Goal: Task Accomplishment & Management: Complete application form

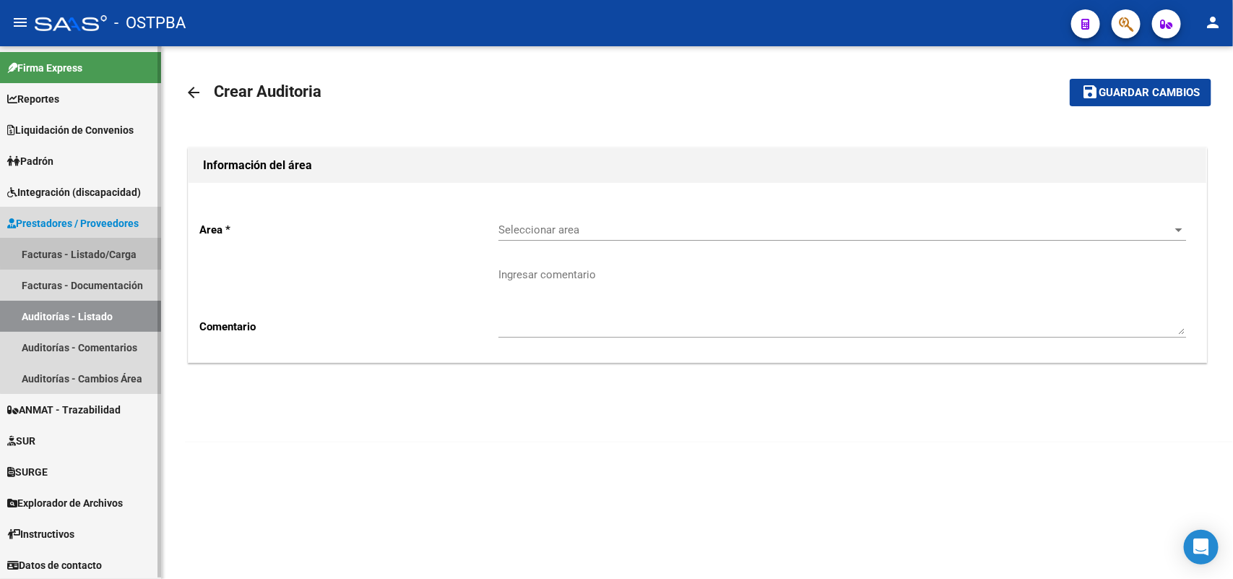
click at [106, 249] on link "Facturas - Listado/Carga" at bounding box center [80, 253] width 161 height 31
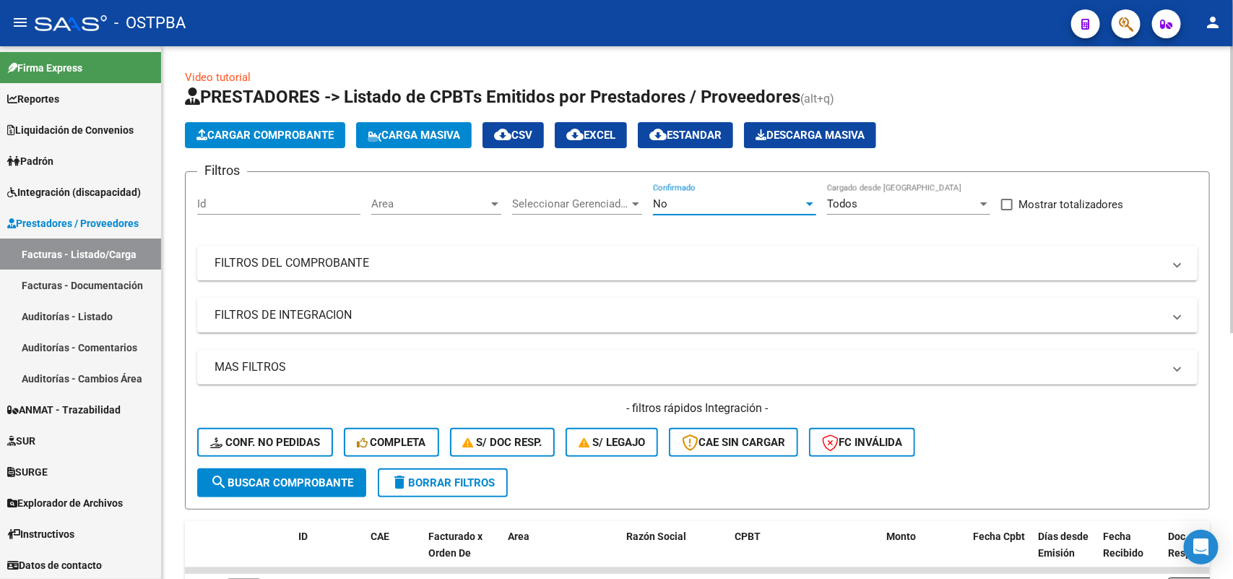
click at [803, 198] on div at bounding box center [809, 204] width 13 height 12
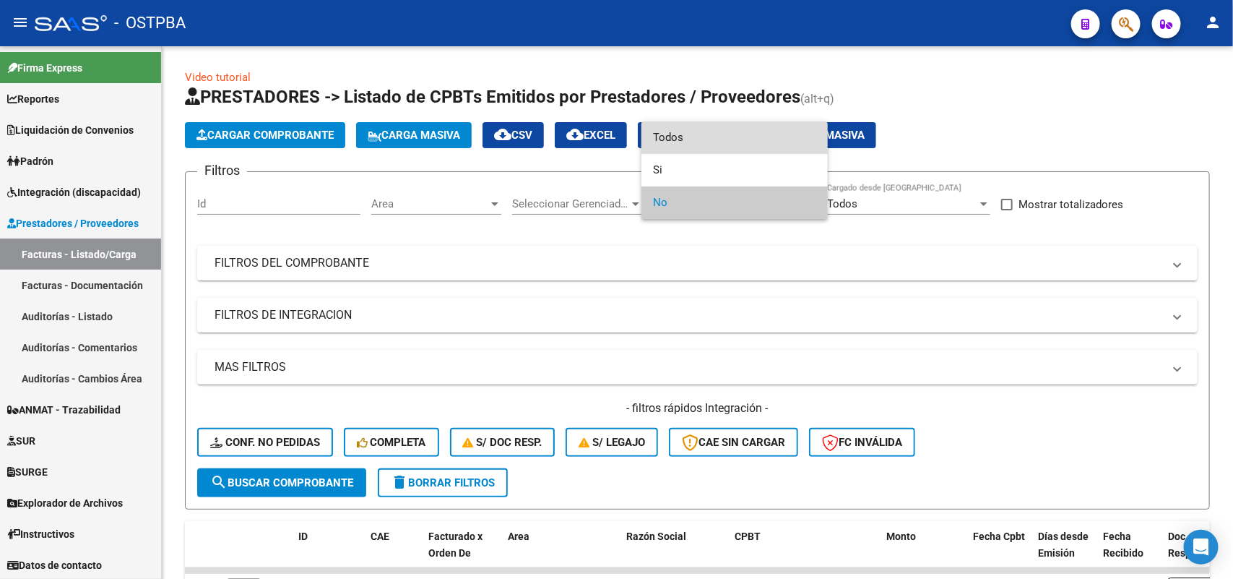
click at [699, 138] on span "Todos" at bounding box center [734, 137] width 163 height 33
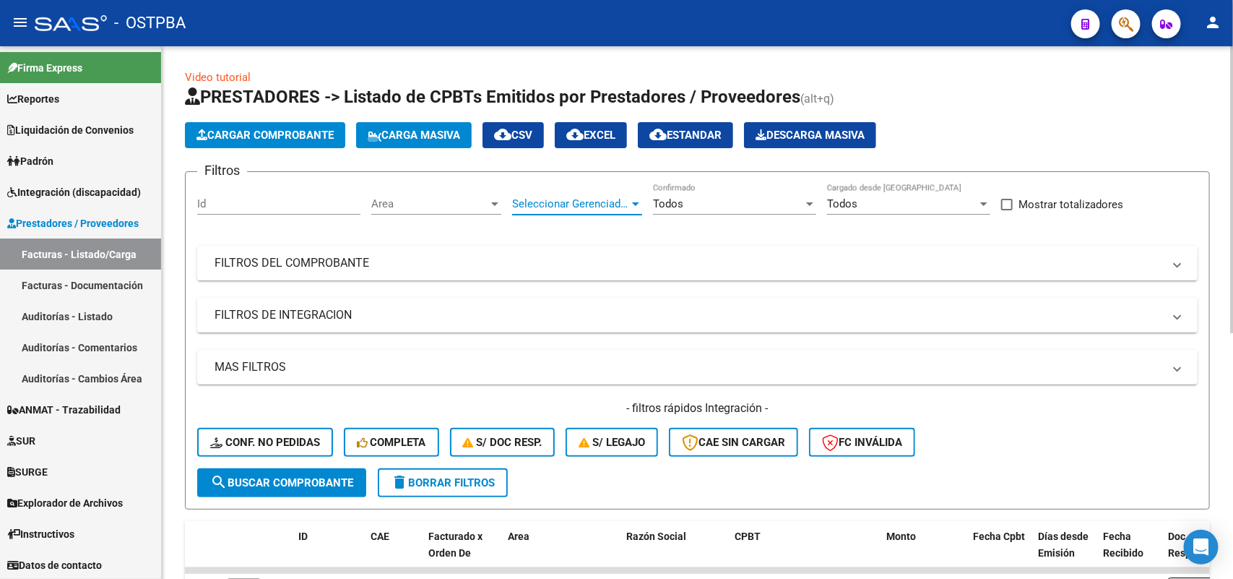
click at [640, 203] on div at bounding box center [635, 204] width 13 height 12
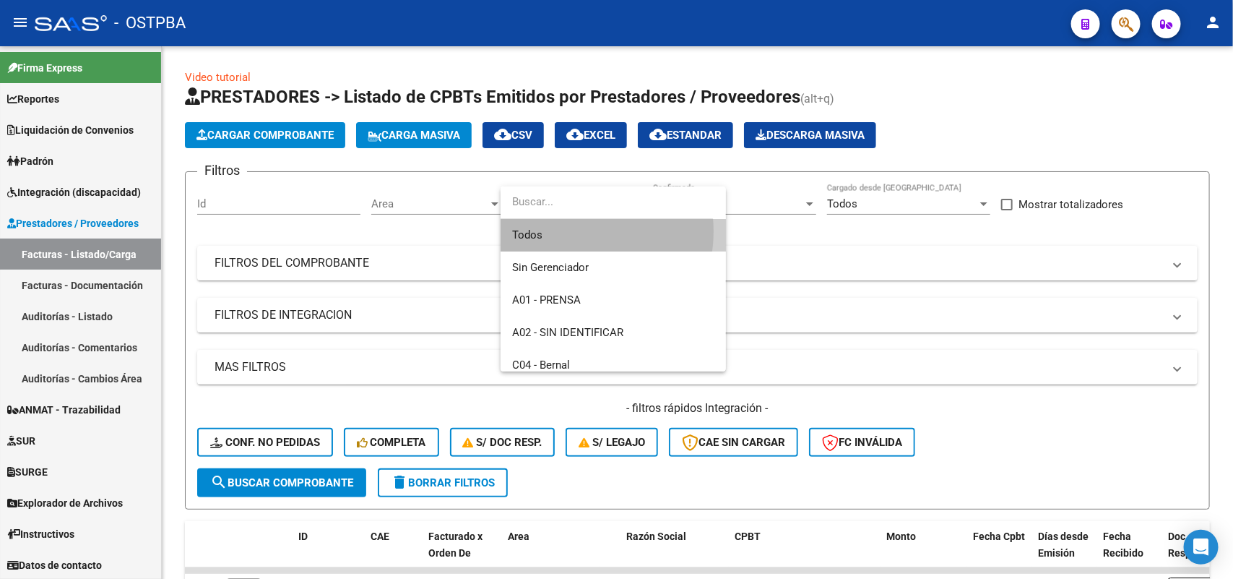
click at [569, 231] on span "Todos" at bounding box center [613, 235] width 202 height 33
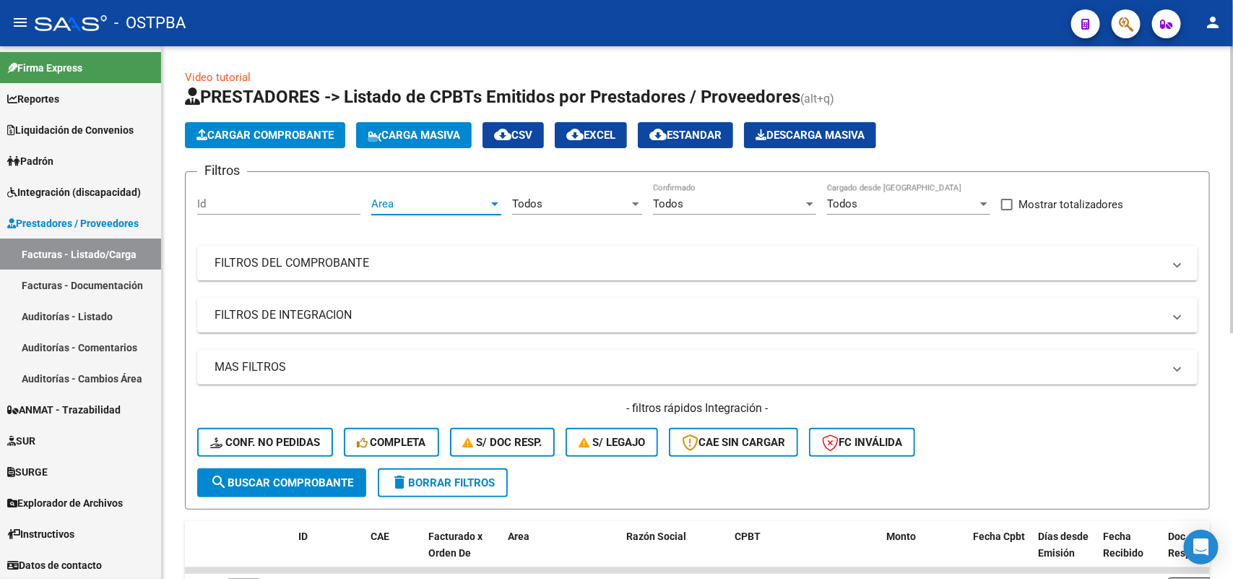
click at [493, 199] on div at bounding box center [494, 204] width 13 height 12
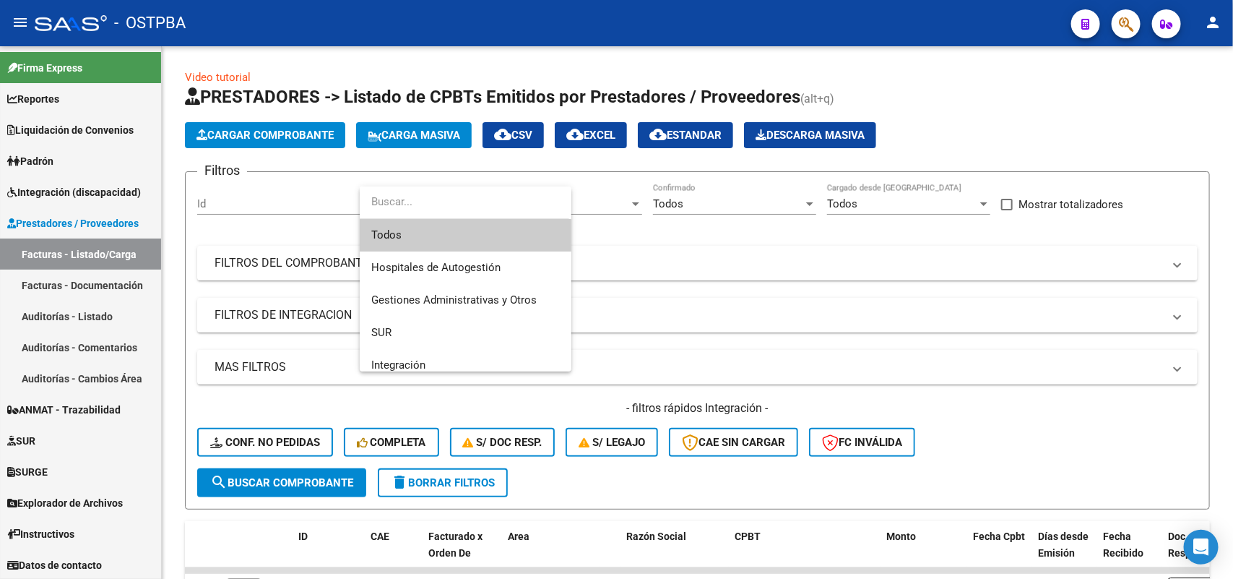
click at [436, 228] on span "Todos" at bounding box center [465, 235] width 189 height 33
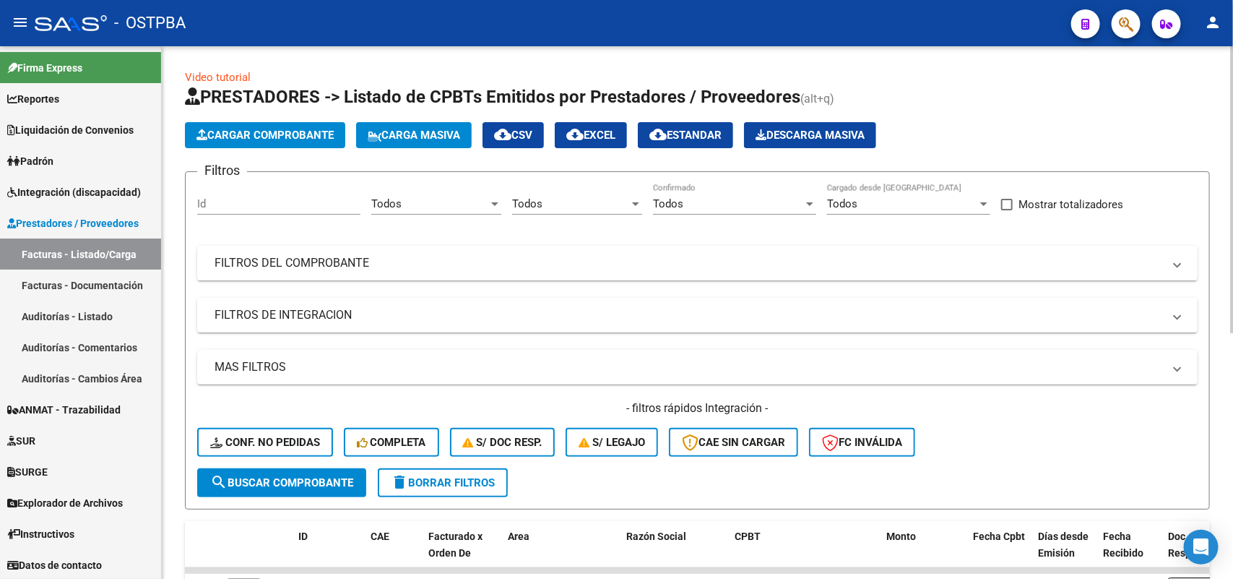
click at [354, 255] on mat-panel-title "FILTROS DEL COMPROBANTE" at bounding box center [689, 263] width 948 height 16
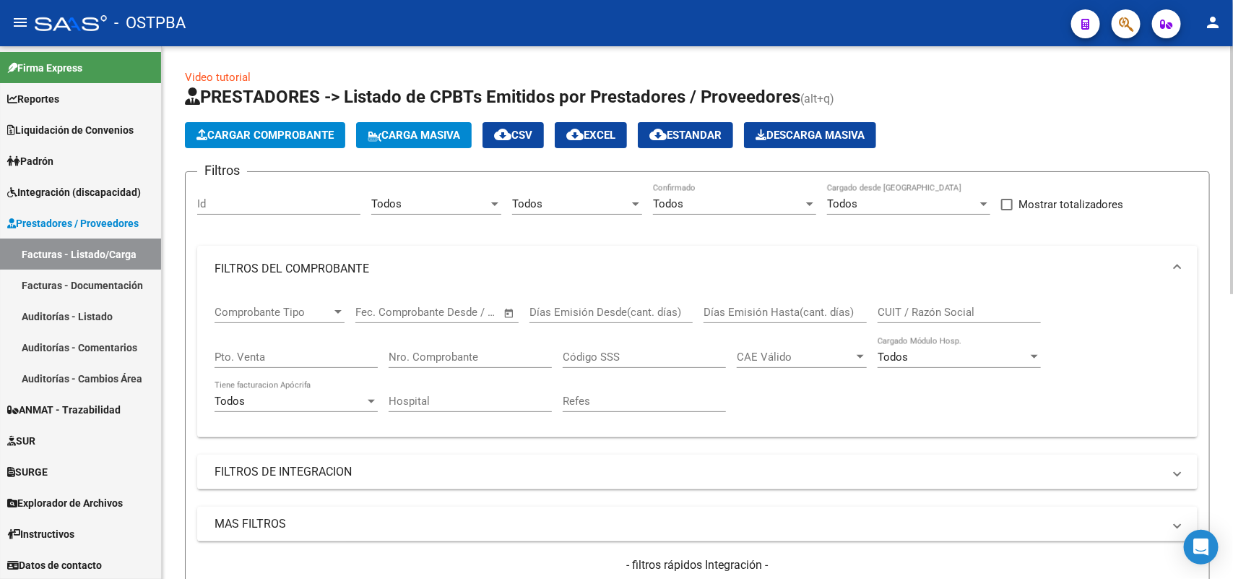
click at [464, 355] on input "Nro. Comprobante" at bounding box center [470, 356] width 163 height 13
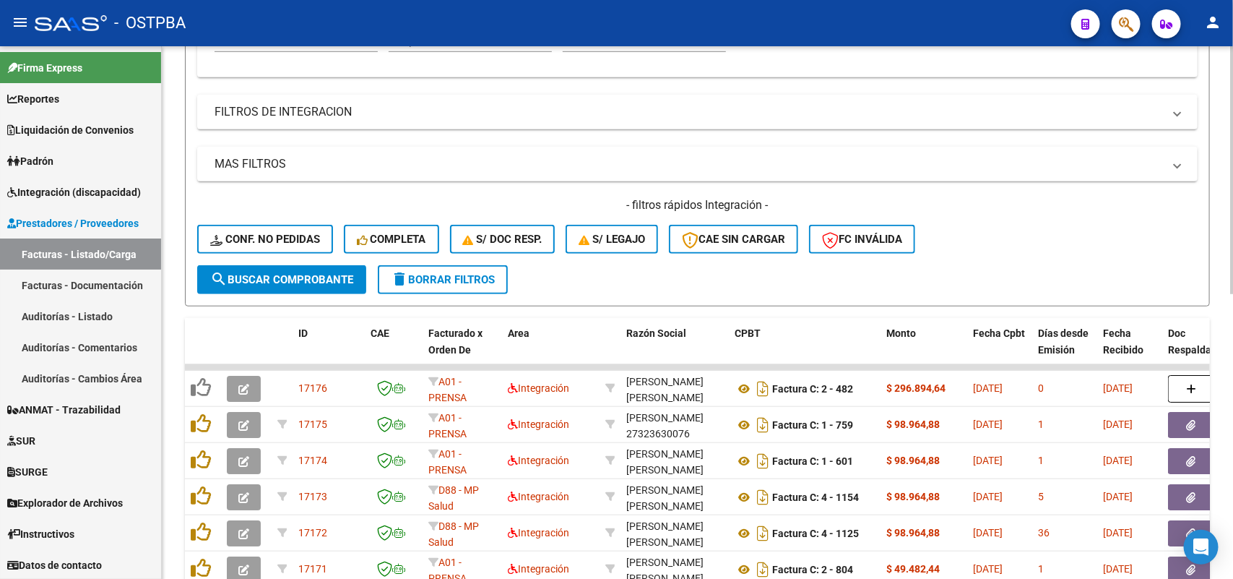
scroll to position [361, 0]
type input "11141"
click at [324, 277] on span "search Buscar Comprobante" at bounding box center [281, 278] width 143 height 13
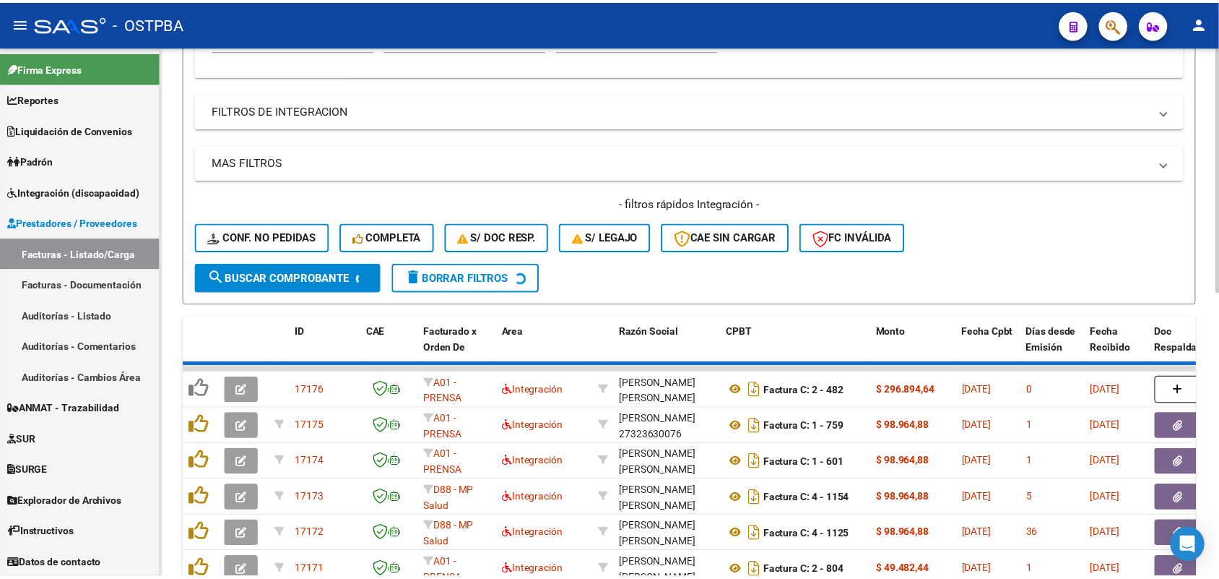
scroll to position [321, 0]
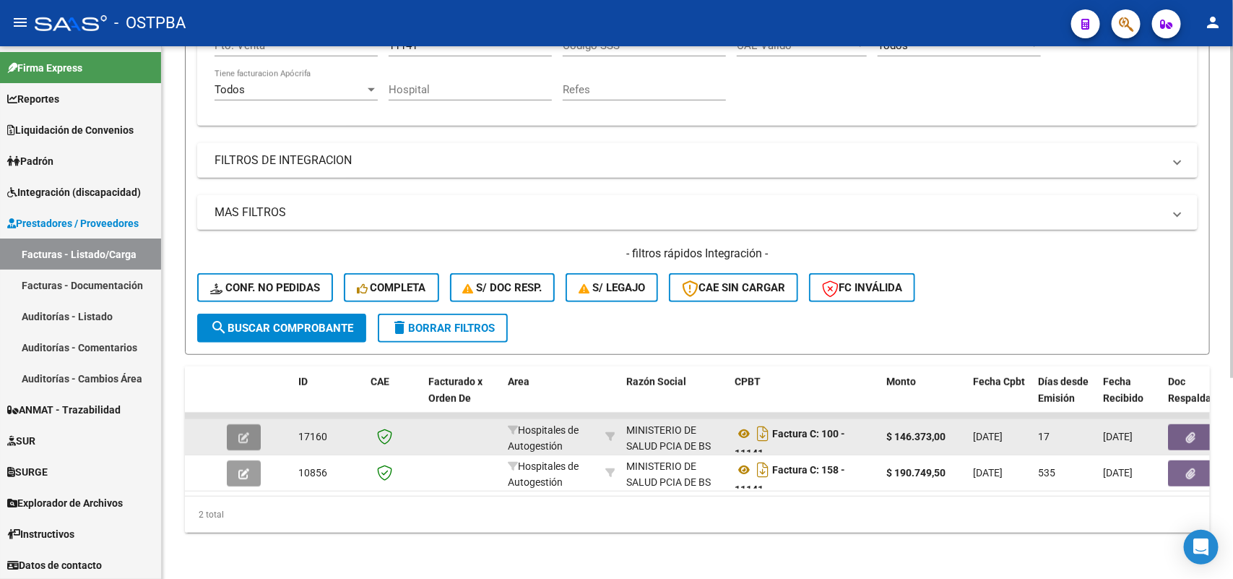
click at [242, 432] on icon "button" at bounding box center [243, 437] width 11 height 11
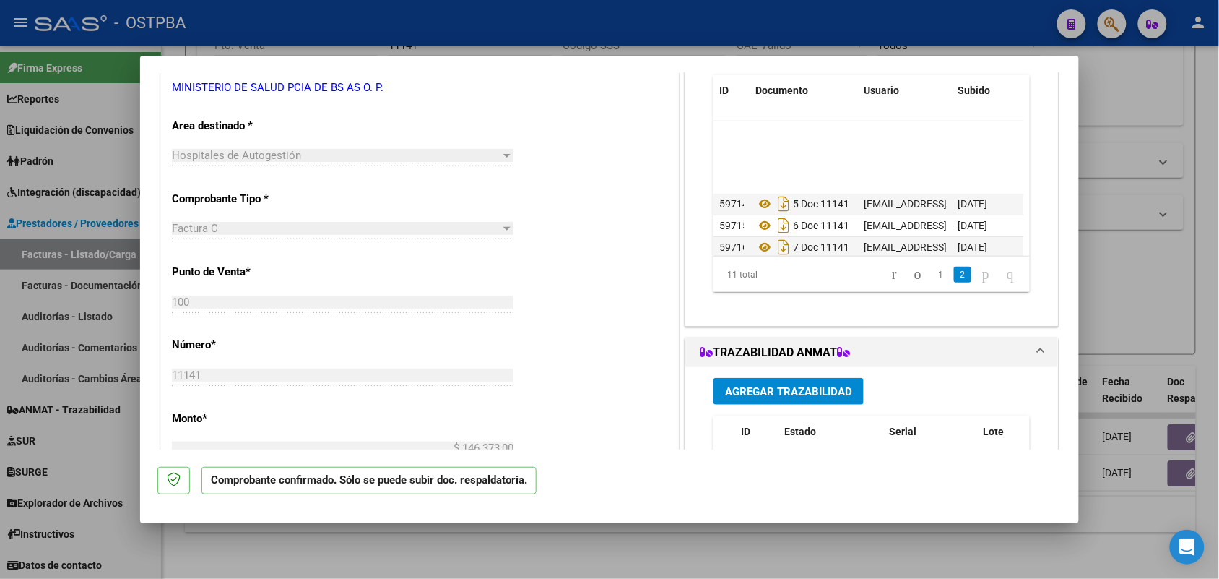
scroll to position [123, 0]
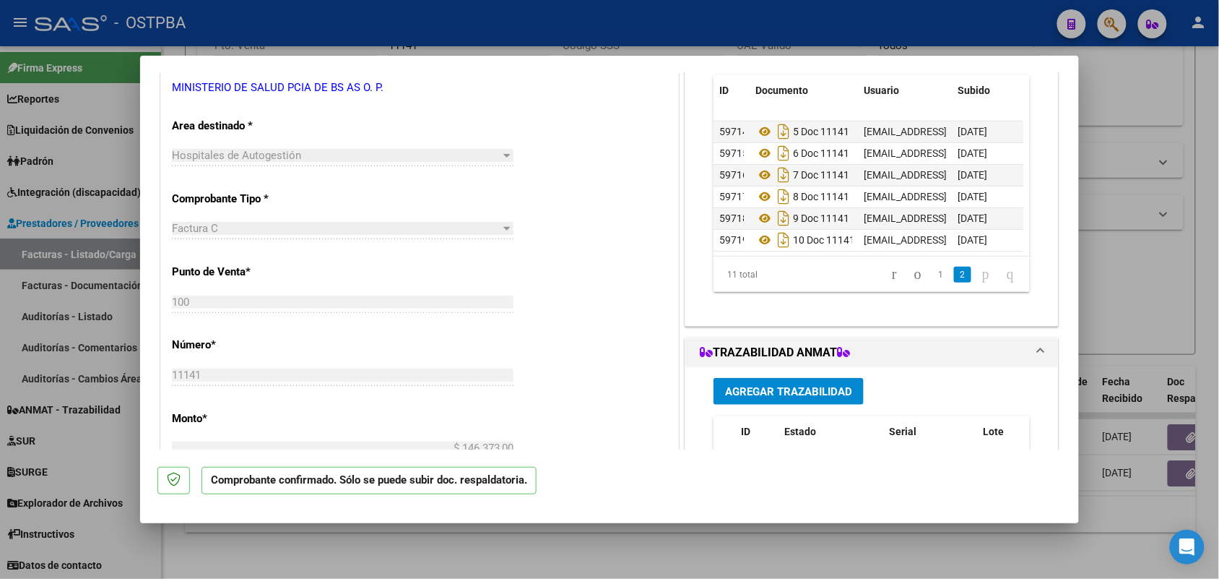
click at [121, 430] on div at bounding box center [609, 289] width 1219 height 579
type input "$ 0,00"
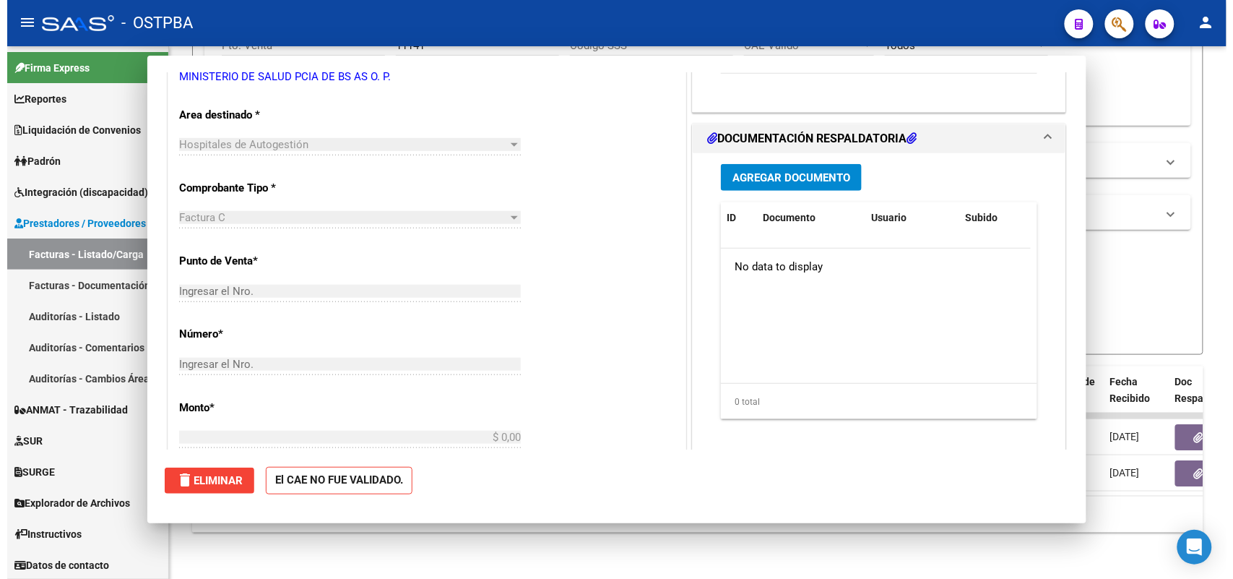
scroll to position [0, 0]
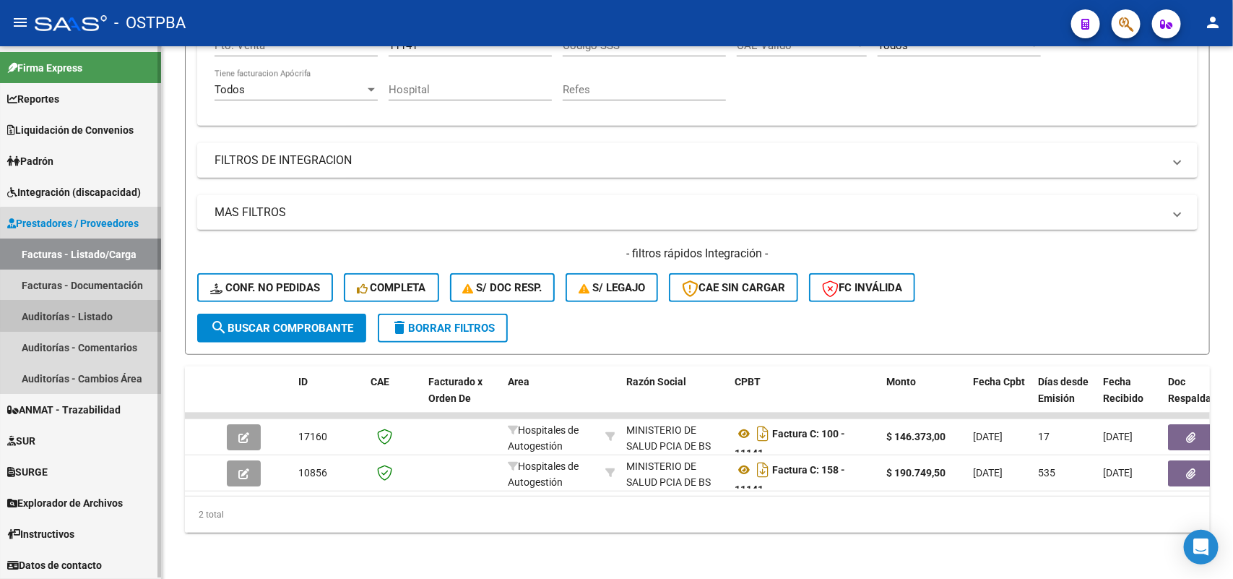
click at [112, 311] on link "Auditorías - Listado" at bounding box center [80, 315] width 161 height 31
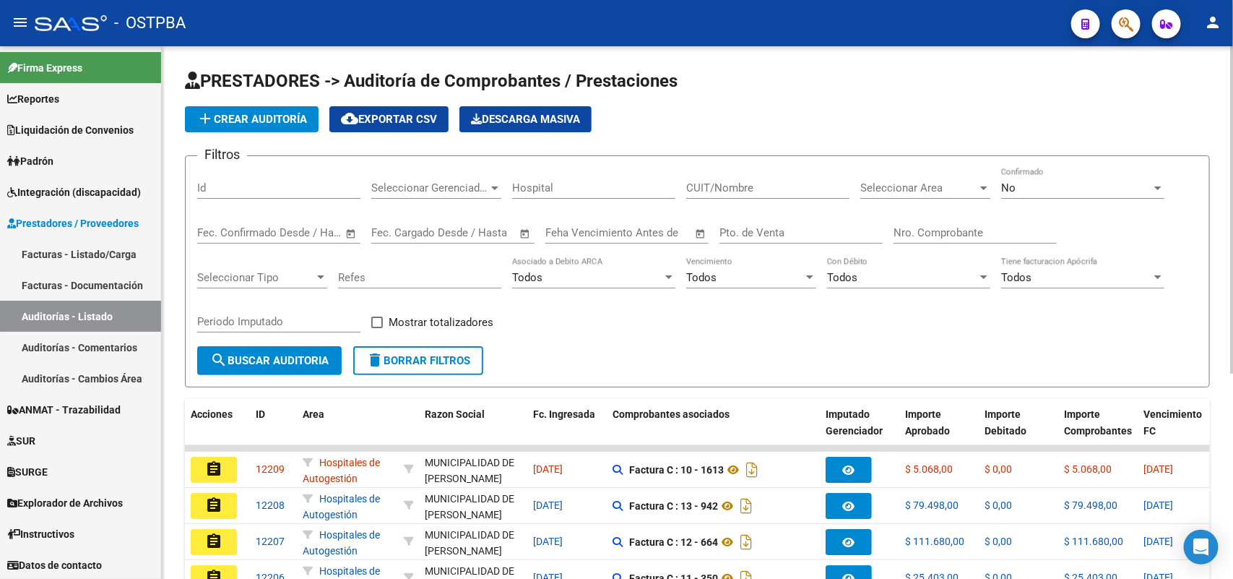
click at [280, 113] on span "add Crear Auditoría" at bounding box center [251, 119] width 111 height 13
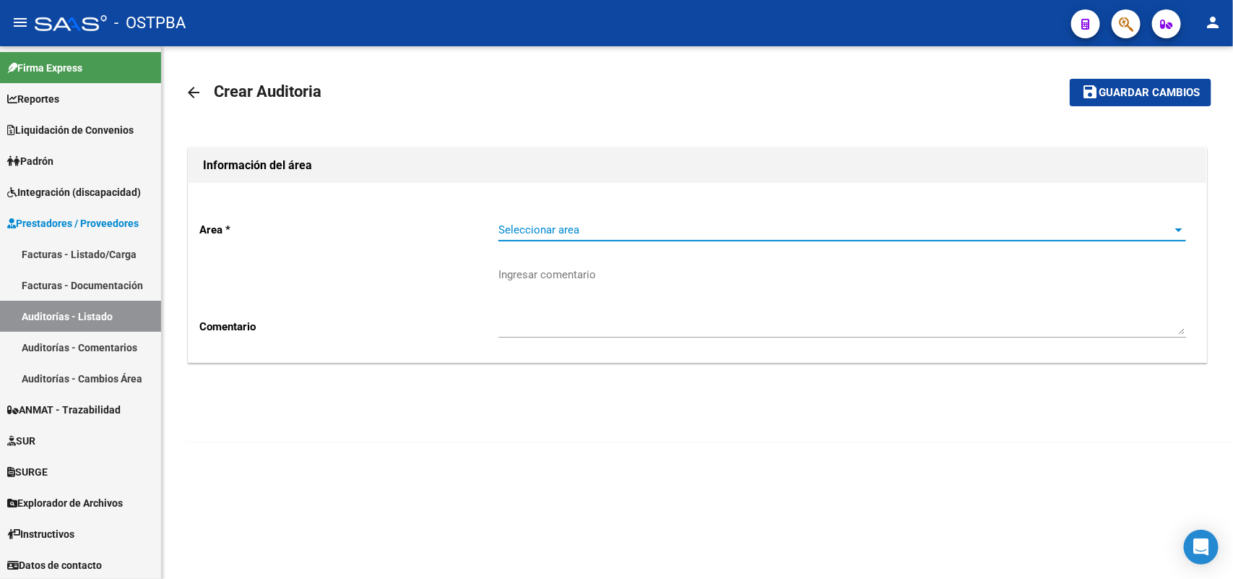
click at [546, 233] on span "Seleccionar area" at bounding box center [835, 229] width 675 height 13
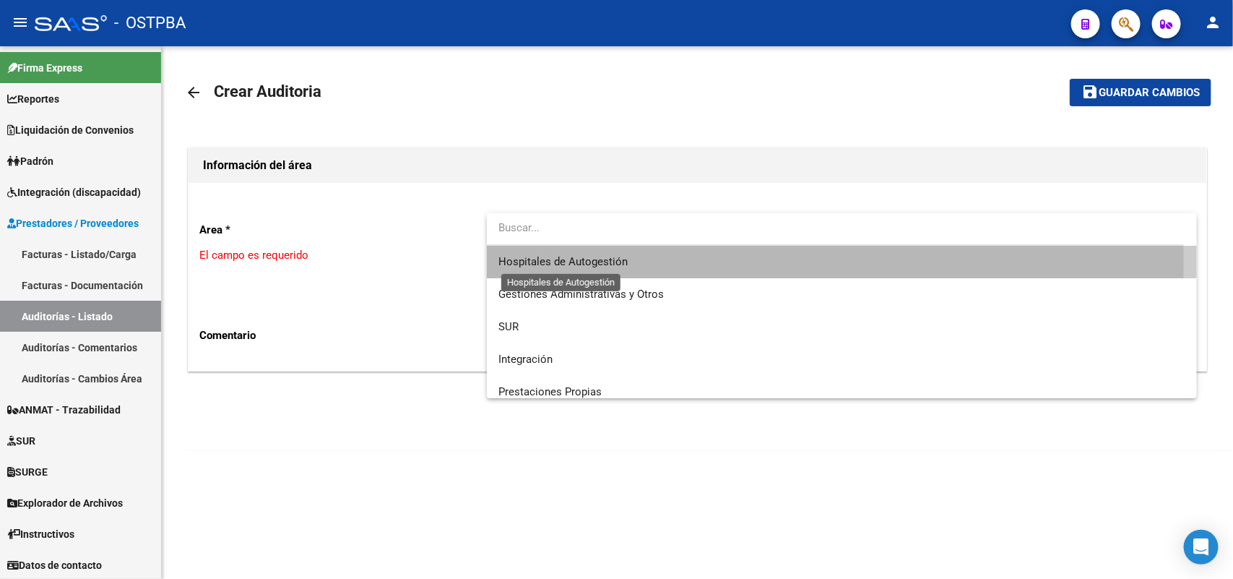
click at [540, 259] on span "Hospitales de Autogestión" at bounding box center [562, 261] width 129 height 13
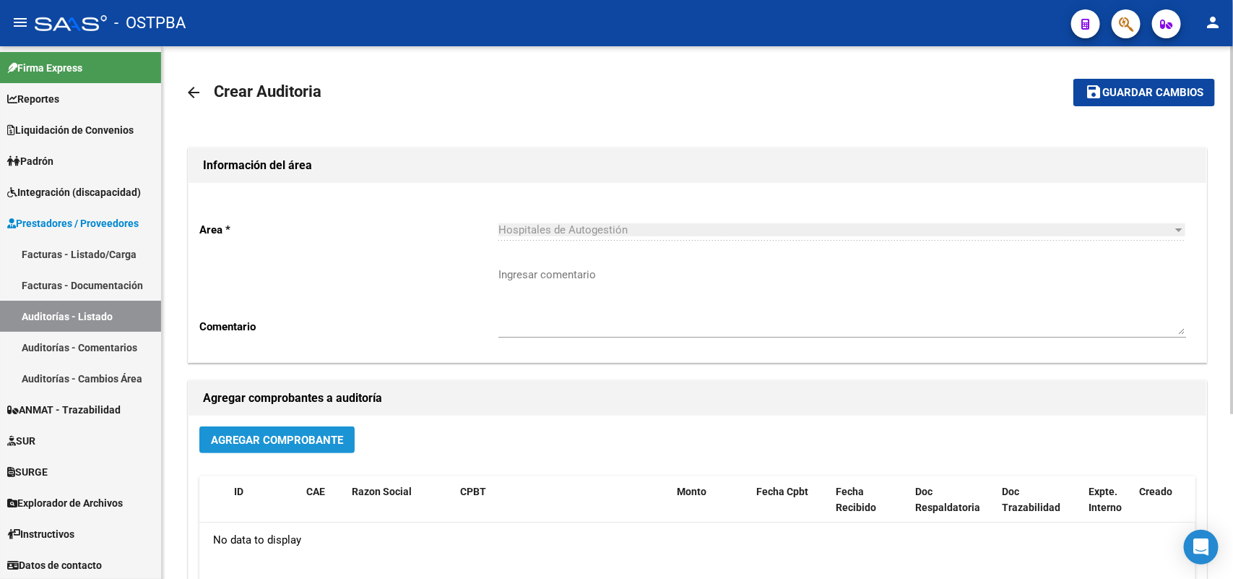
click at [290, 443] on span "Agregar Comprobante" at bounding box center [277, 439] width 132 height 13
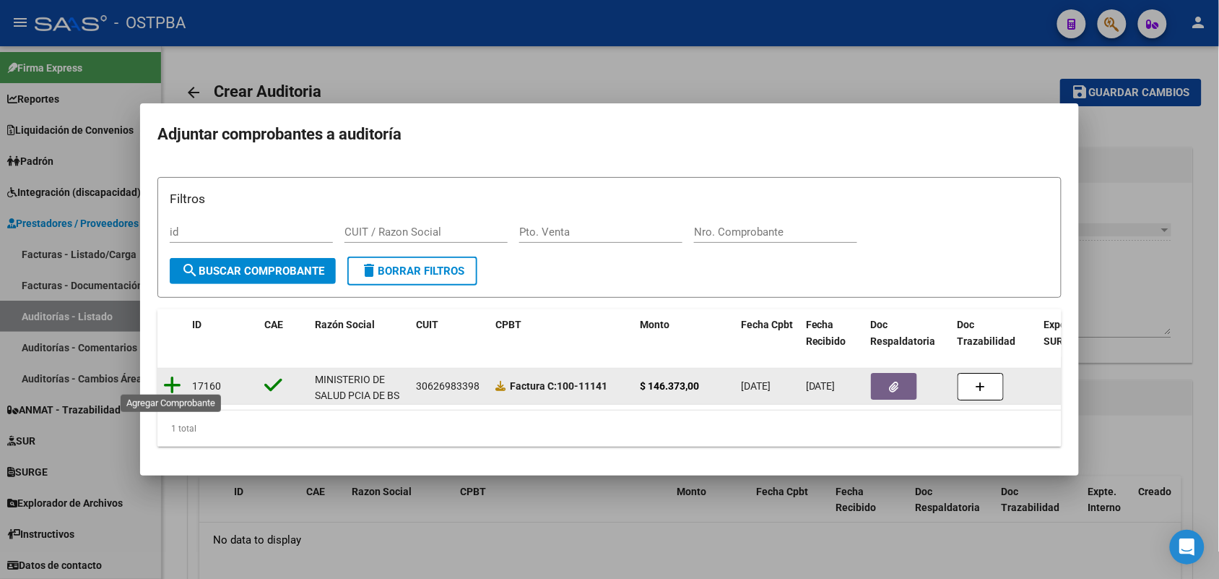
click at [170, 375] on icon at bounding box center [172, 385] width 18 height 20
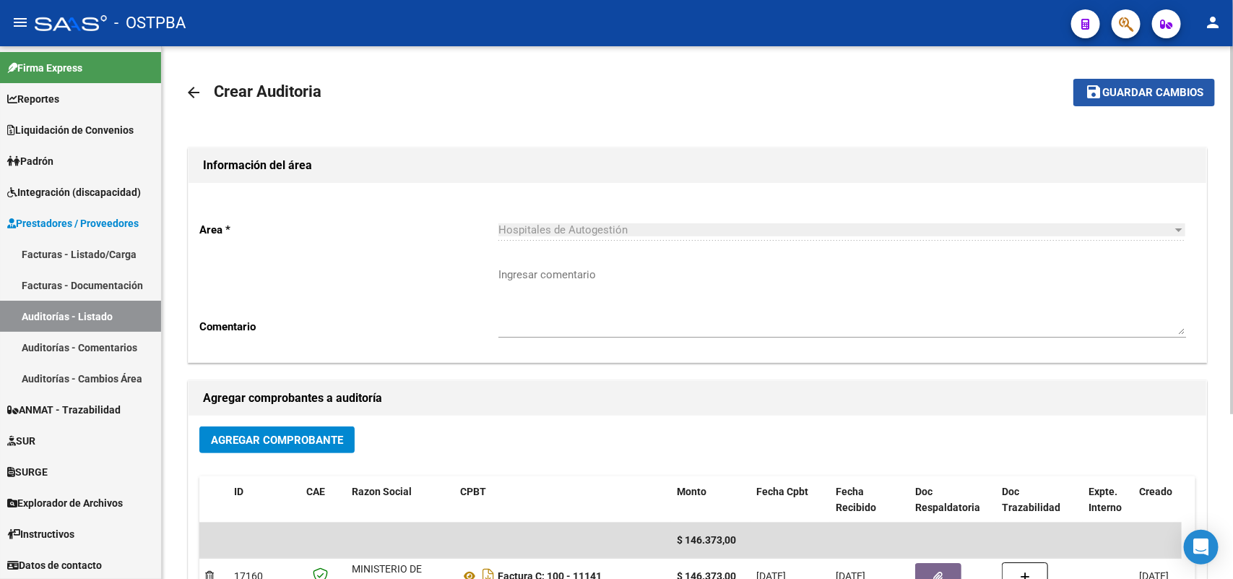
click at [1148, 87] on span "Guardar cambios" at bounding box center [1152, 93] width 101 height 13
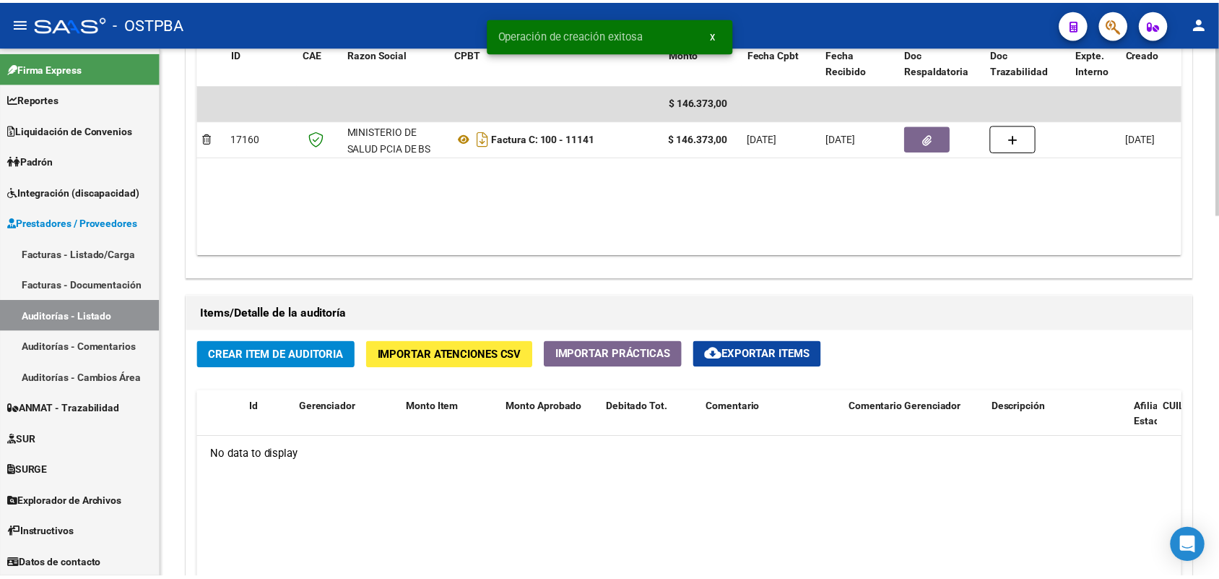
scroll to position [903, 0]
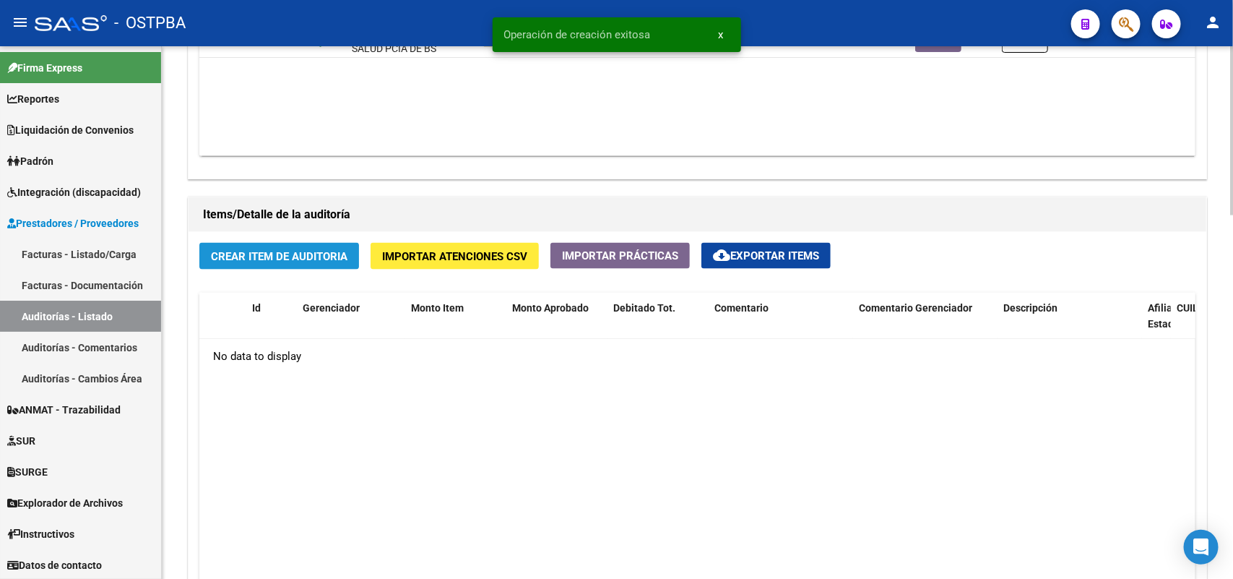
click at [260, 255] on span "Crear Item de Auditoria" at bounding box center [279, 256] width 137 height 13
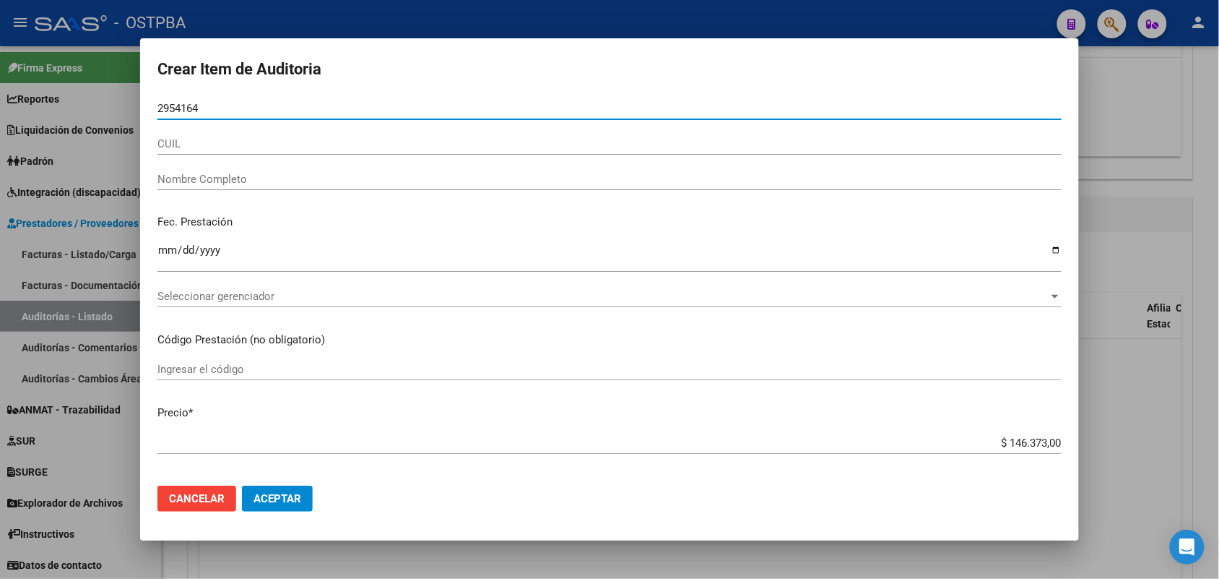
type input "29541645"
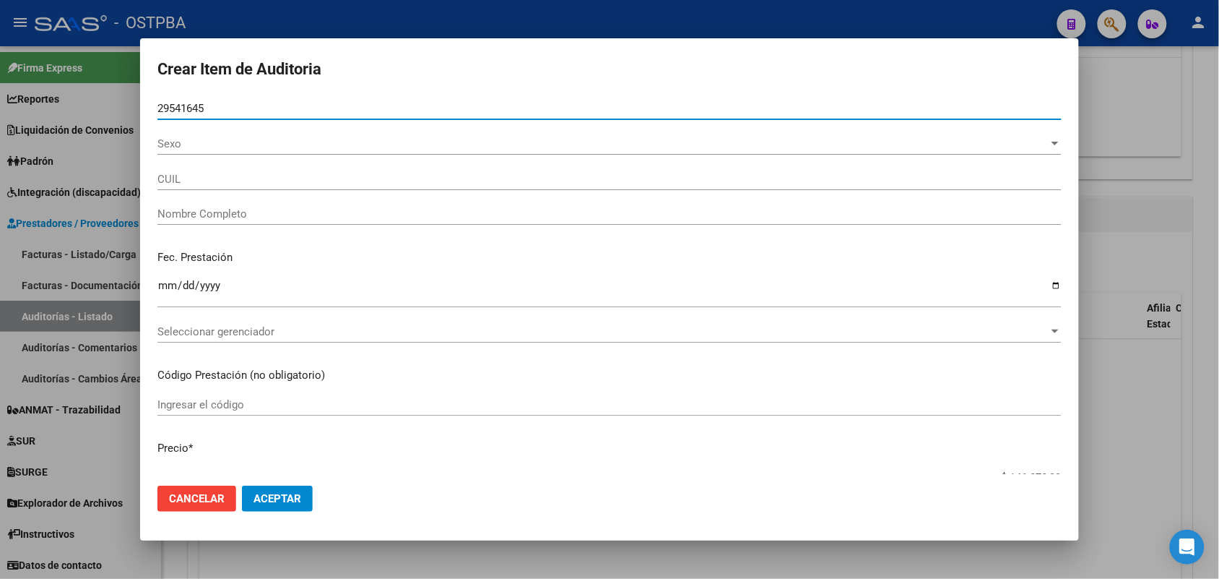
type input "27295416454"
type input "ACOSTA YANINA SOLEDAD"
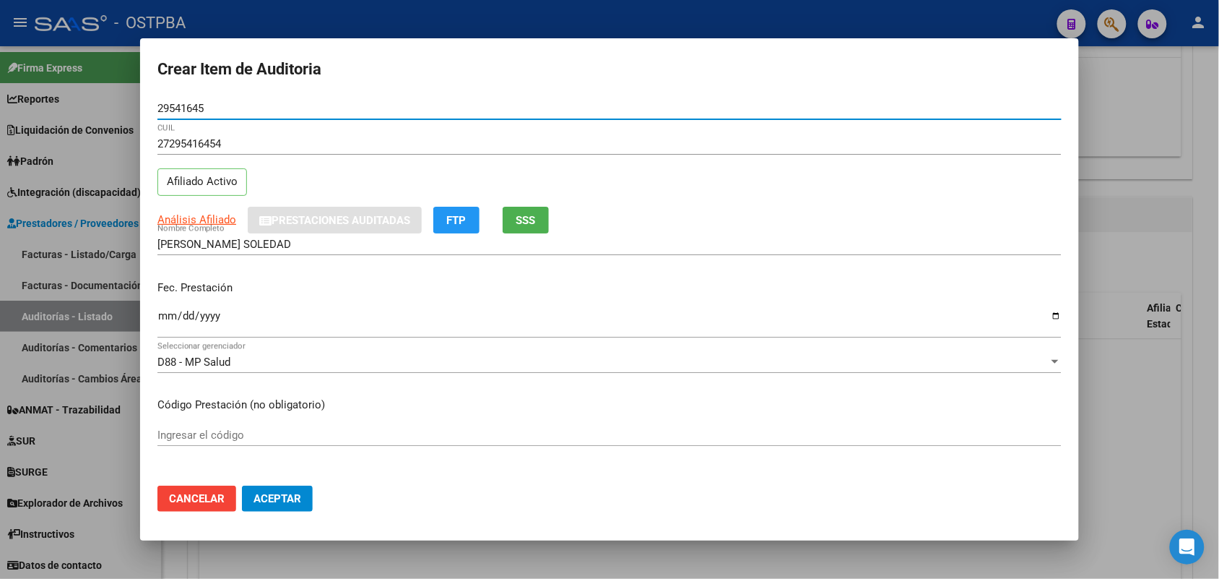
type input "29541645"
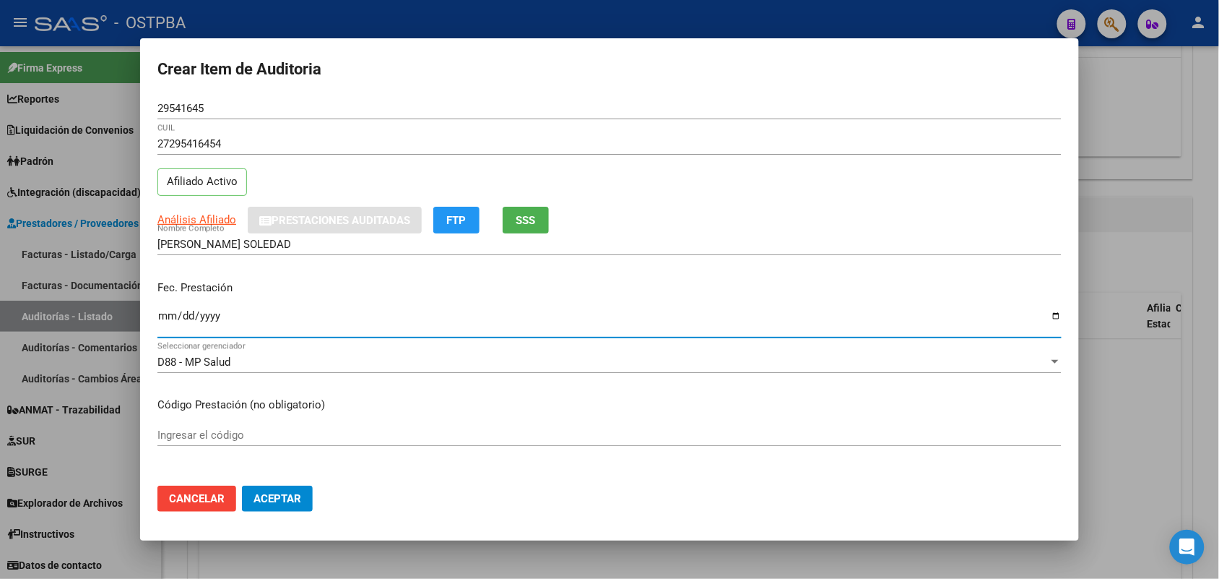
click at [159, 319] on input "Ingresar la fecha" at bounding box center [609, 321] width 904 height 23
type input "2025-07-12"
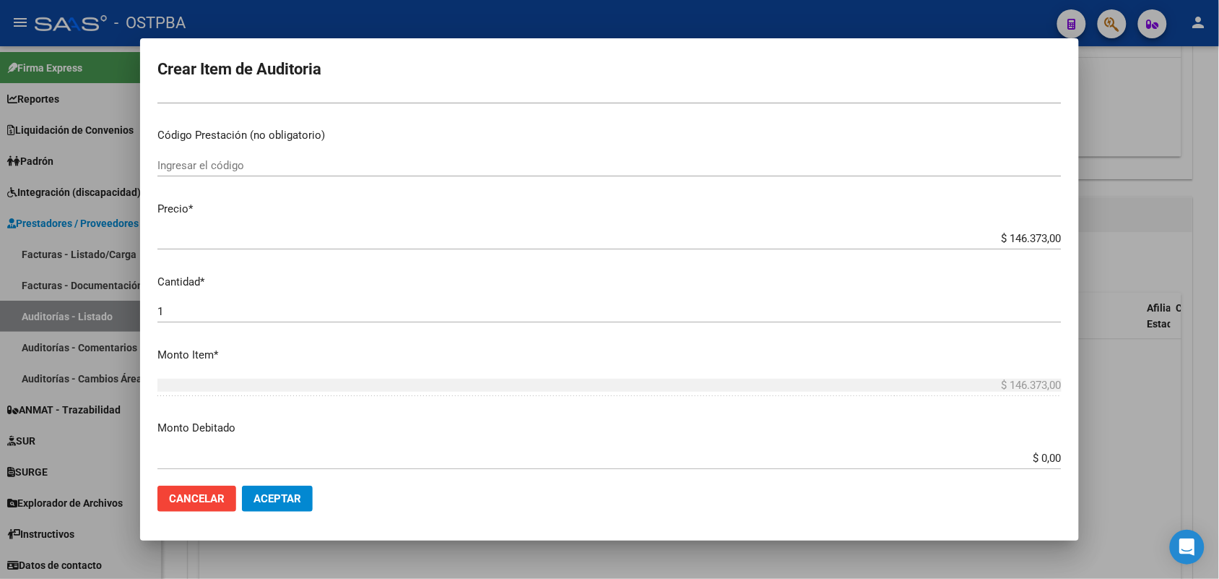
scroll to position [271, 0]
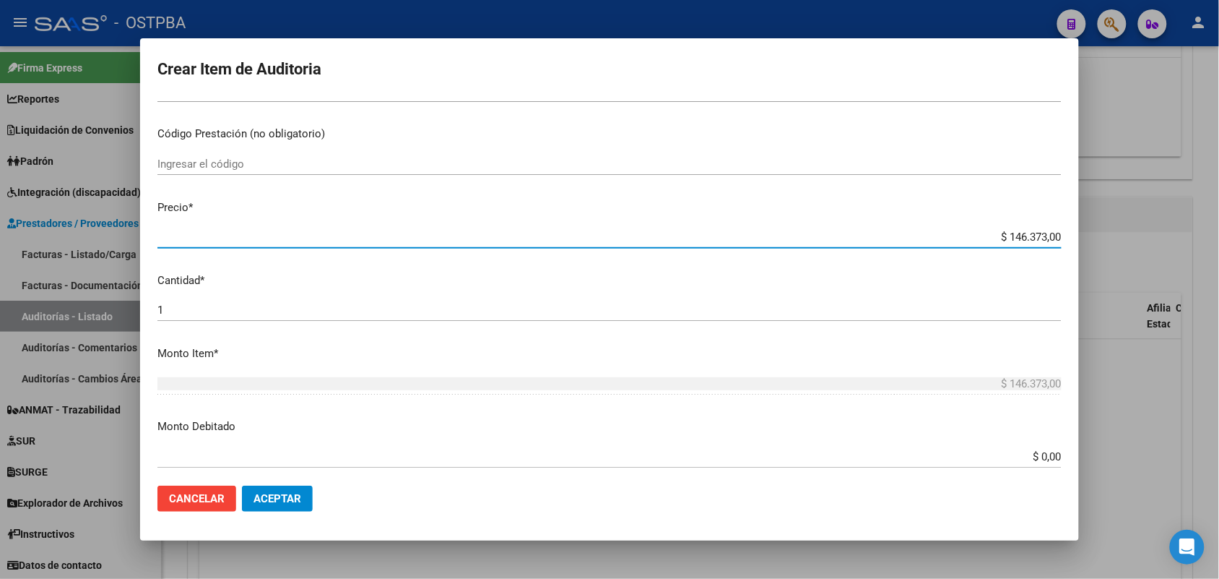
drag, startPoint x: 975, startPoint y: 237, endPoint x: 1088, endPoint y: 235, distance: 113.4
click at [1088, 235] on div "Crear Item de Auditoria 29541645 Nro Documento 27295416454 CUIL Afiliado Activo…" at bounding box center [609, 289] width 1219 height 579
type input "$ 0,07"
type input "$ 0,72"
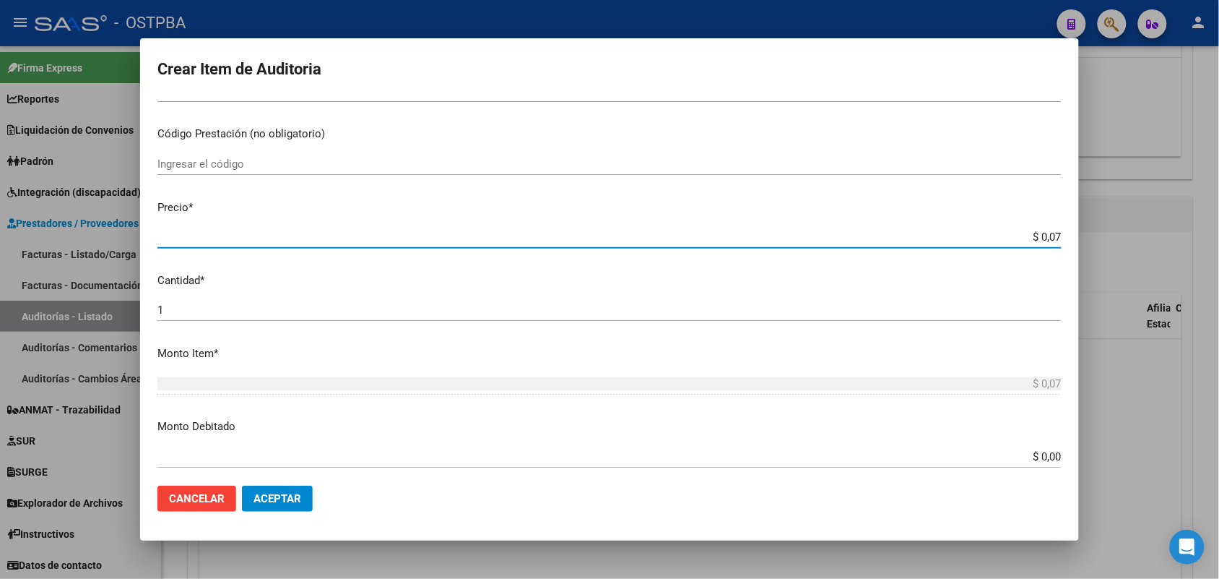
type input "$ 0,72"
type input "$ 7,24"
type input "$ 72,44"
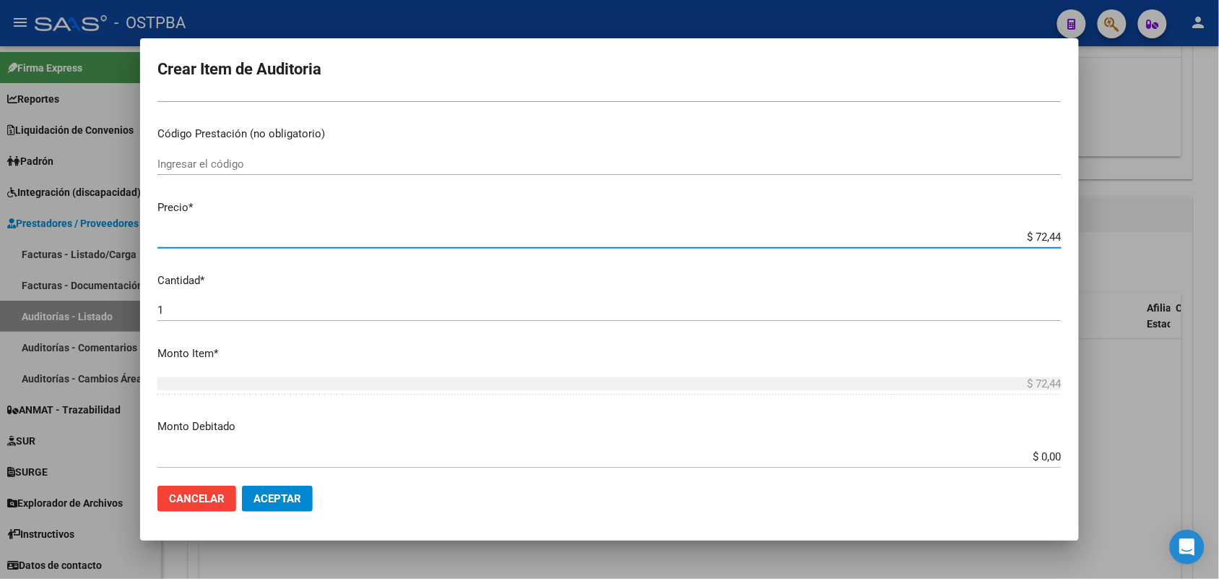
type input "$ 724,40"
type input "$ 7.244,00"
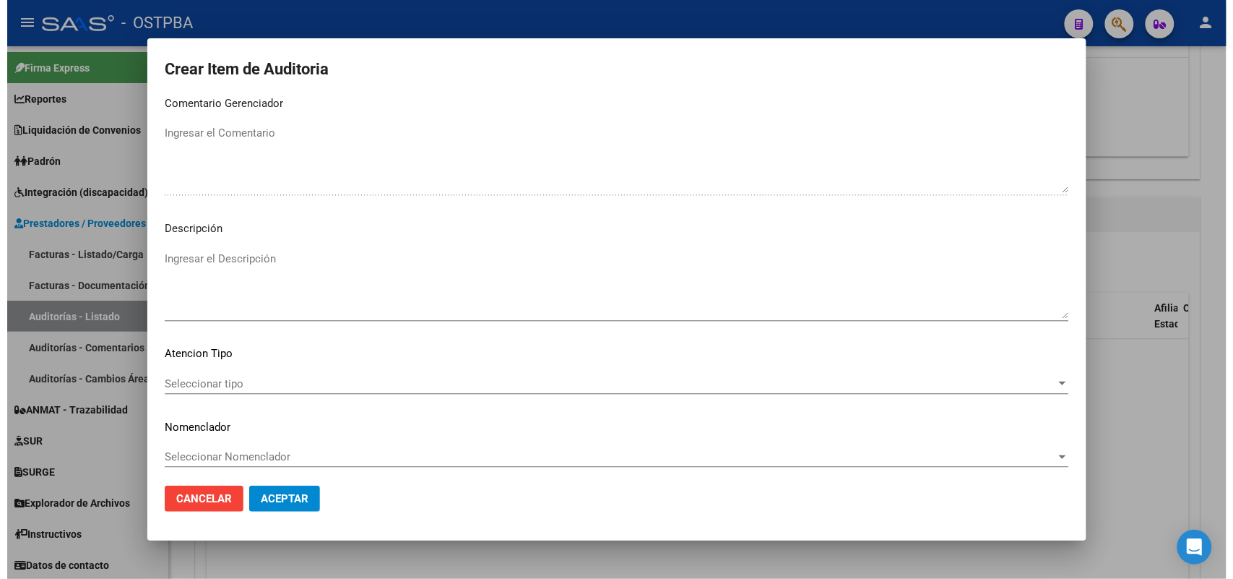
scroll to position [799, 0]
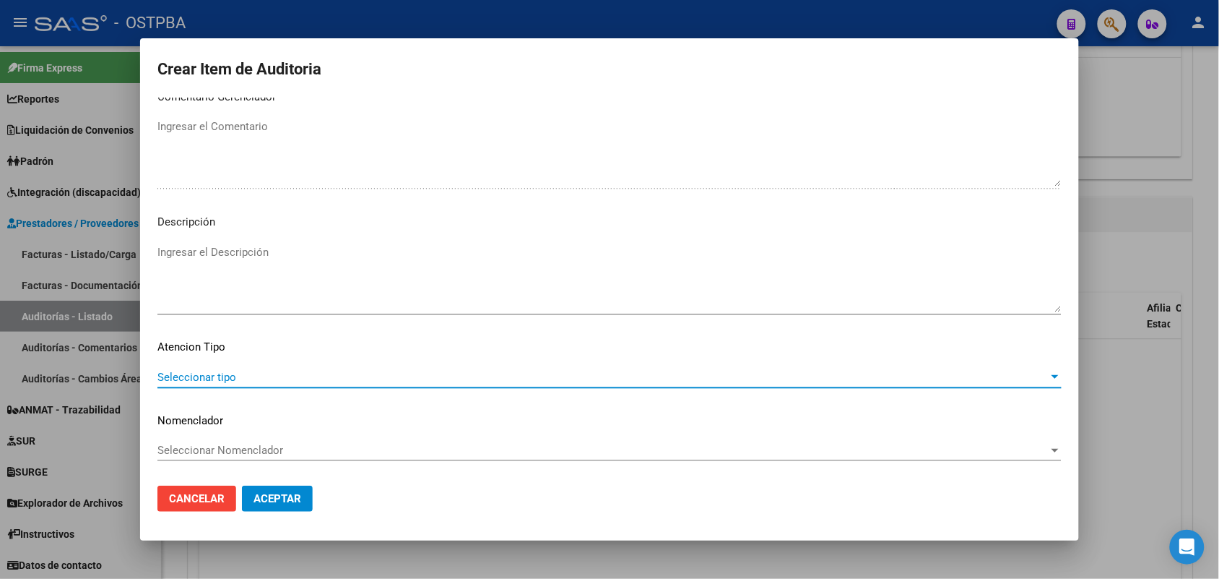
click at [225, 374] on span "Seleccionar tipo" at bounding box center [602, 377] width 891 height 13
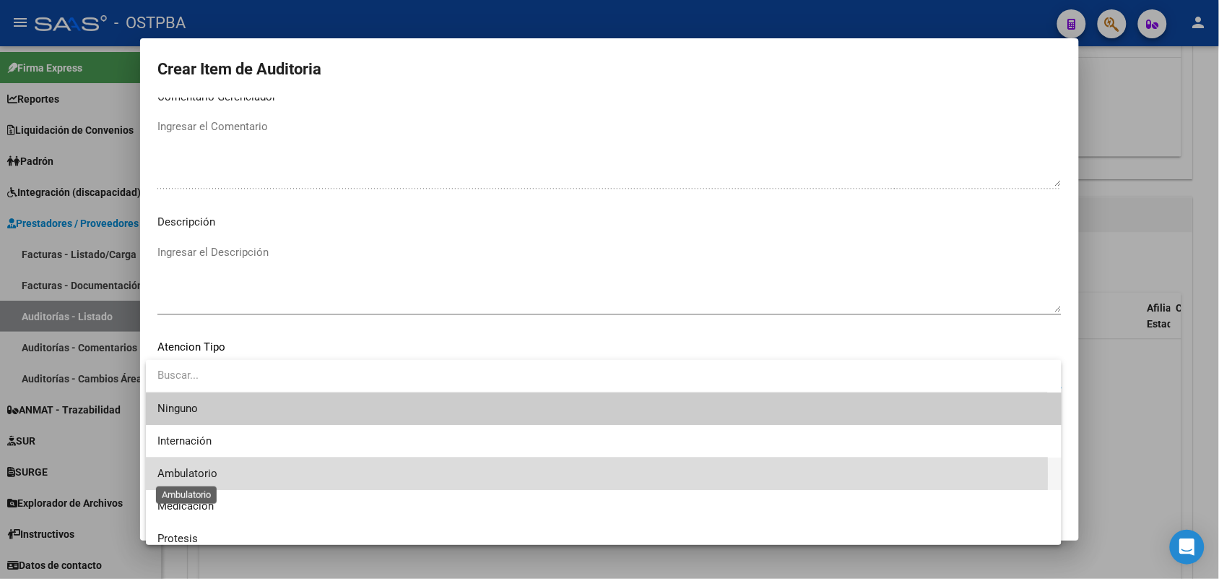
click at [207, 475] on span "Ambulatorio" at bounding box center [187, 473] width 60 height 13
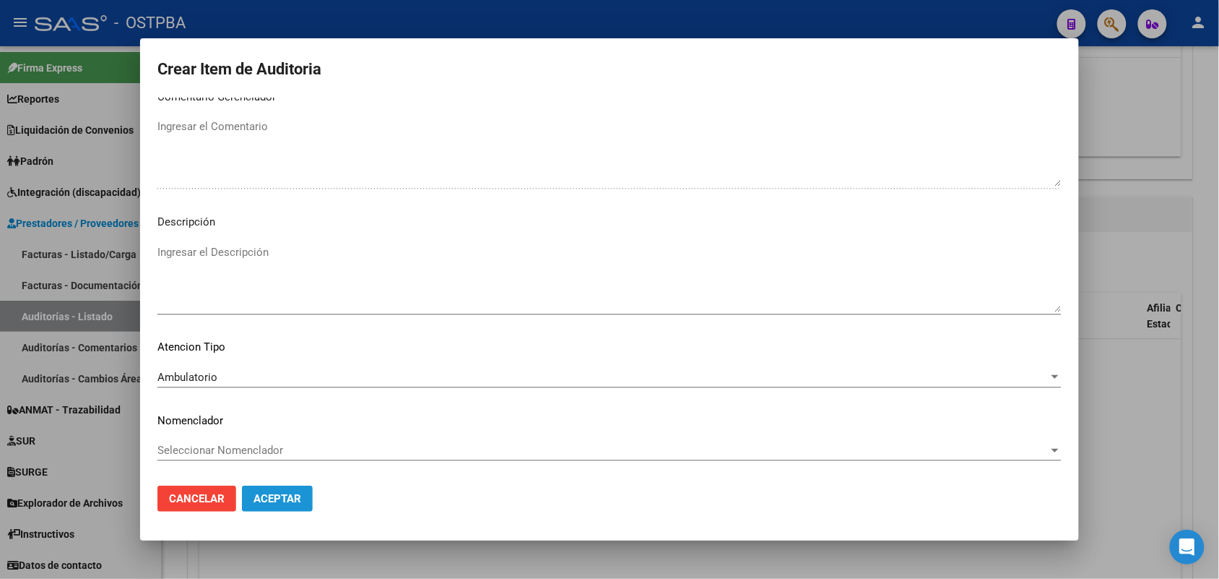
click at [269, 492] on span "Aceptar" at bounding box center [278, 498] width 48 height 13
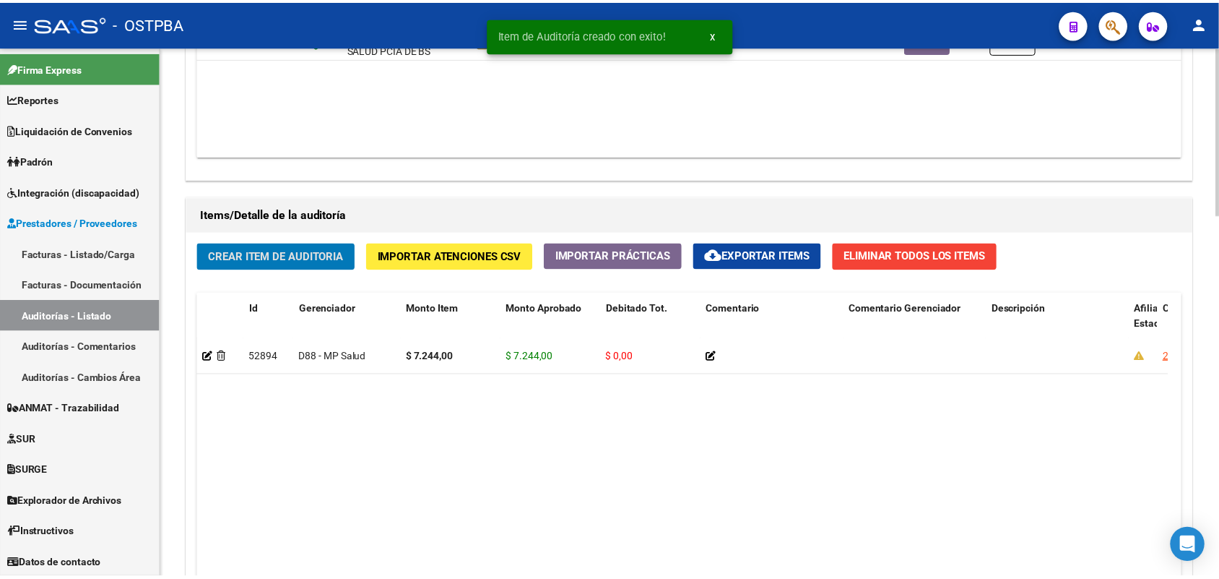
scroll to position [904, 0]
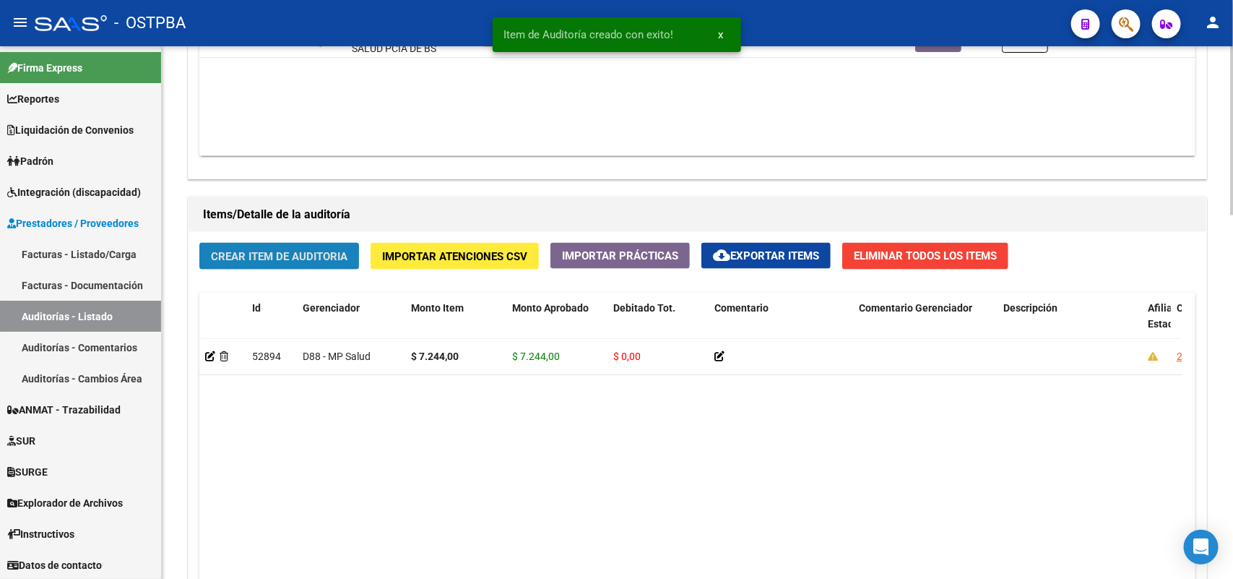
click at [298, 251] on span "Crear Item de Auditoria" at bounding box center [279, 256] width 137 height 13
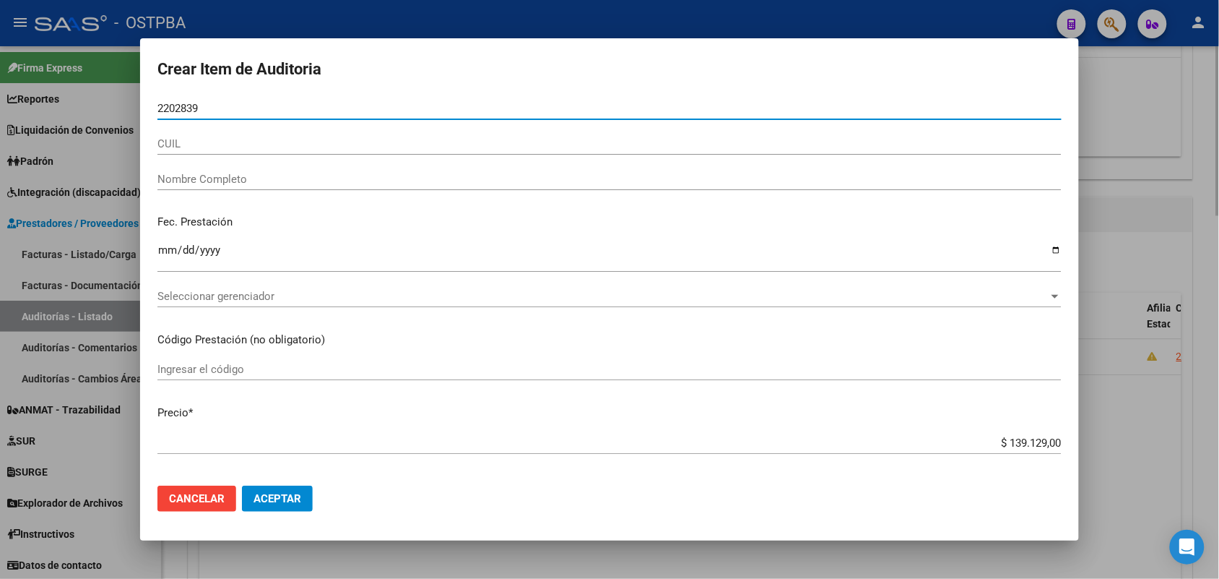
type input "22028395"
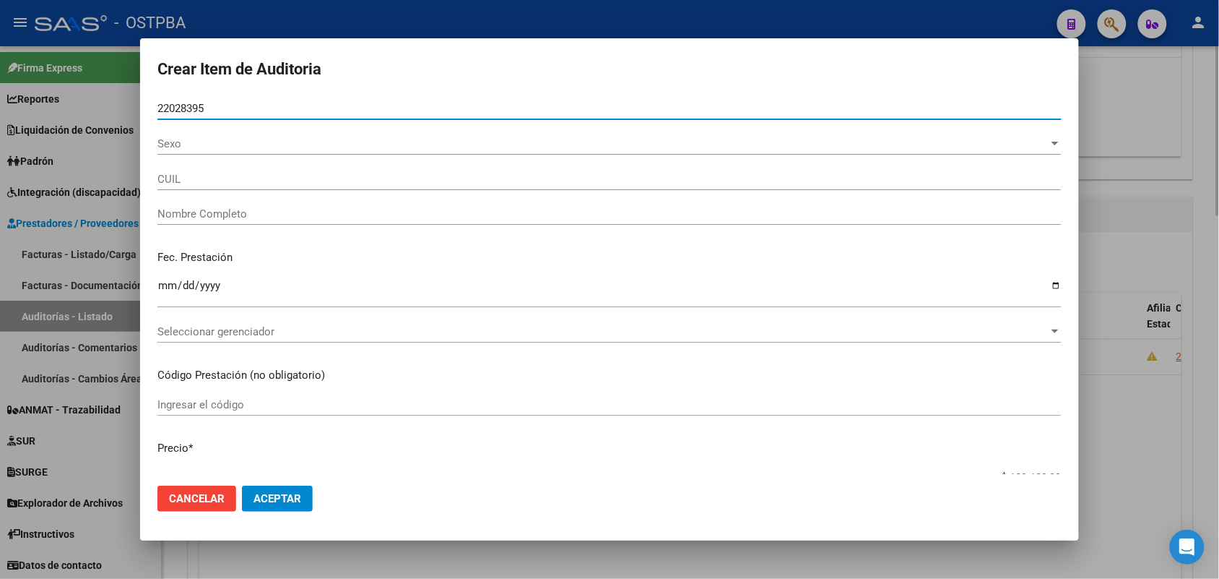
type input "27220283955"
type input "BRITTE TERESA"
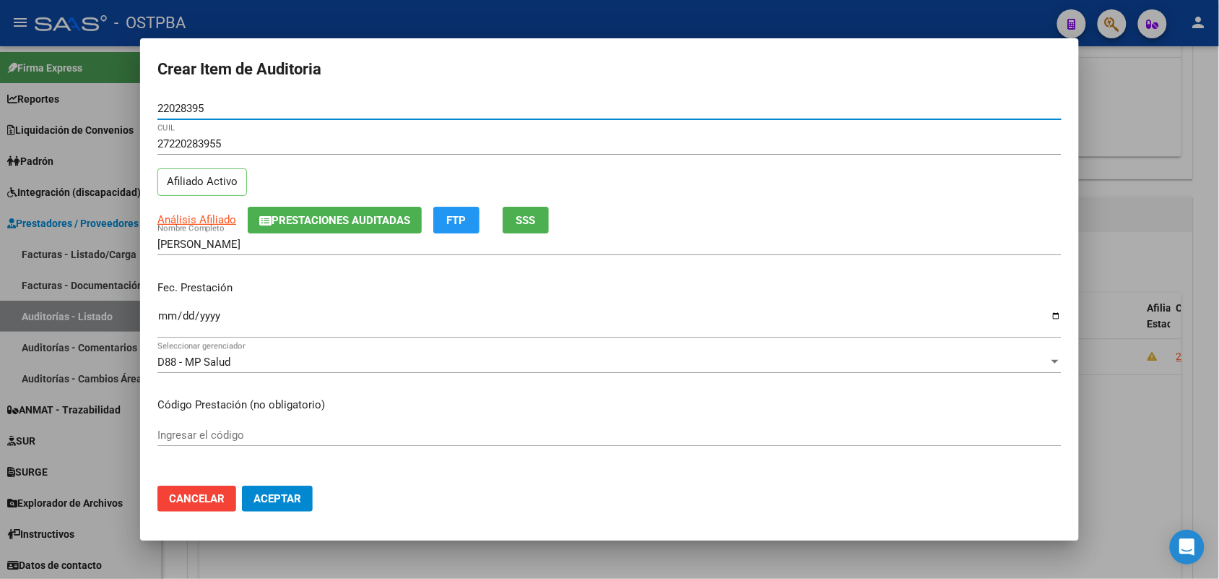
type input "22028395"
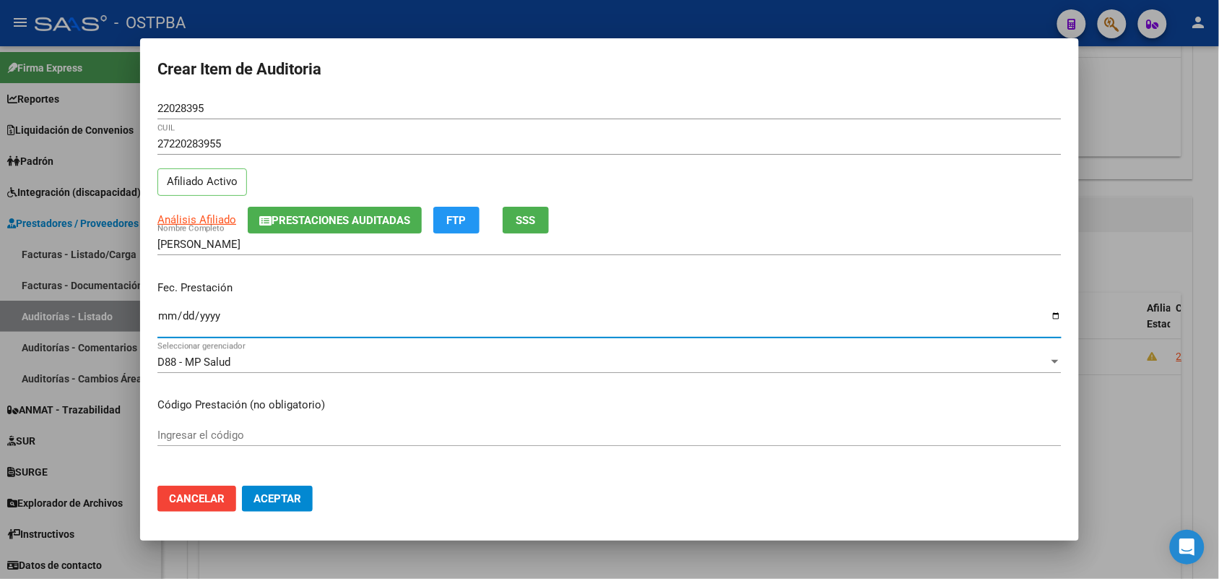
click at [160, 316] on input "Ingresar la fecha" at bounding box center [609, 321] width 904 height 23
type input "2025-07-03"
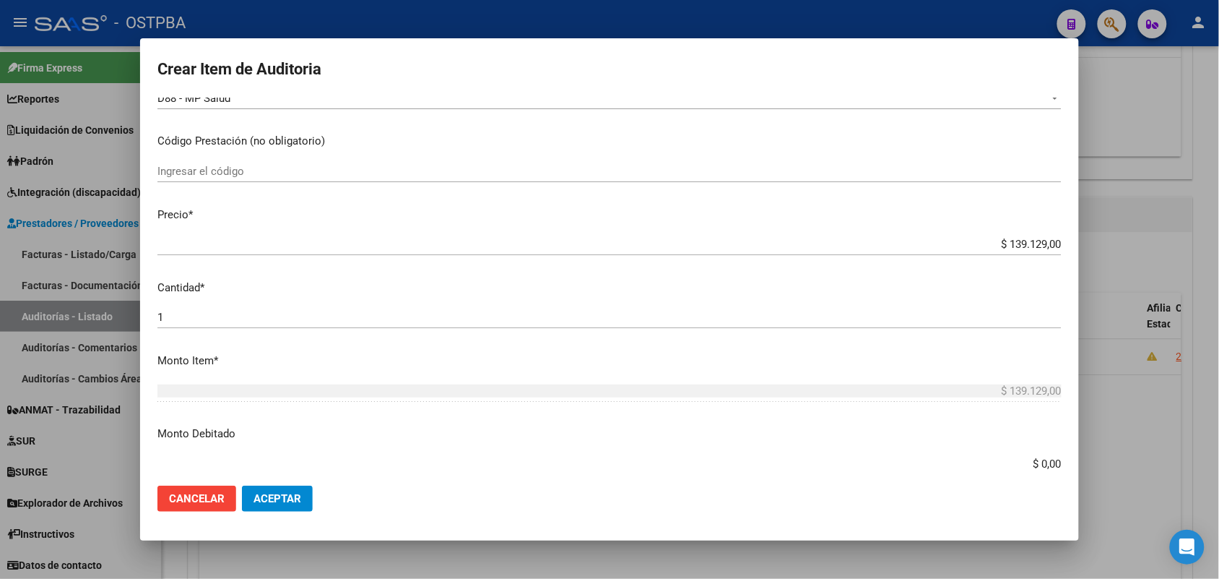
scroll to position [271, 0]
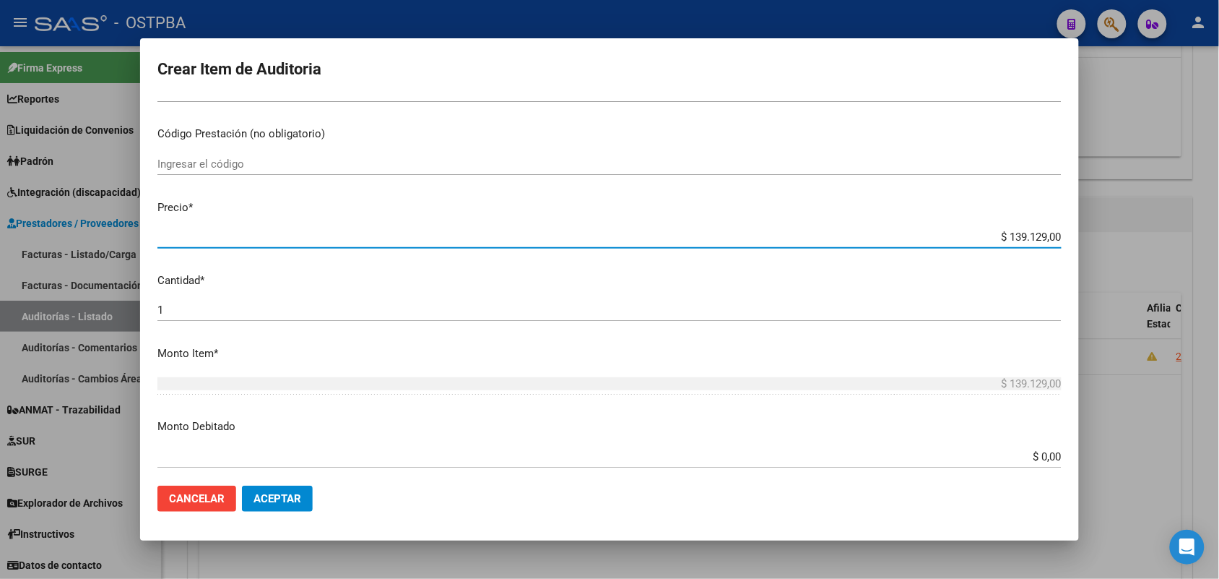
drag, startPoint x: 976, startPoint y: 235, endPoint x: 1099, endPoint y: 239, distance: 122.1
click at [1099, 239] on div "Crear Item de Auditoria 22028395 Nro Documento 27220283955 CUIL Afiliado Activo…" at bounding box center [609, 289] width 1219 height 579
type input "$ 0,07"
type input "$ 0,72"
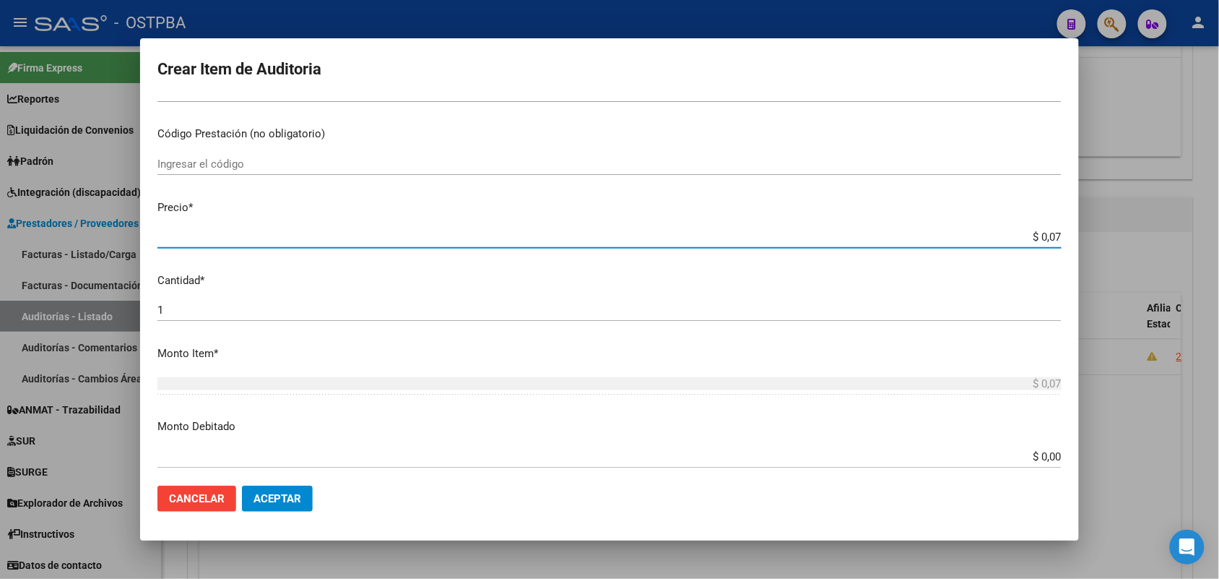
type input "$ 0,72"
type input "$ 7,24"
type input "$ 72,44"
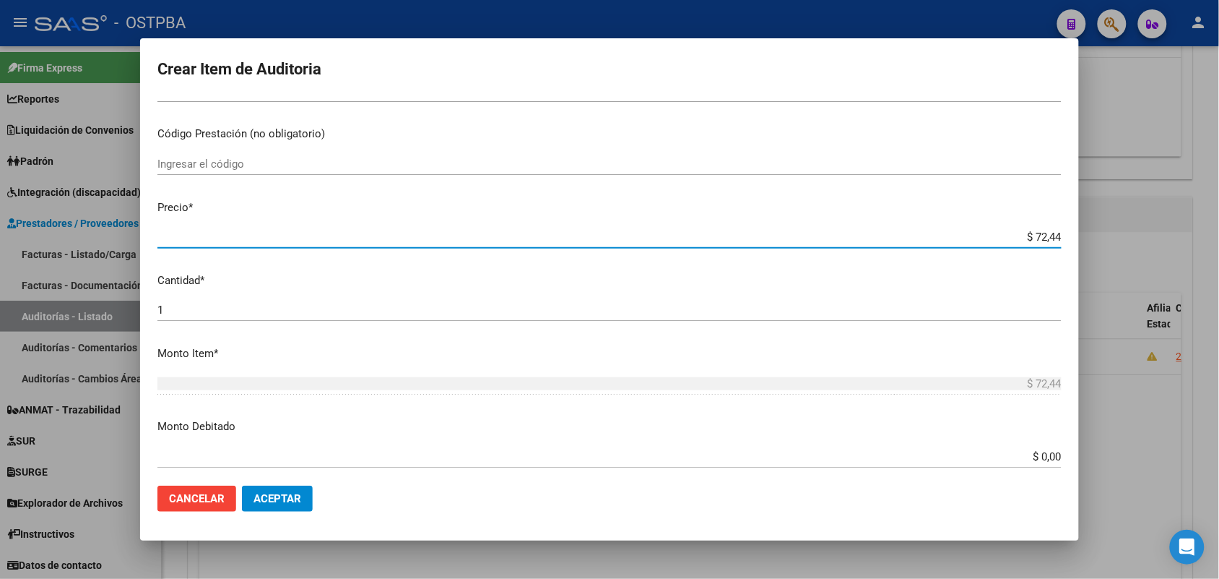
type input "$ 724,40"
type input "$ 7.244,00"
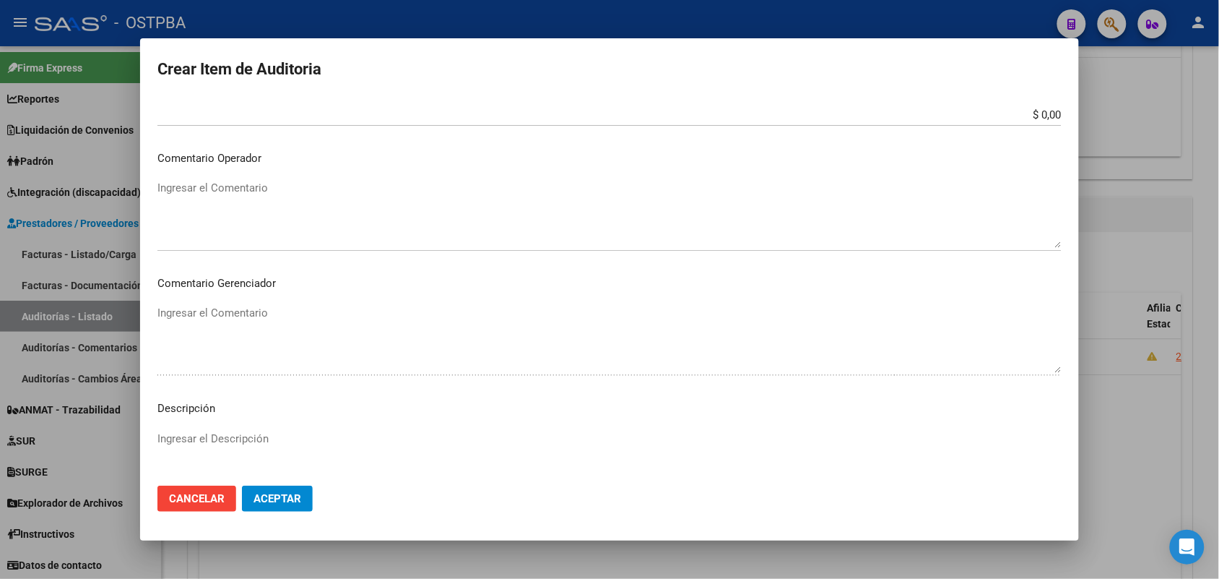
scroll to position [722, 0]
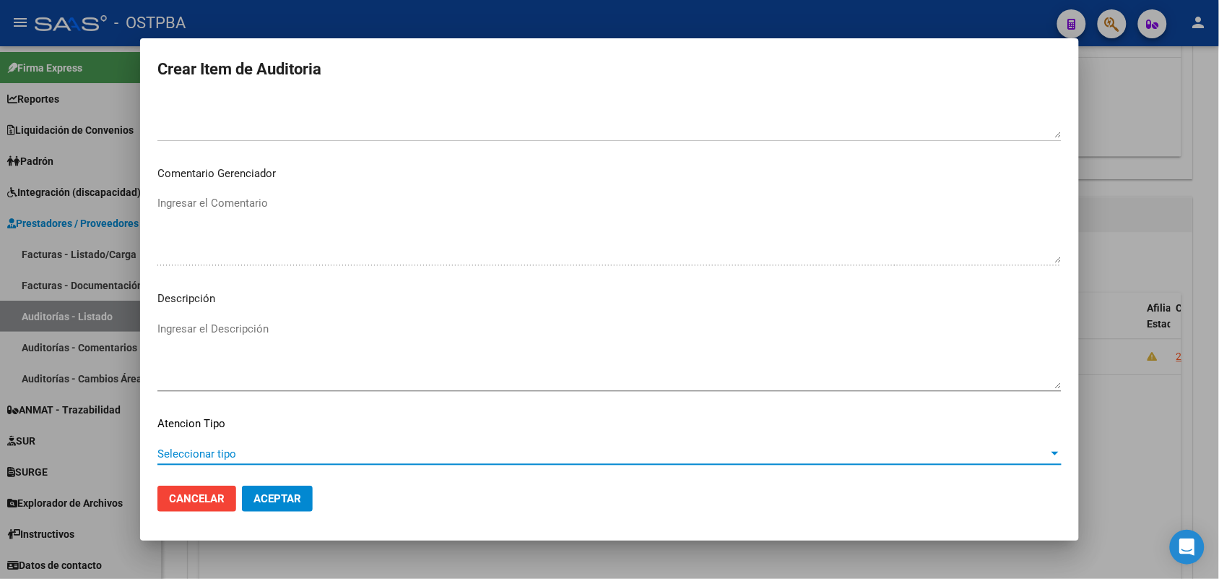
click at [221, 453] on span "Seleccionar tipo" at bounding box center [602, 453] width 891 height 13
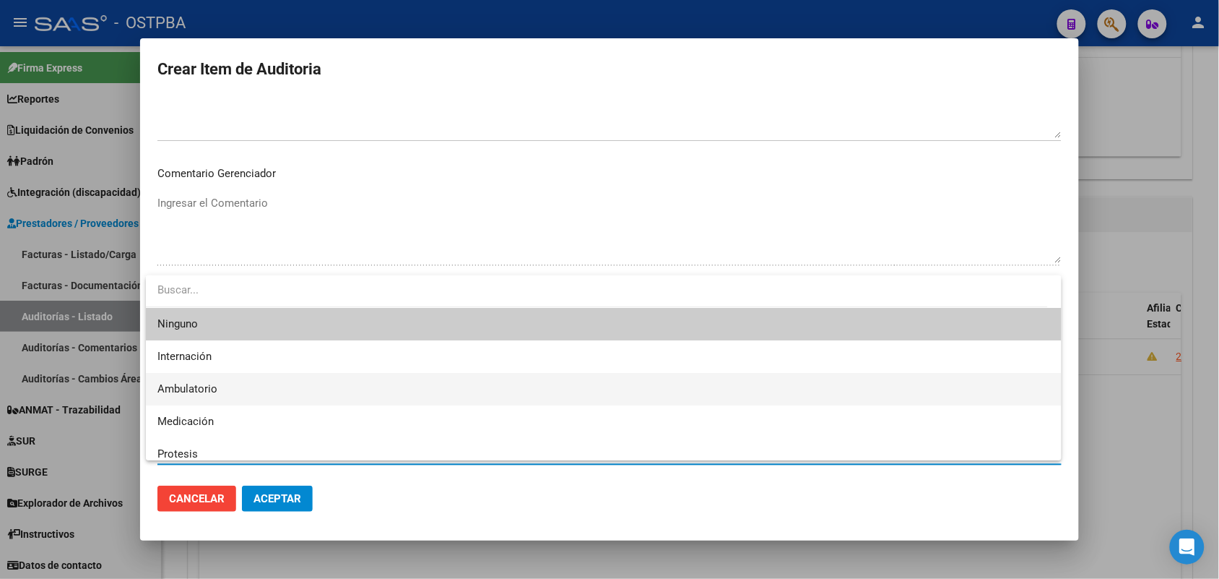
click at [224, 388] on span "Ambulatorio" at bounding box center [603, 389] width 893 height 33
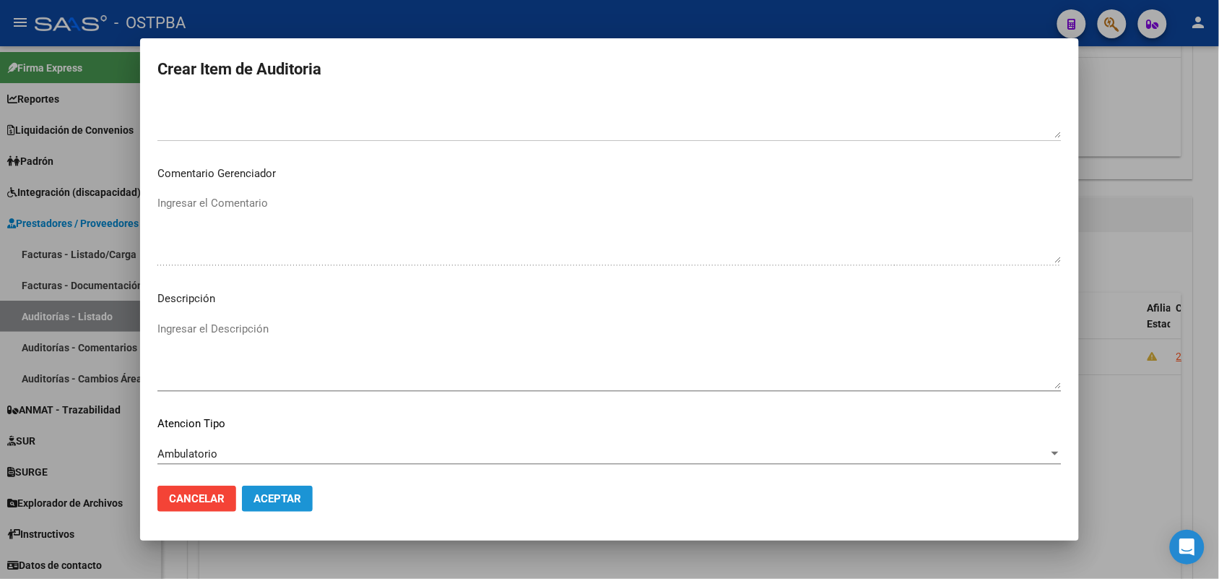
click at [280, 497] on span "Aceptar" at bounding box center [278, 498] width 48 height 13
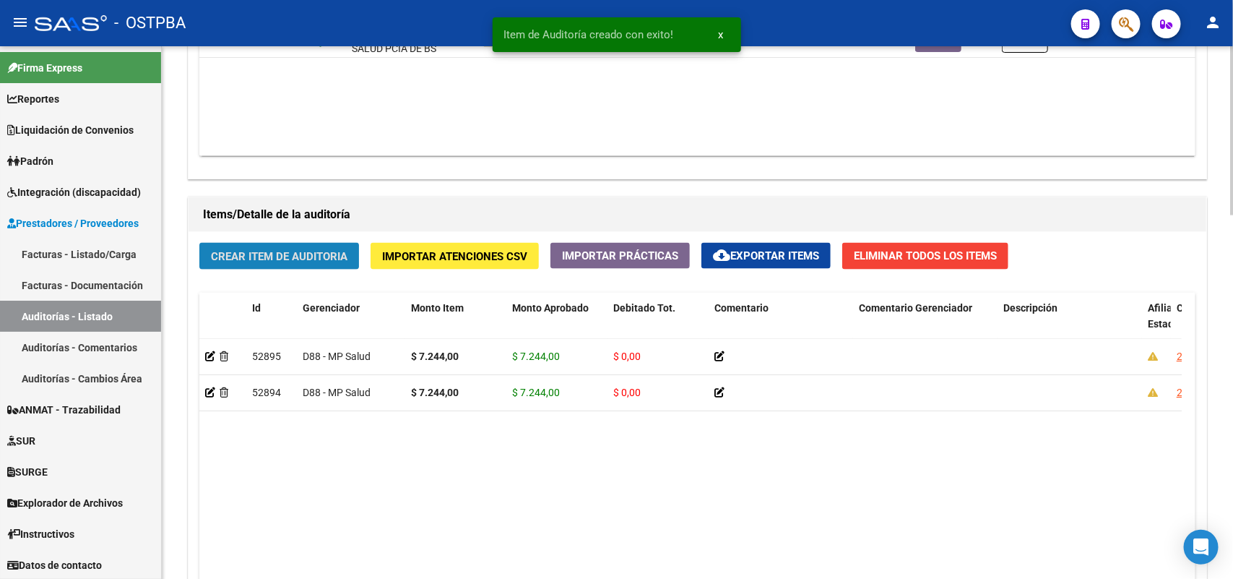
click at [316, 255] on span "Crear Item de Auditoria" at bounding box center [279, 256] width 137 height 13
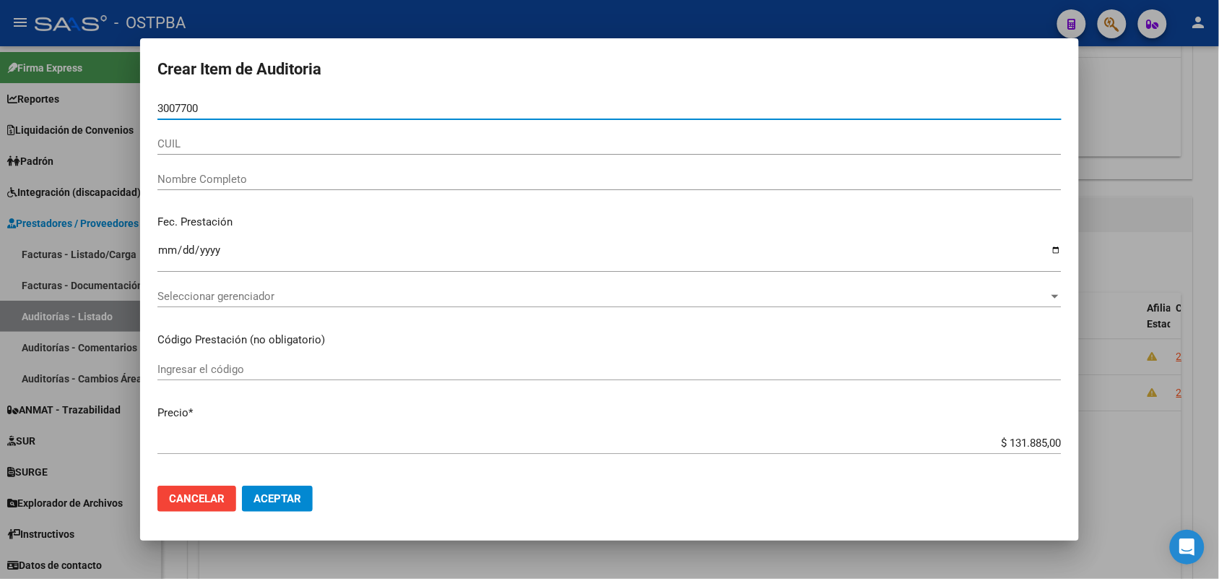
type input "30077001"
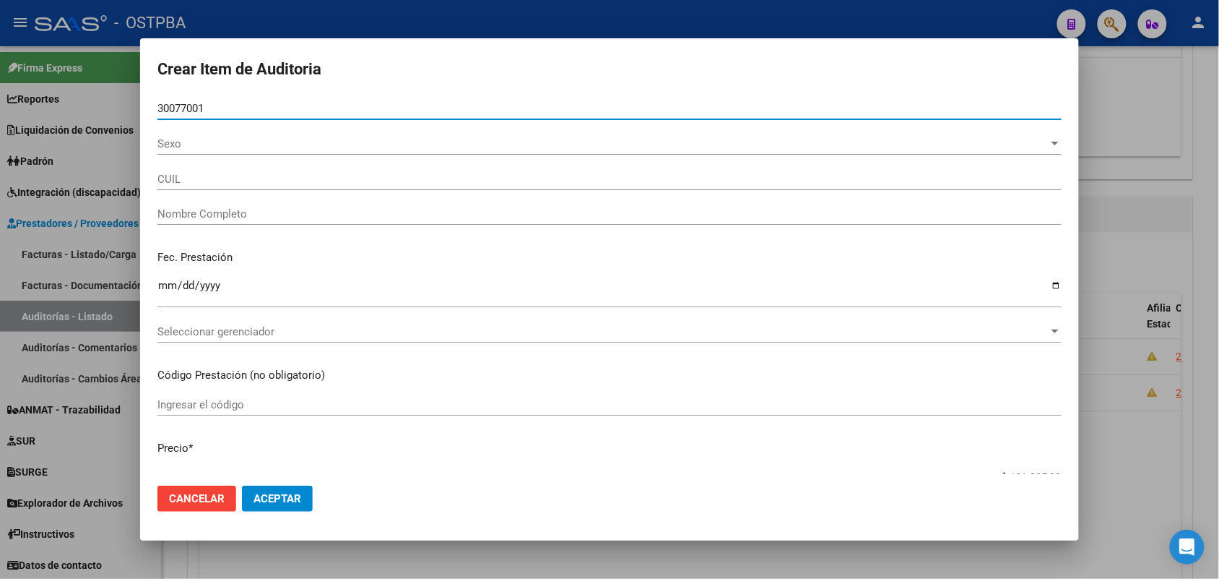
type input "27300770016"
type input "BUSTOS NOELIA LUCIA"
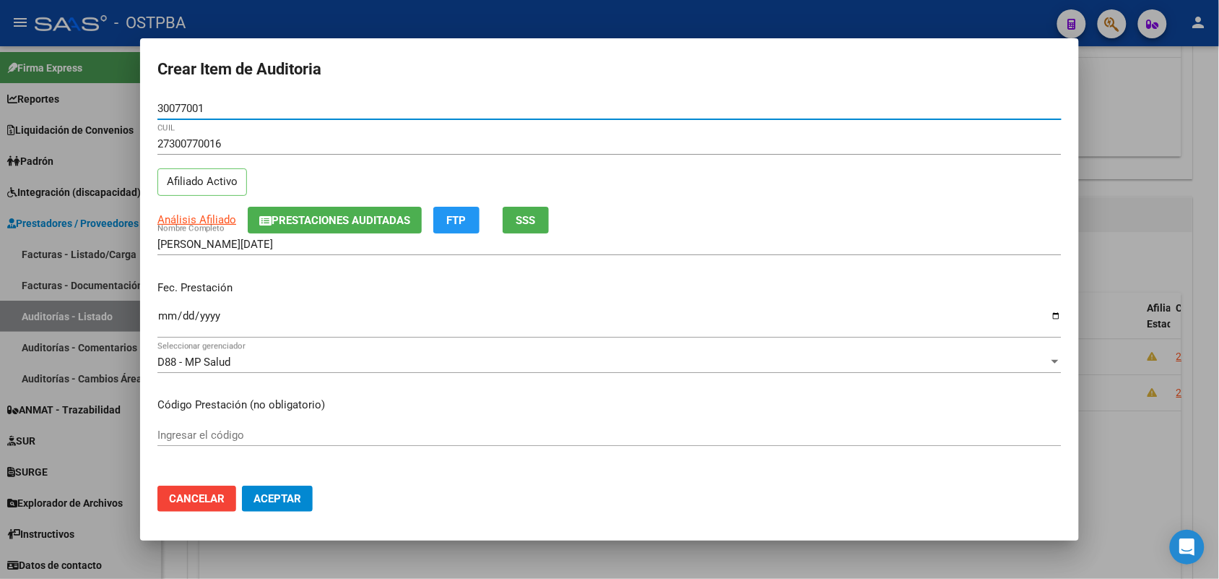
type input "30077001"
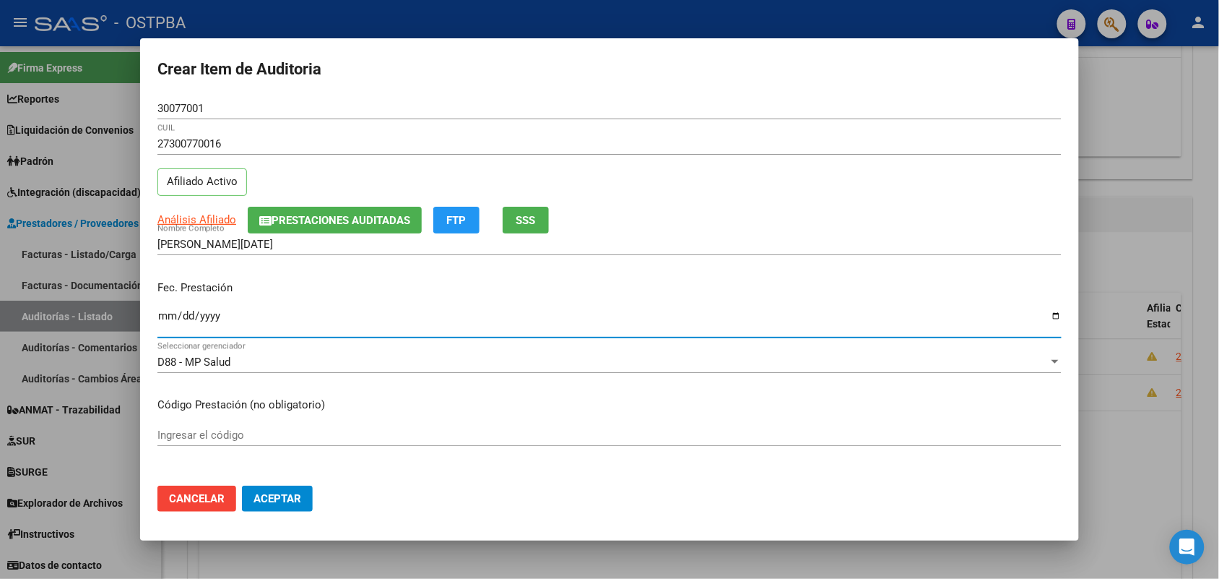
click at [167, 324] on input "Ingresar la fecha" at bounding box center [609, 321] width 904 height 23
type input "2025-07-11"
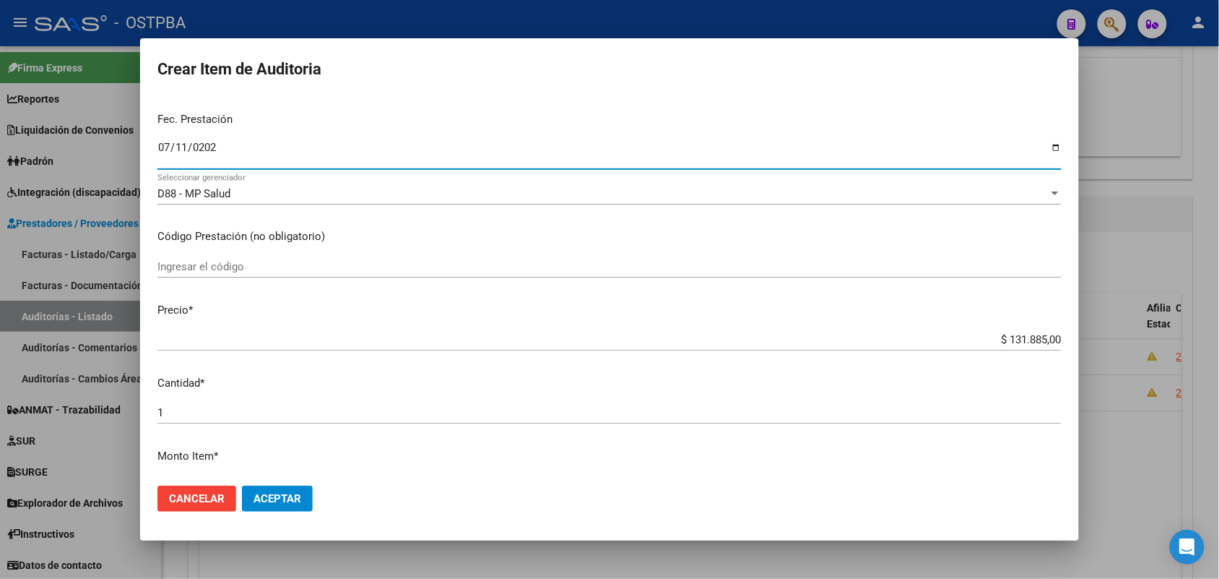
scroll to position [271, 0]
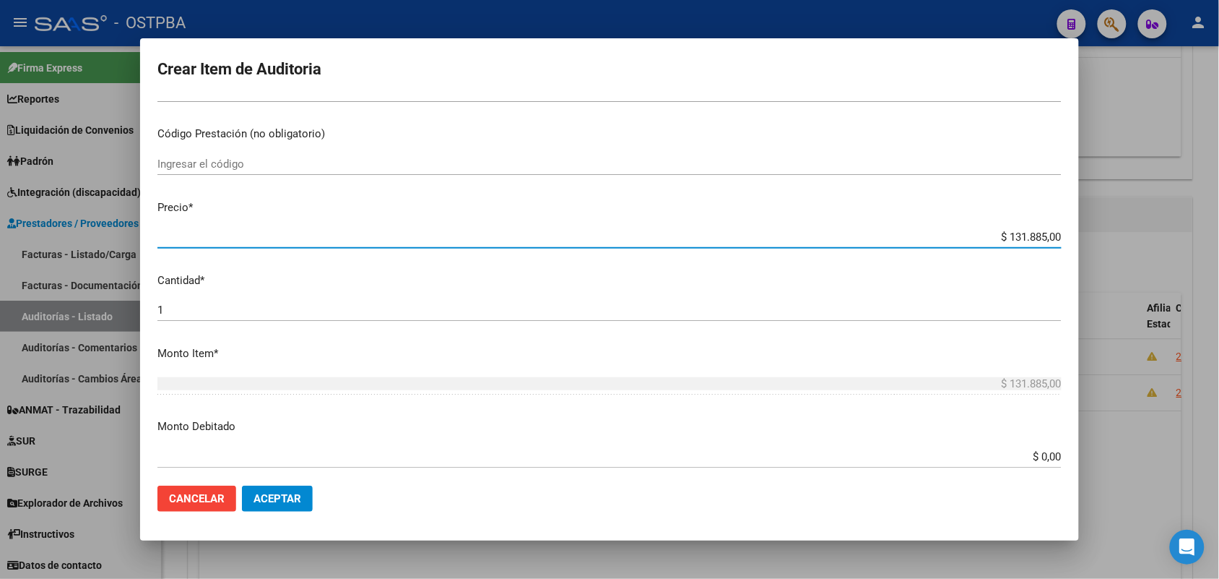
drag, startPoint x: 984, startPoint y: 237, endPoint x: 1106, endPoint y: 235, distance: 122.8
click at [1106, 235] on div "Crear Item de Auditoria 30077001 Nro Documento 27300770016 CUIL Afiliado Activo…" at bounding box center [609, 289] width 1219 height 579
type input "$ 0,07"
type input "$ 0,72"
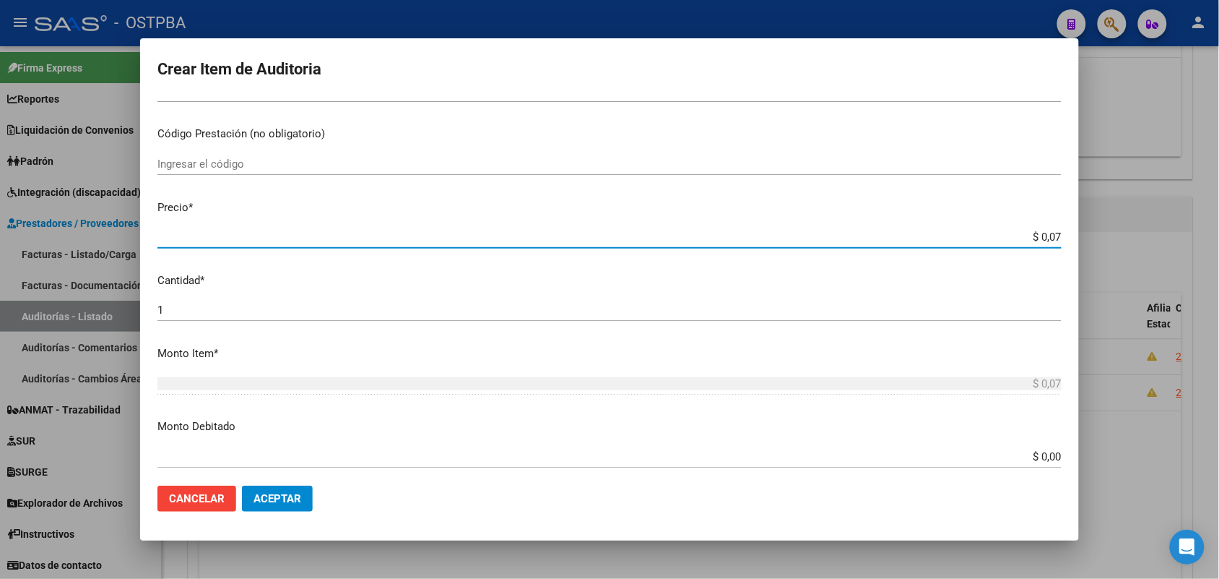
type input "$ 0,72"
type input "$ 7,24"
type input "$ 72,44"
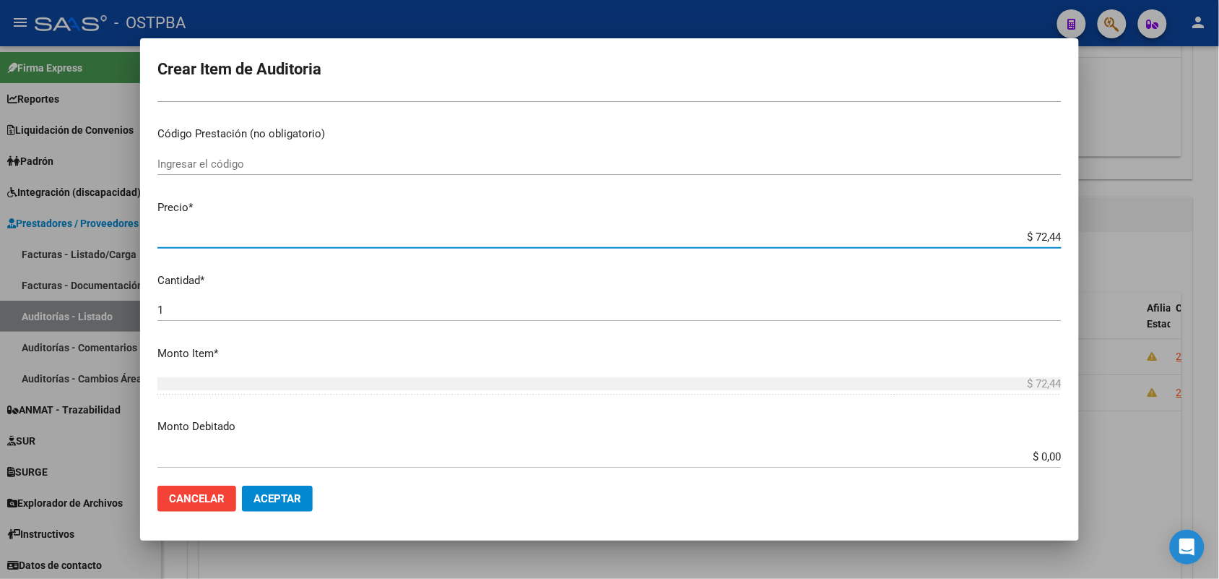
type input "$ 724,40"
type input "$ 7.244,00"
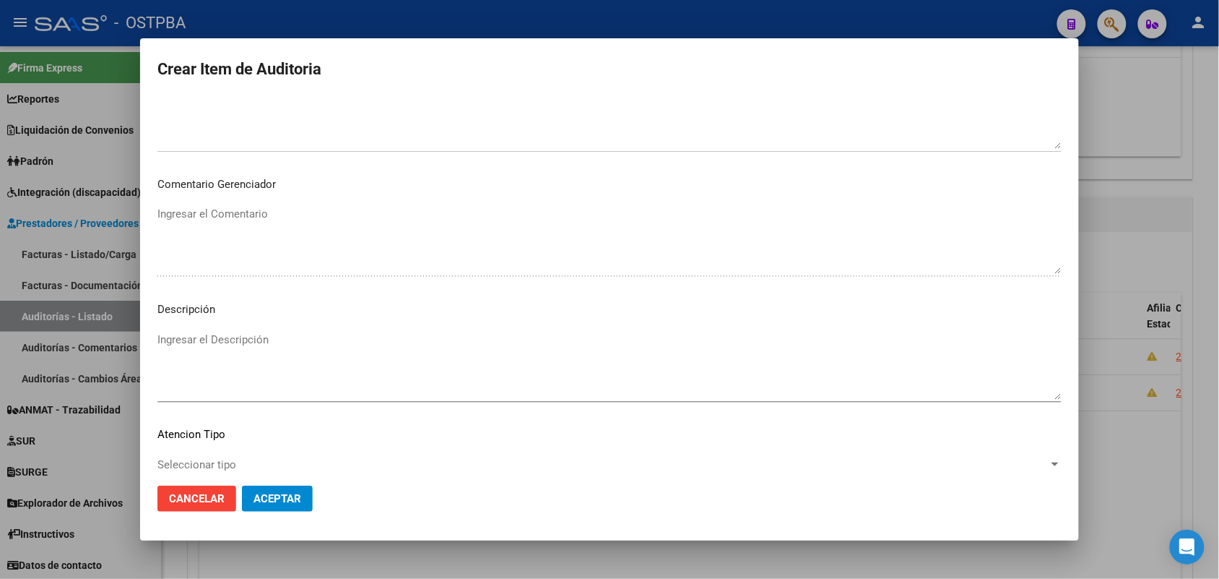
scroll to position [722, 0]
click at [210, 451] on span "Seleccionar tipo" at bounding box center [602, 453] width 891 height 13
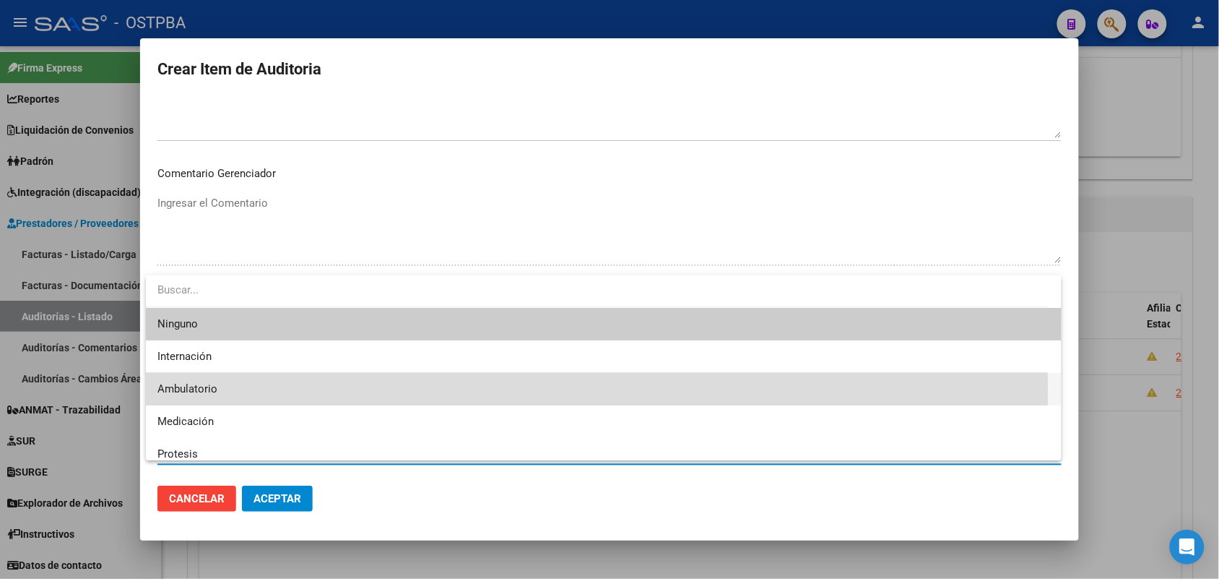
click at [228, 388] on span "Ambulatorio" at bounding box center [603, 389] width 893 height 33
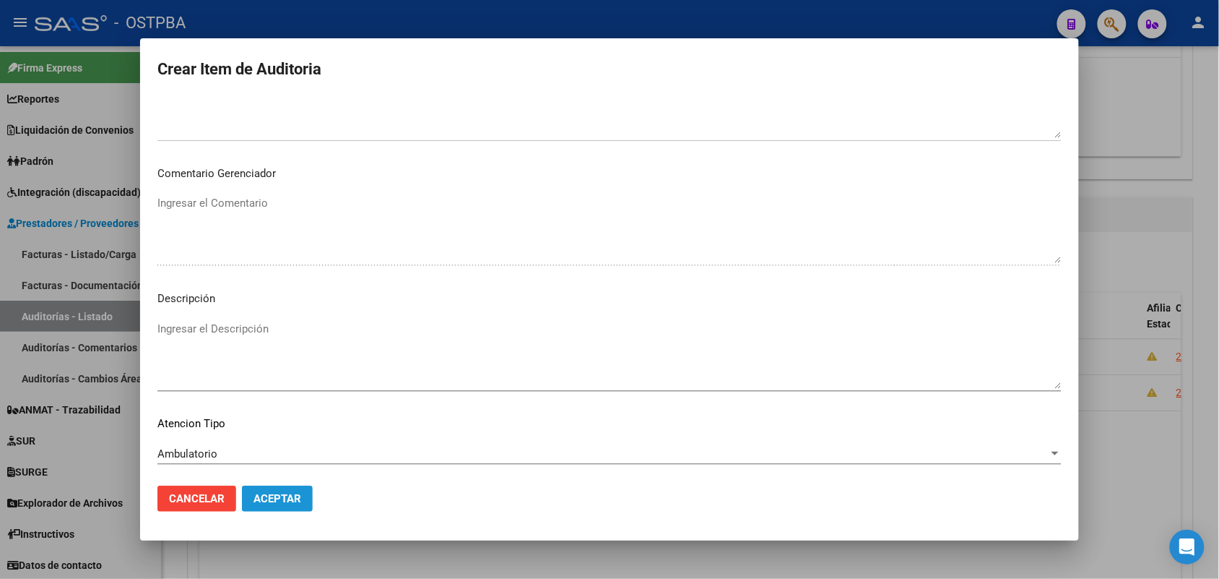
click at [264, 493] on span "Aceptar" at bounding box center [278, 498] width 48 height 13
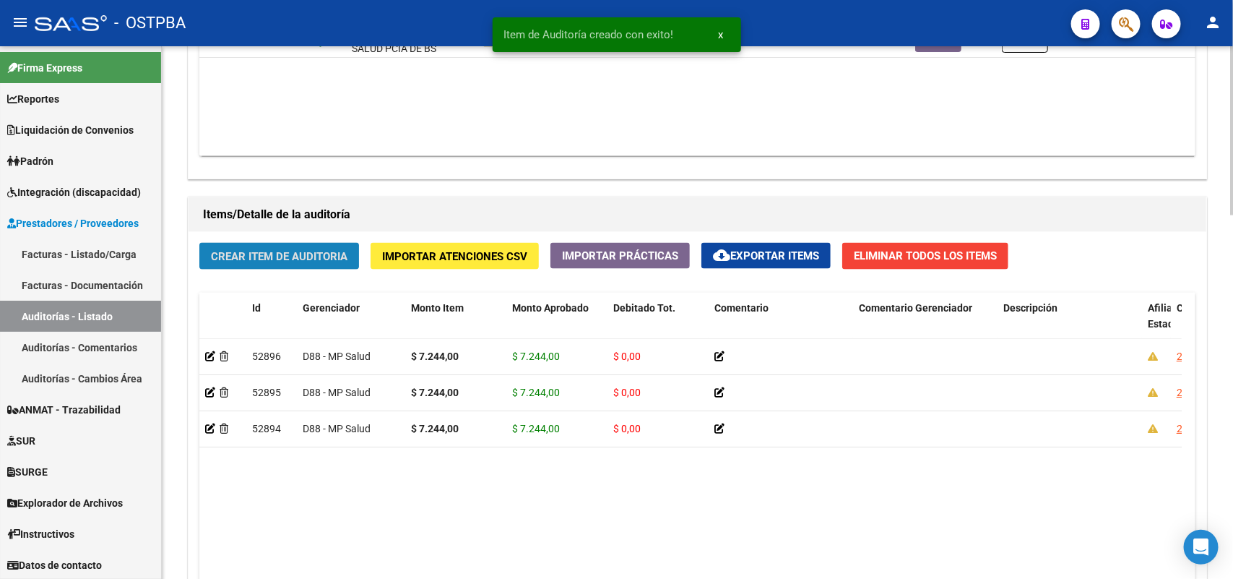
click at [290, 251] on span "Crear Item de Auditoria" at bounding box center [279, 256] width 137 height 13
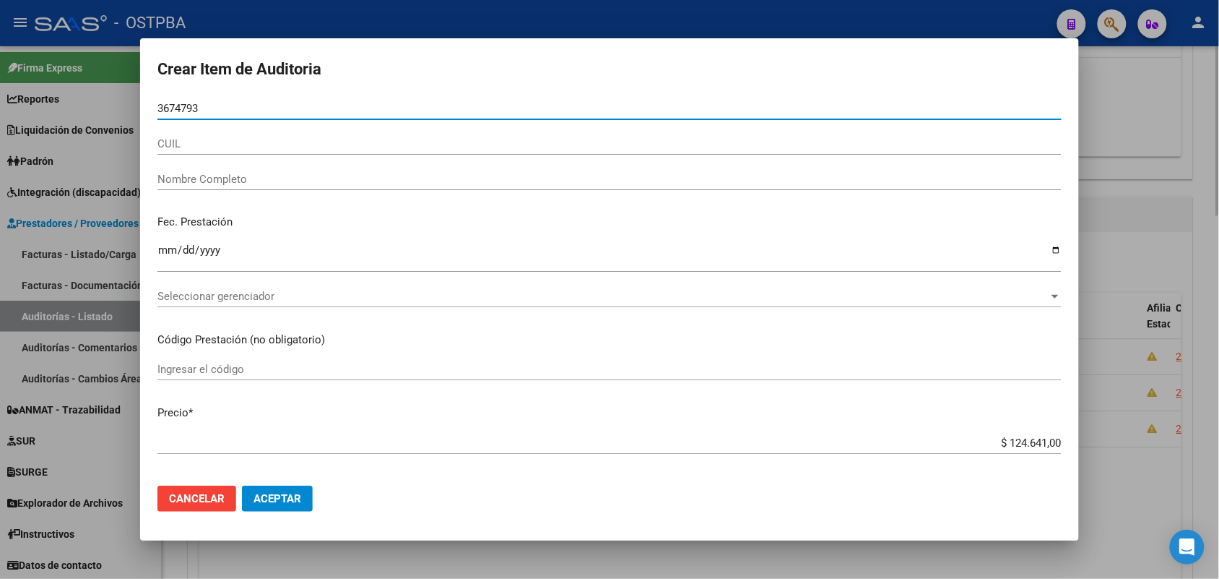
type input "36747930"
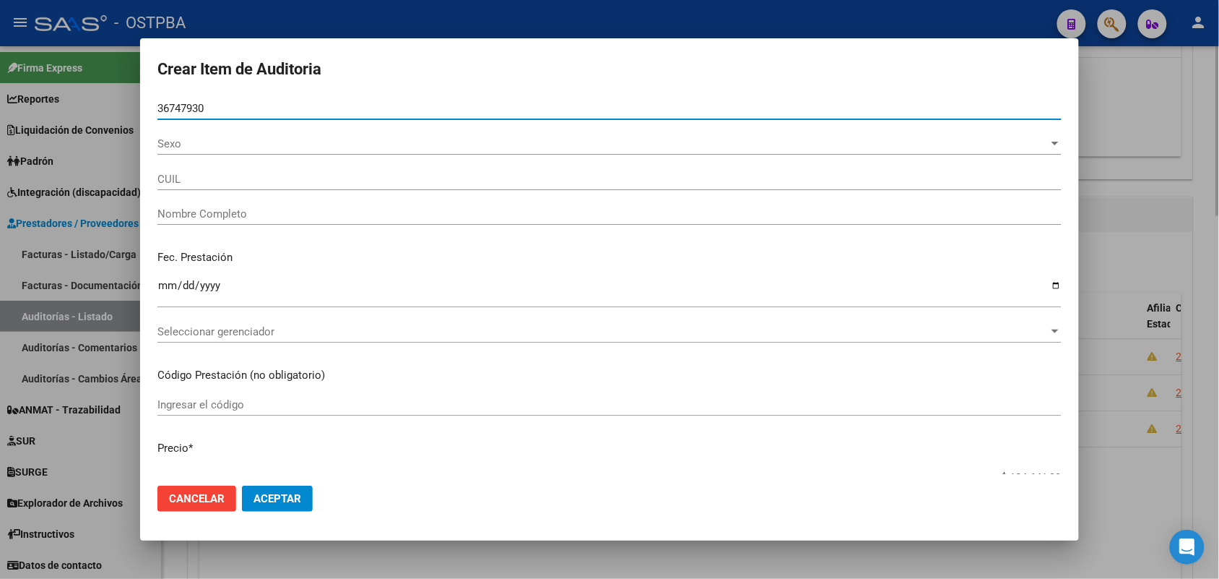
type input "20367479303"
type input "CACERES GERARDO DAVID"
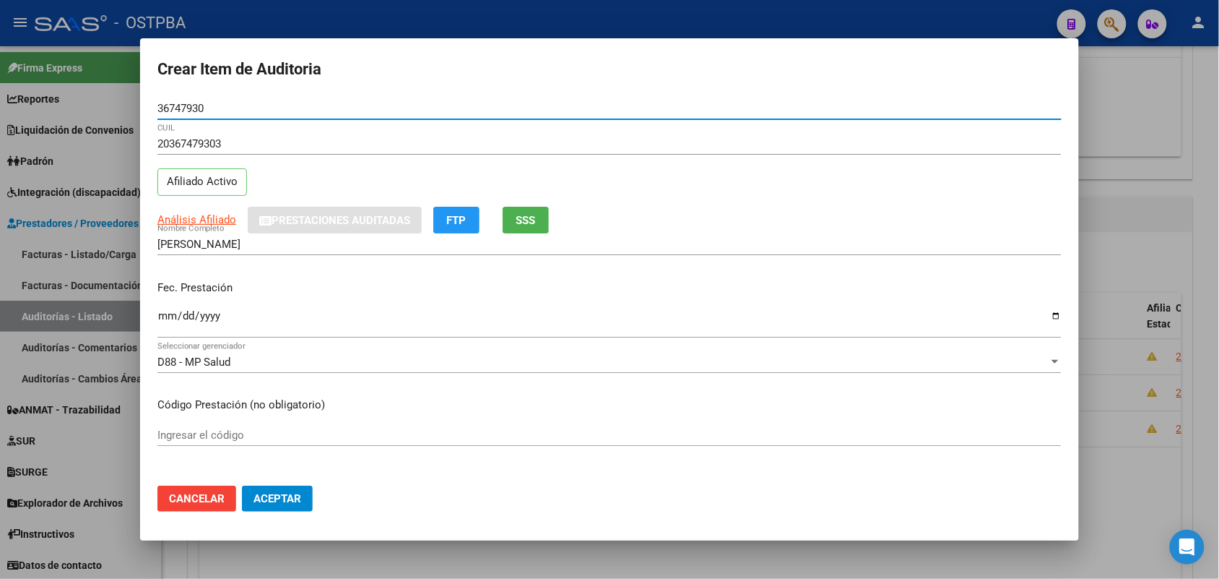
type input "36747930"
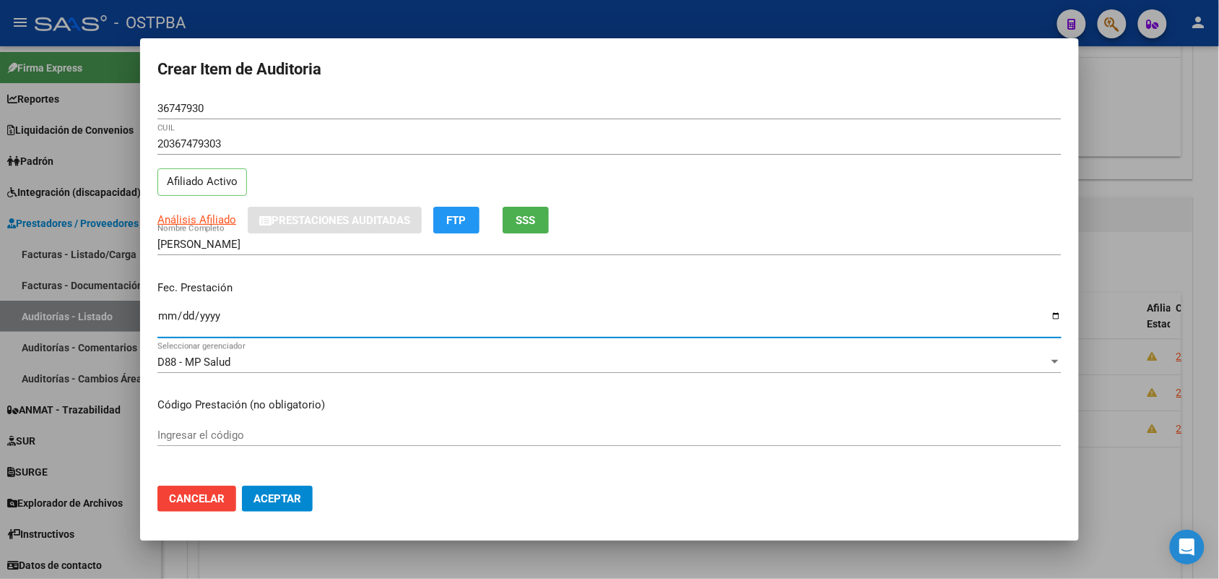
click at [172, 325] on input "Ingresar la fecha" at bounding box center [609, 321] width 904 height 23
type input "2025-06-13"
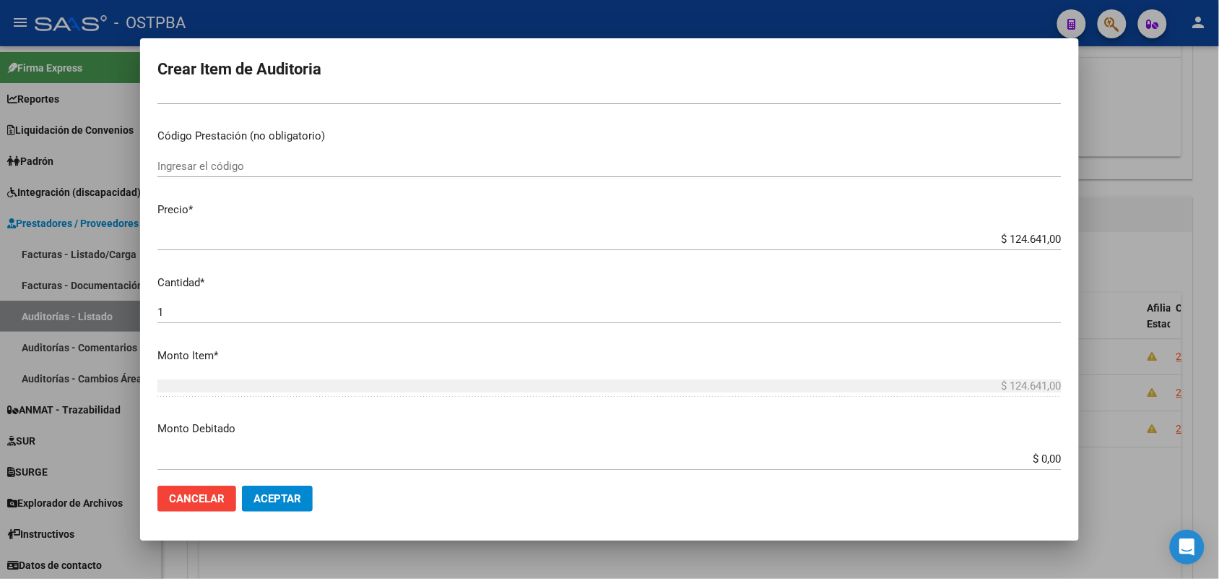
scroll to position [271, 0]
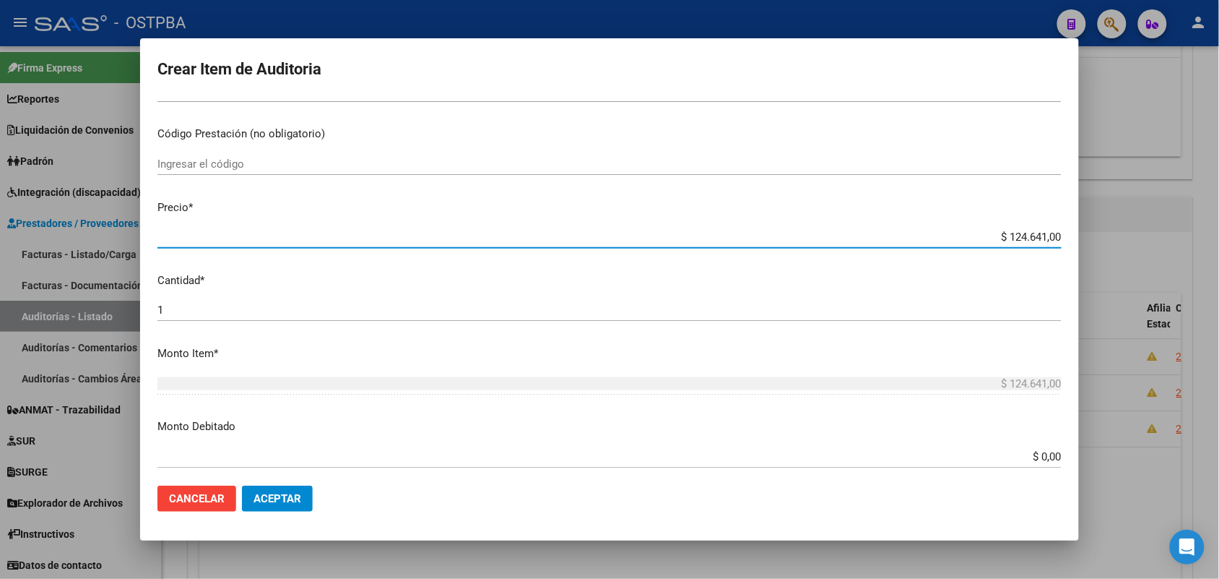
drag, startPoint x: 983, startPoint y: 237, endPoint x: 1207, endPoint y: 228, distance: 224.1
click at [1218, 228] on div "Crear Item de Auditoria 36747930 Nro Documento 20367479303 CUIL Afiliado Activo…" at bounding box center [609, 289] width 1219 height 579
type input "$ 0,01"
type input "$ 0,11"
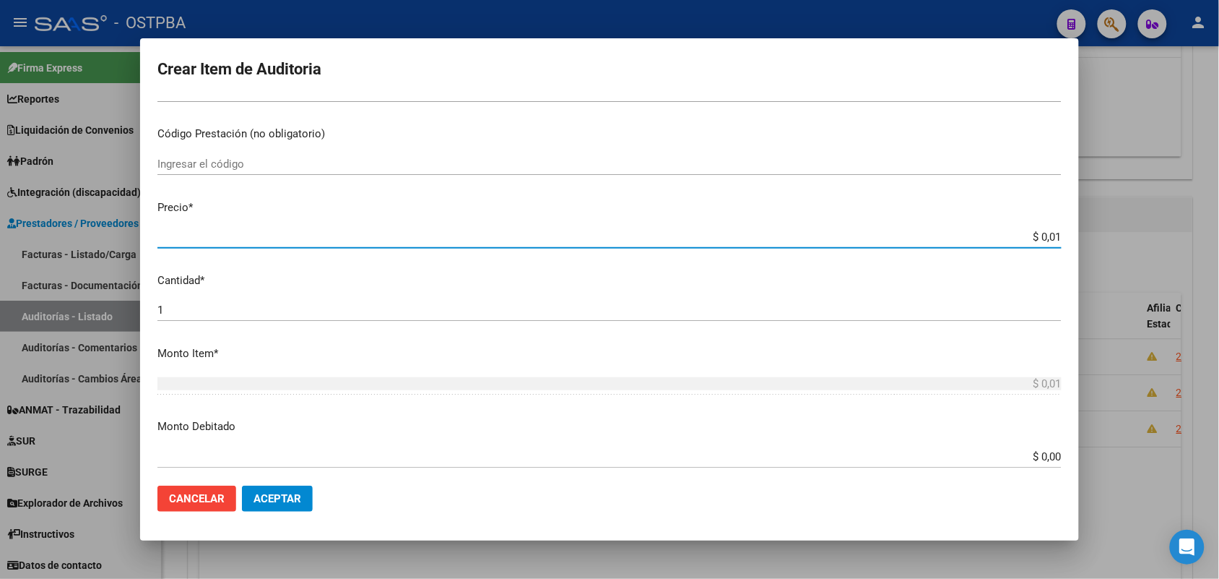
type input "$ 0,11"
type input "$ 1,18"
type input "$ 11,88"
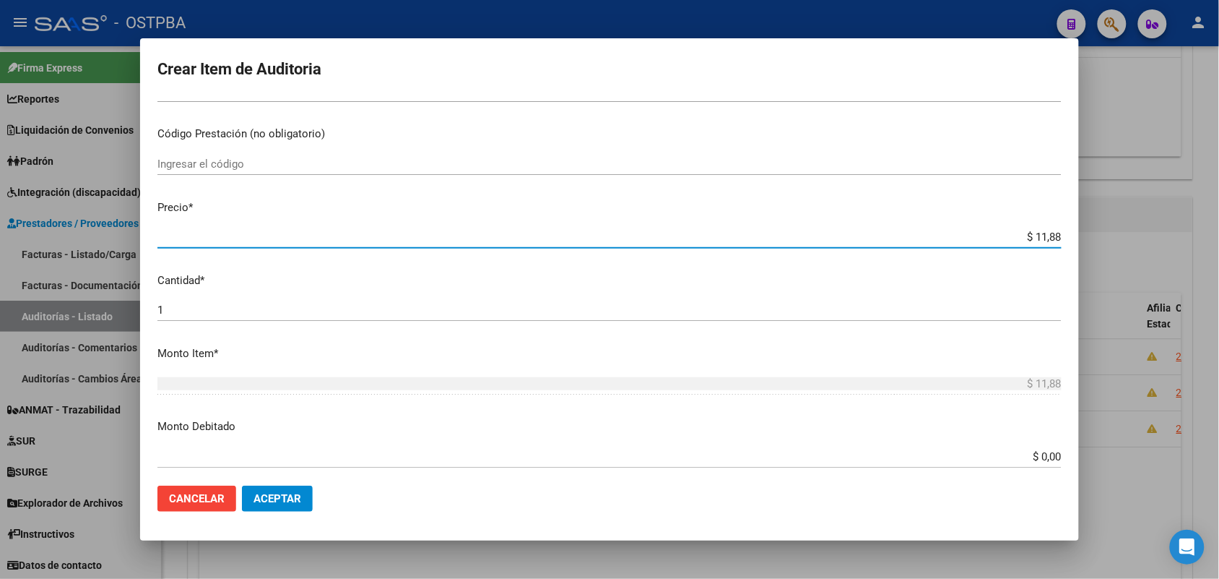
type input "$ 118,89"
type input "$ 1.188,90"
type input "$ 11.889,00"
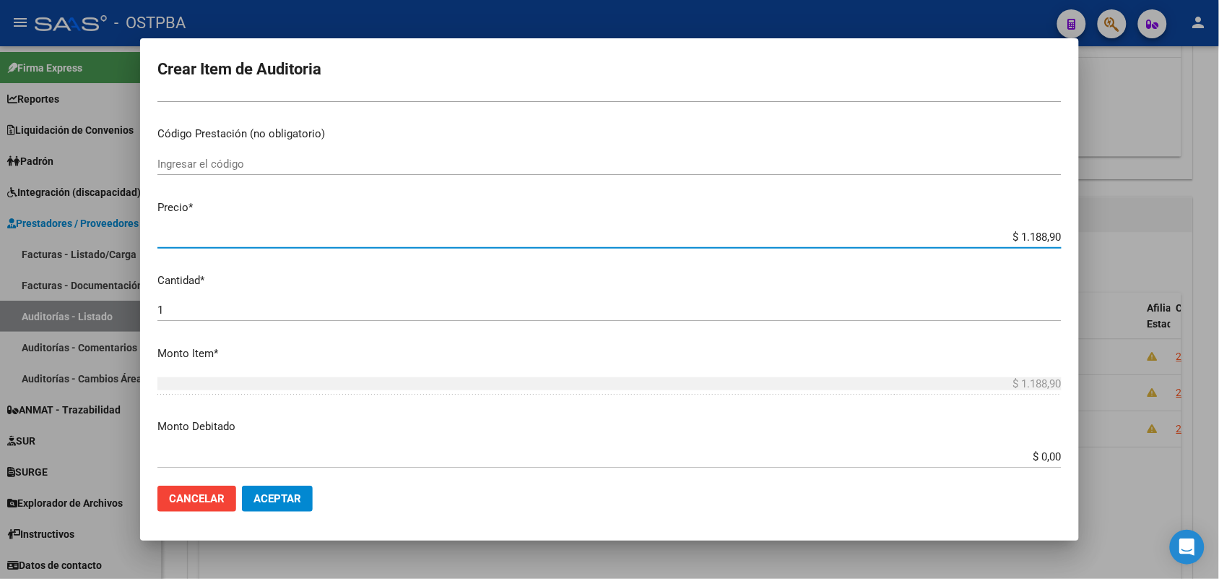
type input "$ 11.889,00"
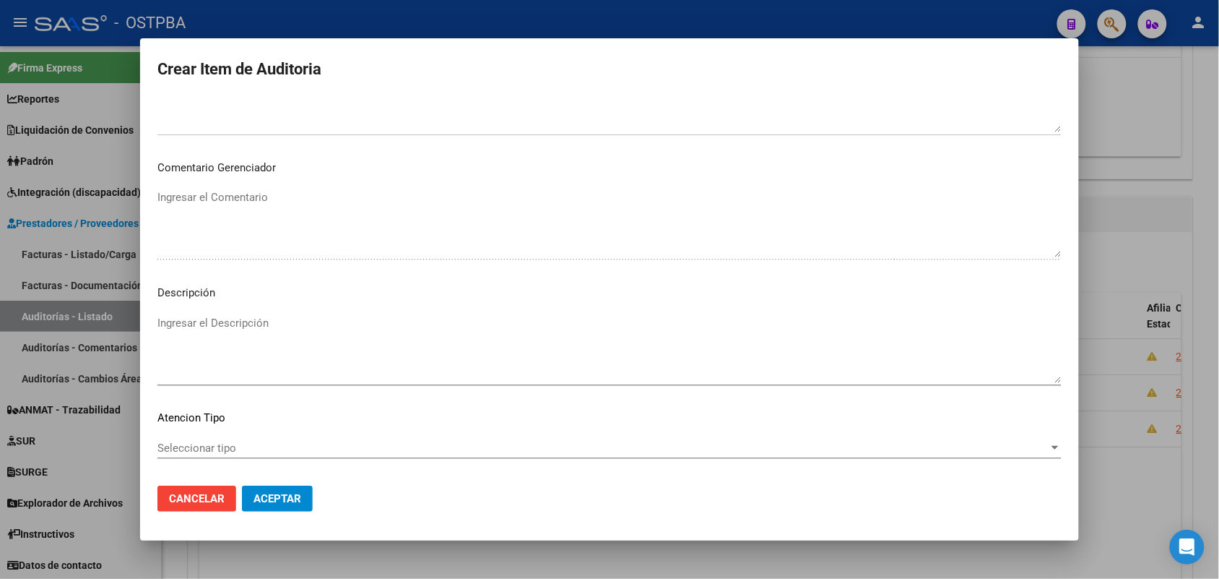
scroll to position [799, 0]
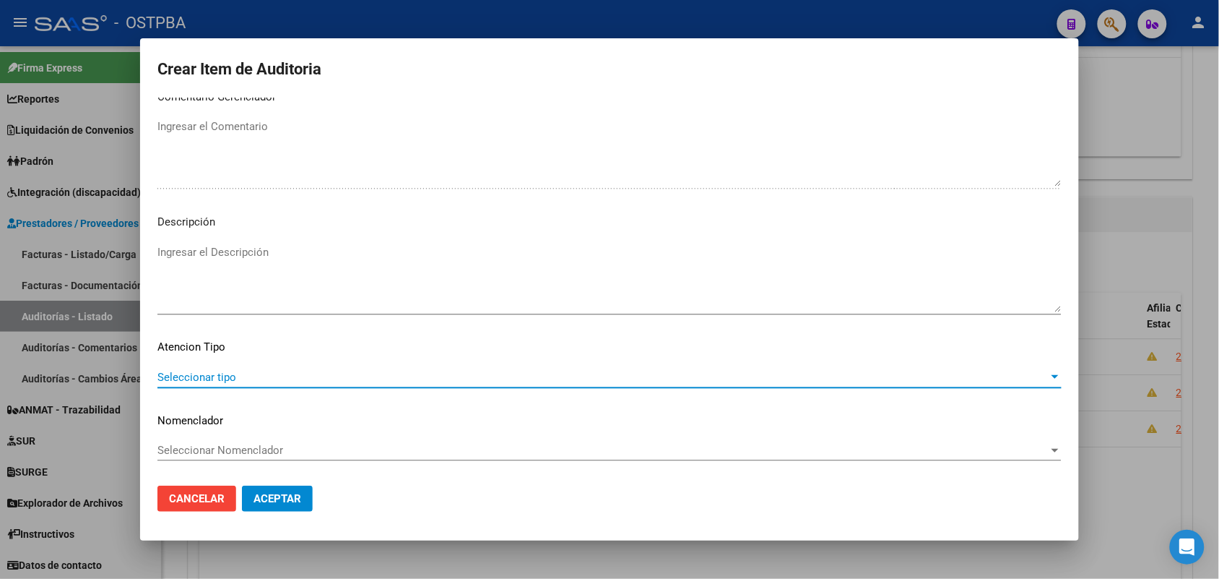
click at [201, 378] on span "Seleccionar tipo" at bounding box center [602, 377] width 891 height 13
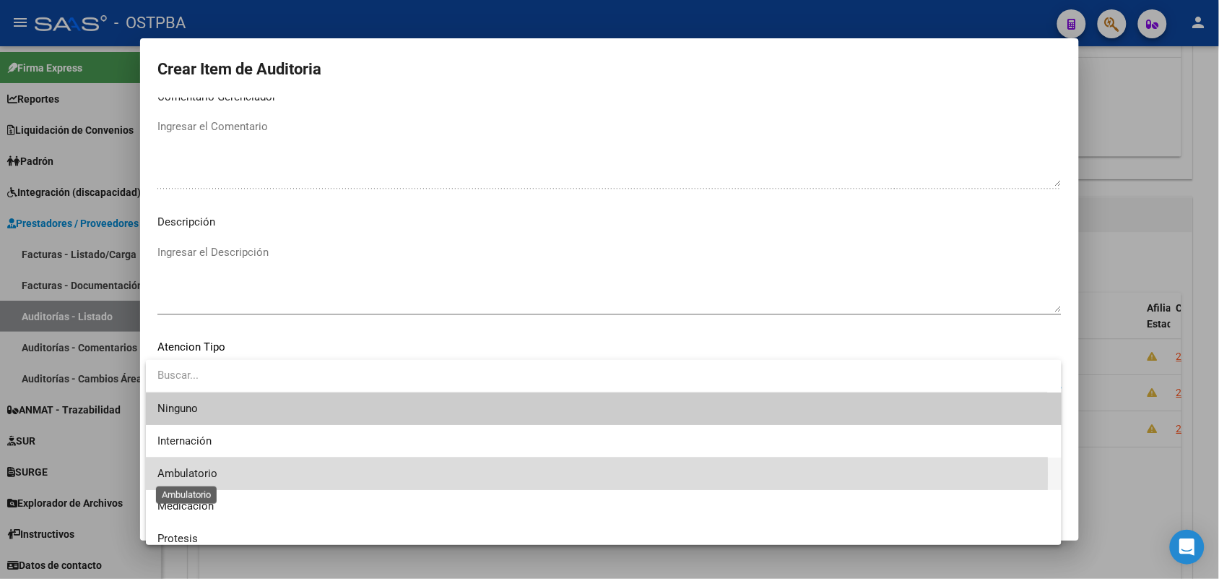
click at [200, 473] on span "Ambulatorio" at bounding box center [187, 473] width 60 height 13
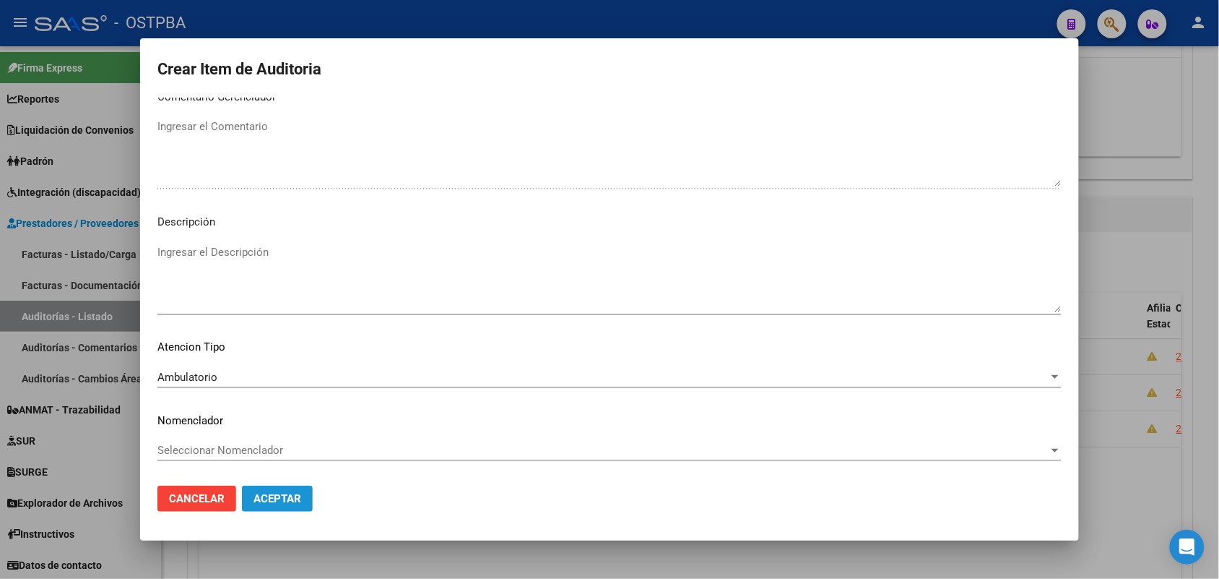
click at [284, 499] on span "Aceptar" at bounding box center [278, 498] width 48 height 13
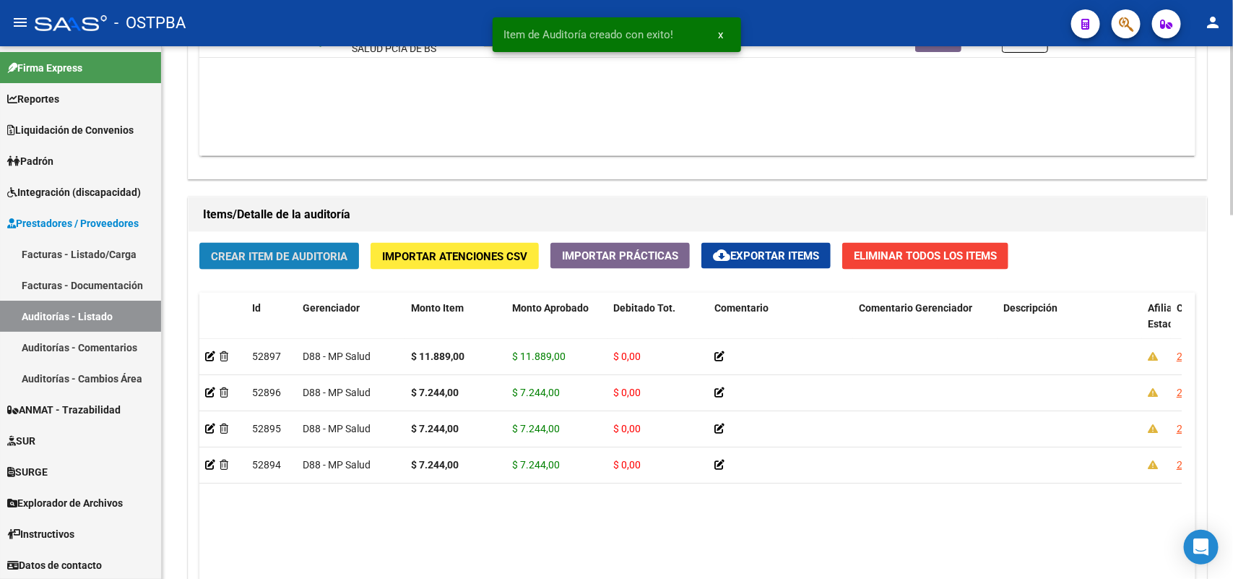
click at [293, 256] on span "Crear Item de Auditoria" at bounding box center [279, 256] width 137 height 13
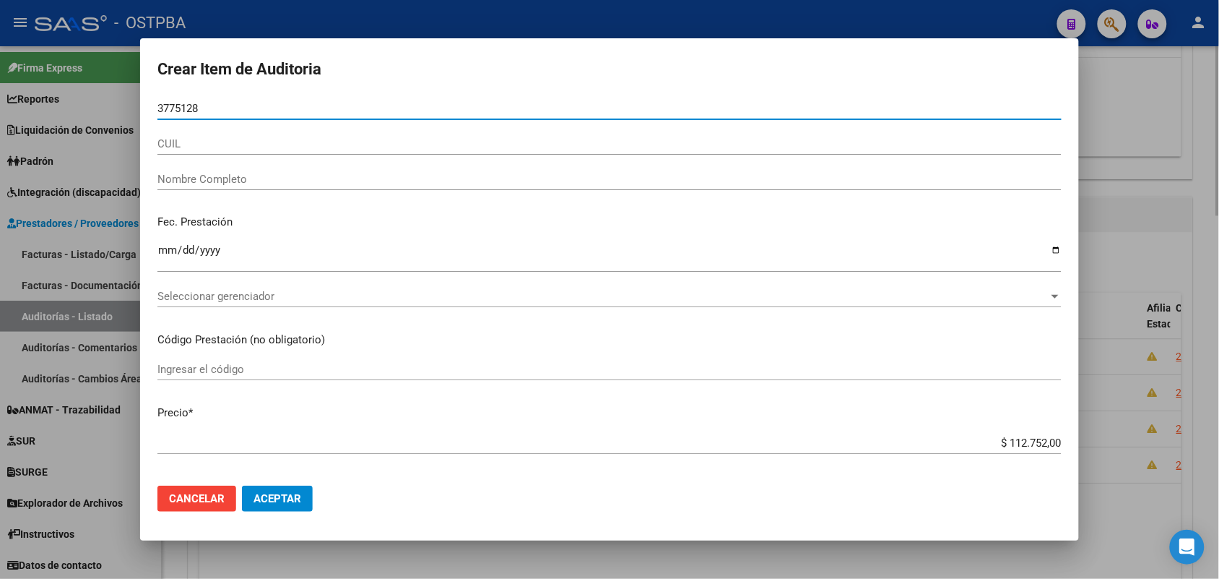
type input "37751287"
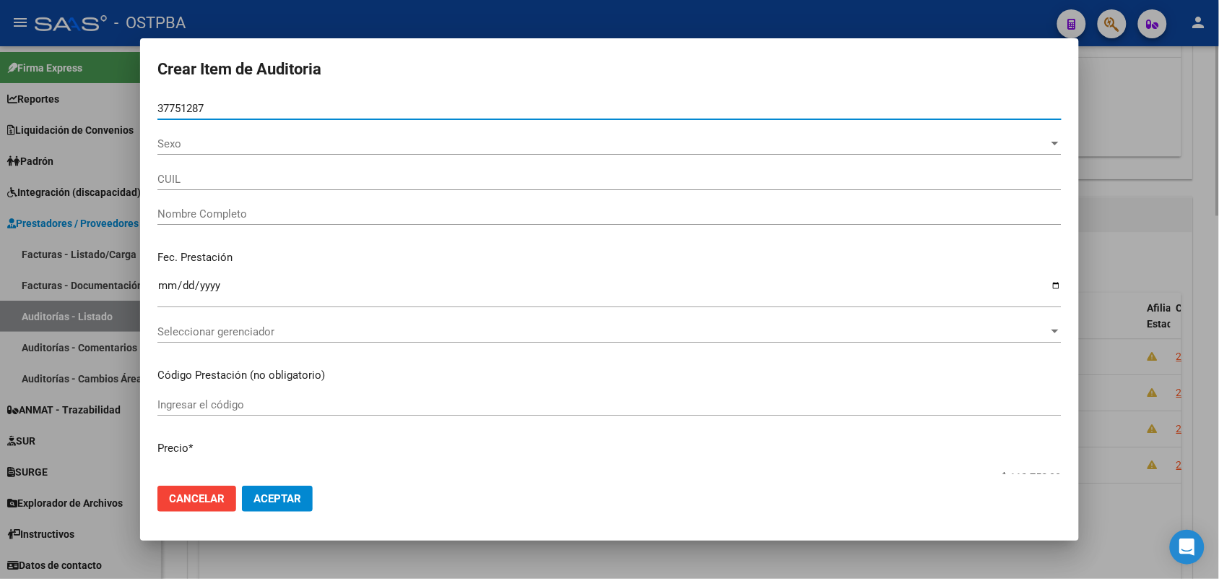
type input "27377512877"
type input "CARDOZO JOHANA EVANGELINA -"
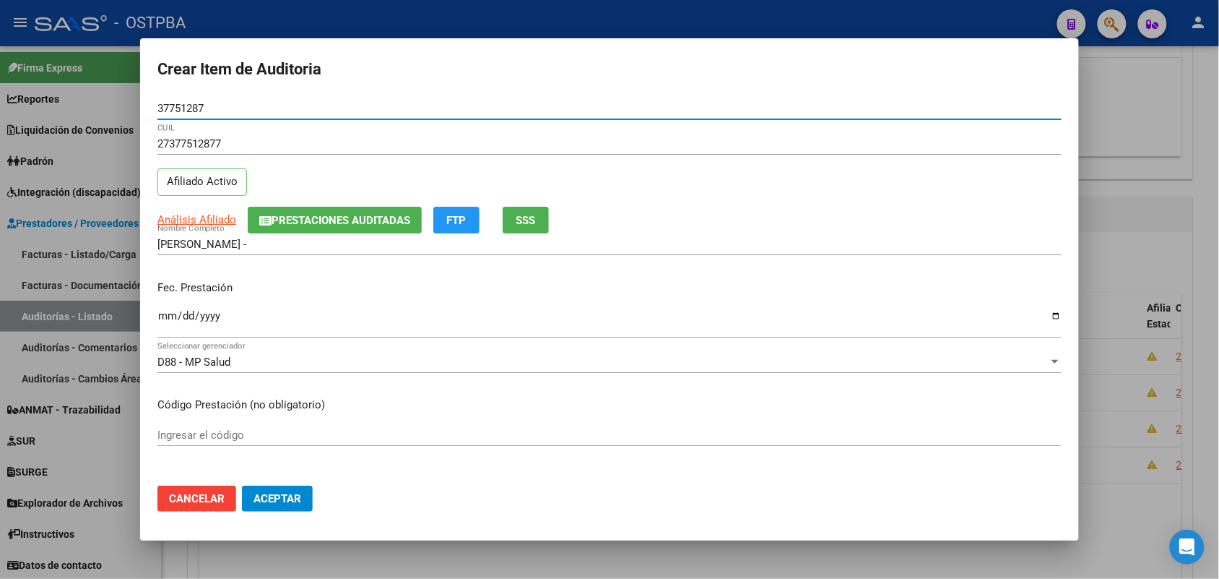
type input "37751287"
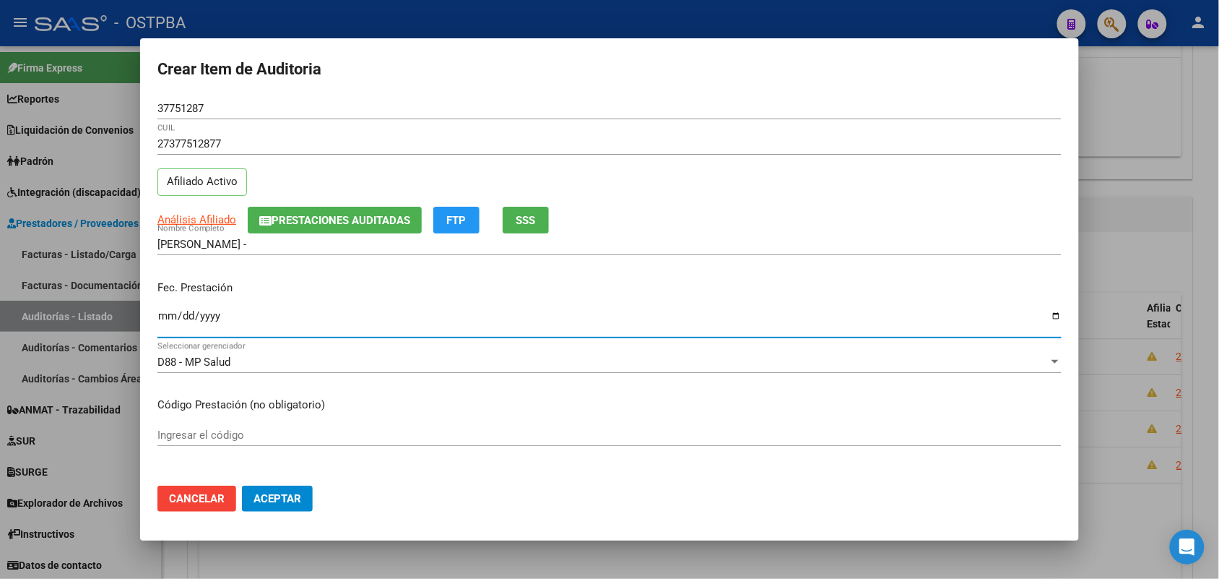
click at [159, 320] on input "Ingresar la fecha" at bounding box center [609, 321] width 904 height 23
type input "2025-06-27"
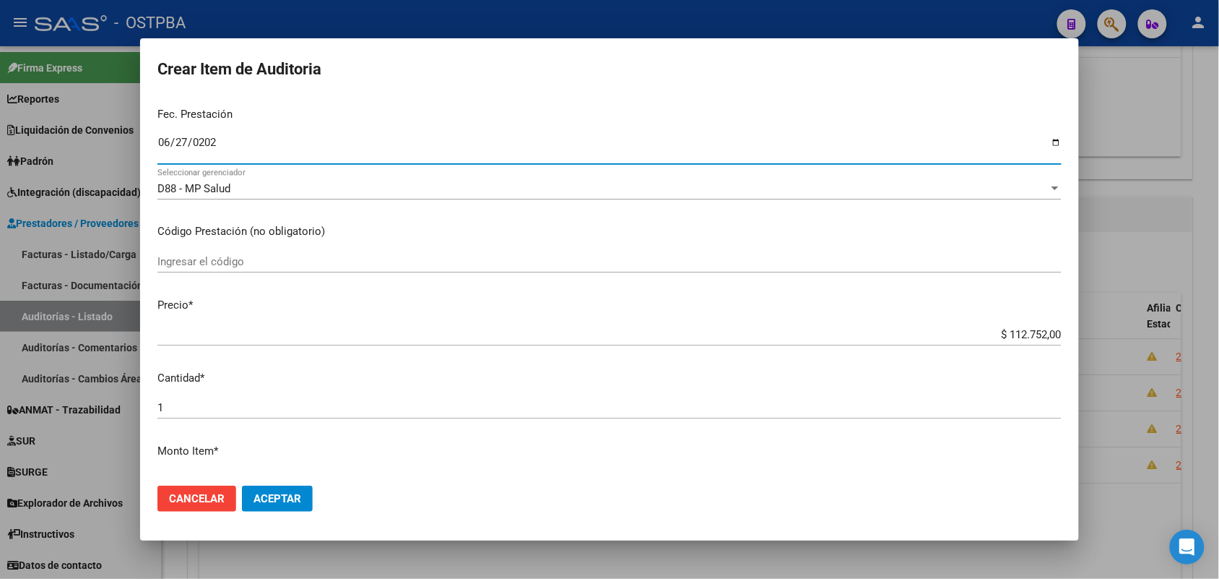
scroll to position [181, 0]
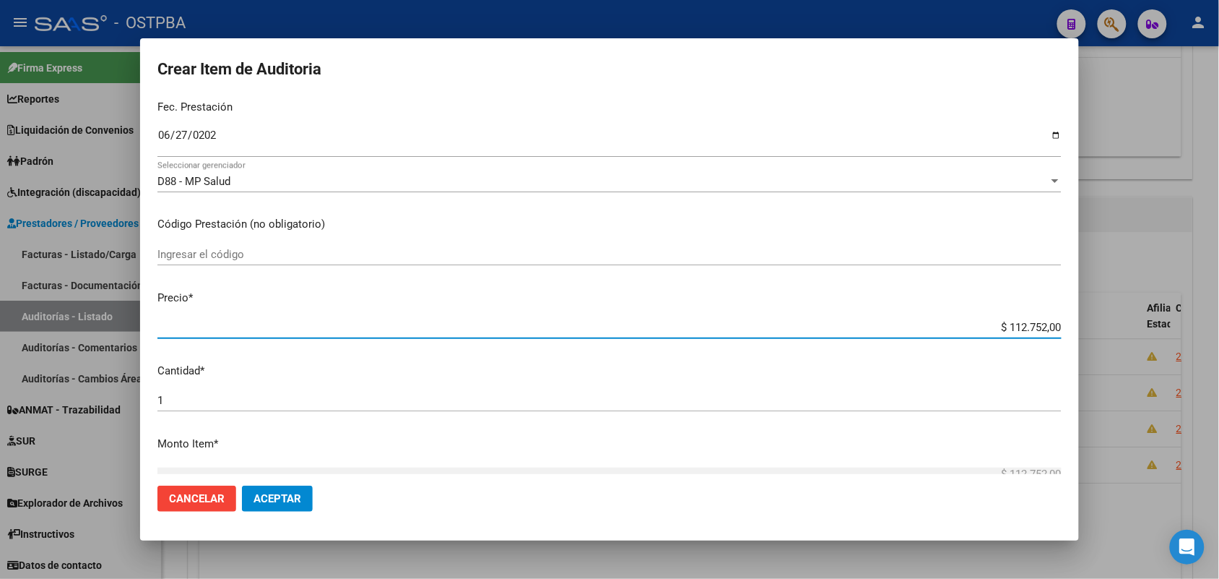
drag, startPoint x: 971, startPoint y: 326, endPoint x: 1103, endPoint y: 333, distance: 131.6
click at [1103, 333] on div "Crear Item de Auditoria 37751287 Nro Documento 27377512877 CUIL Afiliado Activo…" at bounding box center [609, 289] width 1219 height 579
type input "$ 0,07"
type input "$ 0,72"
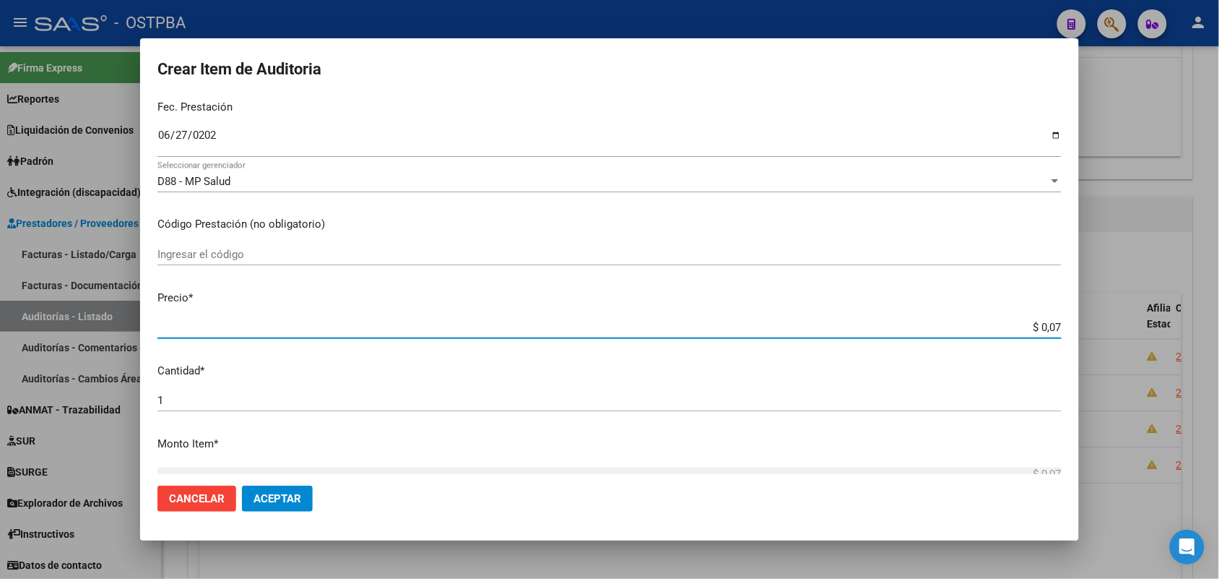
type input "$ 0,72"
type input "$ 7,24"
type input "$ 72,44"
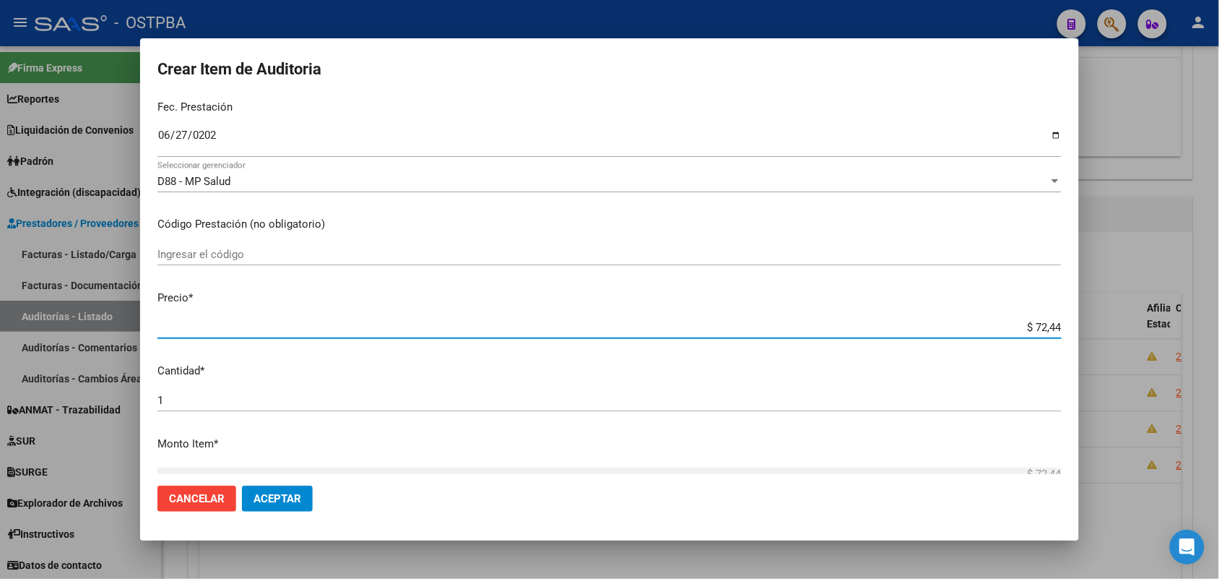
type input "$ 724,40"
type input "$ 7.244,00"
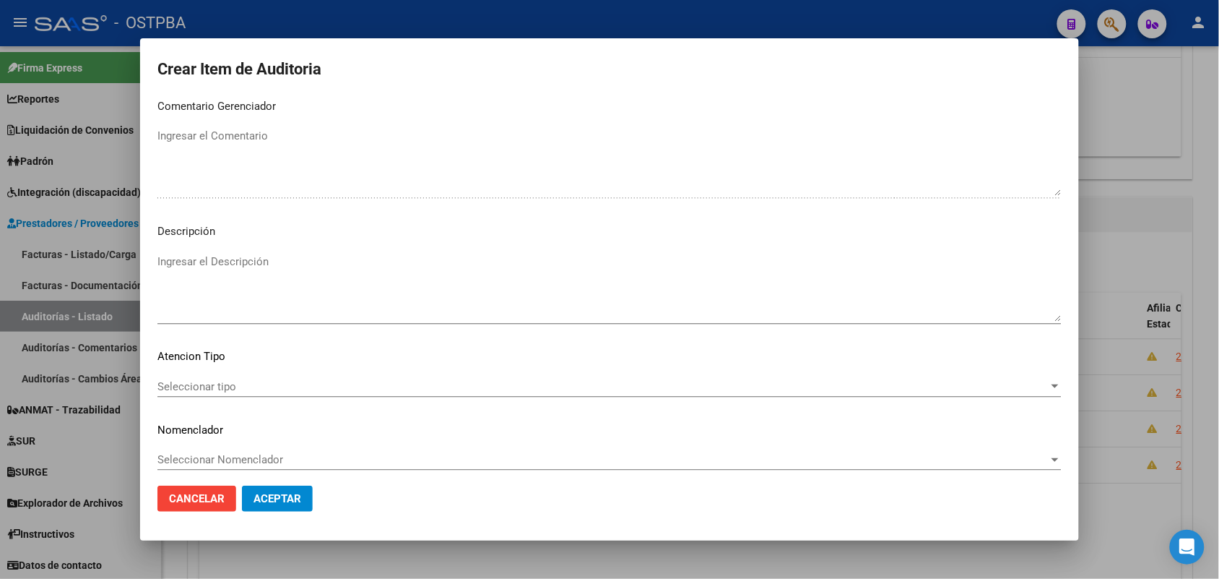
scroll to position [799, 0]
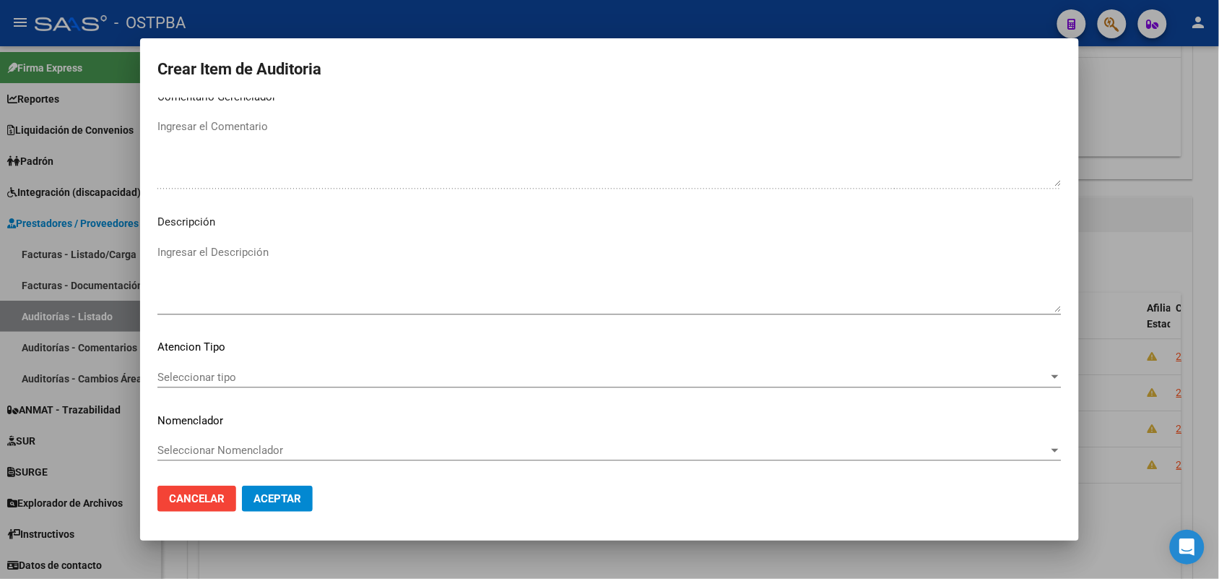
click at [228, 374] on span "Seleccionar tipo" at bounding box center [602, 377] width 891 height 13
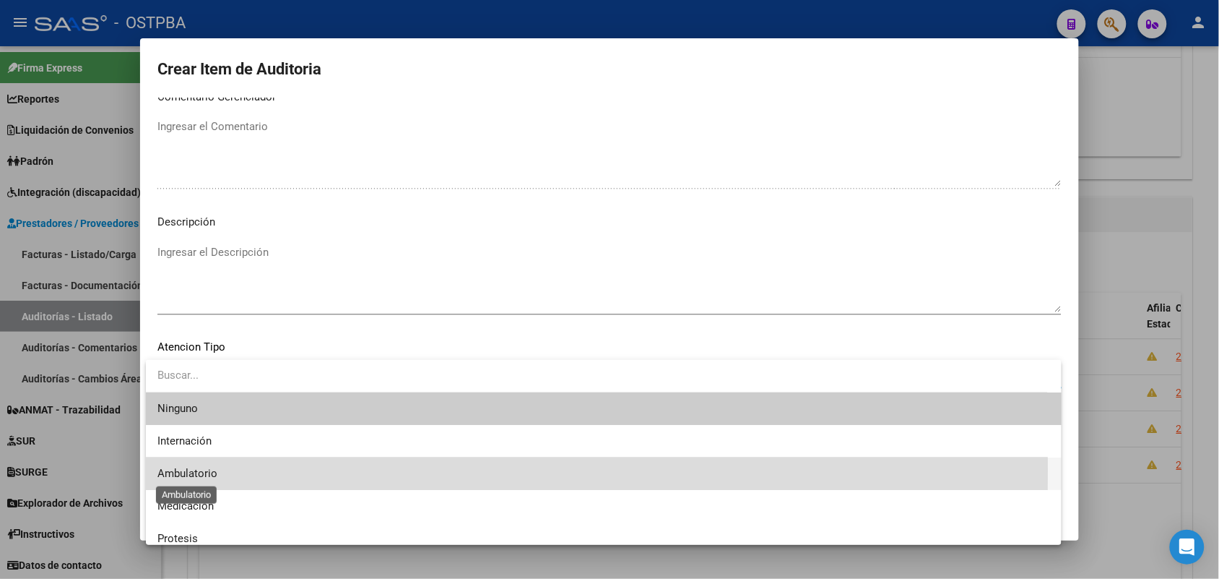
click at [206, 469] on span "Ambulatorio" at bounding box center [187, 473] width 60 height 13
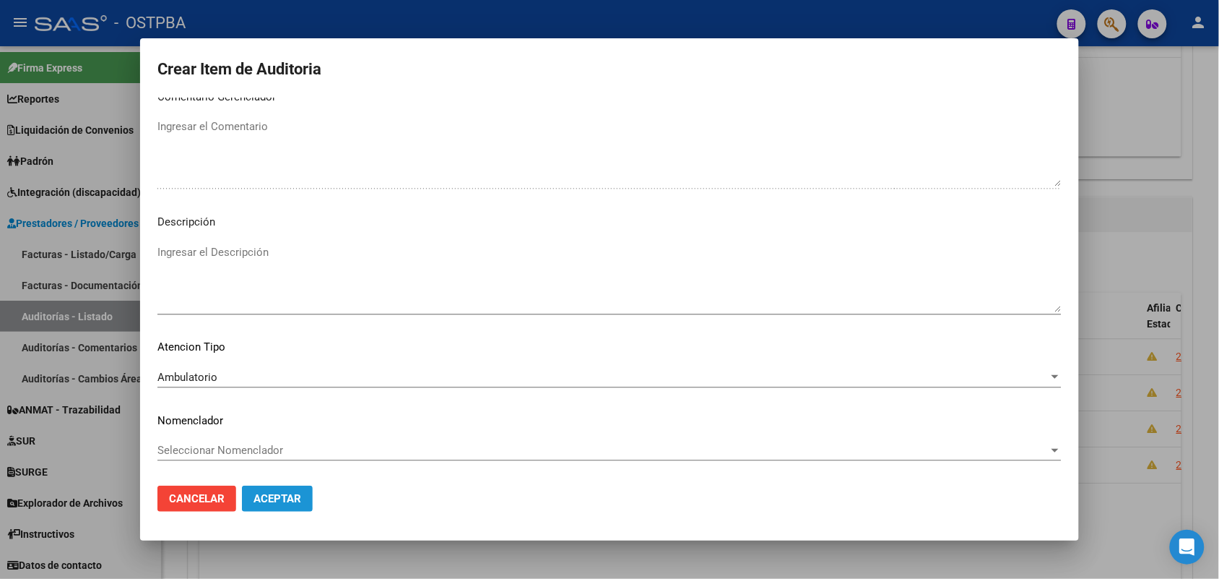
click at [283, 492] on span "Aceptar" at bounding box center [278, 498] width 48 height 13
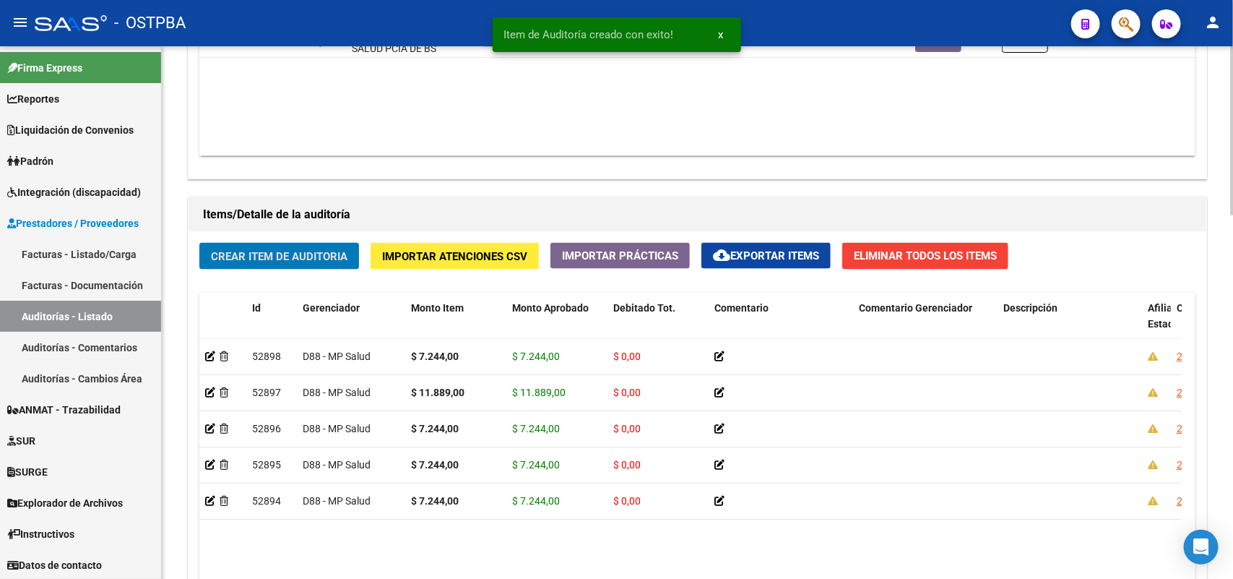
click at [312, 250] on span "Crear Item de Auditoria" at bounding box center [279, 256] width 137 height 13
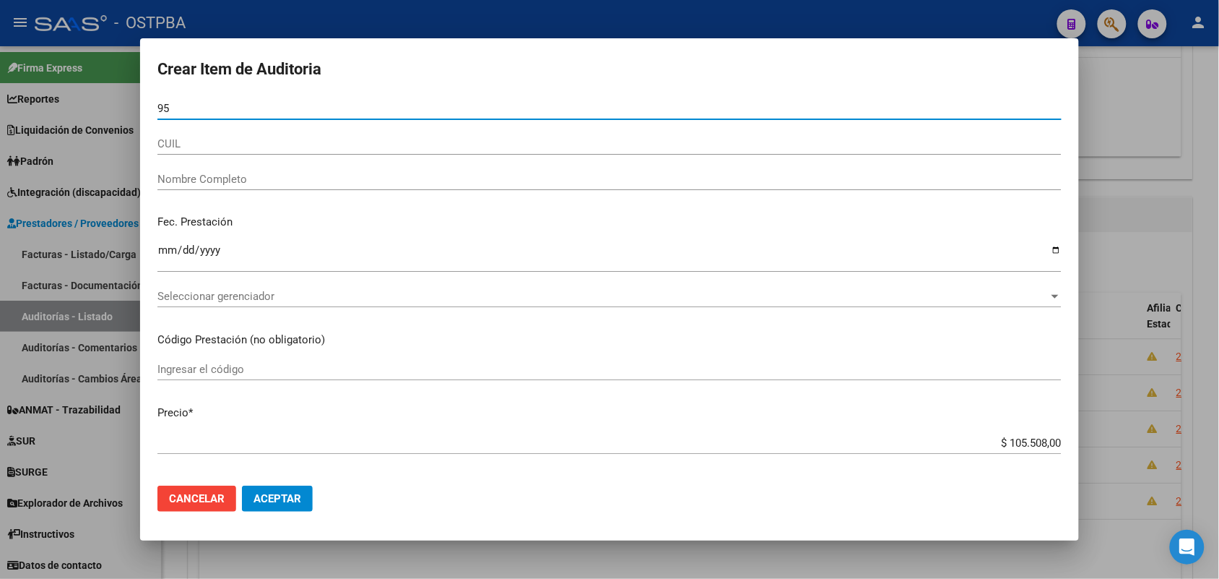
type input "9"
type input "95385714"
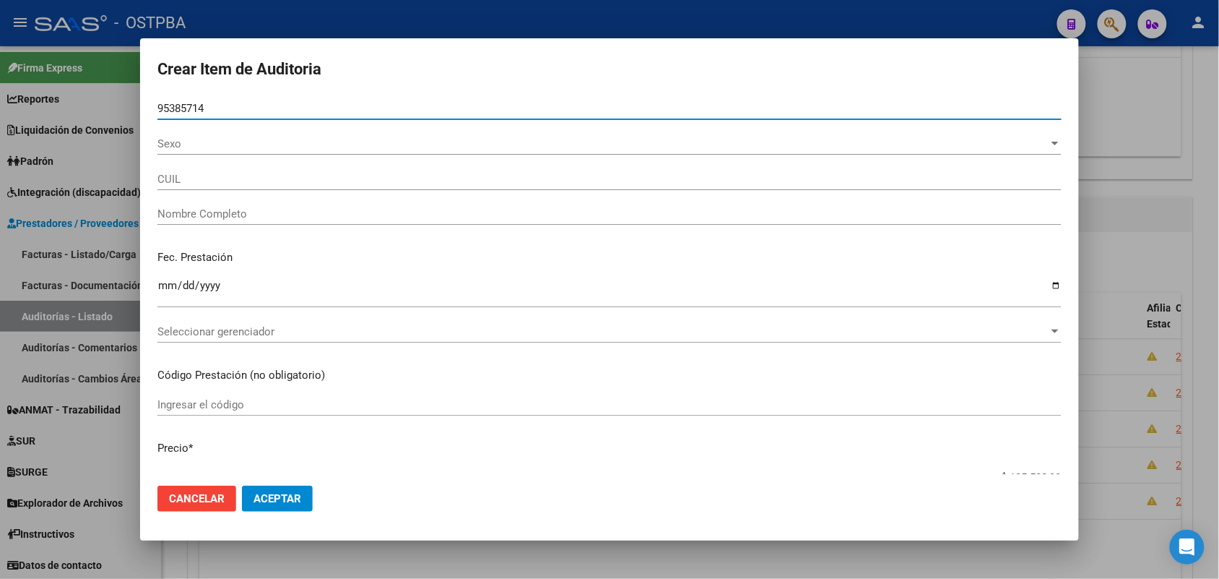
type input "27953857141"
type input "DECUADRO GONZALEZ ROSANA JENNIFER"
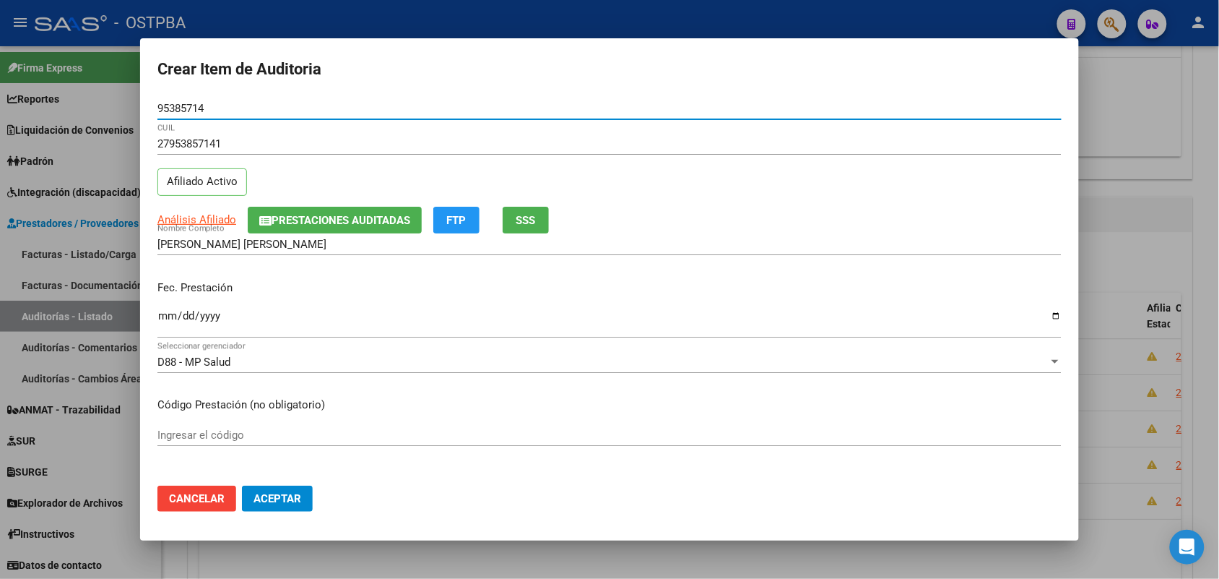
type input "95385714"
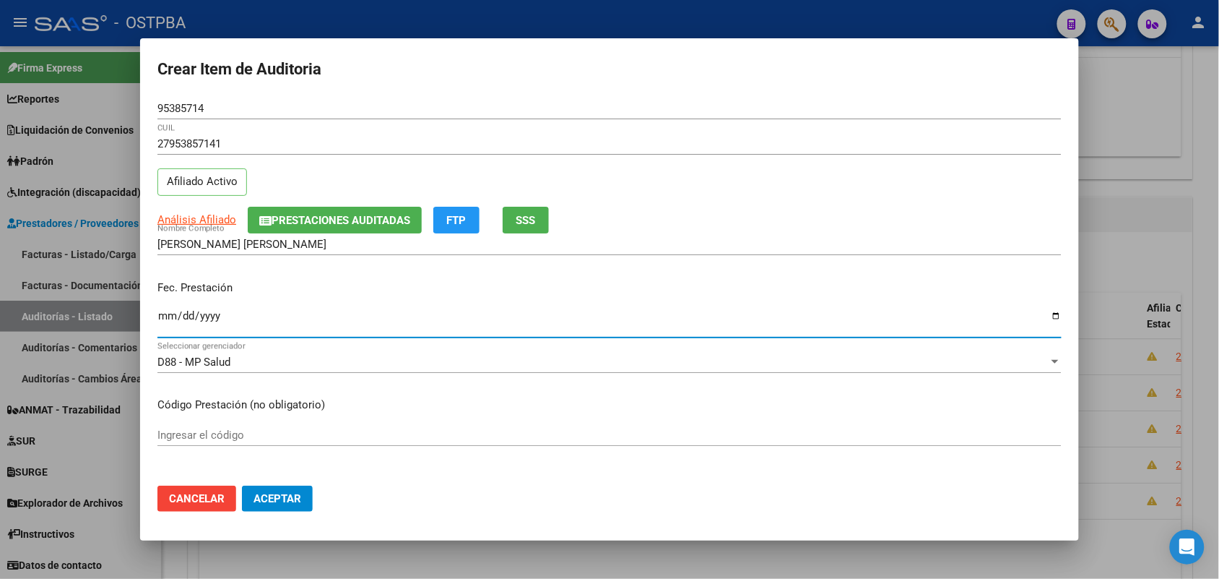
click at [170, 319] on input "Ingresar la fecha" at bounding box center [609, 321] width 904 height 23
type input "2025-06-04"
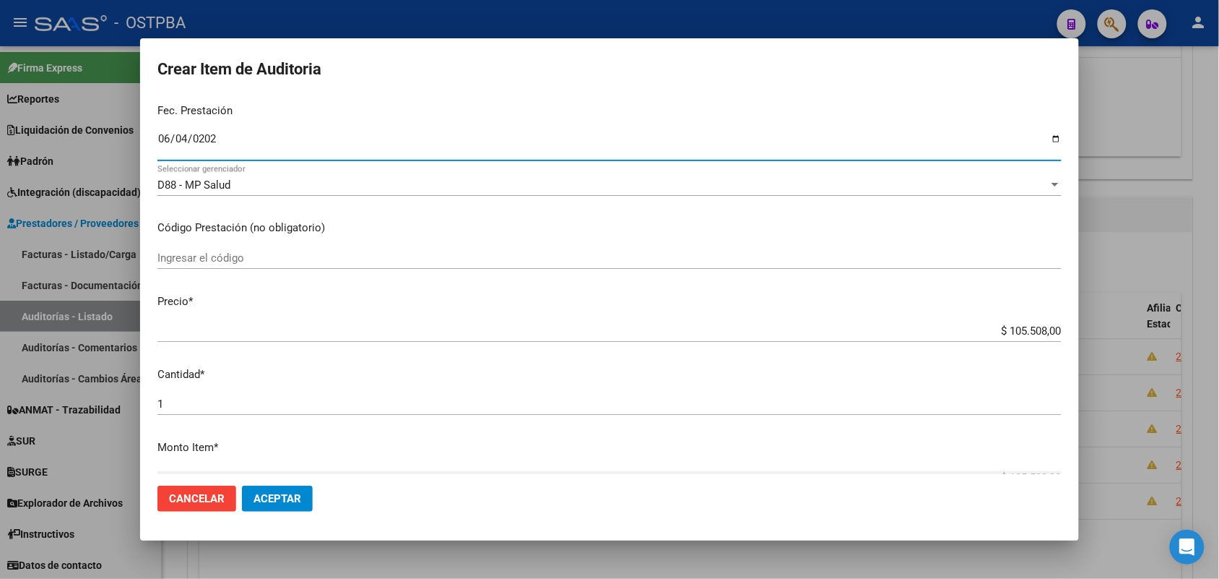
scroll to position [181, 0]
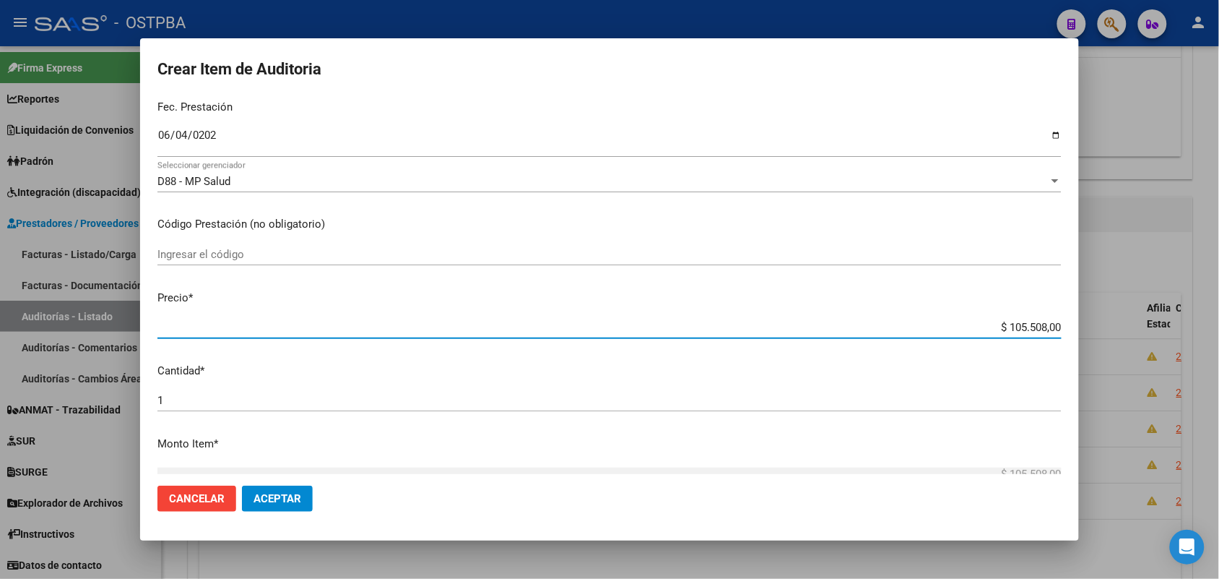
drag, startPoint x: 984, startPoint y: 326, endPoint x: 959, endPoint y: 367, distance: 47.9
click at [1128, 316] on div "Crear Item de Auditoria 95385714 Nro Documento 27953857141 CUIL Afiliado Activo…" at bounding box center [609, 289] width 1219 height 579
type input "$ 0,01"
type input "$ 0,11"
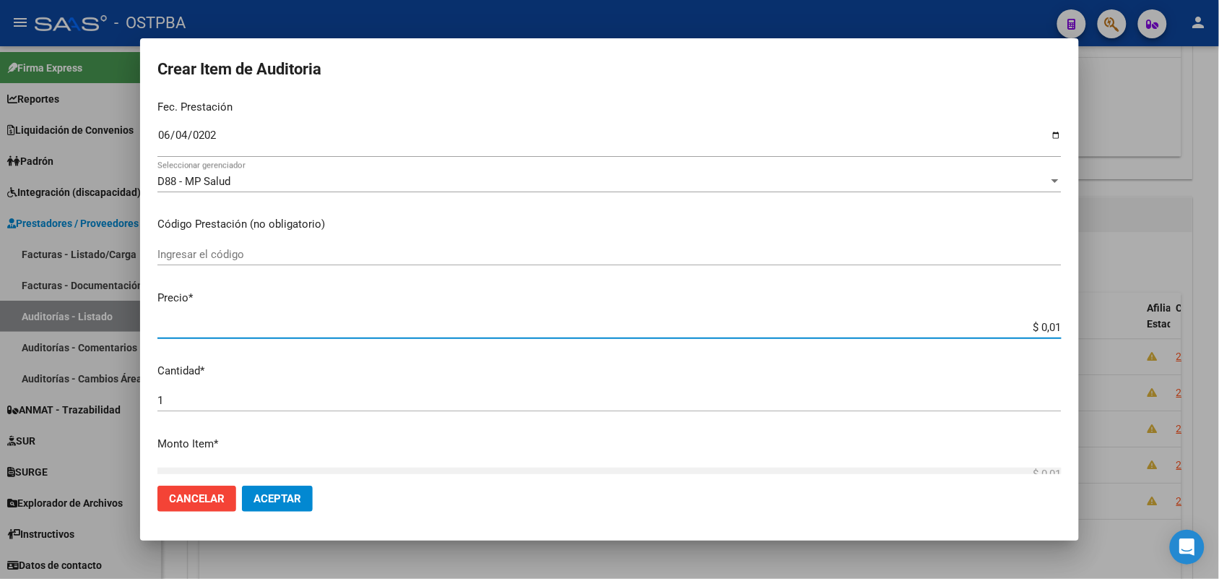
type input "$ 0,11"
type input "$ 1,18"
type input "$ 11,88"
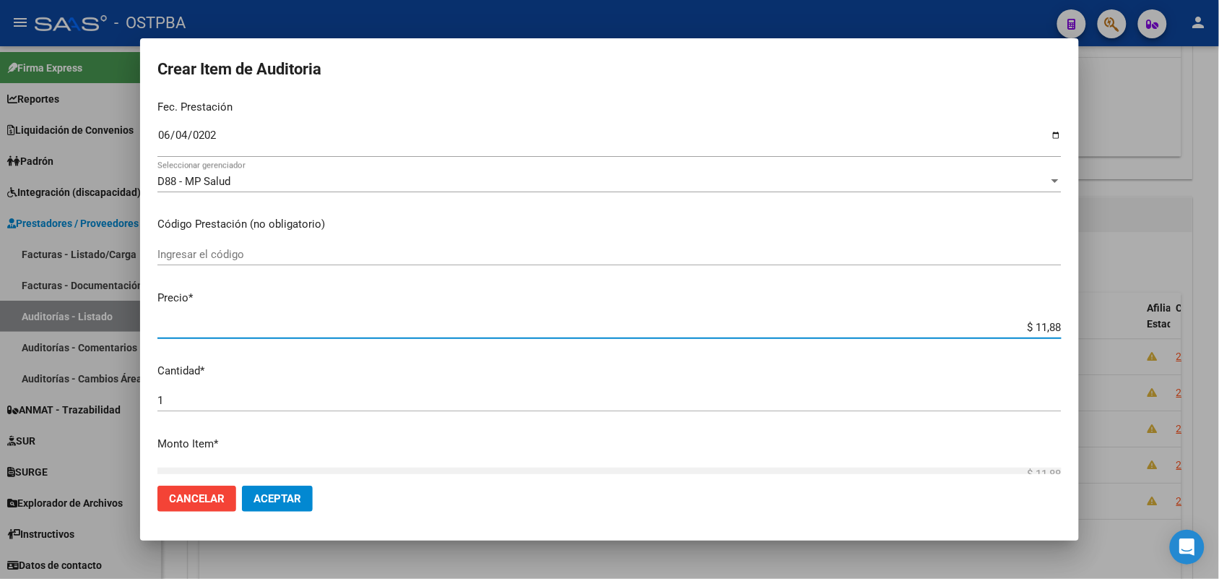
type input "$ 118,89"
type input "$ 1.188,90"
type input "$ 11.889,00"
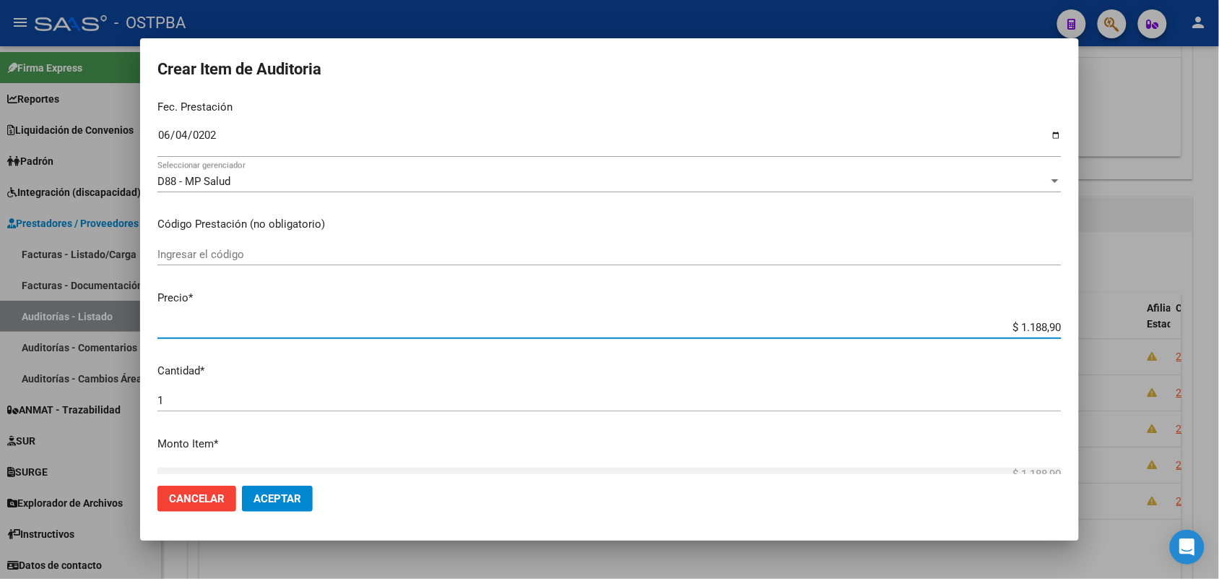
type input "$ 11.889,00"
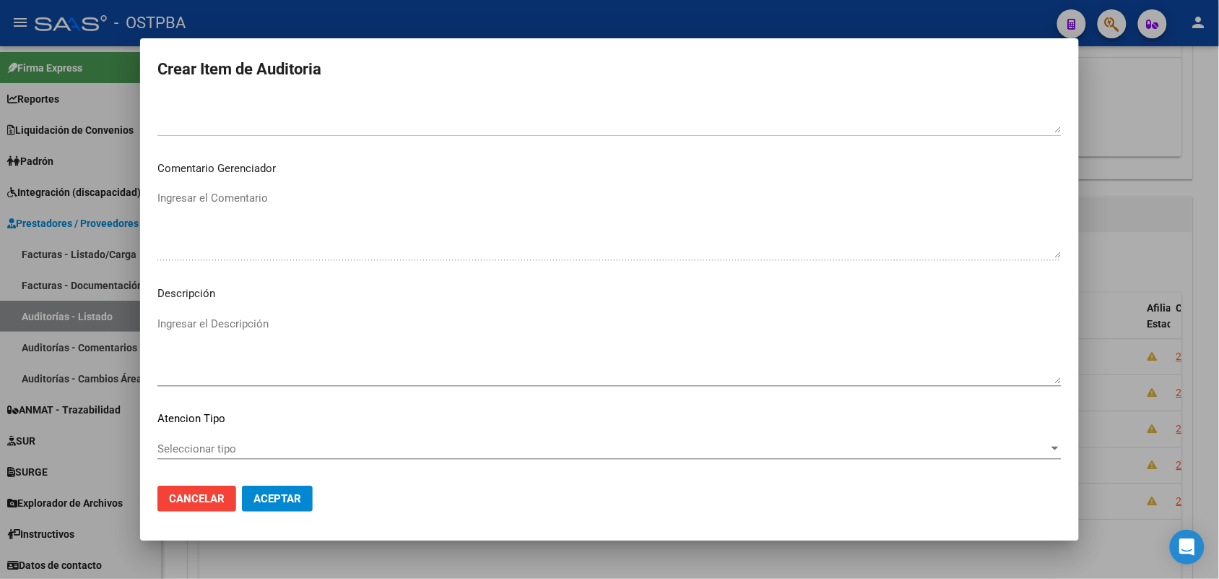
scroll to position [799, 0]
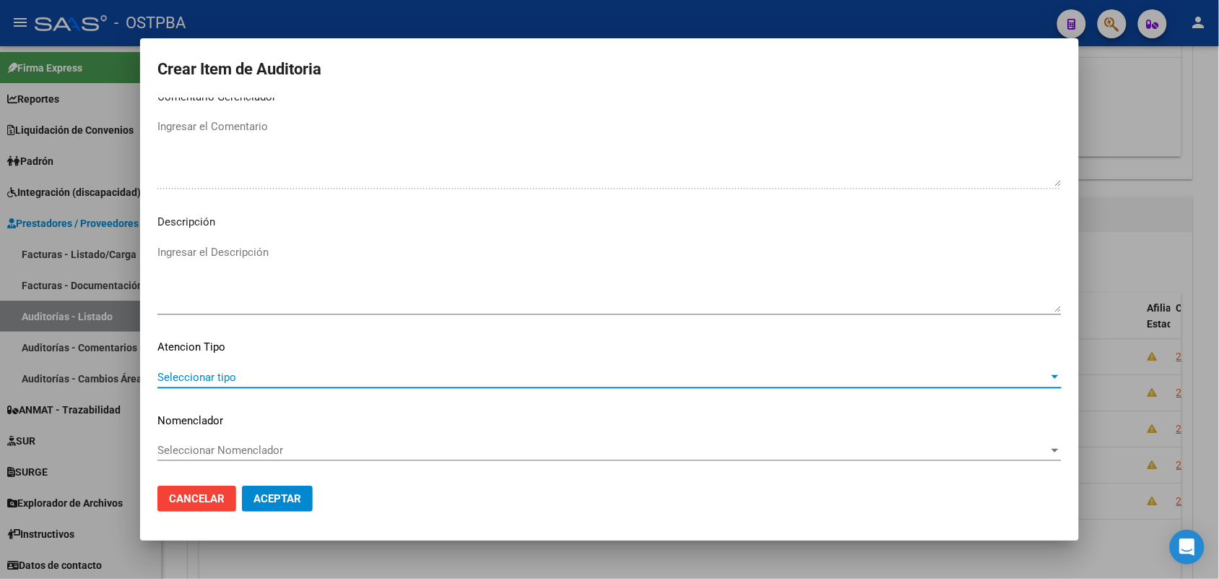
click at [220, 376] on span "Seleccionar tipo" at bounding box center [602, 377] width 891 height 13
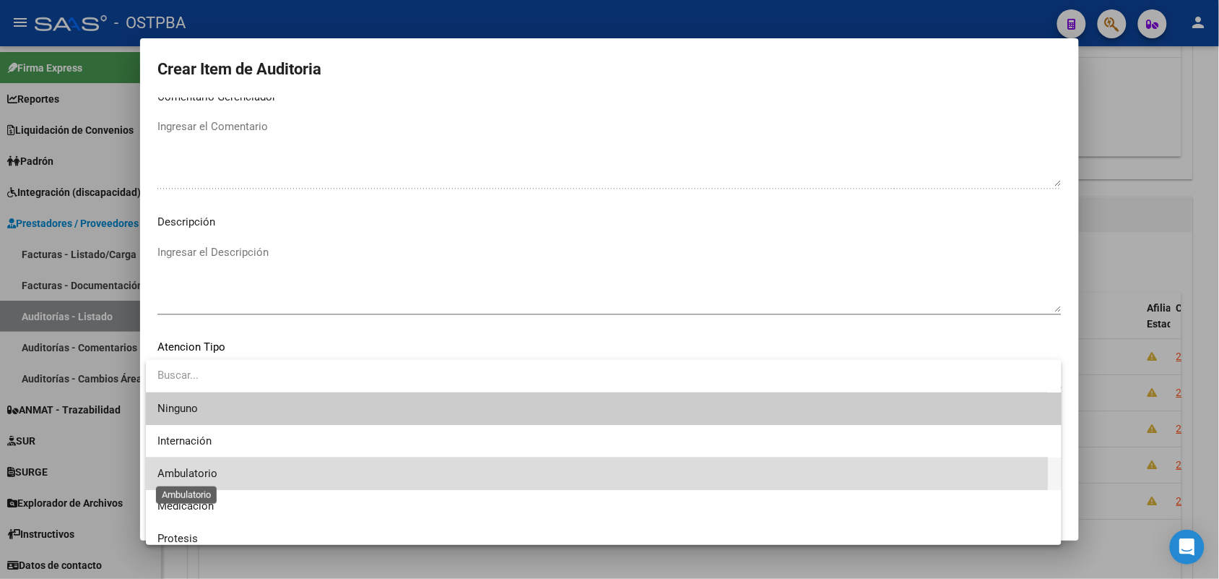
click at [206, 470] on span "Ambulatorio" at bounding box center [187, 473] width 60 height 13
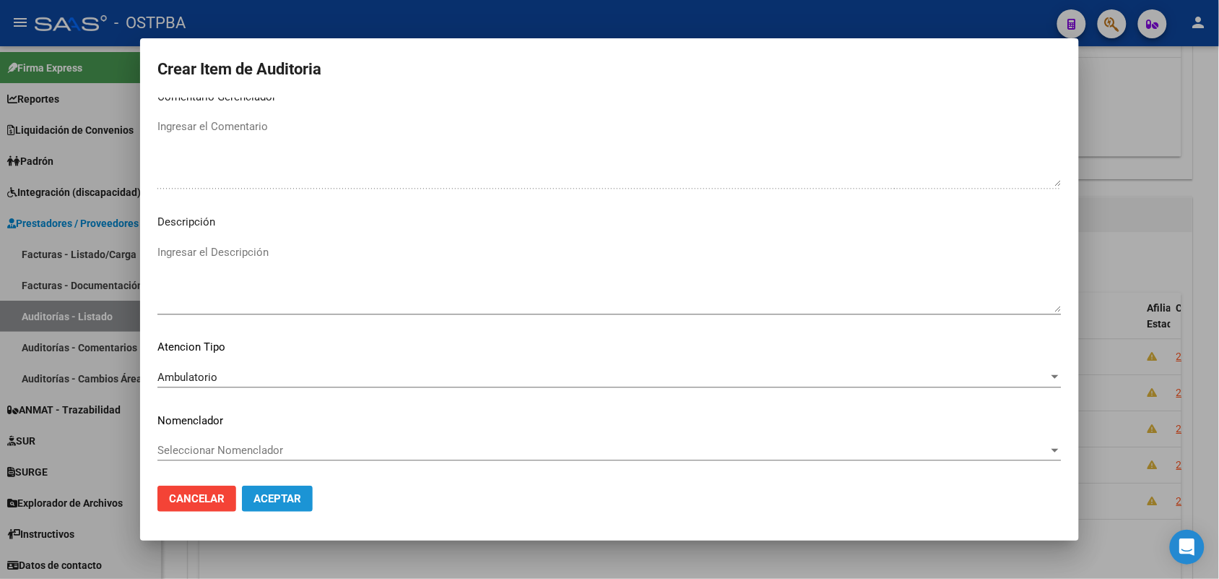
click at [282, 497] on span "Aceptar" at bounding box center [278, 498] width 48 height 13
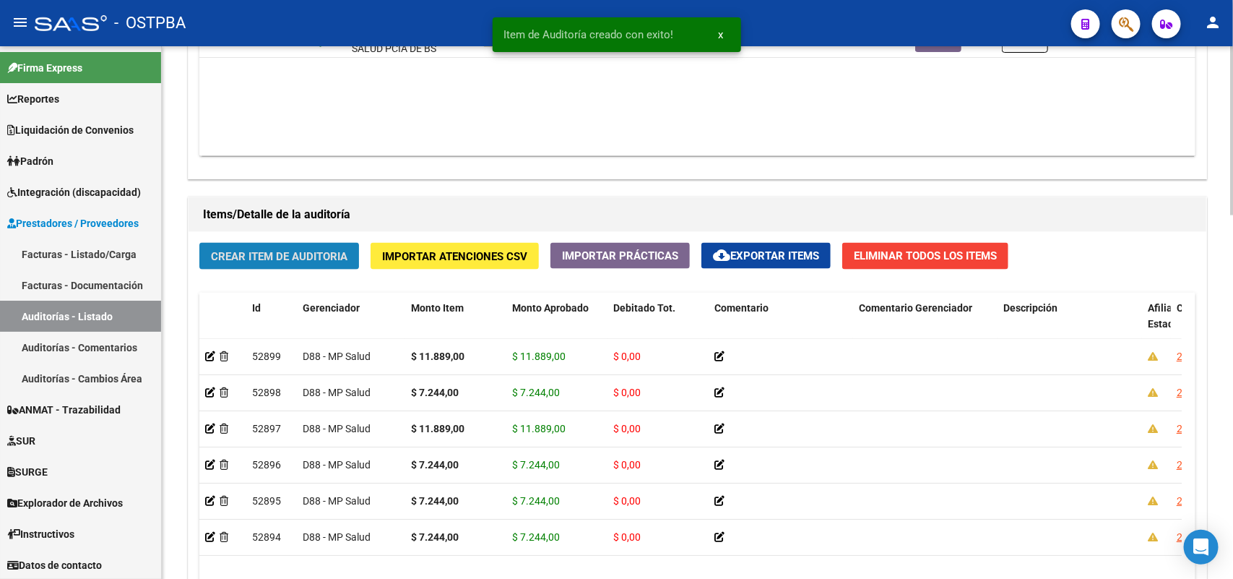
click at [325, 254] on span "Crear Item de Auditoria" at bounding box center [279, 256] width 137 height 13
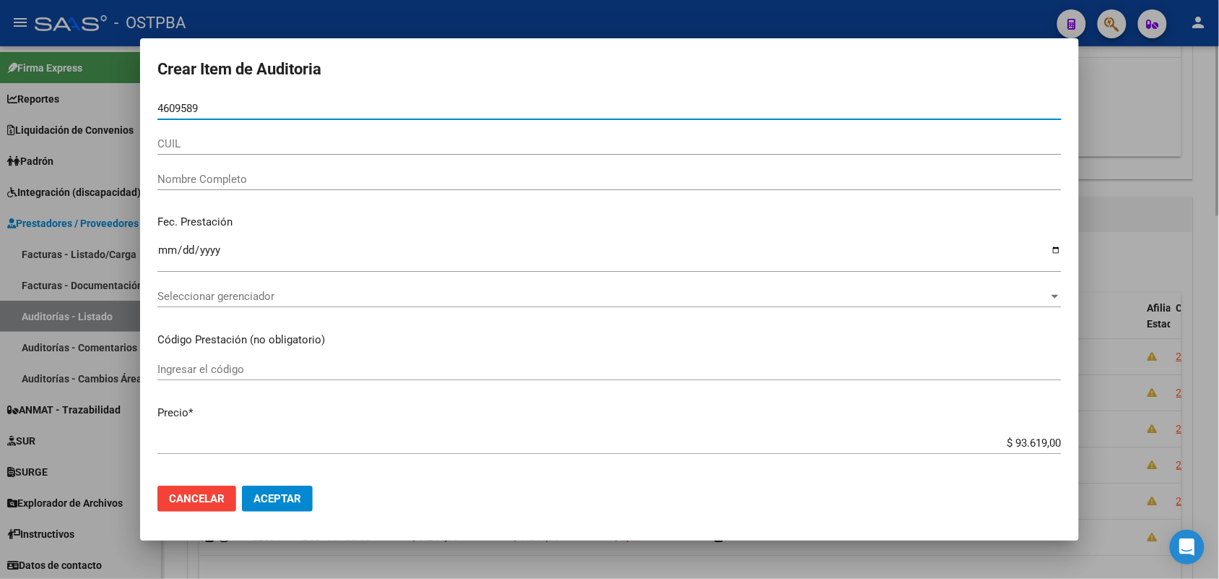
type input "46095899"
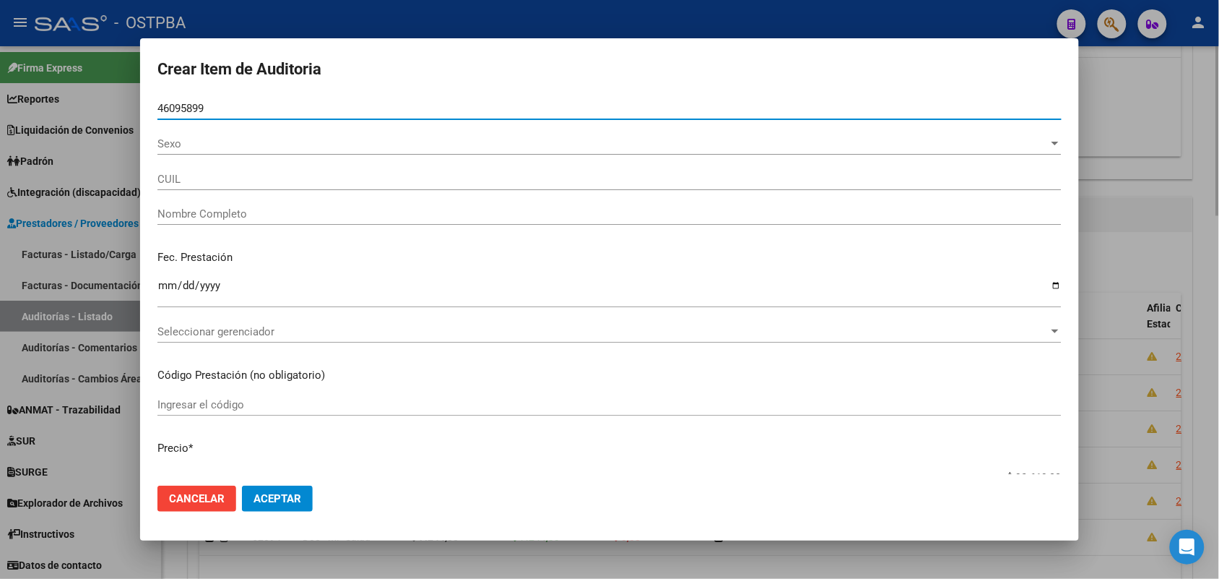
type input "27460958992"
type input "DOS SANTOS ARACELI"
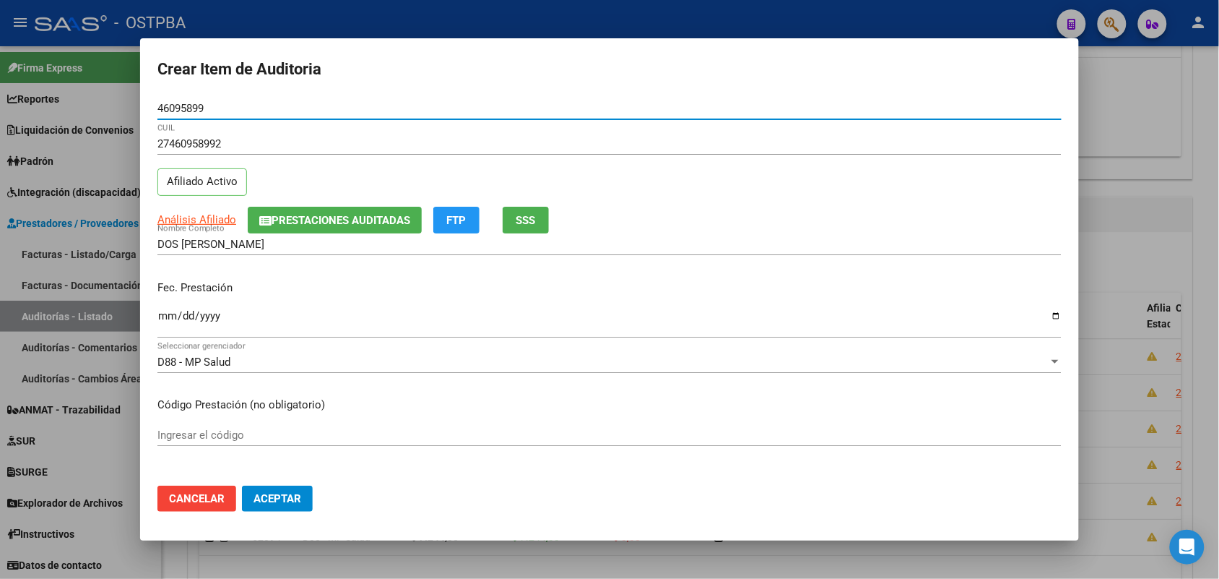
type input "46095899"
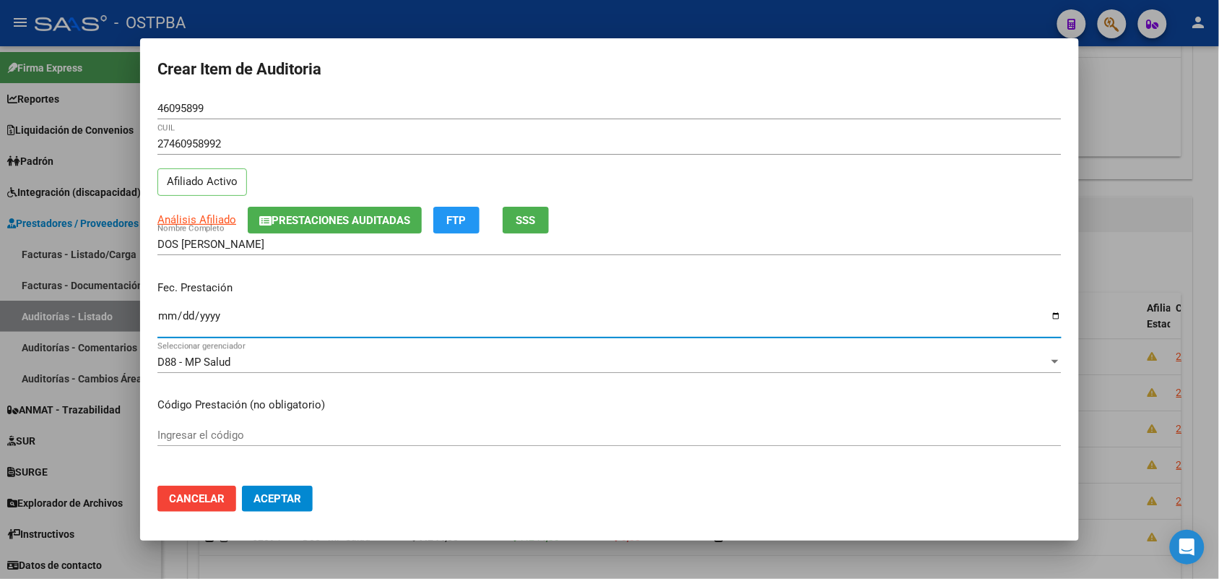
click at [167, 321] on input "Ingresar la fecha" at bounding box center [609, 321] width 904 height 23
type input "2025-06-30"
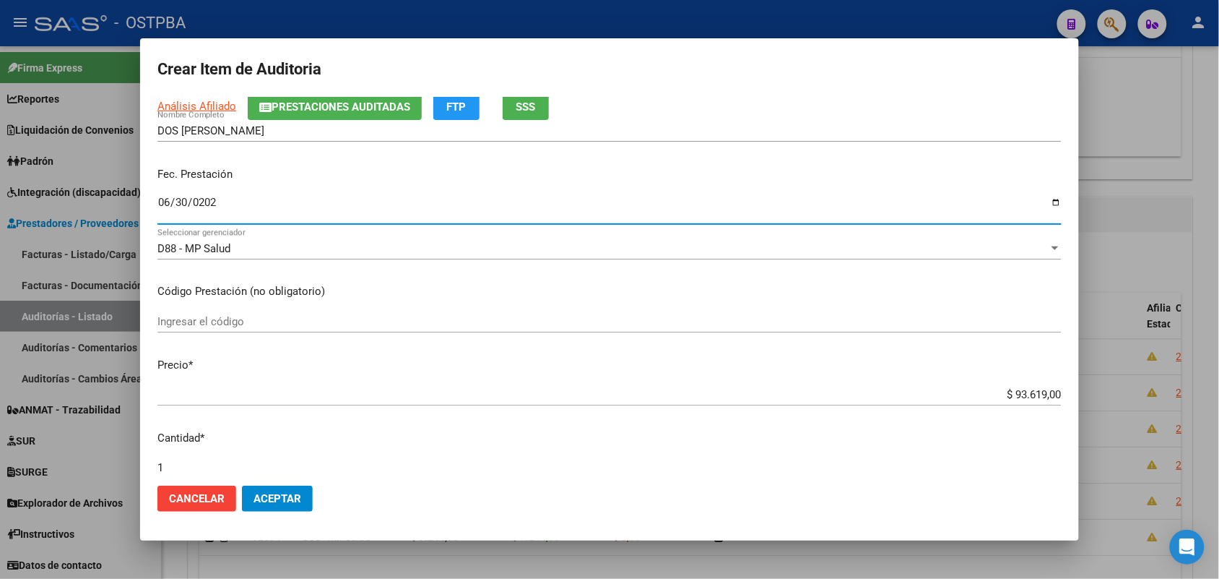
scroll to position [181, 0]
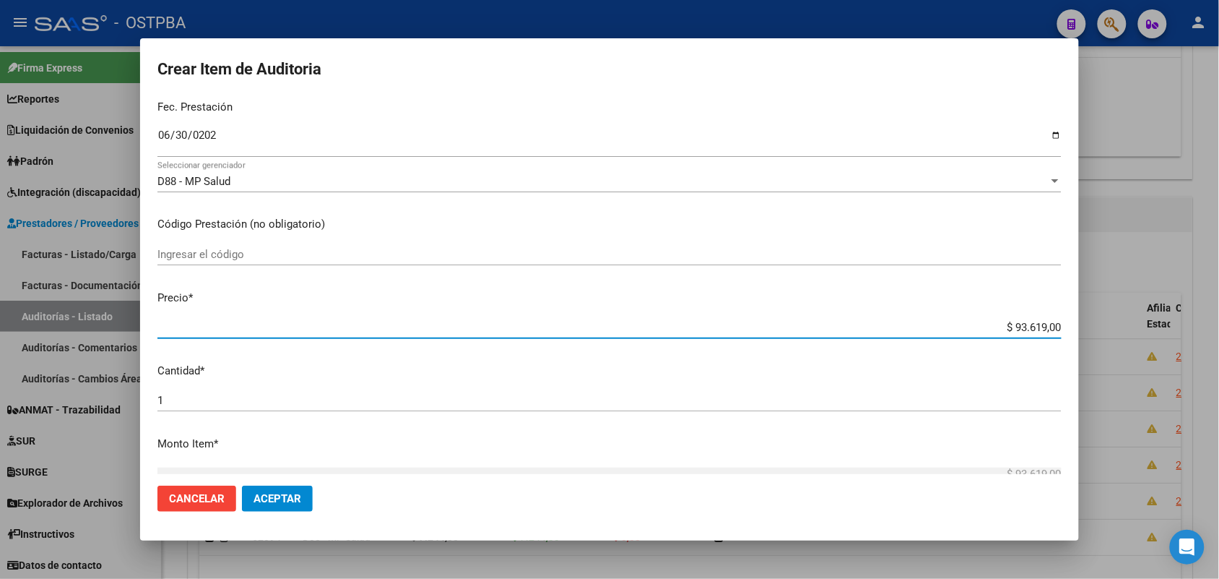
drag, startPoint x: 982, startPoint y: 326, endPoint x: 1073, endPoint y: 324, distance: 91.0
click at [1073, 324] on mat-dialog-content "46095899 Nro Documento 27460958992 CUIL Afiliado Activo Análisis Afiliado Prest…" at bounding box center [609, 286] width 939 height 376
type input "$ 0,07"
type input "$ 0,72"
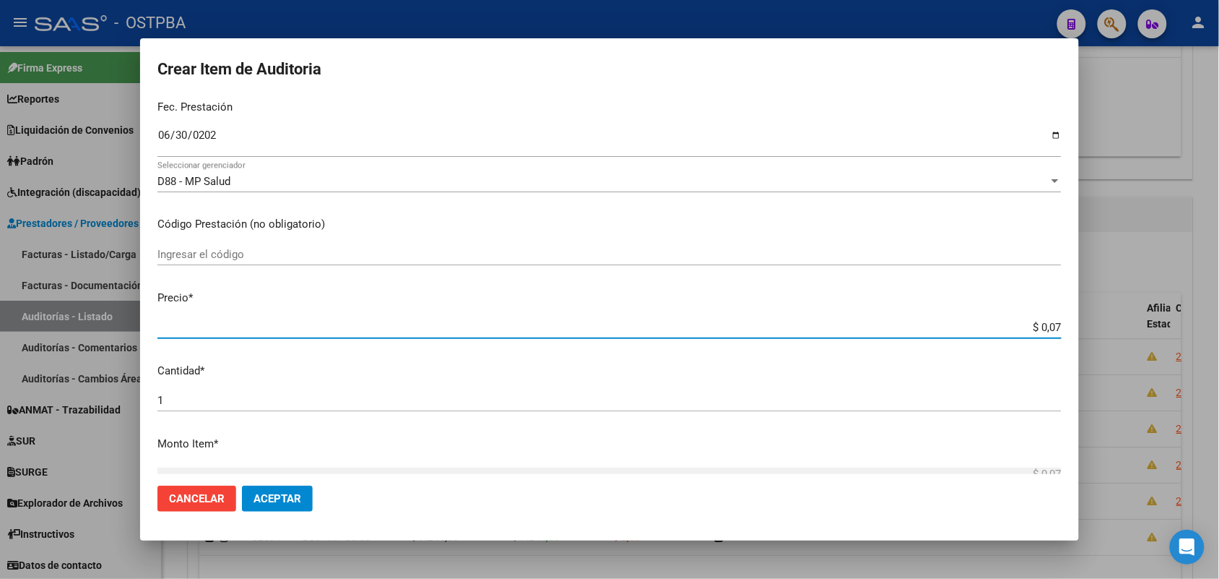
type input "$ 0,72"
type input "$ 7,24"
type input "$ 72,44"
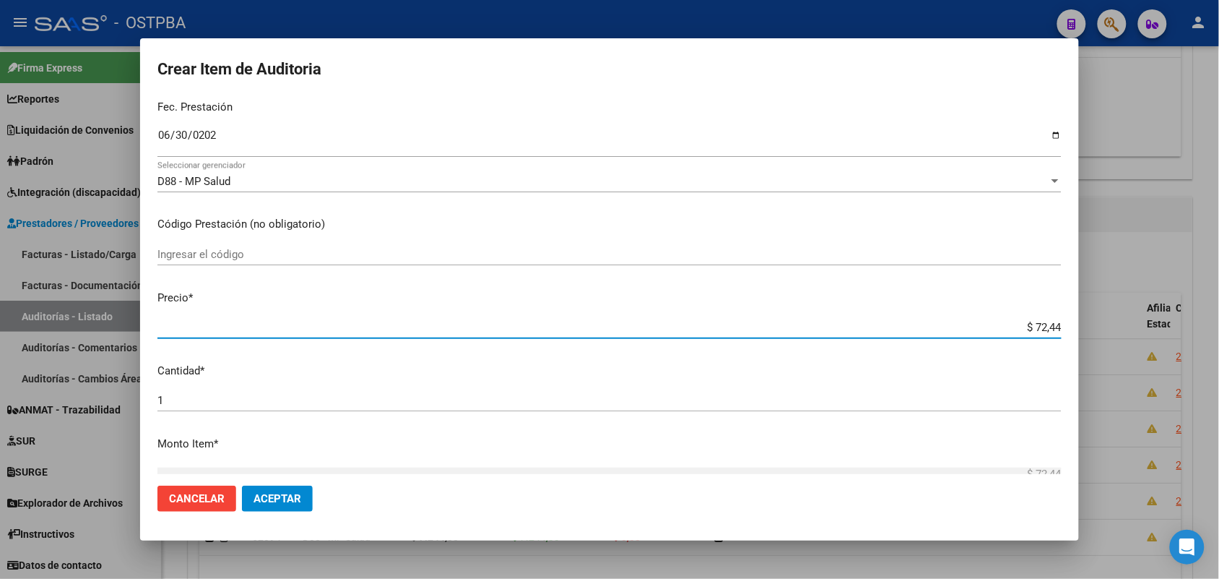
type input "$ 724,40"
type input "$ 7.244,00"
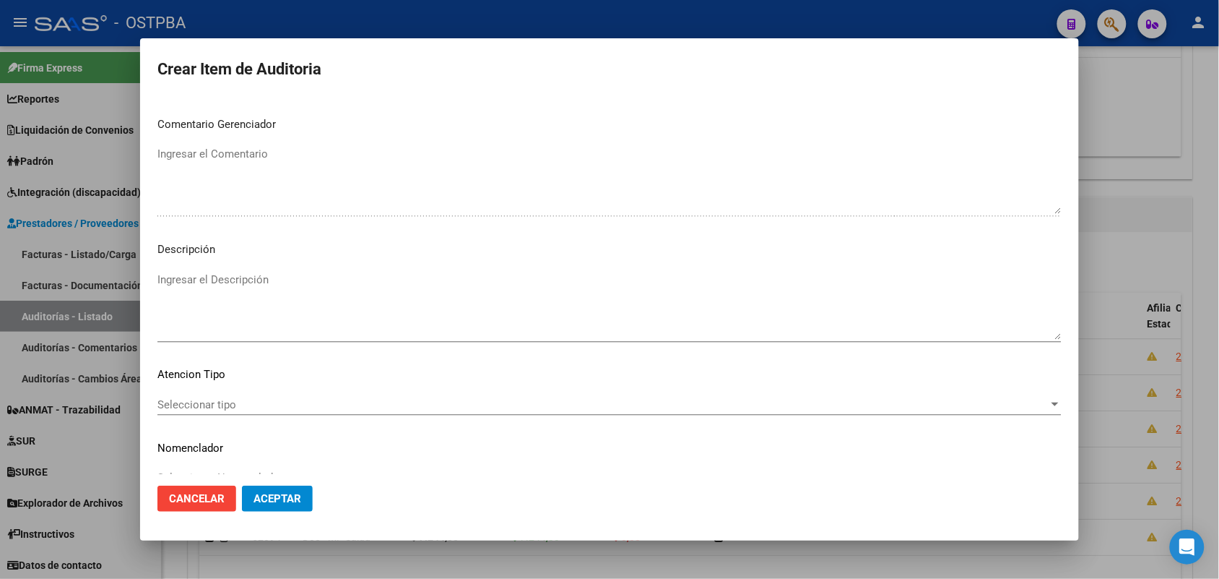
scroll to position [799, 0]
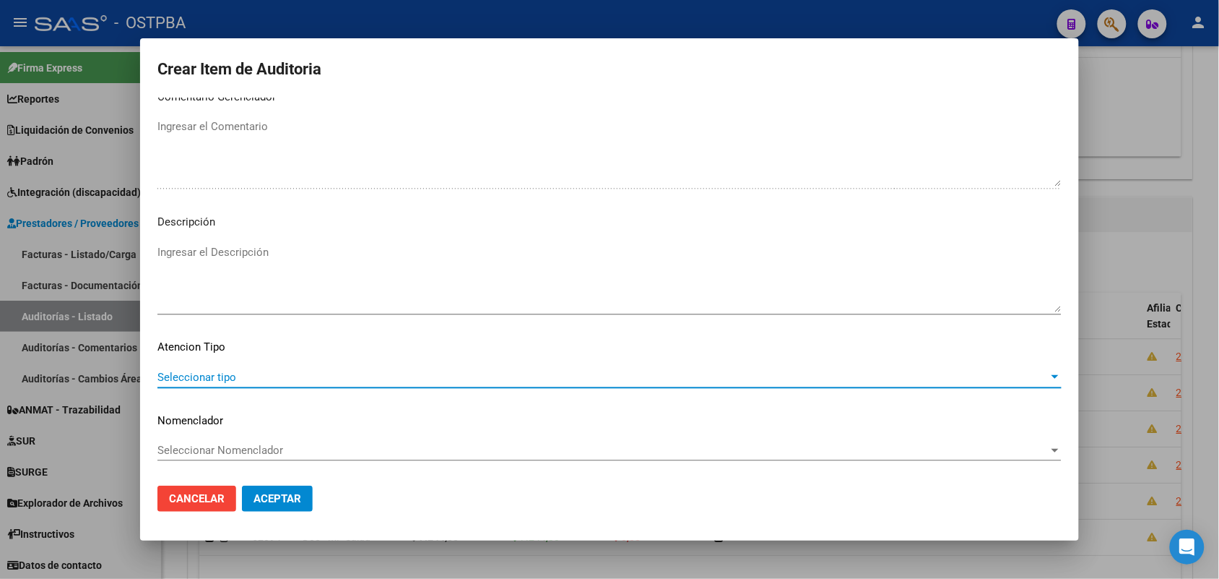
click at [226, 376] on span "Seleccionar tipo" at bounding box center [602, 377] width 891 height 13
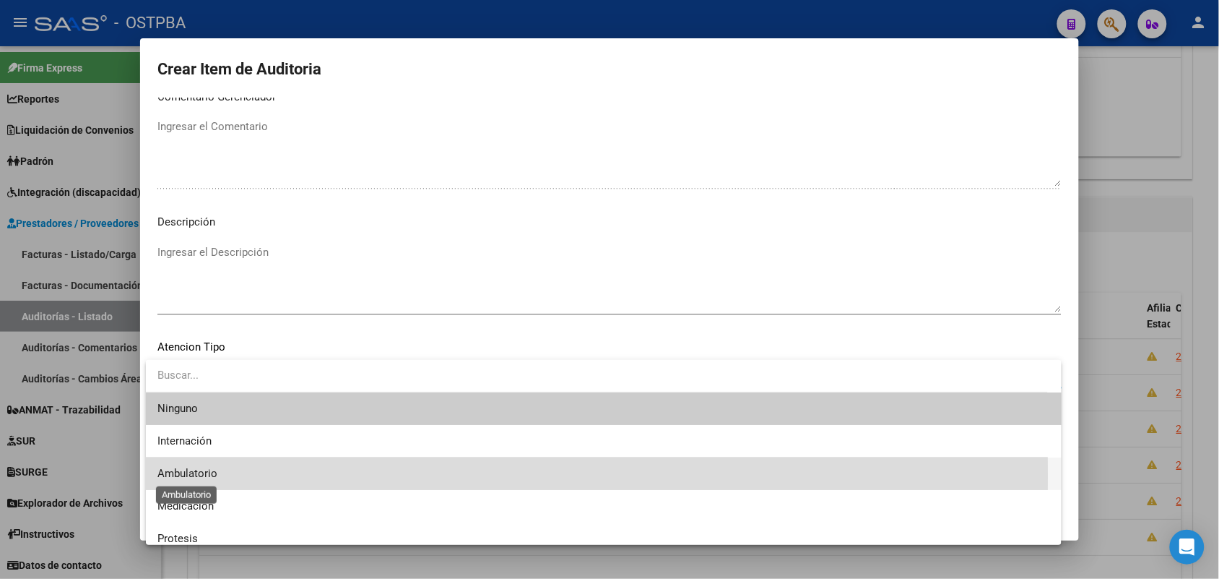
click at [204, 475] on span "Ambulatorio" at bounding box center [187, 473] width 60 height 13
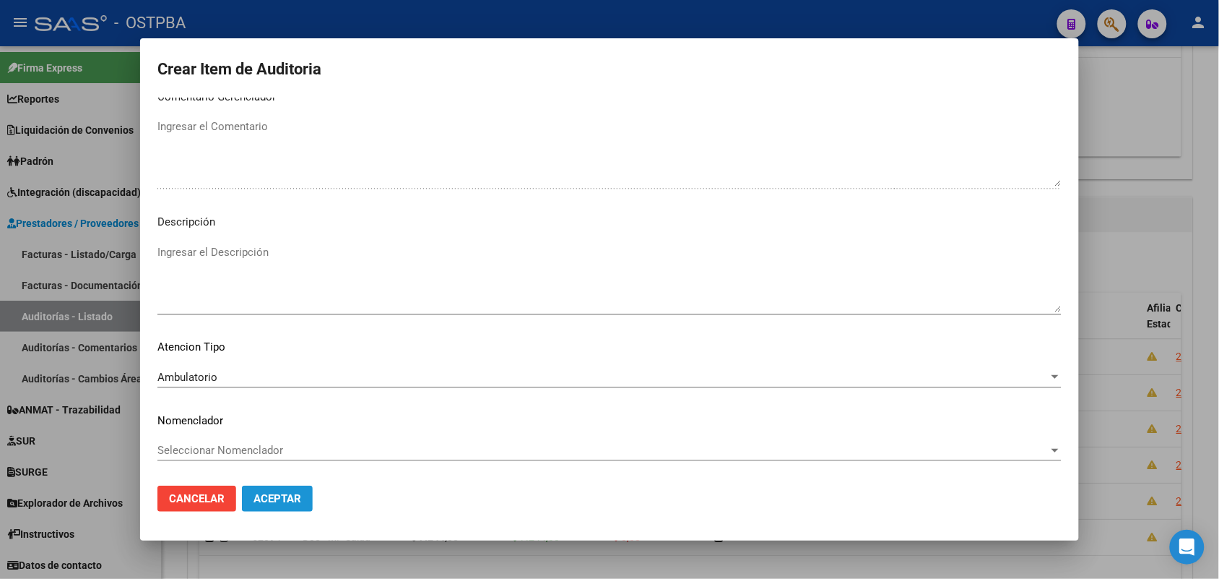
click at [285, 496] on span "Aceptar" at bounding box center [278, 498] width 48 height 13
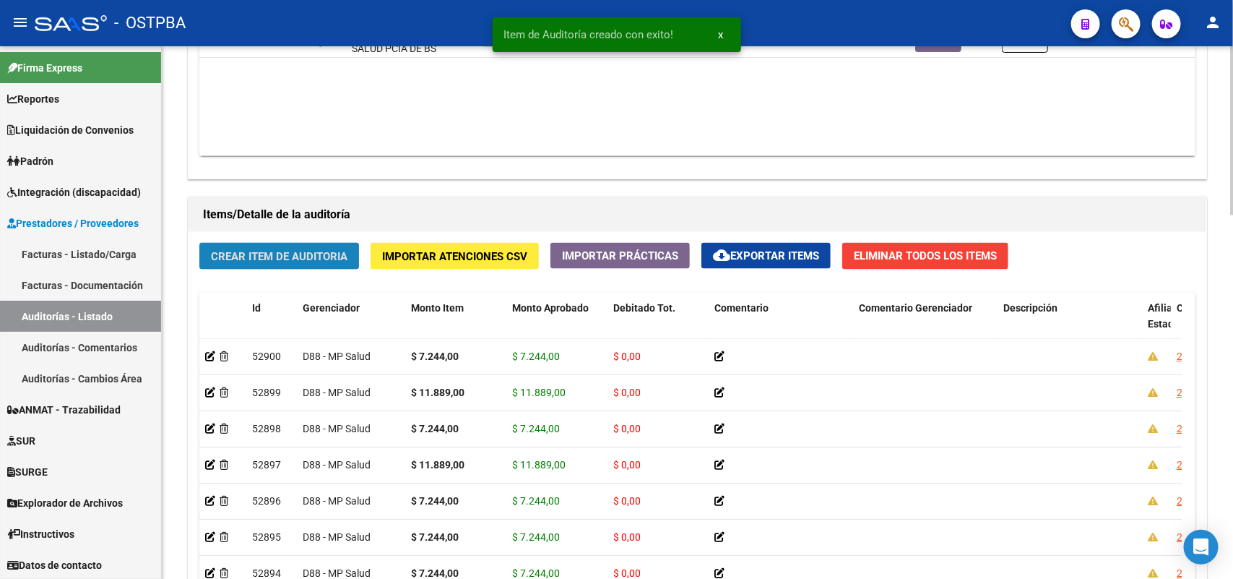
click at [293, 243] on button "Crear Item de Auditoria" at bounding box center [279, 256] width 160 height 27
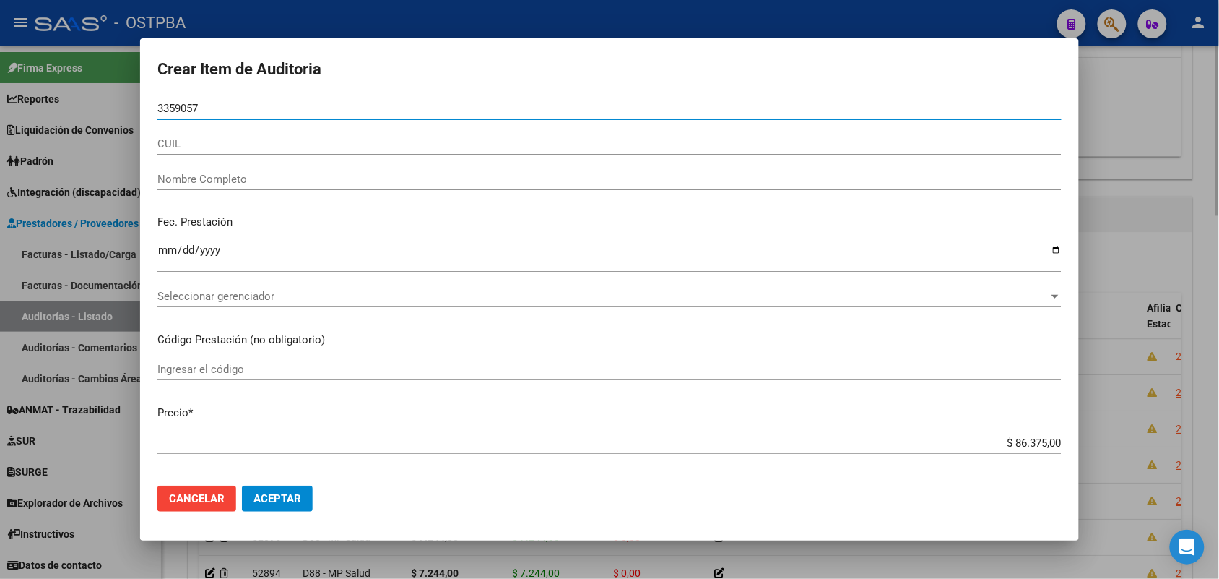
type input "33590576"
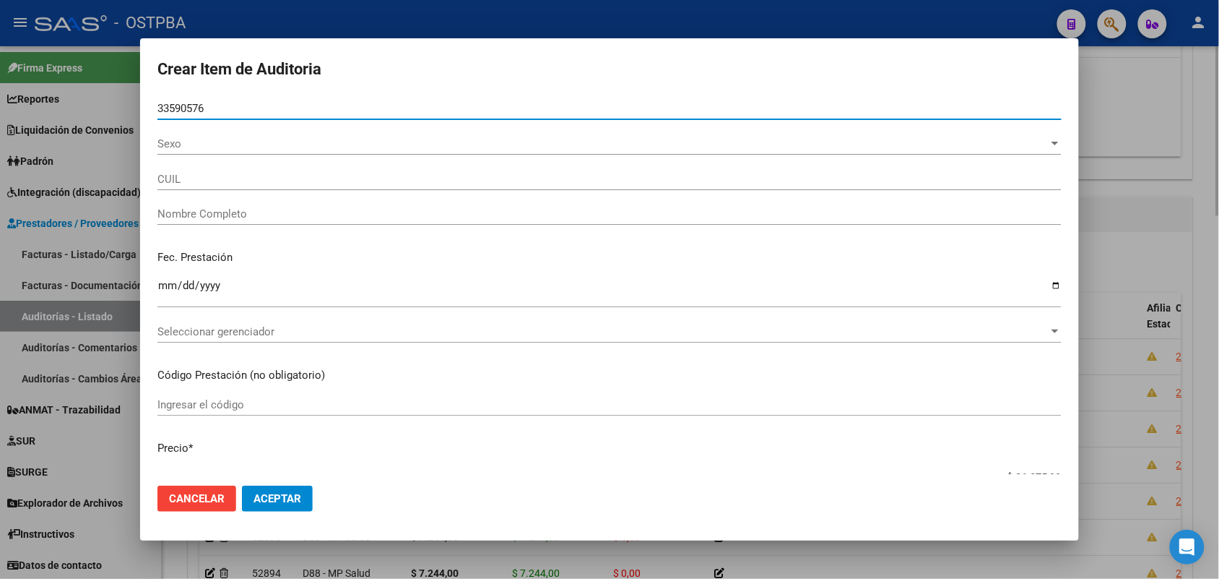
type input "20335905769"
type input "FRIAS MARCELO FERNANDO -"
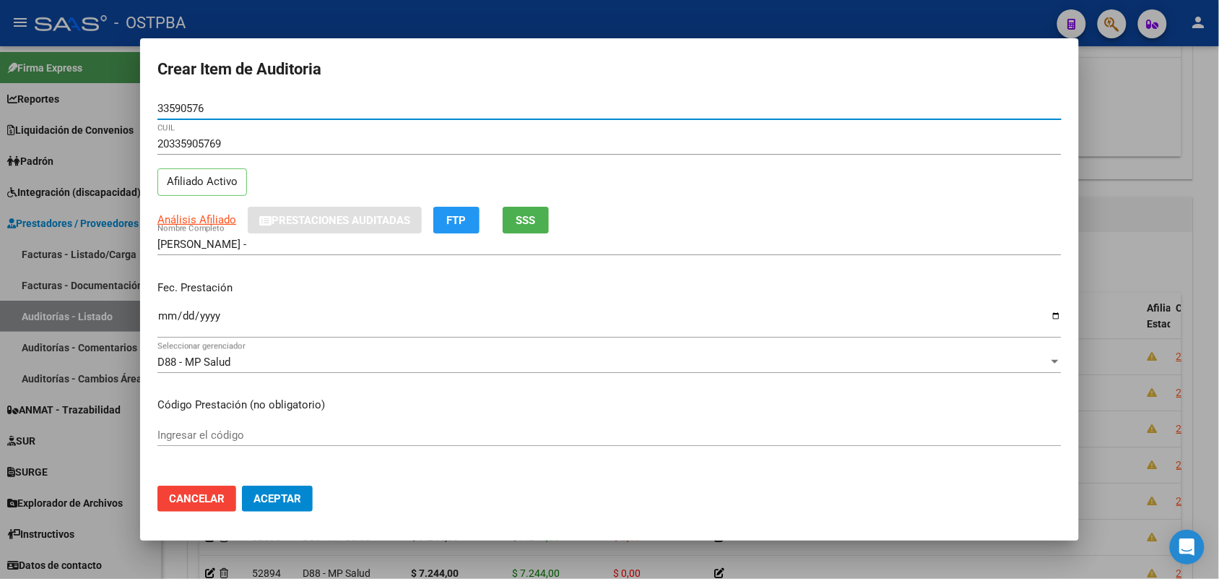
type input "33590576"
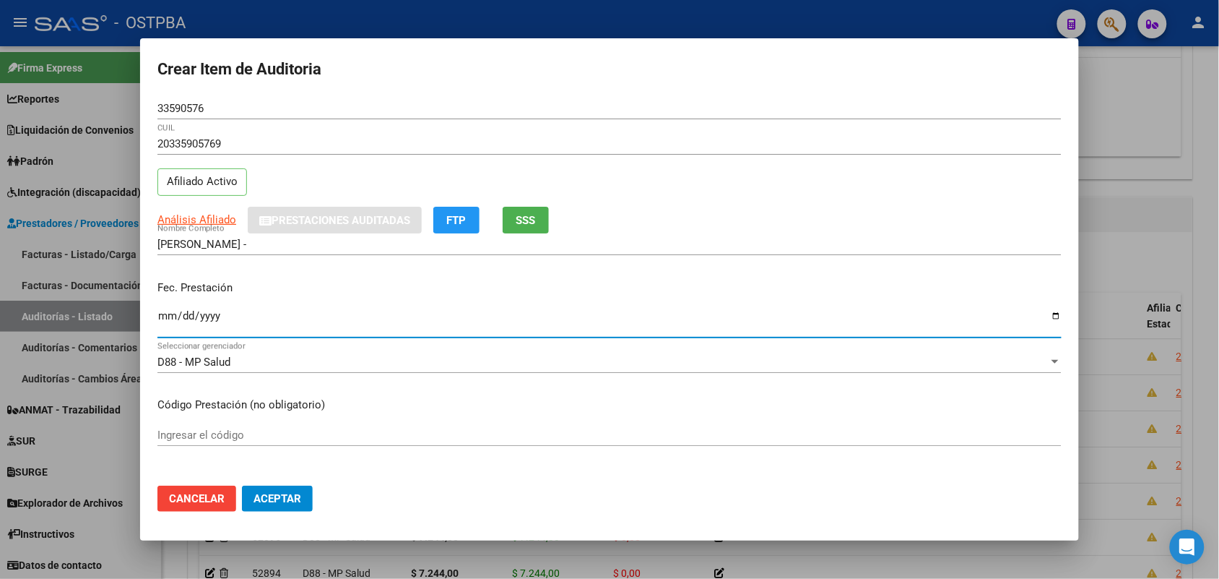
click at [166, 323] on input "Ingresar la fecha" at bounding box center [609, 321] width 904 height 23
type input "2025-07-03"
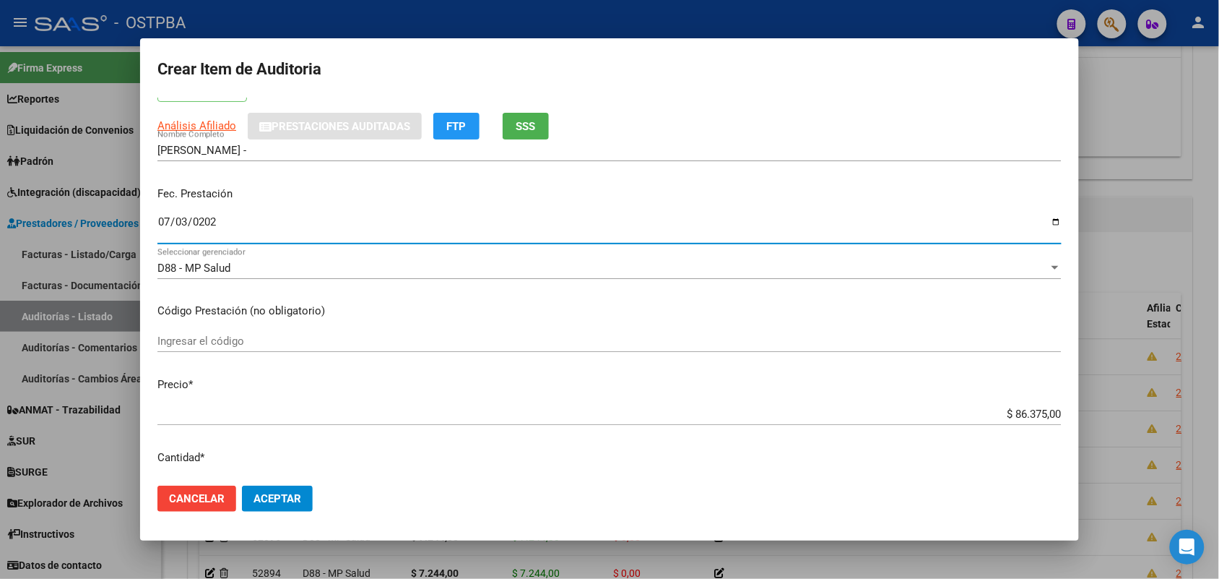
scroll to position [181, 0]
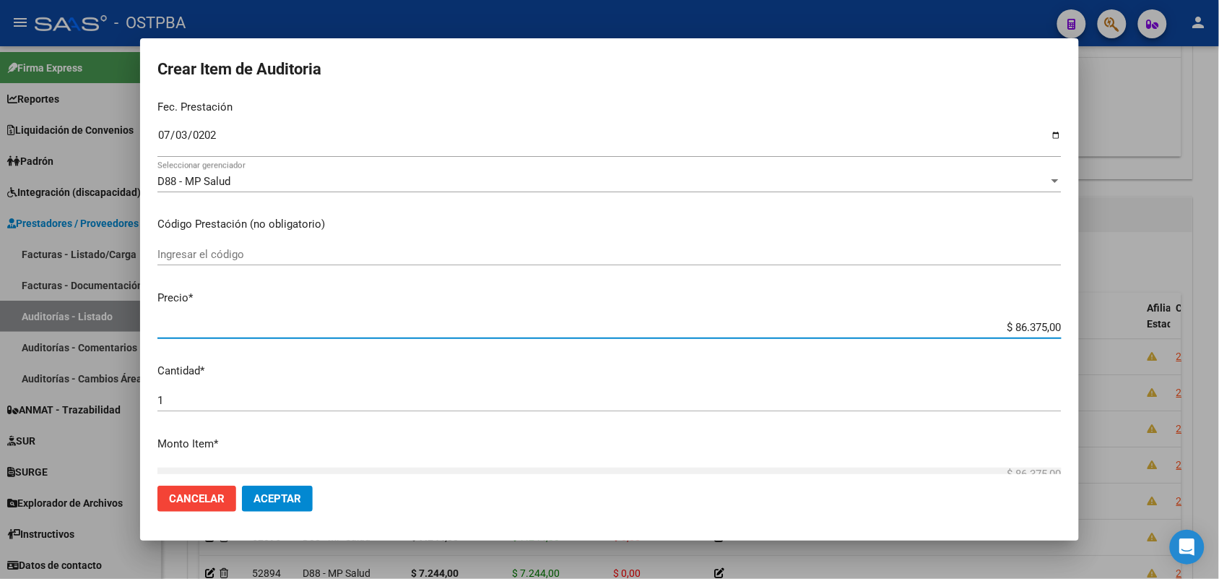
drag, startPoint x: 984, startPoint y: 329, endPoint x: 1082, endPoint y: 323, distance: 97.7
click at [1082, 323] on div "Crear Item de Auditoria 33590576 Nro Documento 20335905769 CUIL Afiliado Activo…" at bounding box center [609, 289] width 1219 height 579
type input "$ 0,07"
type input "$ 0,72"
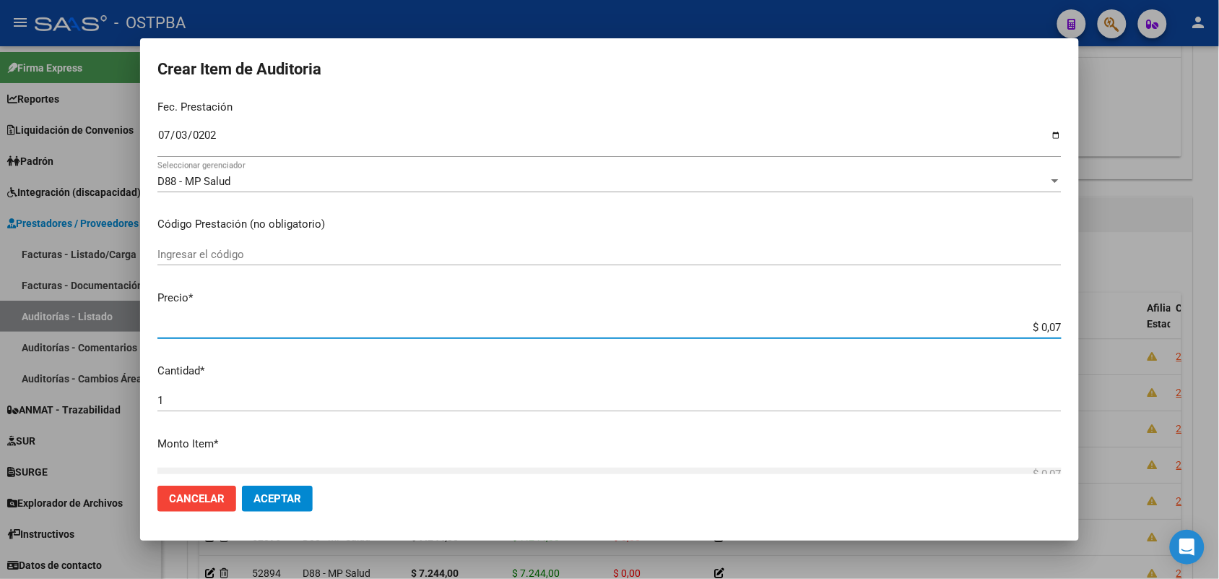
type input "$ 0,72"
type input "$ 7,24"
type input "$ 72,44"
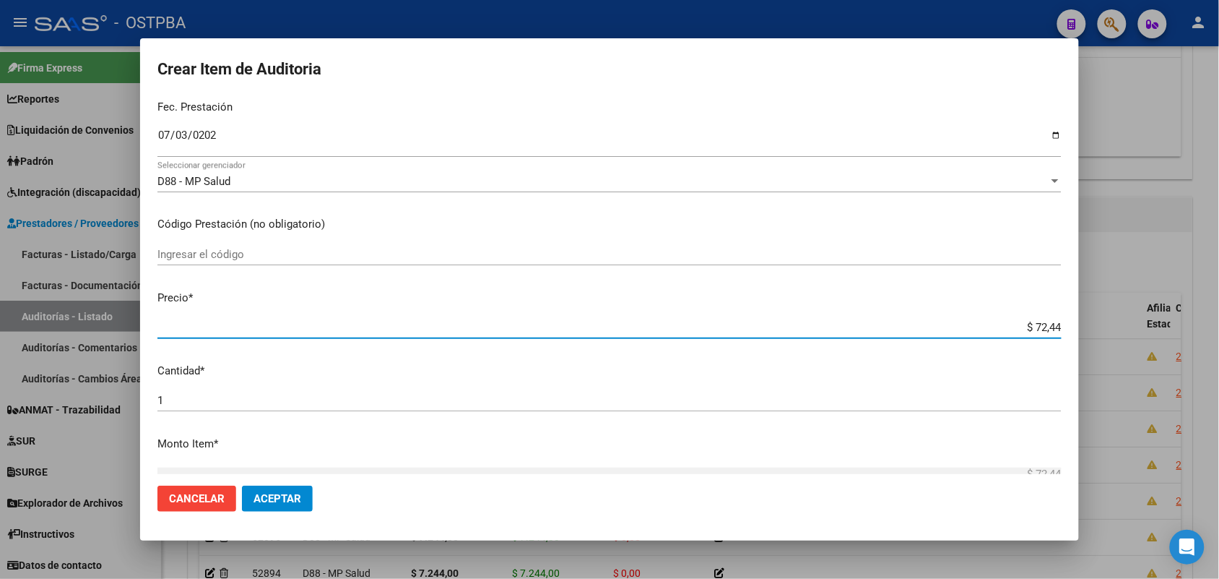
type input "$ 724,40"
type input "$ 7.244,00"
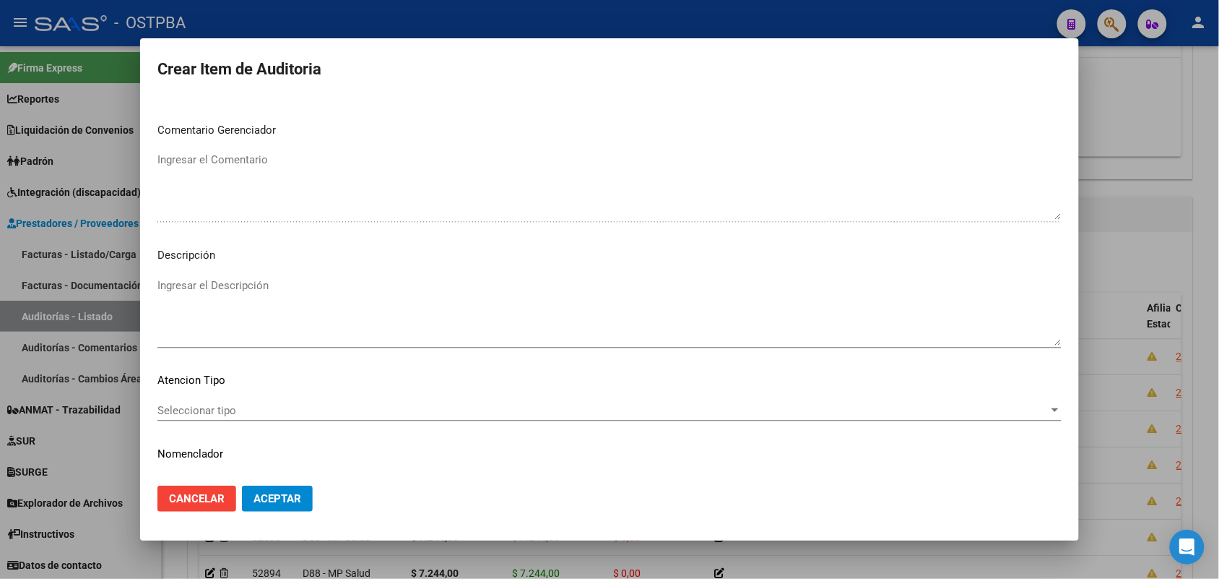
scroll to position [799, 0]
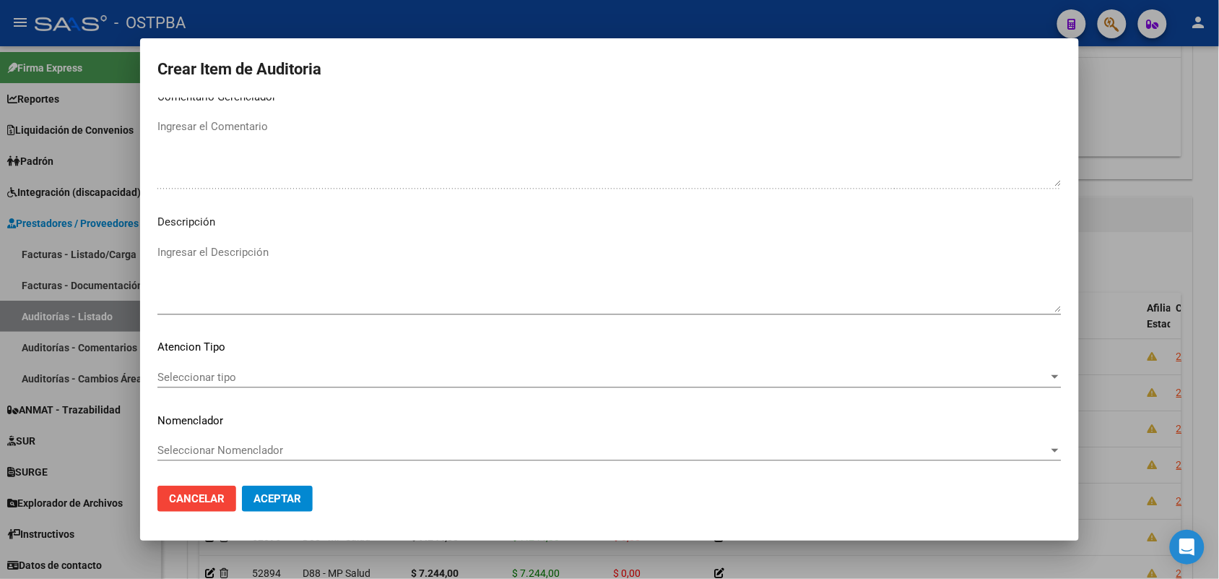
click at [225, 378] on span "Seleccionar tipo" at bounding box center [602, 377] width 891 height 13
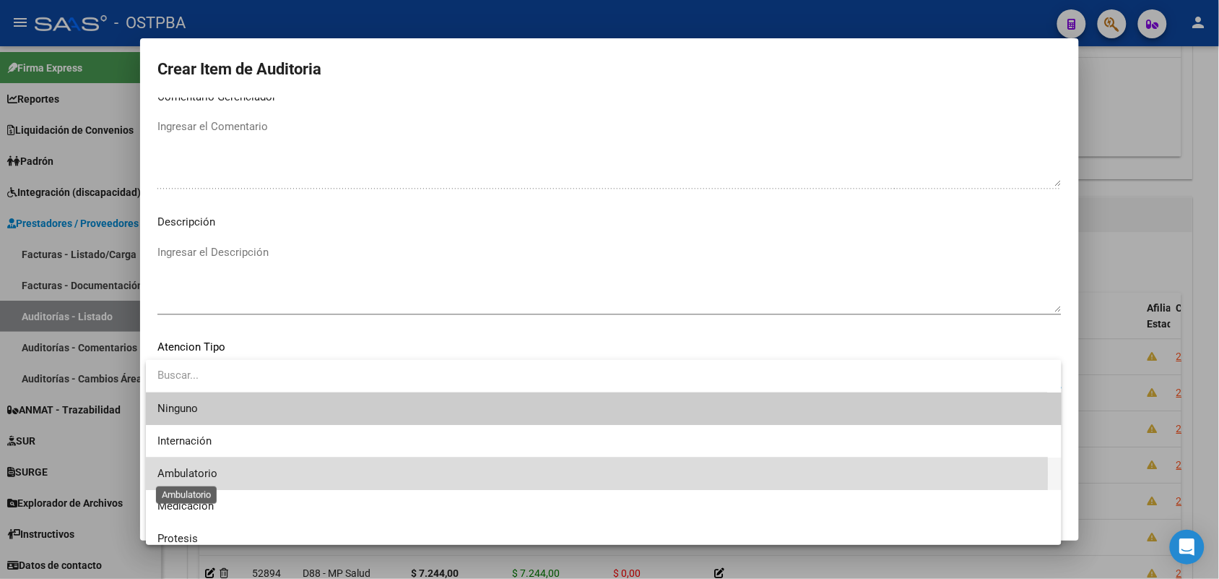
click at [206, 473] on span "Ambulatorio" at bounding box center [187, 473] width 60 height 13
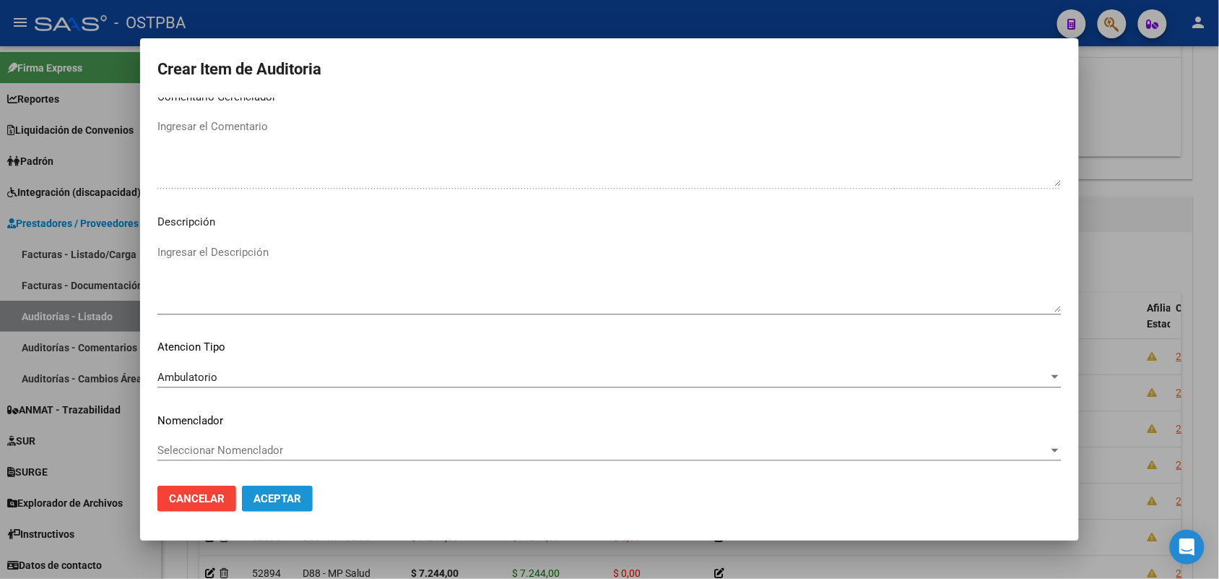
click at [276, 495] on span "Aceptar" at bounding box center [278, 498] width 48 height 13
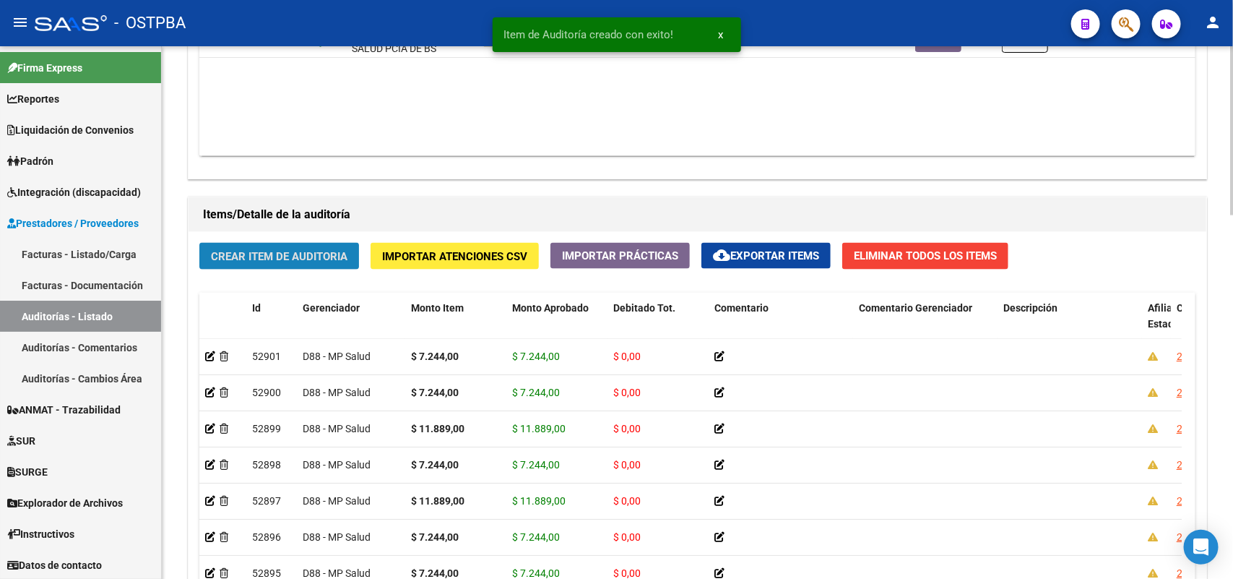
click at [287, 259] on span "Crear Item de Auditoria" at bounding box center [279, 256] width 137 height 13
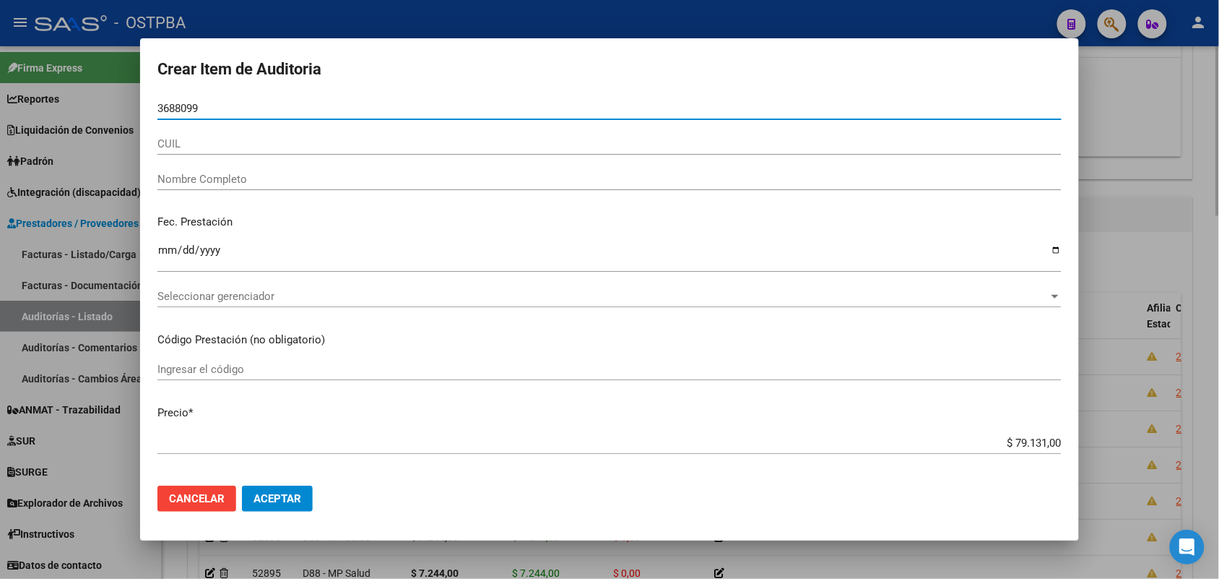
type input "36880998"
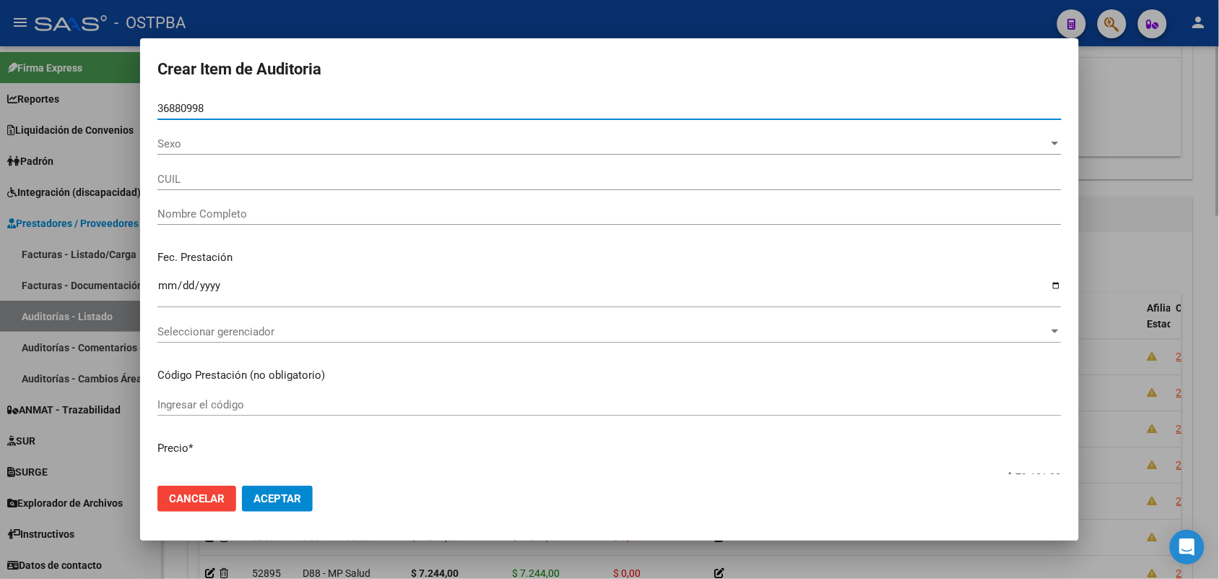
type input "20368809986"
type input "JAURE MATIAS GERMAN"
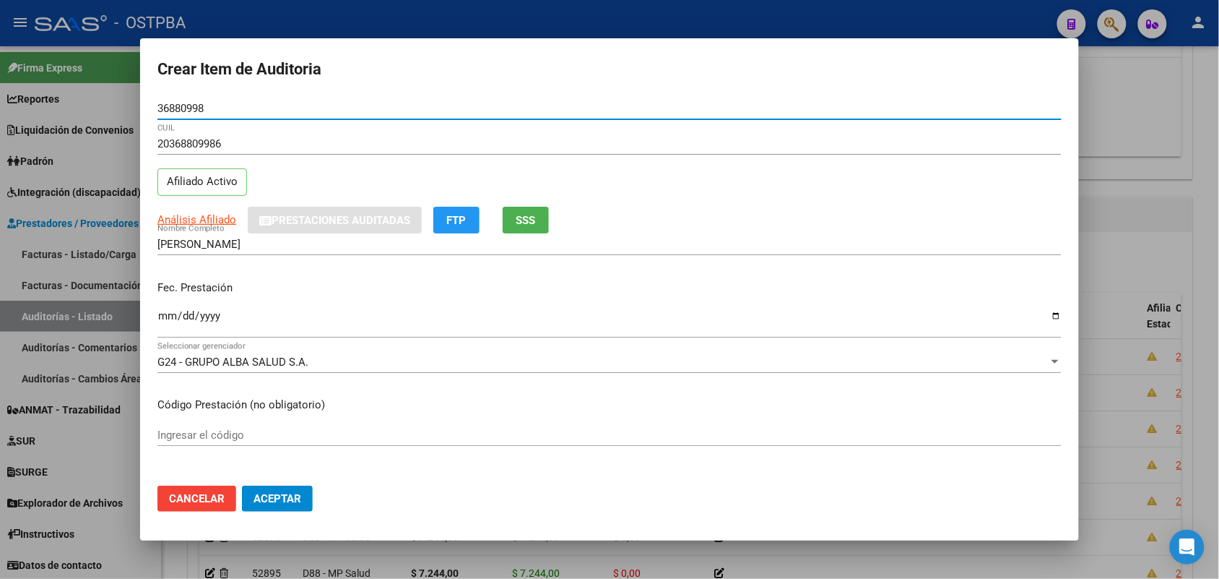
type input "36880998"
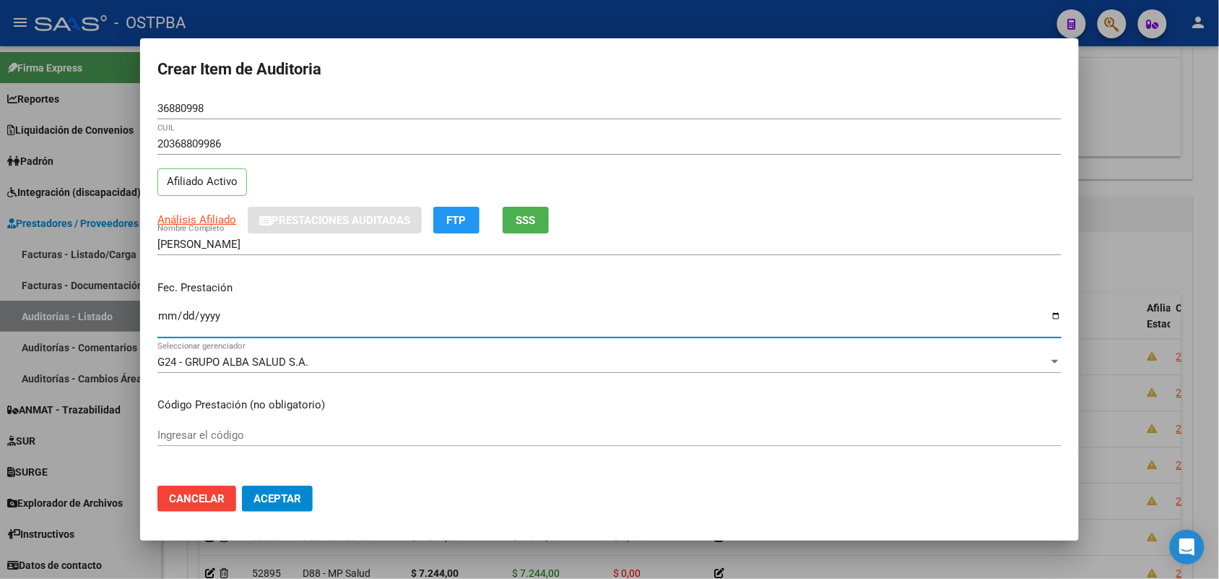
click at [168, 321] on input "Ingresar la fecha" at bounding box center [609, 321] width 904 height 23
type input "2025-06-11"
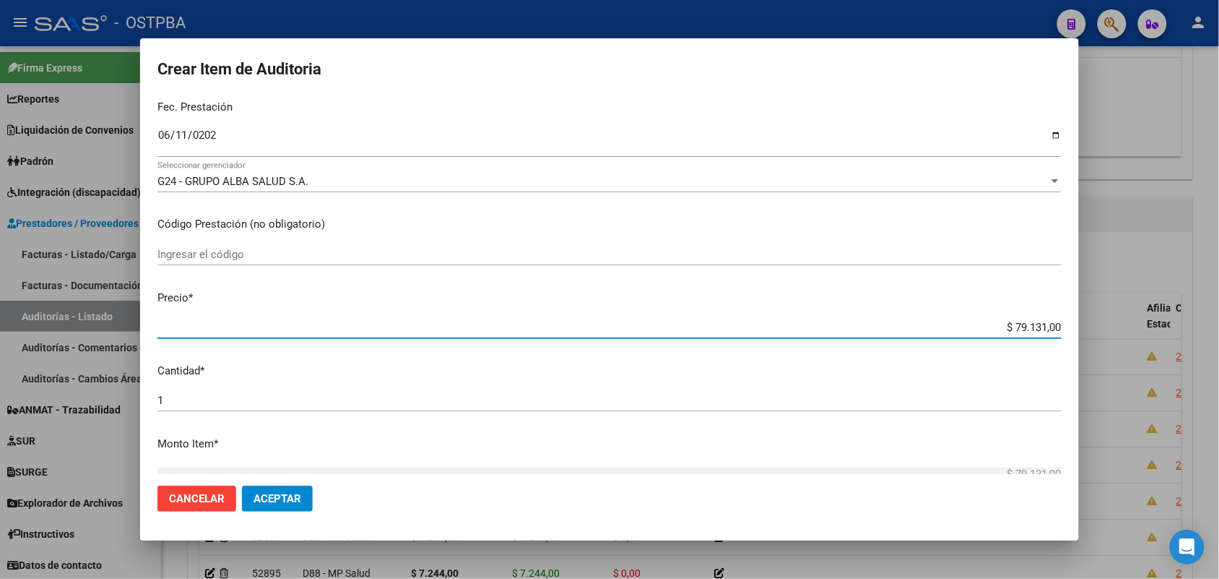
drag, startPoint x: 984, startPoint y: 327, endPoint x: 1098, endPoint y: 330, distance: 114.1
click at [1098, 330] on div "Crear Item de Auditoria 36880998 Nro Documento 20368809986 CUIL Afiliado Activo…" at bounding box center [609, 289] width 1219 height 579
type input "$ 0,01"
type input "$ 0,11"
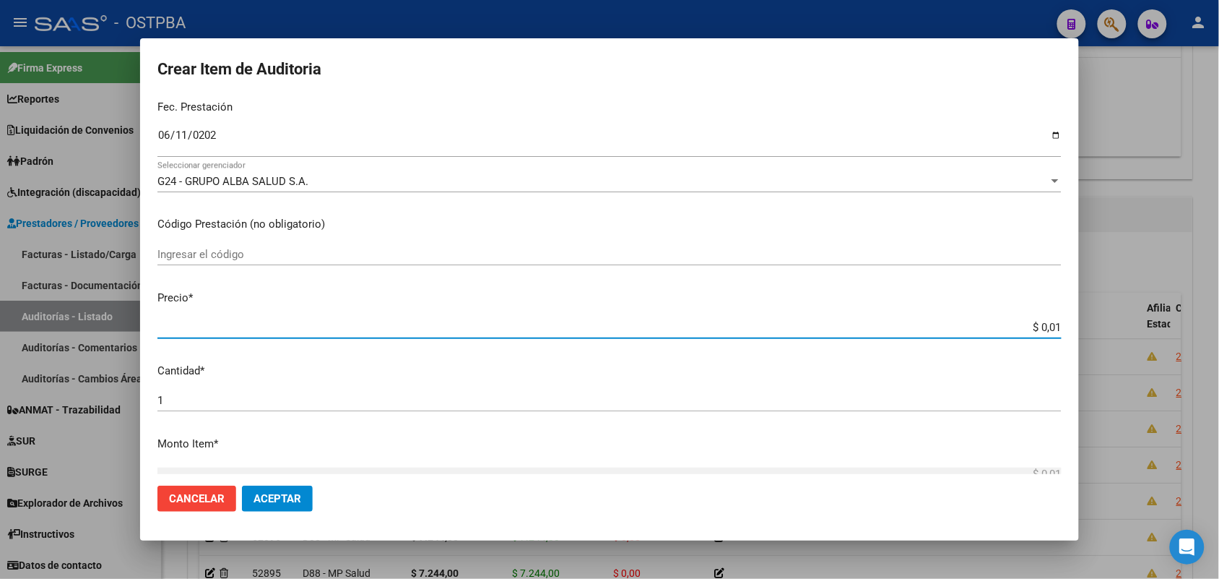
type input "$ 0,11"
type input "$ 1,18"
type input "$ 11,88"
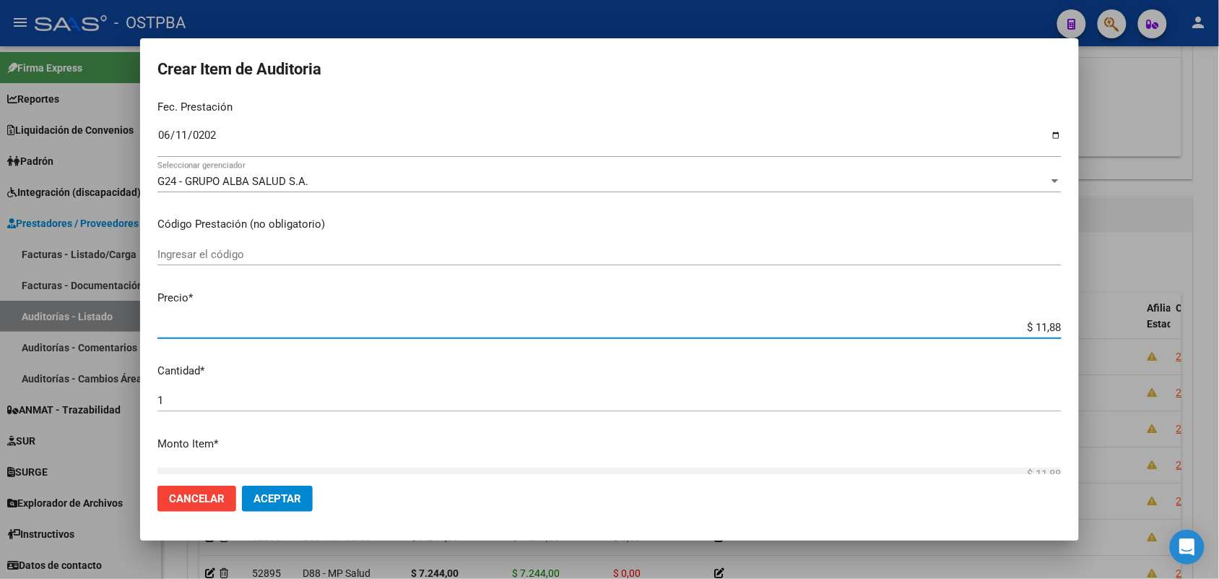
type input "$ 118,89"
type input "$ 1.188,90"
type input "$ 11.889,00"
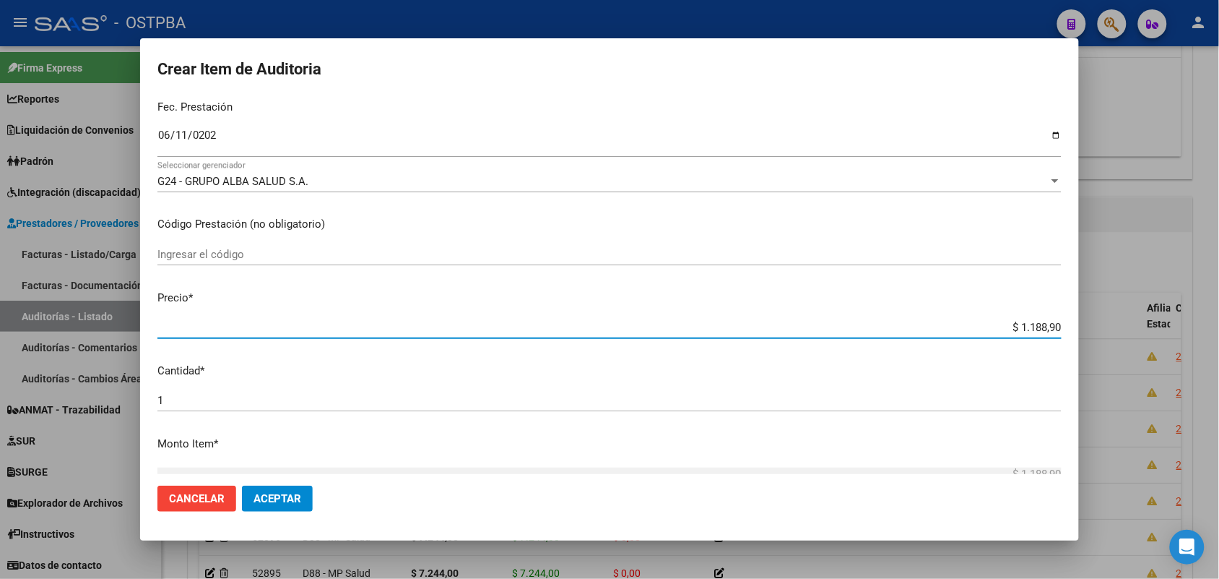
type input "$ 11.889,00"
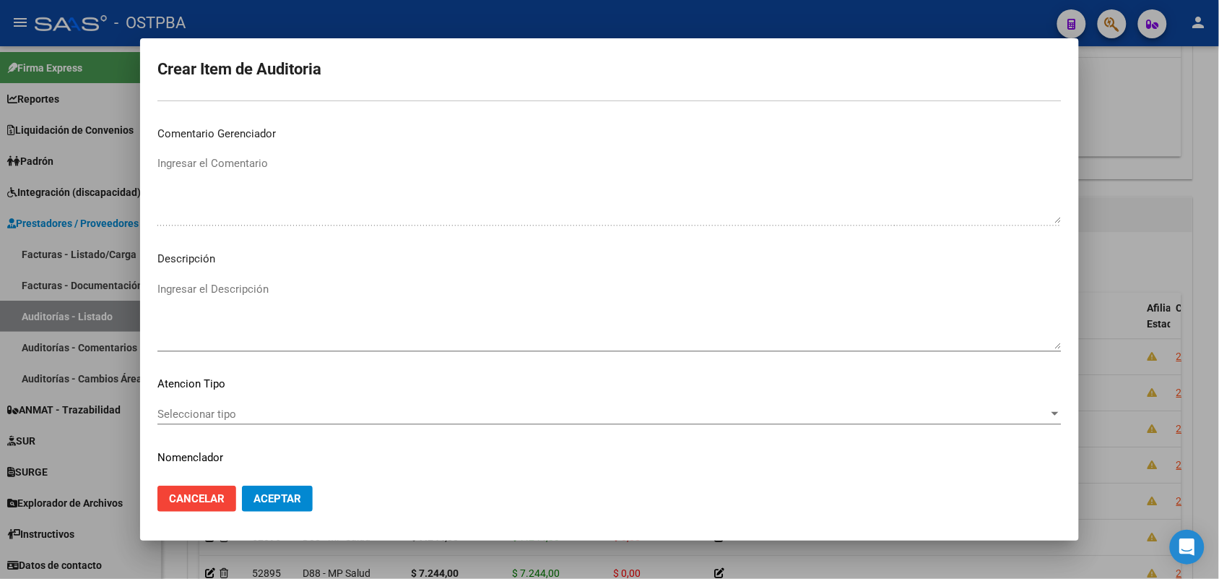
scroll to position [799, 0]
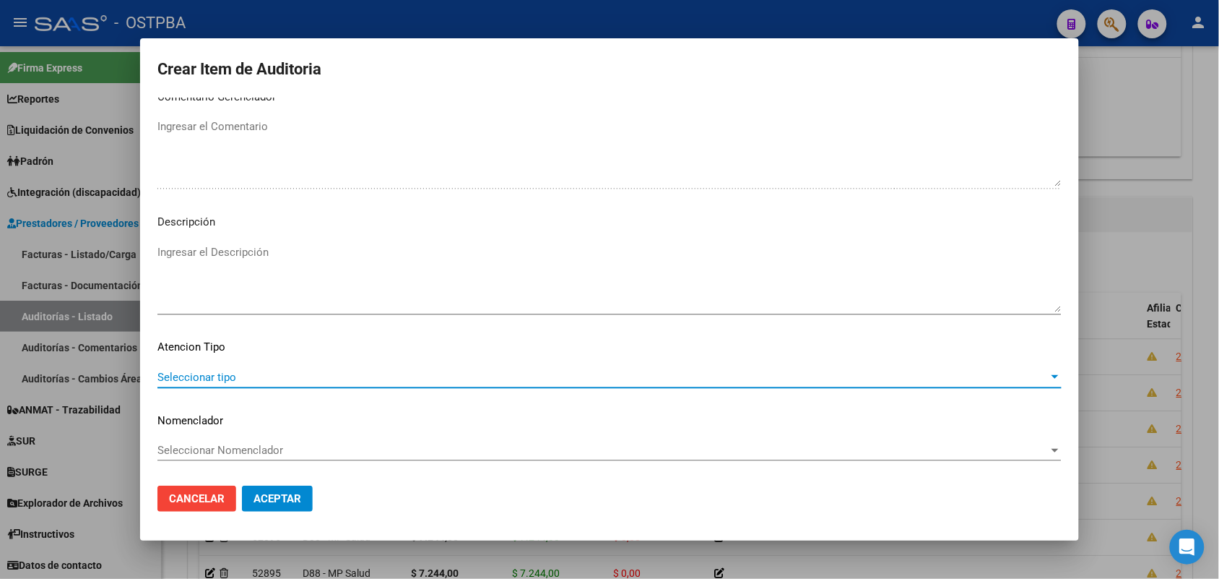
click at [217, 374] on span "Seleccionar tipo" at bounding box center [602, 377] width 891 height 13
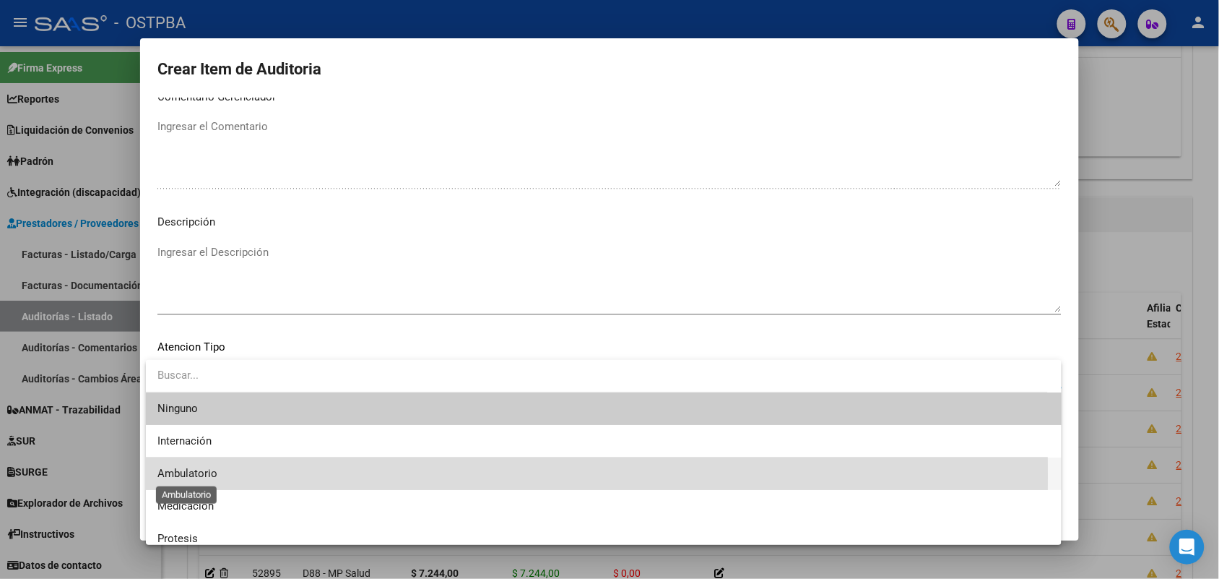
click at [212, 475] on span "Ambulatorio" at bounding box center [187, 473] width 60 height 13
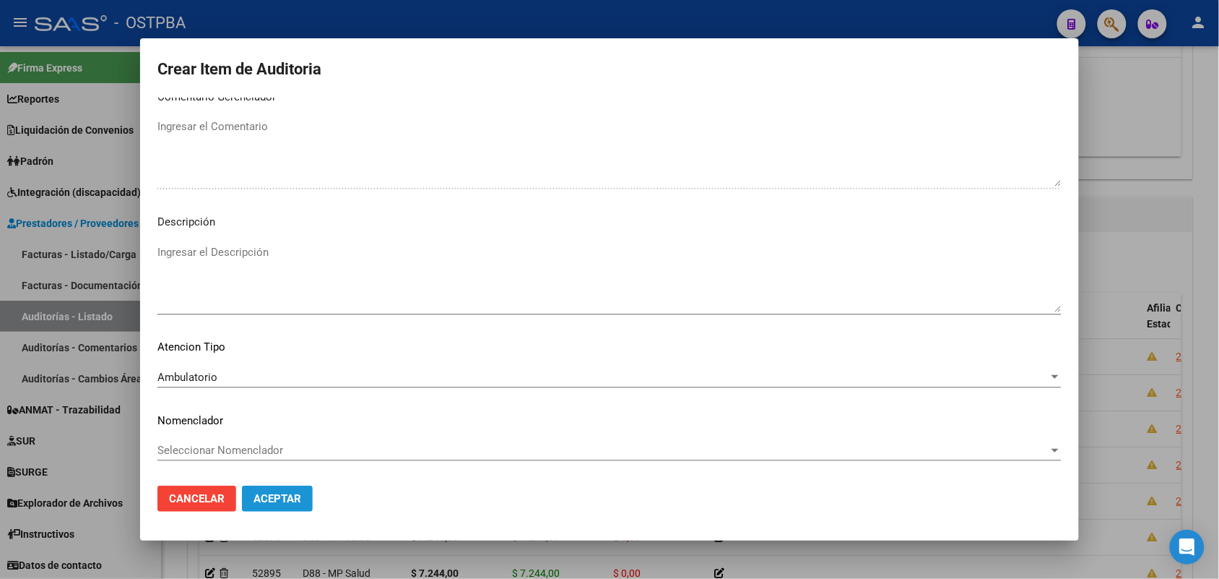
click at [294, 502] on span "Aceptar" at bounding box center [278, 498] width 48 height 13
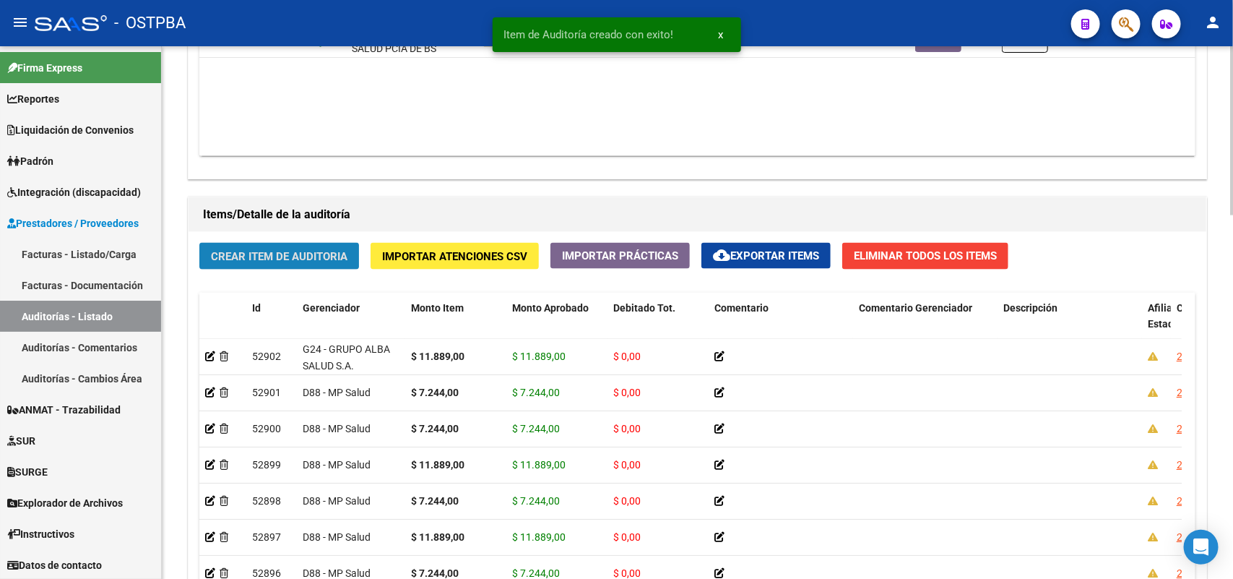
click at [303, 251] on span "Crear Item de Auditoria" at bounding box center [279, 256] width 137 height 13
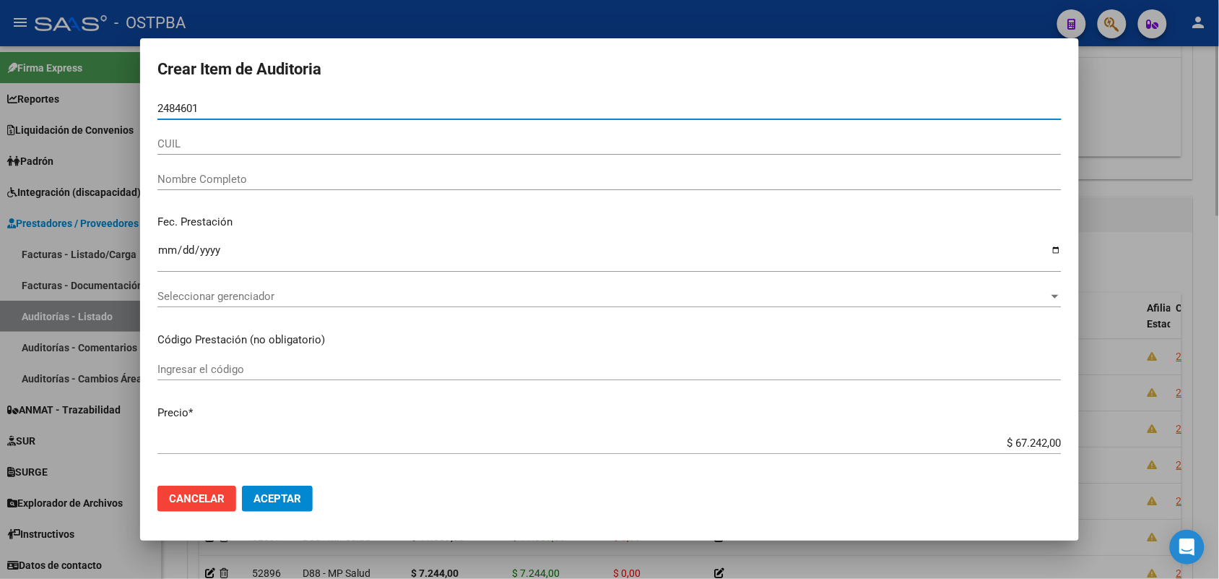
type input "24846015"
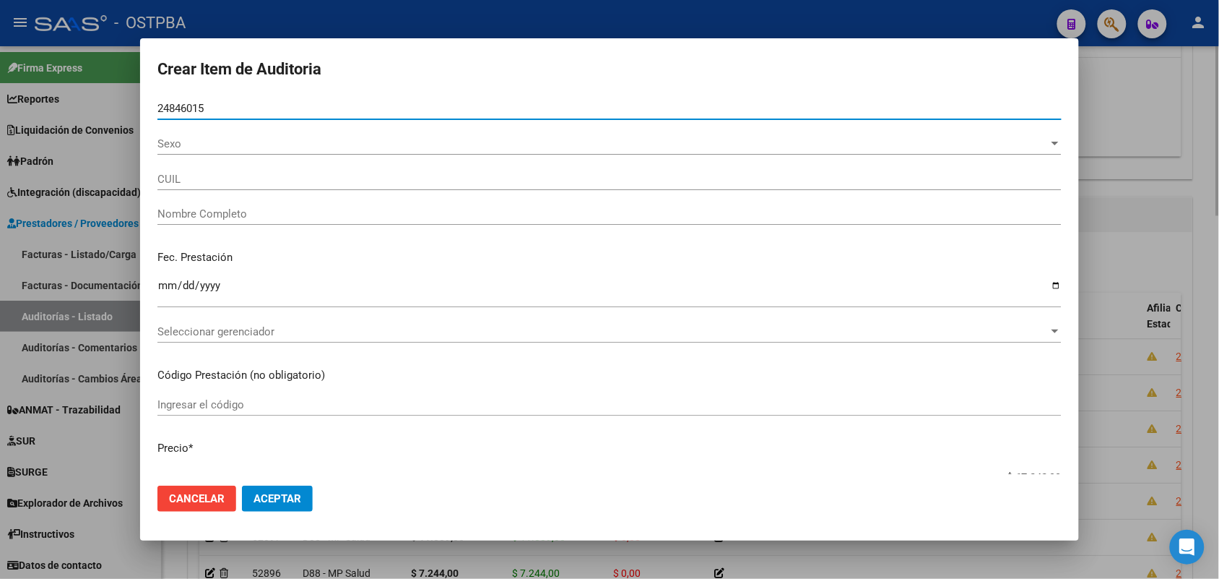
type input "27248460151"
type input "MARTINEZ NATALIA ROXANA -"
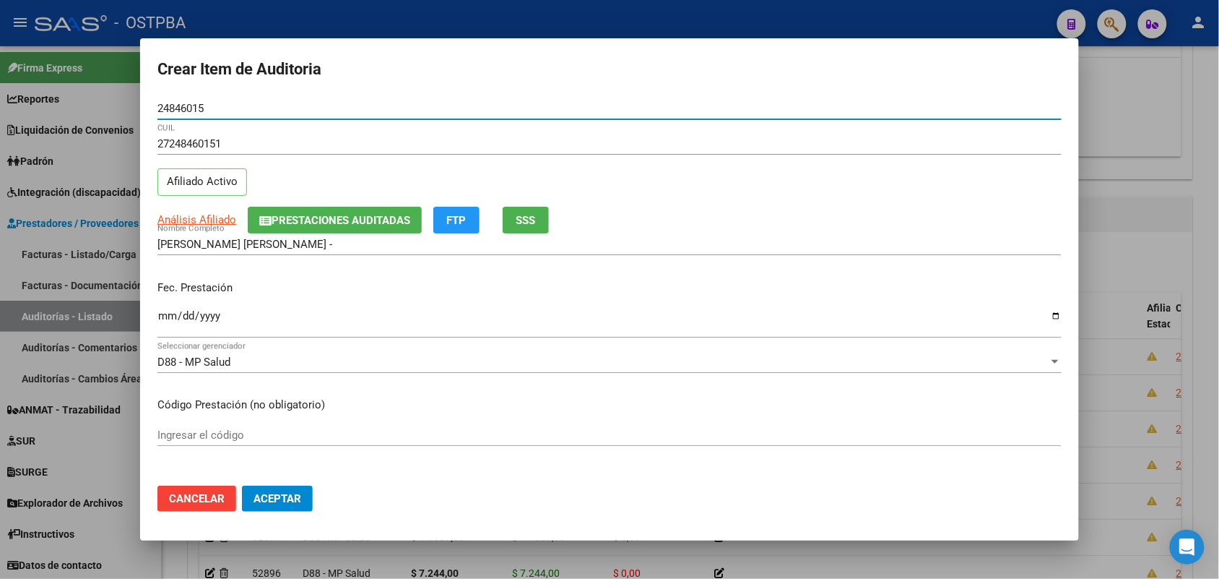
type input "24846015"
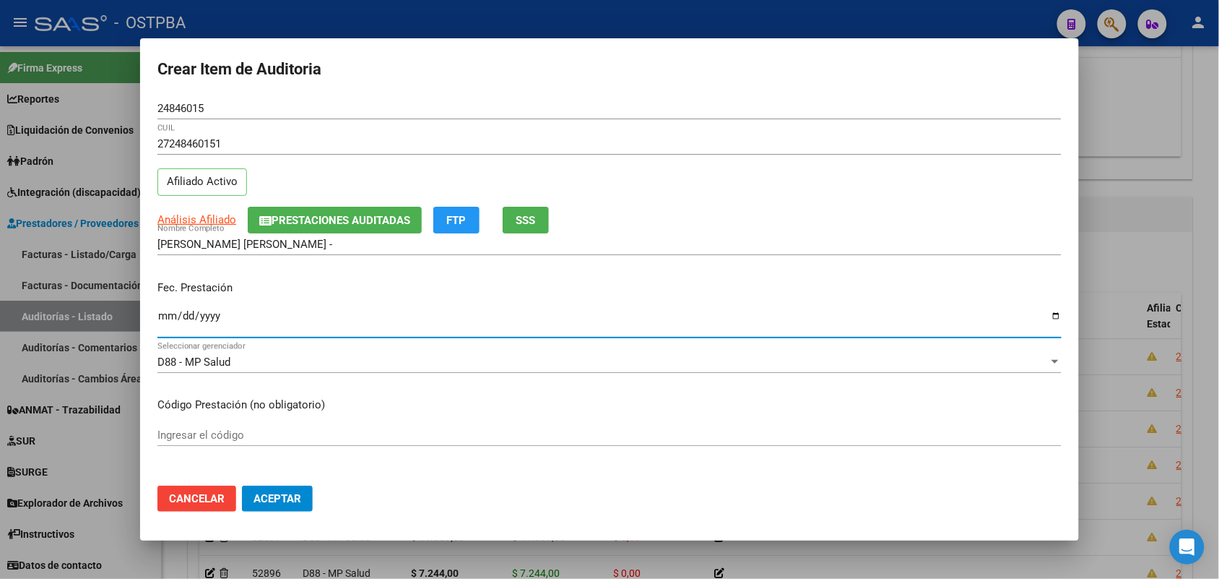
click at [163, 322] on input "Ingresar la fecha" at bounding box center [609, 321] width 904 height 23
type input "2025-06-26"
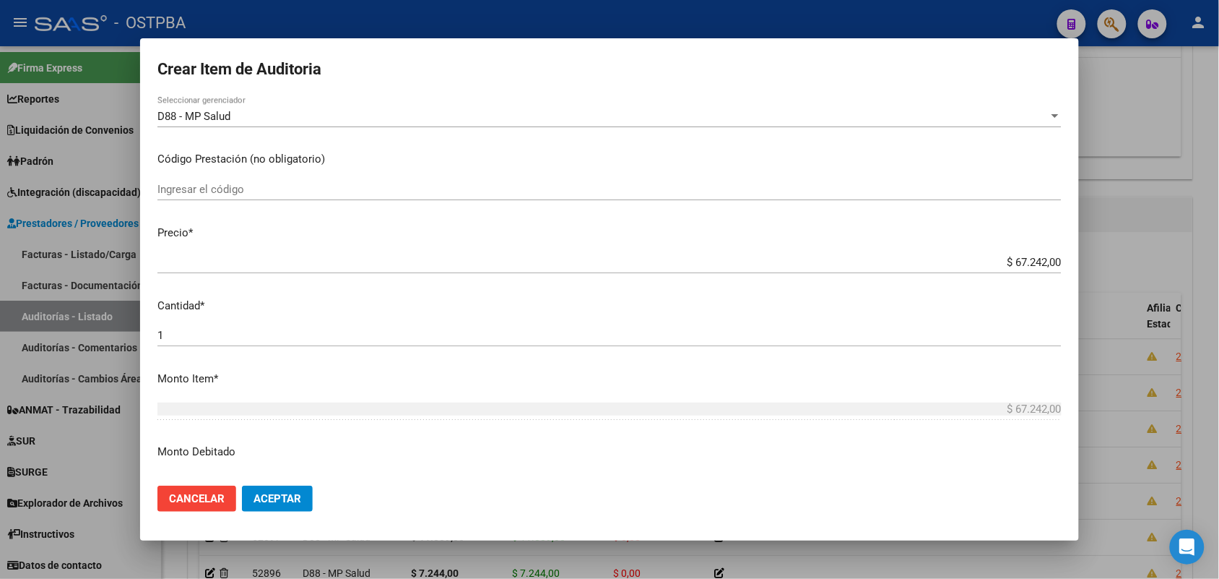
scroll to position [271, 0]
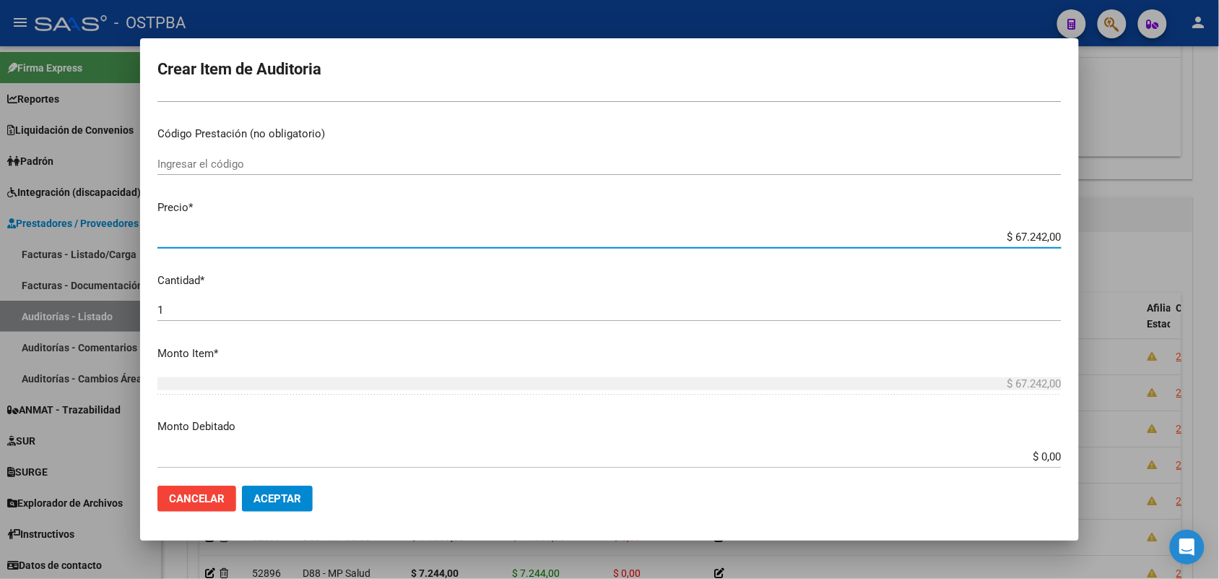
drag, startPoint x: 984, startPoint y: 240, endPoint x: 1095, endPoint y: 225, distance: 111.4
click at [1095, 225] on div "Crear Item de Auditoria 24846015 Nro Documento 27248460151 CUIL Afiliado Activo…" at bounding box center [609, 289] width 1219 height 579
type input "$ 0,07"
type input "$ 0,72"
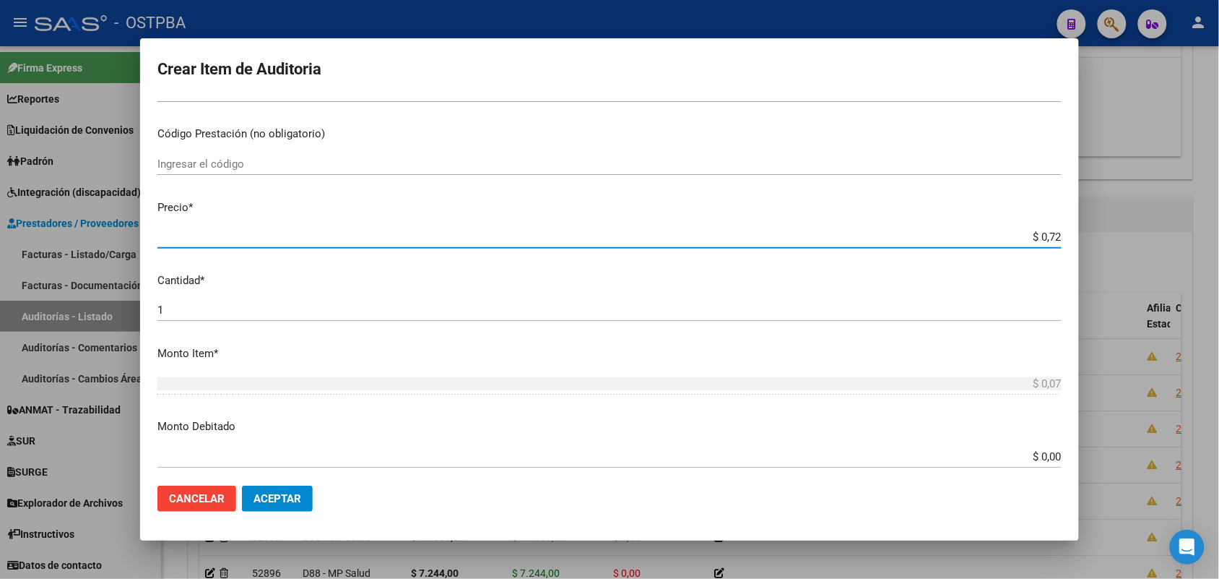
type input "$ 0,72"
type input "$ 7,24"
type input "$ 72,44"
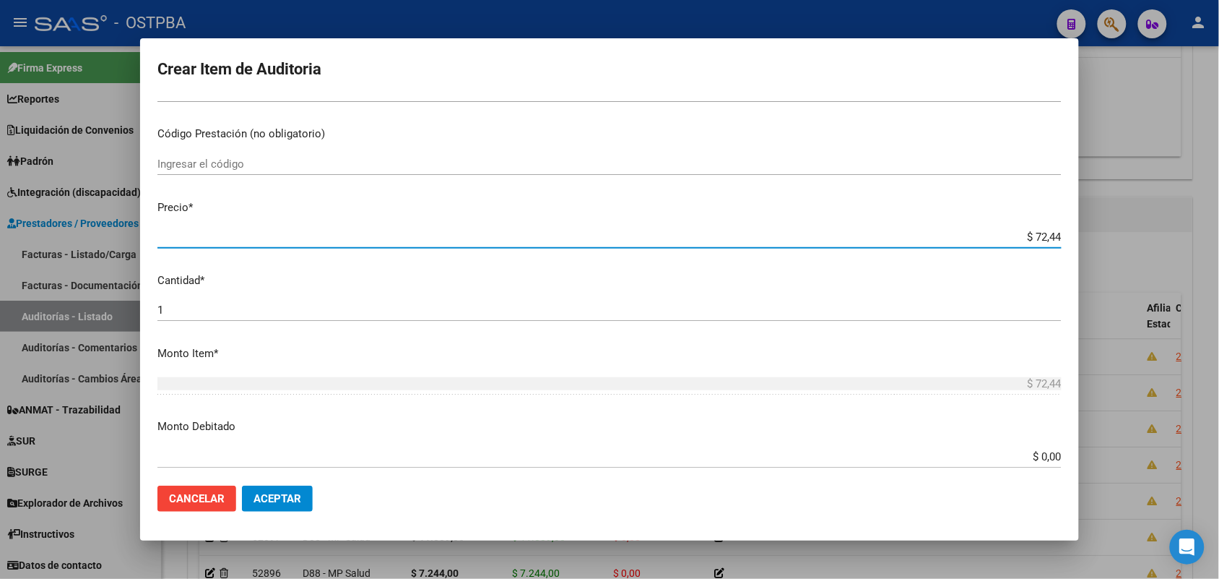
type input "$ 724,40"
type input "$ 7.244,00"
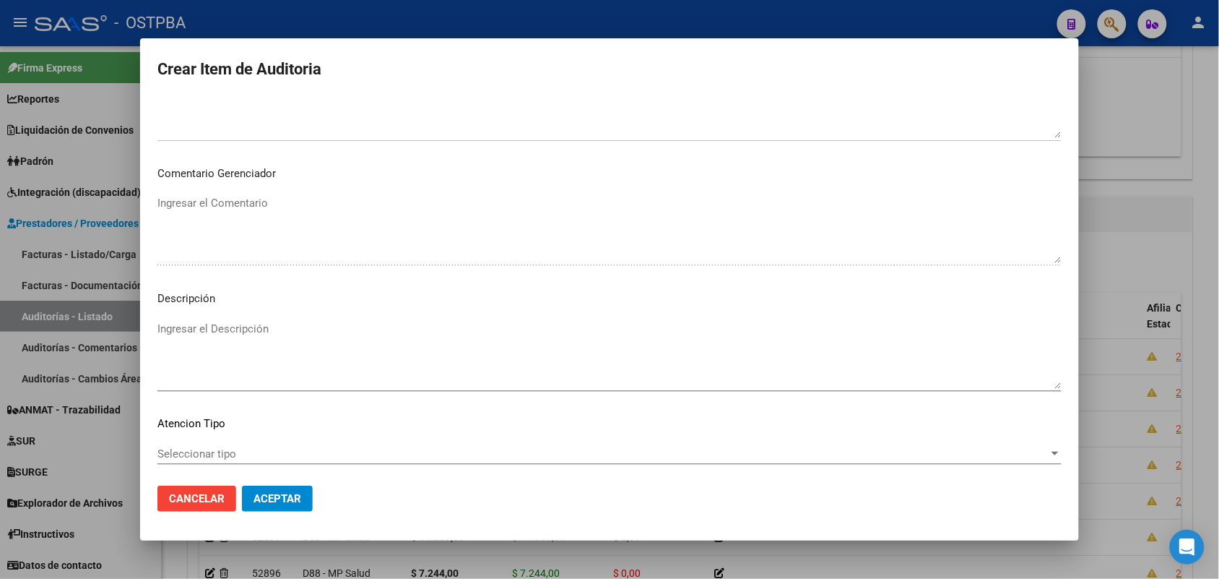
scroll to position [799, 0]
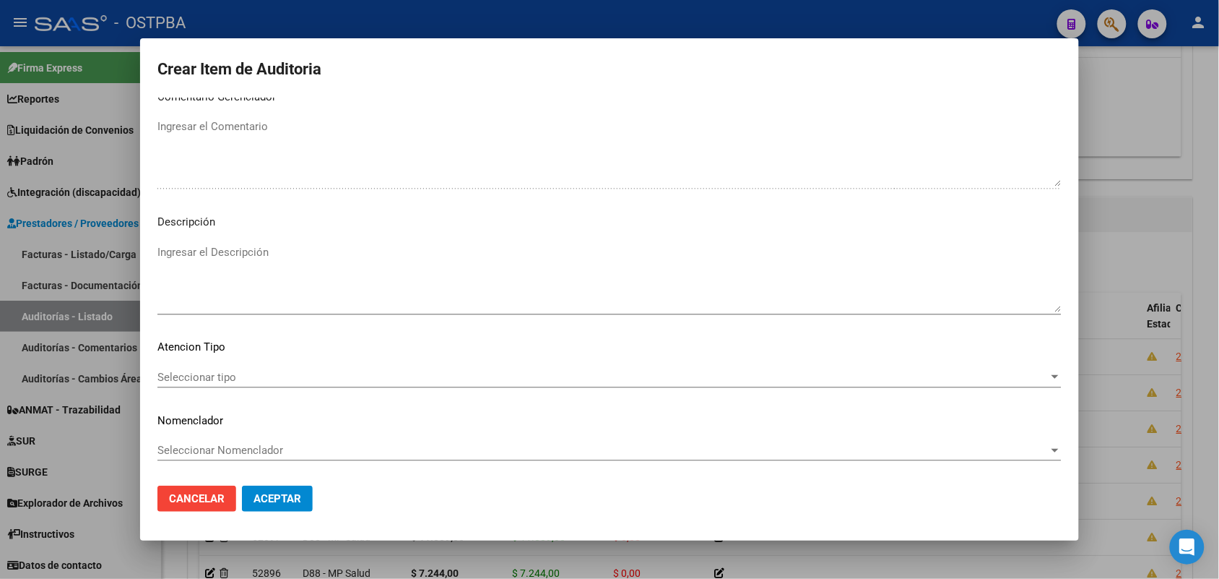
click at [218, 378] on span "Seleccionar tipo" at bounding box center [602, 377] width 891 height 13
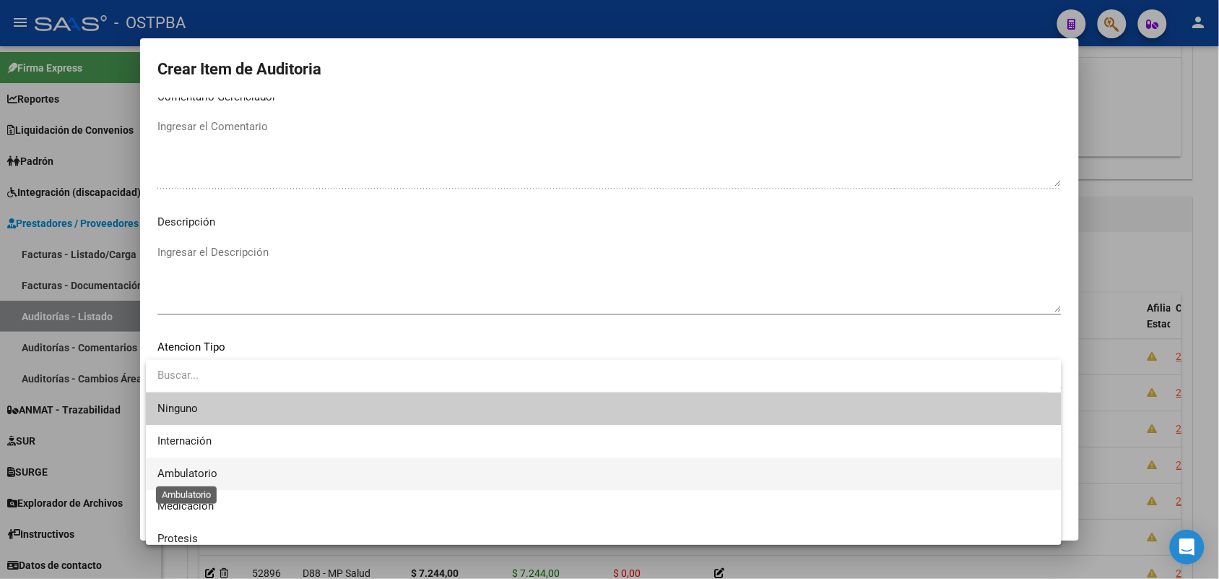
click at [199, 470] on span "Ambulatorio" at bounding box center [187, 473] width 60 height 13
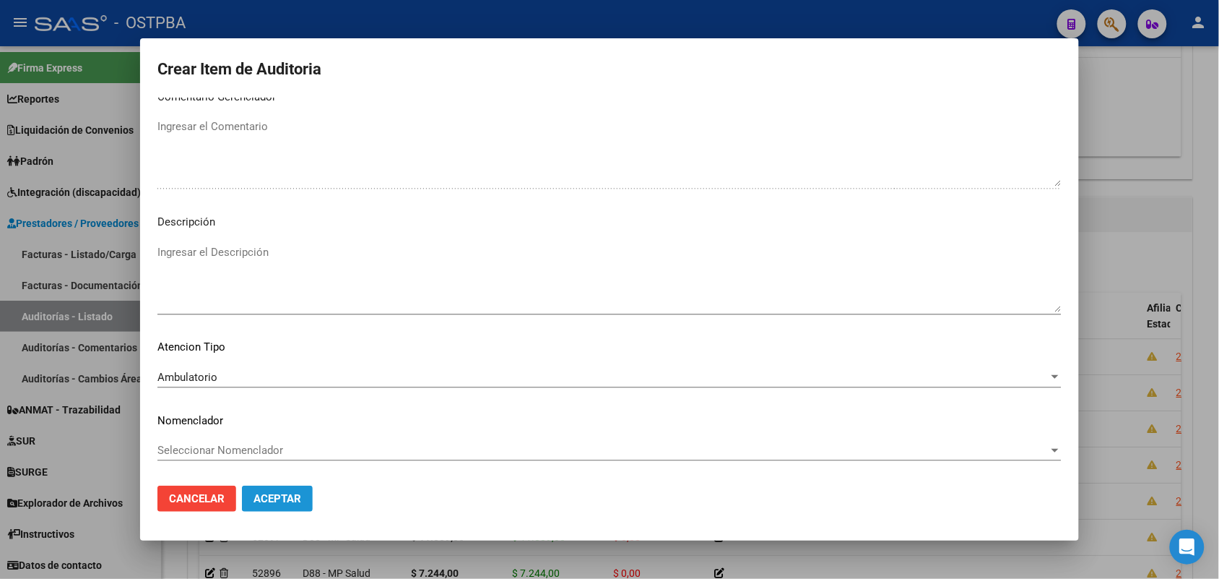
click at [261, 501] on span "Aceptar" at bounding box center [278, 498] width 48 height 13
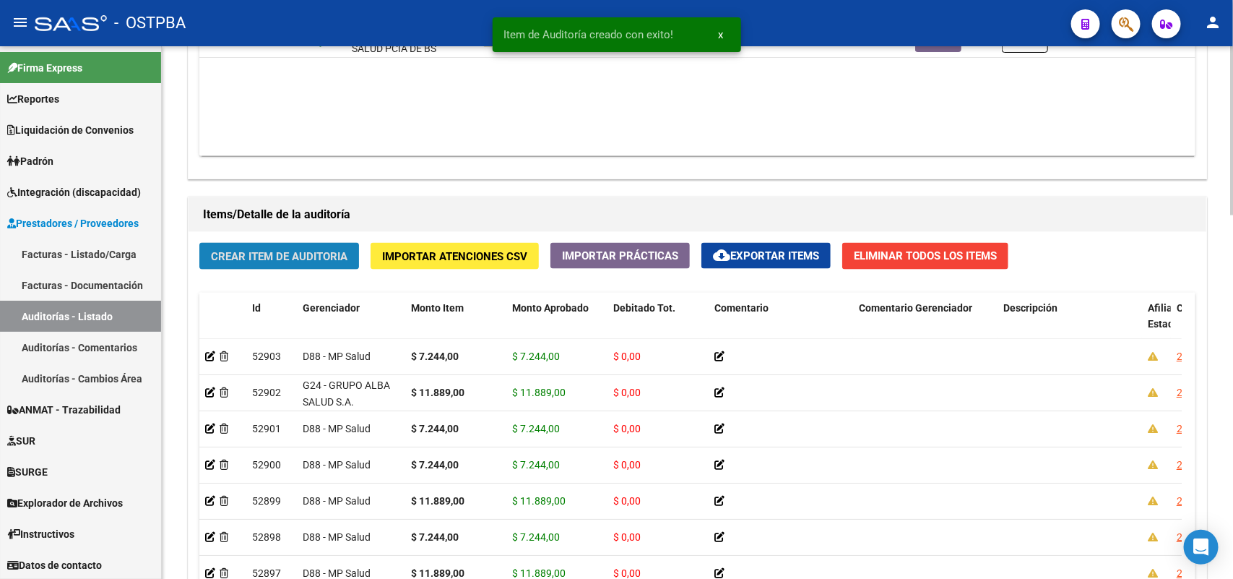
click at [282, 255] on span "Crear Item de Auditoria" at bounding box center [279, 256] width 137 height 13
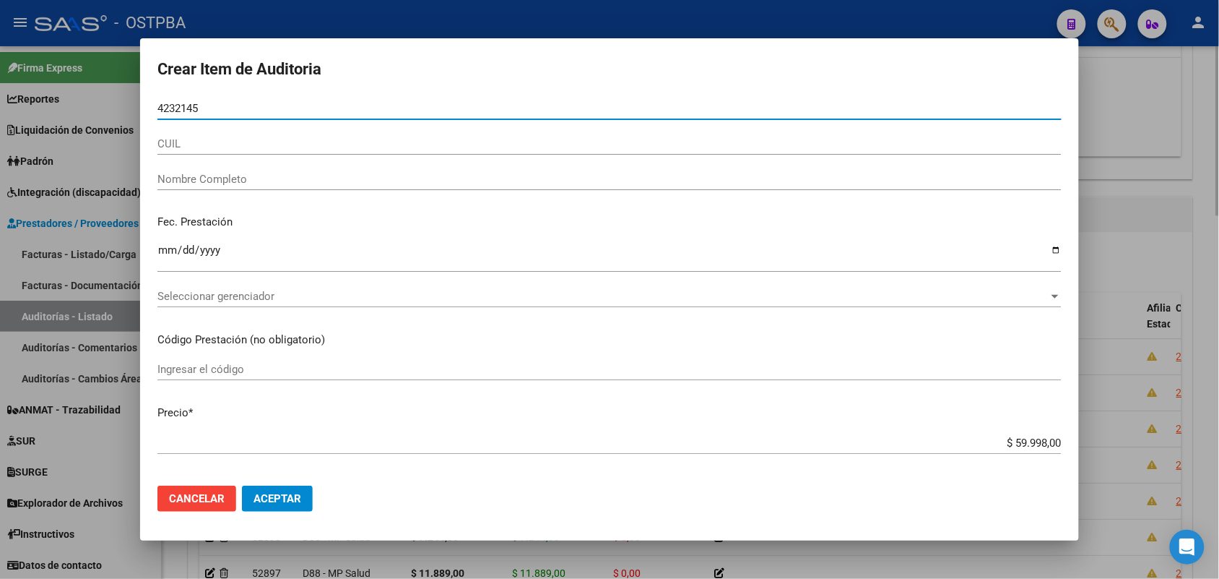
type input "42321458"
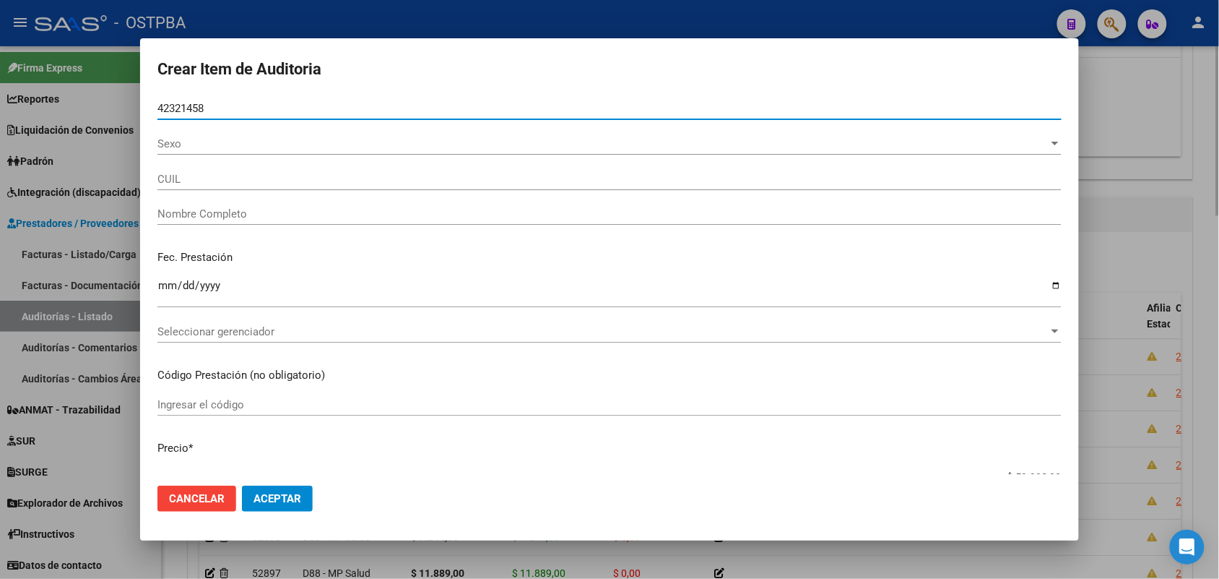
type input "27423214584"
type input "MARUCCI CANDELA"
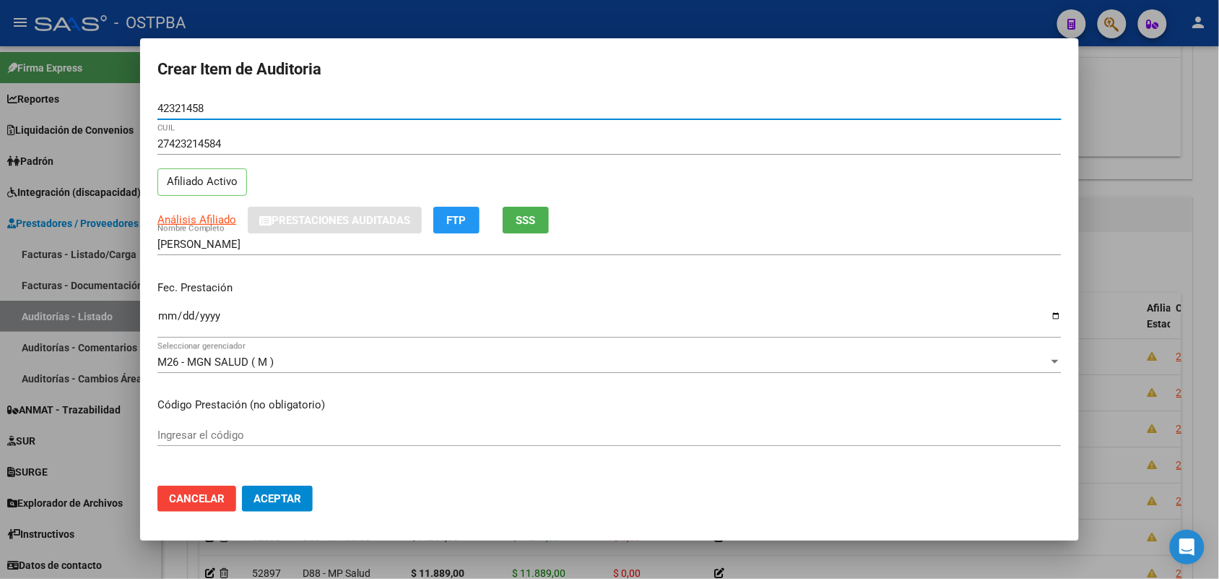
type input "42321458"
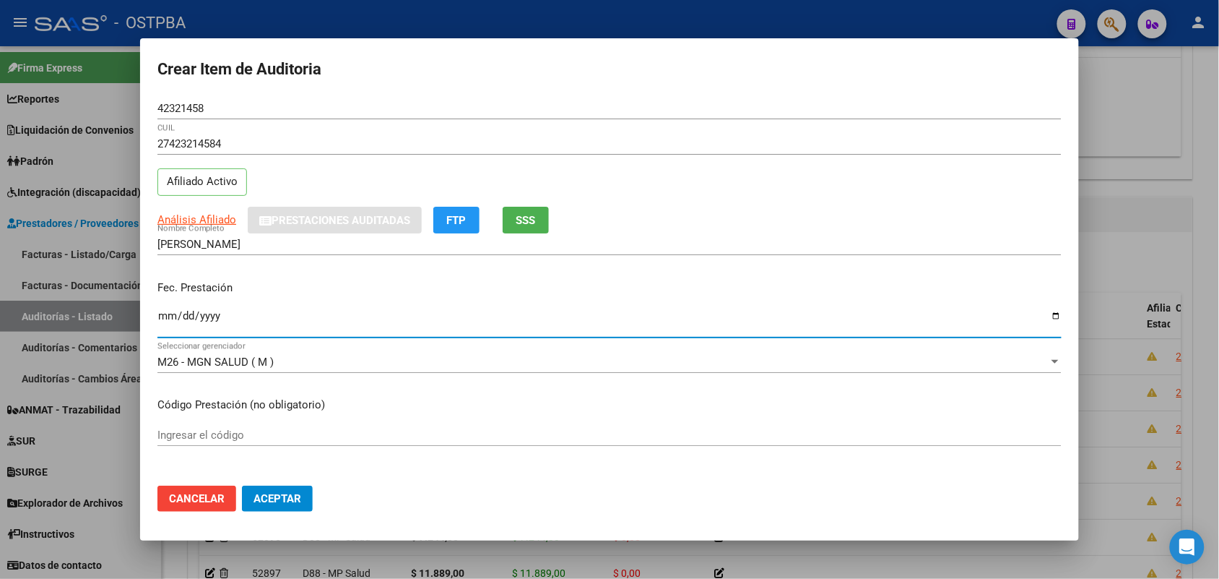
click at [163, 314] on input "Ingresar la fecha" at bounding box center [609, 321] width 904 height 23
type input "2025-06-25"
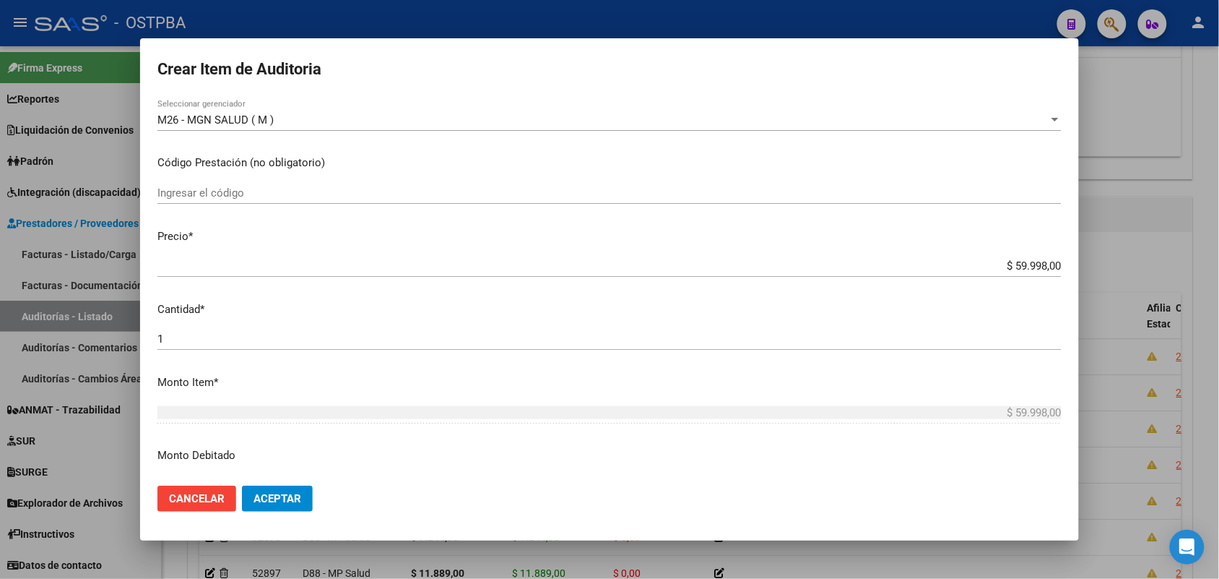
scroll to position [271, 0]
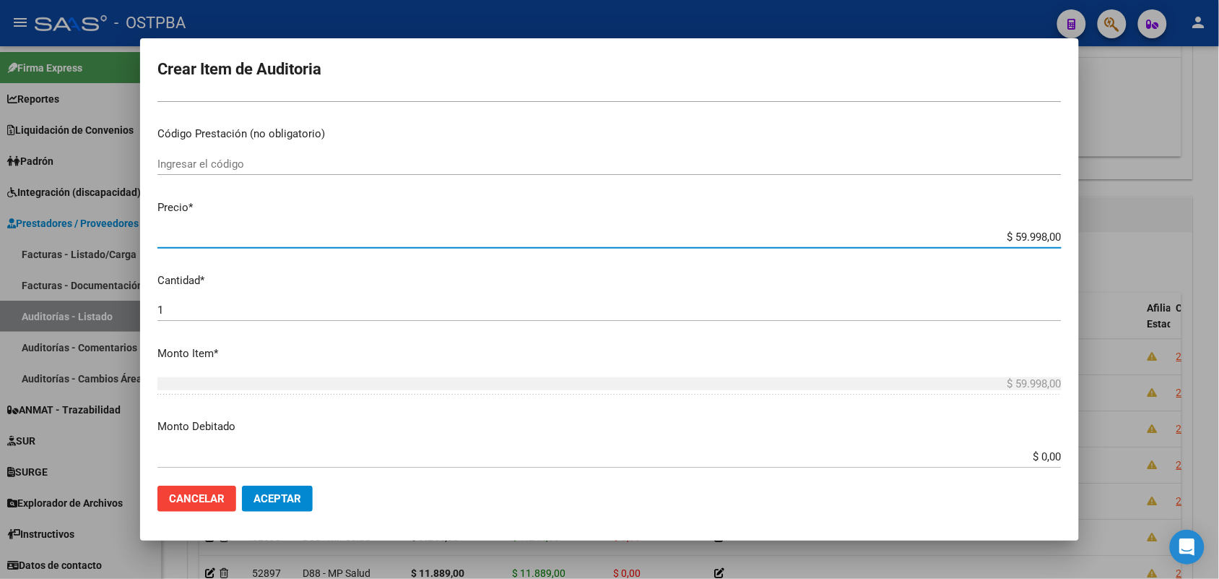
drag, startPoint x: 984, startPoint y: 235, endPoint x: 1095, endPoint y: 221, distance: 112.1
click at [1095, 221] on div "Crear Item de Auditoria 42321458 Nro Documento 27423214584 CUIL Afiliado Activo…" at bounding box center [609, 289] width 1219 height 579
type input "$ 0,01"
type input "$ 0,11"
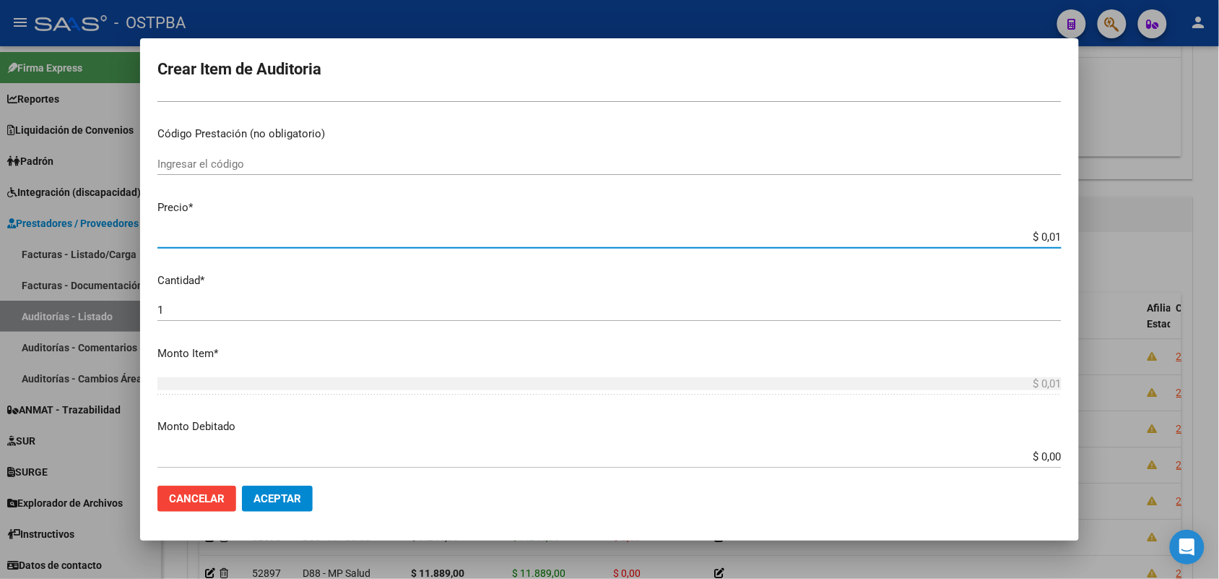
type input "$ 0,11"
type input "$ 1,18"
type input "$ 11,88"
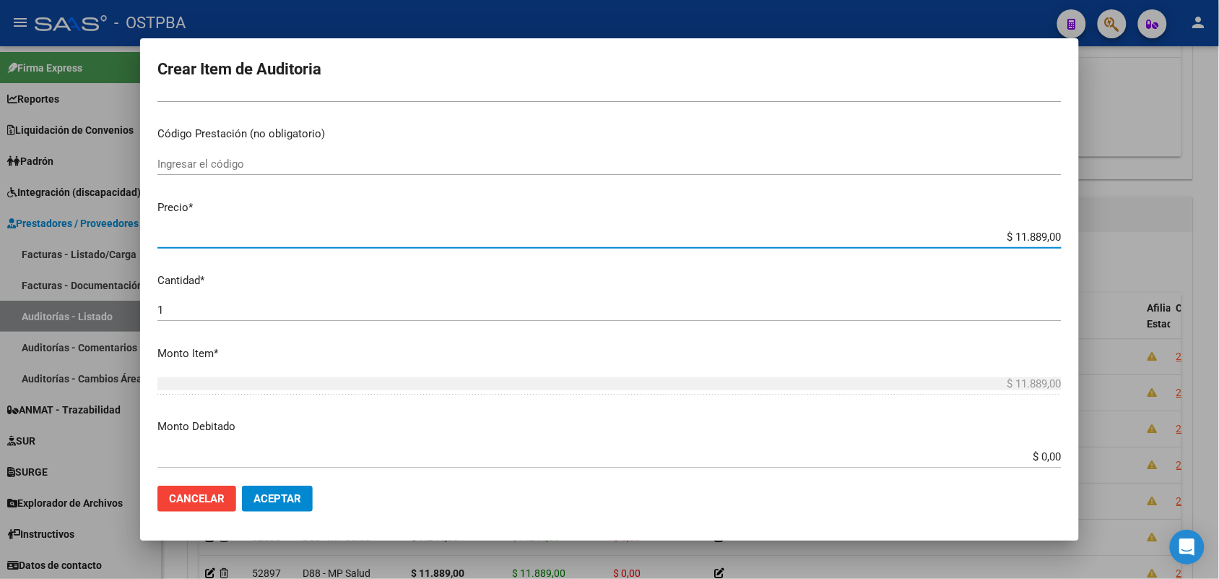
scroll to position [799, 0]
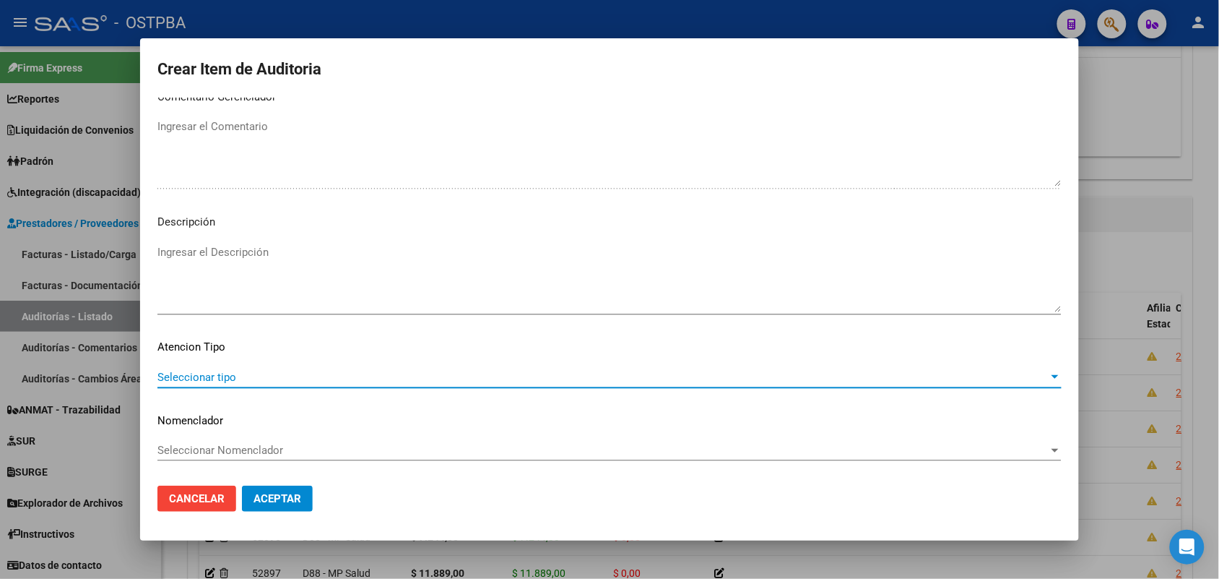
click at [215, 376] on span "Seleccionar tipo" at bounding box center [602, 377] width 891 height 13
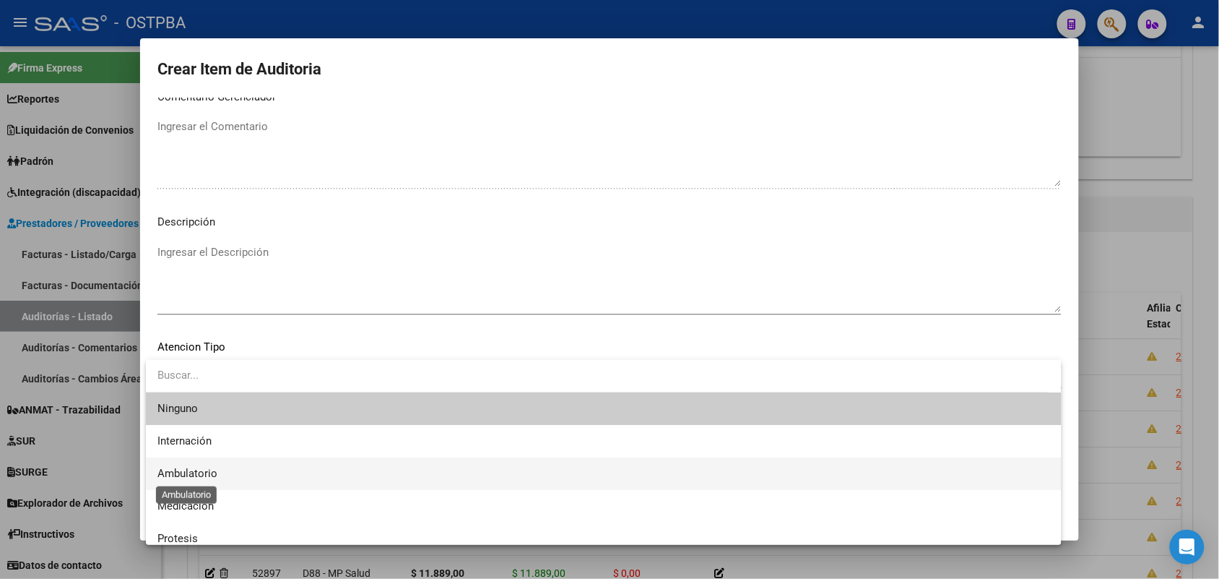
click at [206, 474] on span "Ambulatorio" at bounding box center [187, 473] width 60 height 13
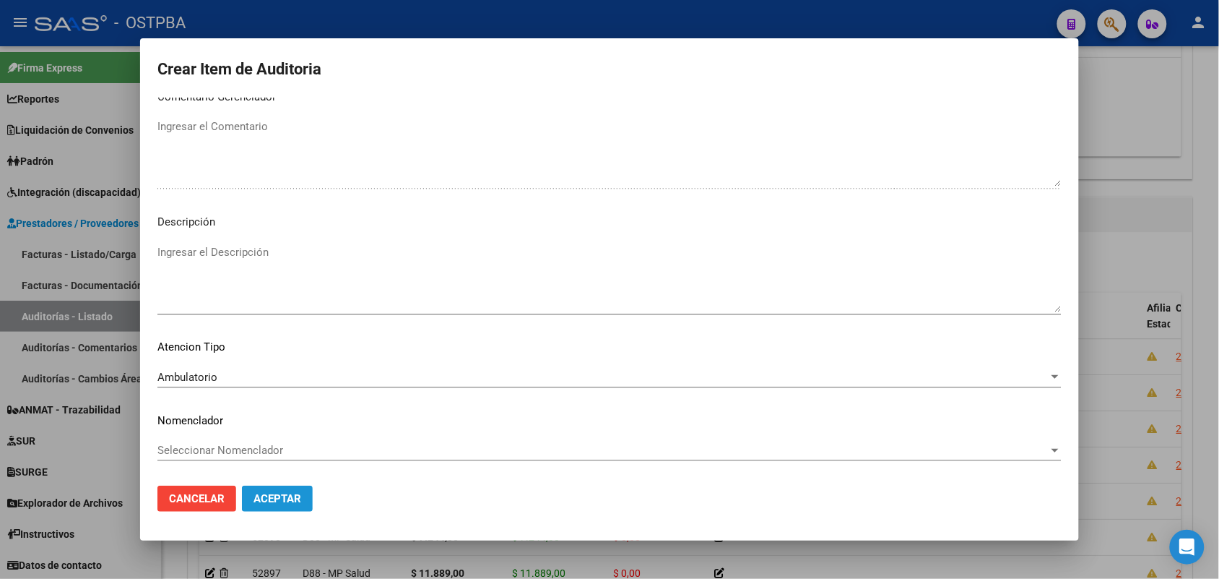
click at [267, 493] on span "Aceptar" at bounding box center [278, 498] width 48 height 13
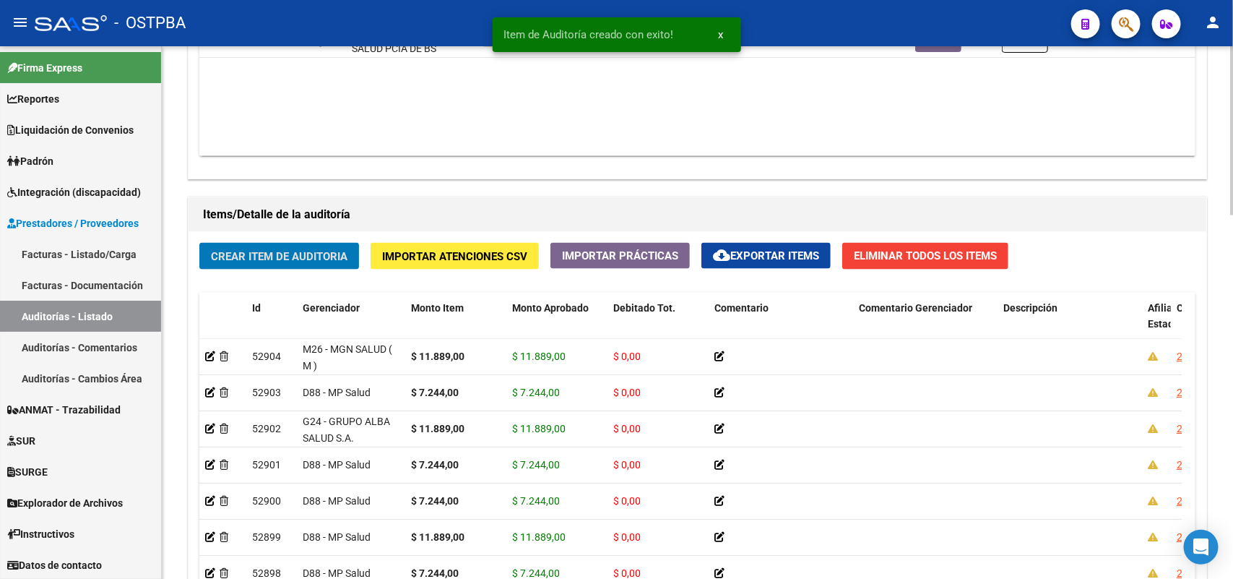
click at [287, 250] on span "Crear Item de Auditoria" at bounding box center [279, 256] width 137 height 13
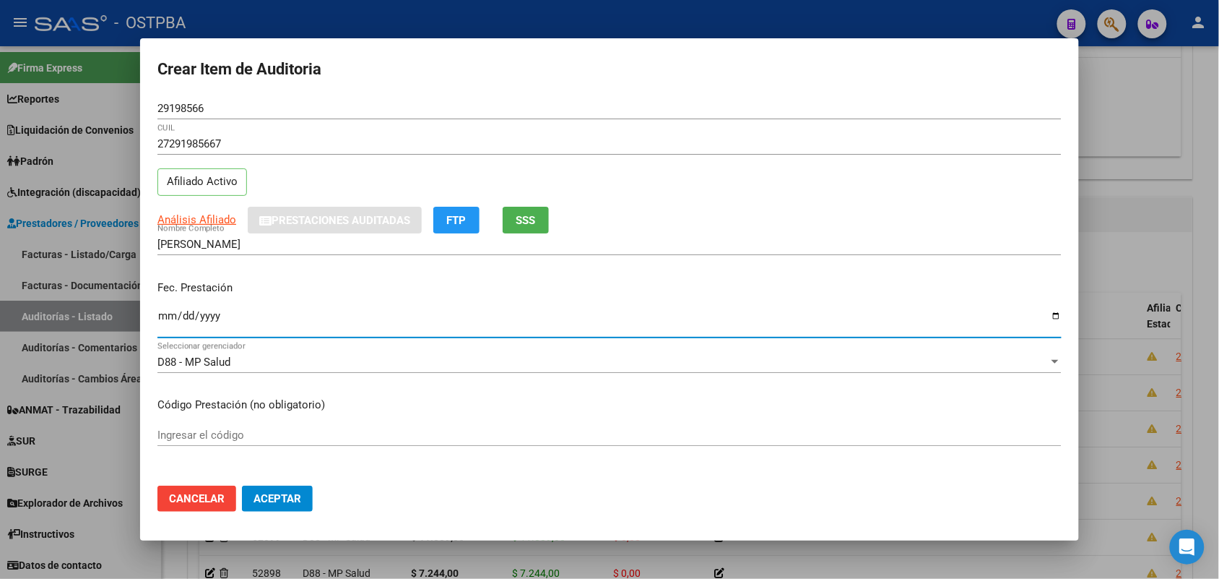
click at [167, 322] on input "Ingresar la fecha" at bounding box center [609, 321] width 904 height 23
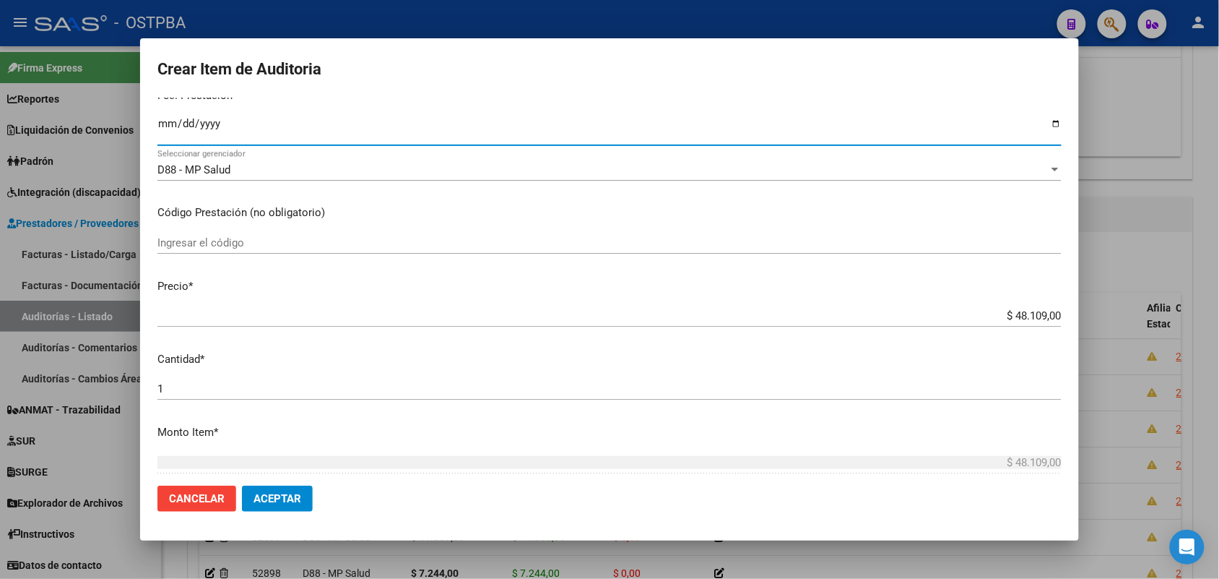
scroll to position [271, 0]
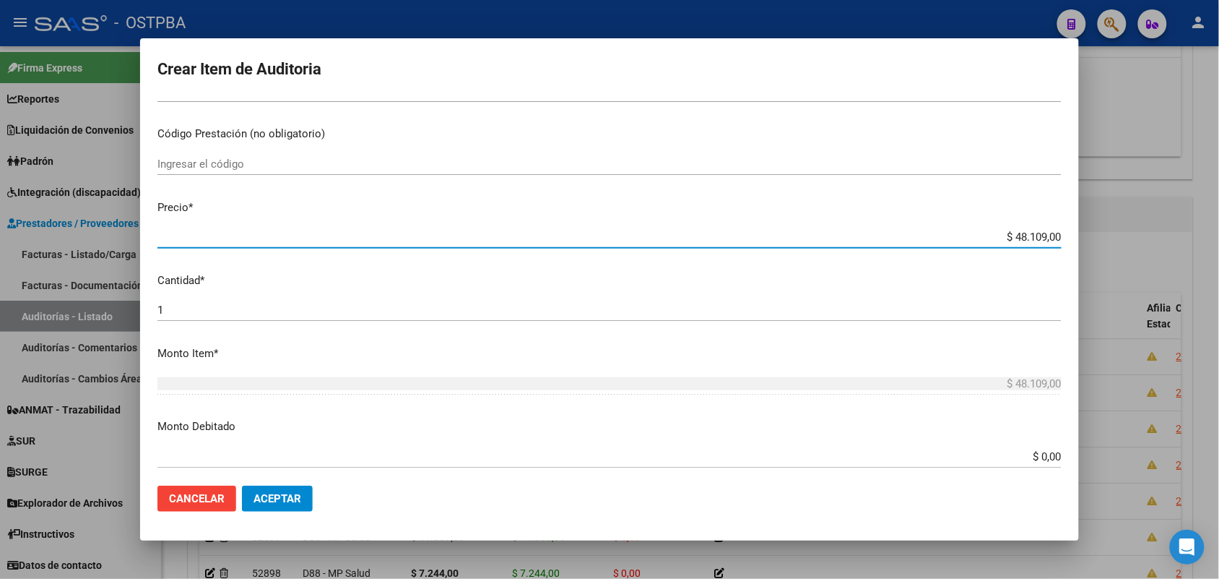
drag, startPoint x: 989, startPoint y: 237, endPoint x: 1096, endPoint y: 235, distance: 106.9
click at [1096, 235] on div "Crear Item de Auditoria 29198566 Nro Documento 27291985667 CUIL Afiliado Activo…" at bounding box center [609, 289] width 1219 height 579
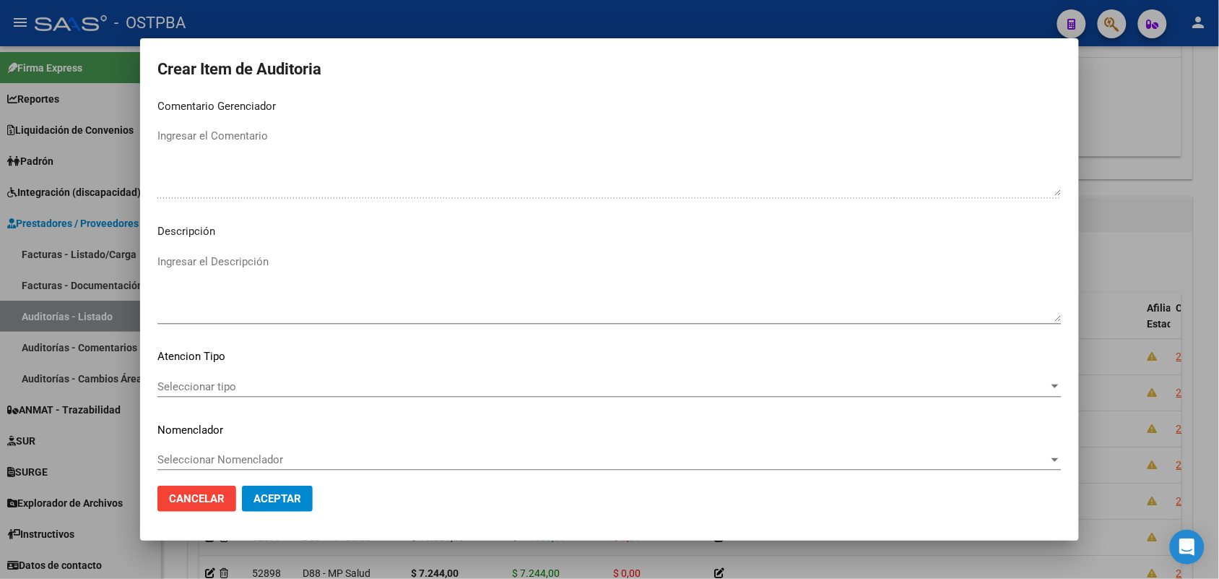
scroll to position [799, 0]
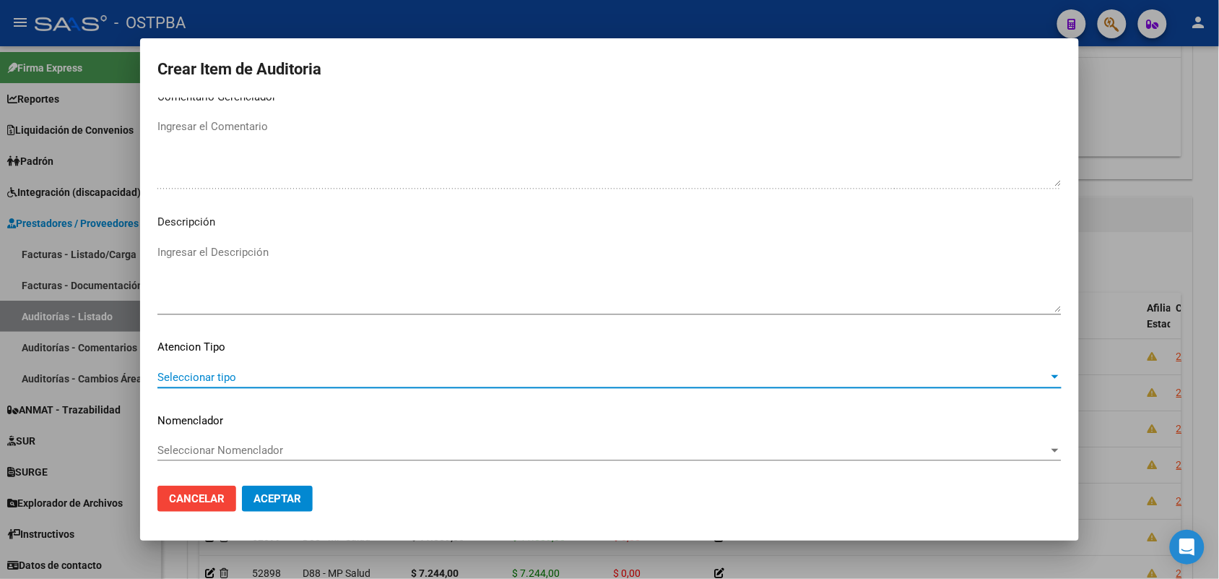
click at [207, 376] on span "Seleccionar tipo" at bounding box center [602, 377] width 891 height 13
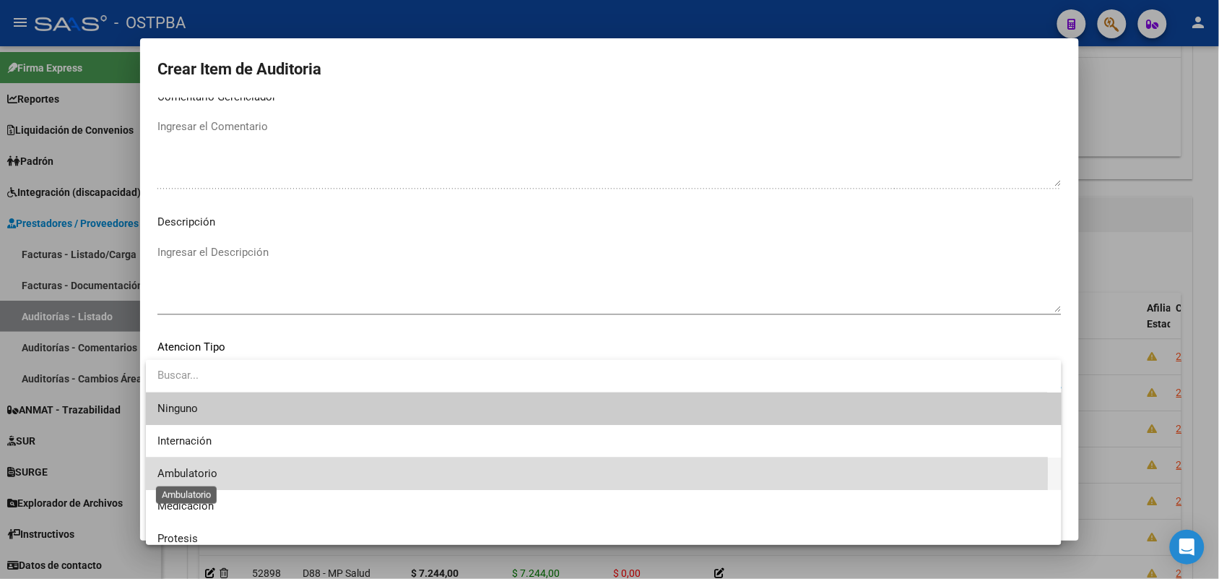
click at [192, 471] on span "Ambulatorio" at bounding box center [187, 473] width 60 height 13
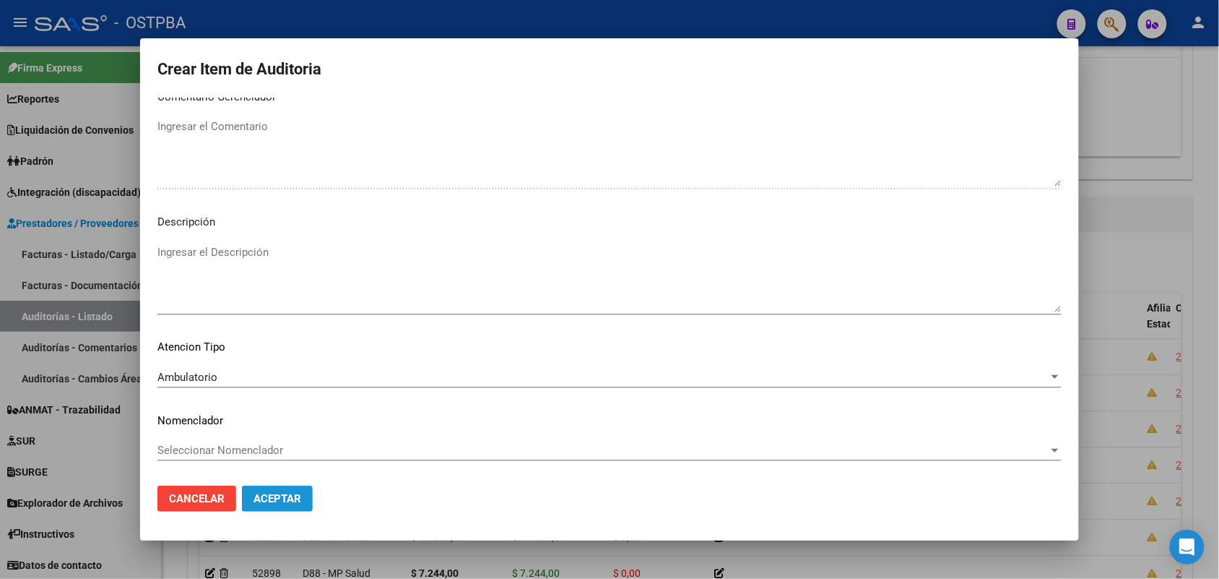
click at [272, 490] on button "Aceptar" at bounding box center [277, 498] width 71 height 26
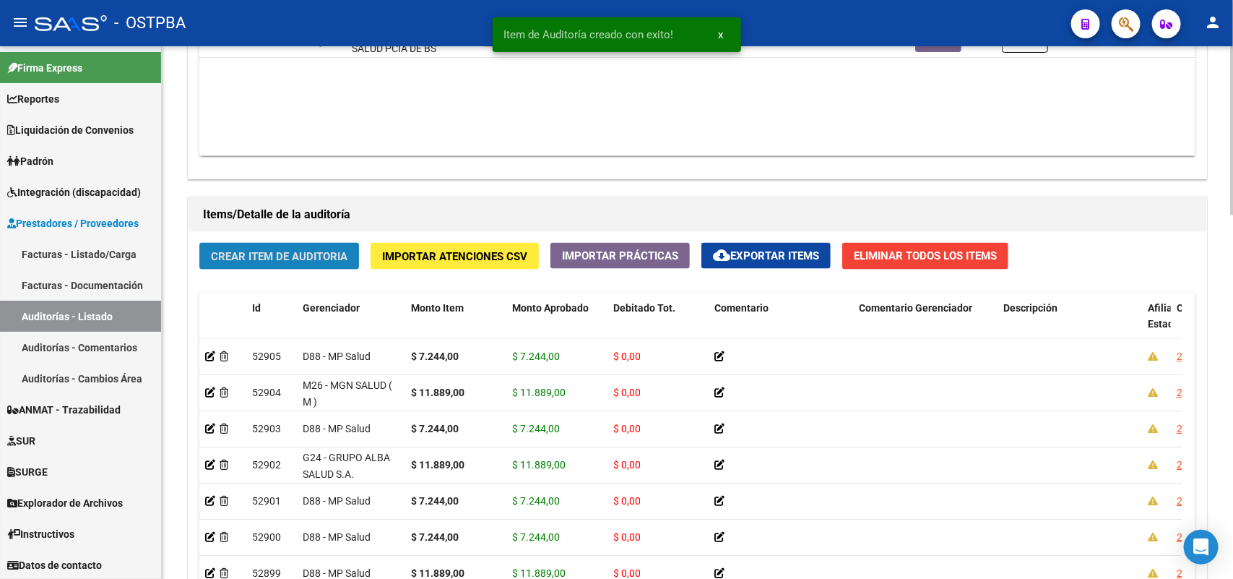
click at [287, 250] on span "Crear Item de Auditoria" at bounding box center [279, 256] width 137 height 13
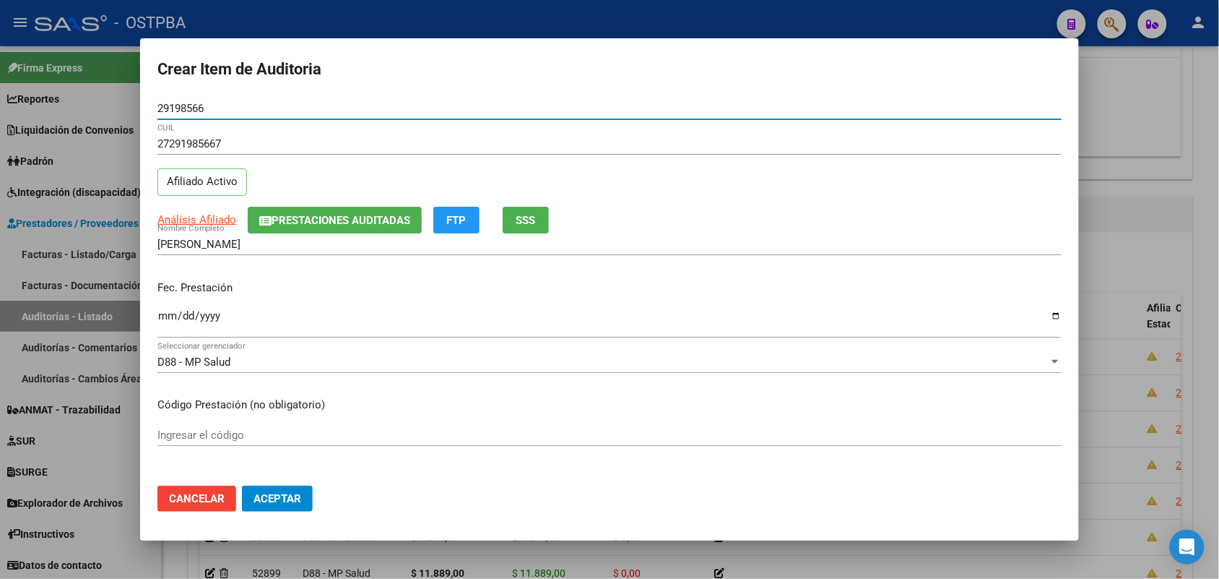
click at [163, 319] on input "Ingresar la fecha" at bounding box center [609, 321] width 904 height 23
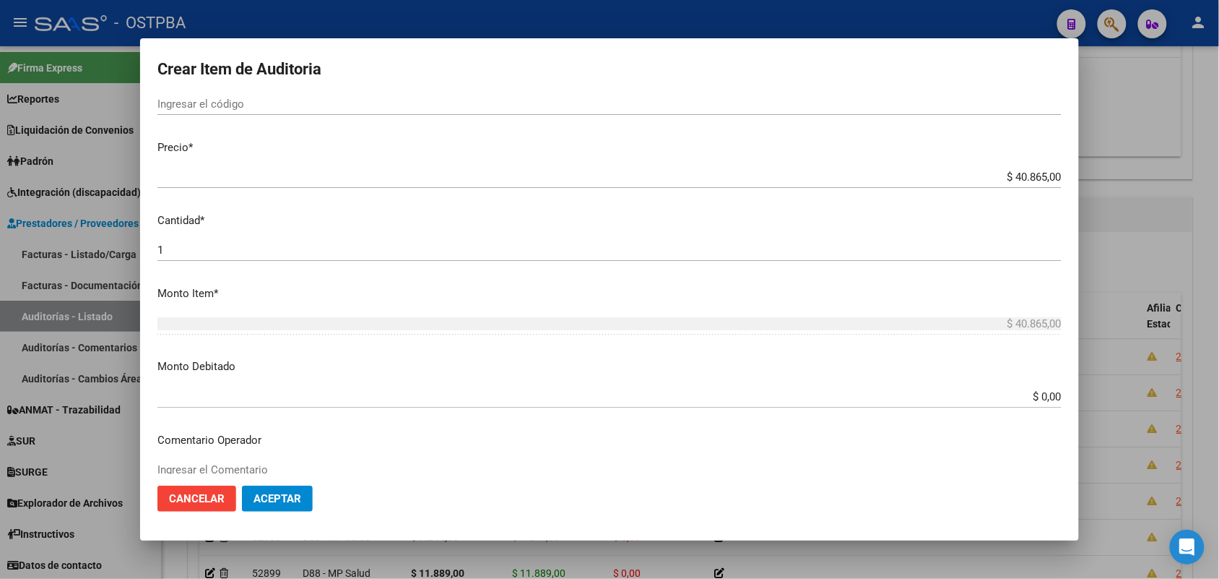
scroll to position [361, 0]
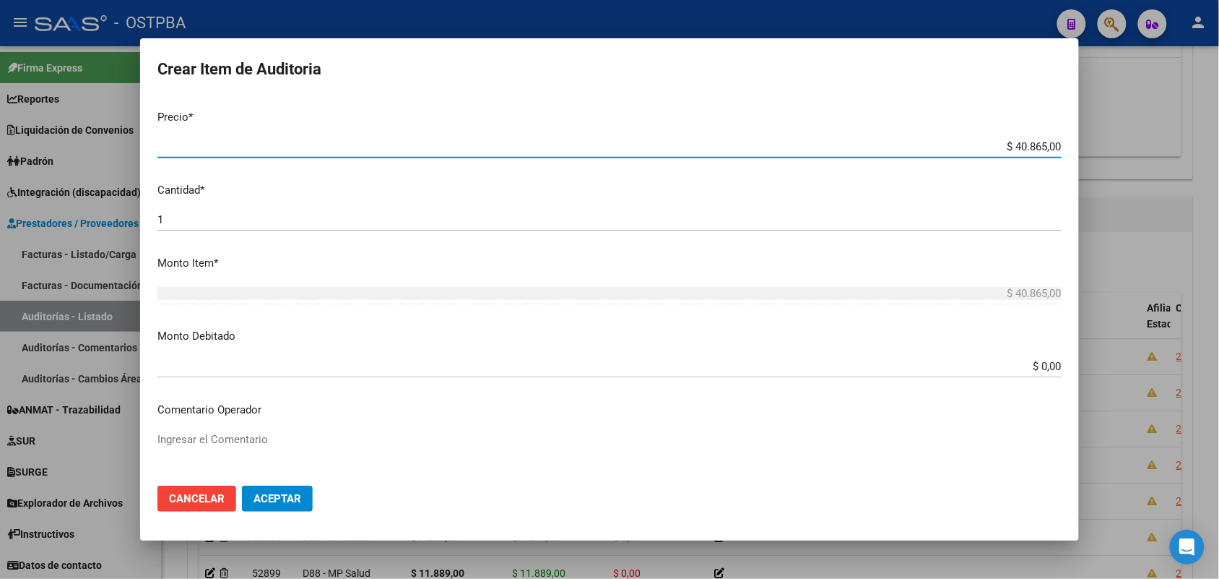
drag, startPoint x: 993, startPoint y: 144, endPoint x: 1127, endPoint y: 142, distance: 133.6
click at [1127, 142] on div "Crear Item de Auditoria 29198566 Nro Documento 27291985667 CUIL Afiliado Activo…" at bounding box center [609, 289] width 1219 height 579
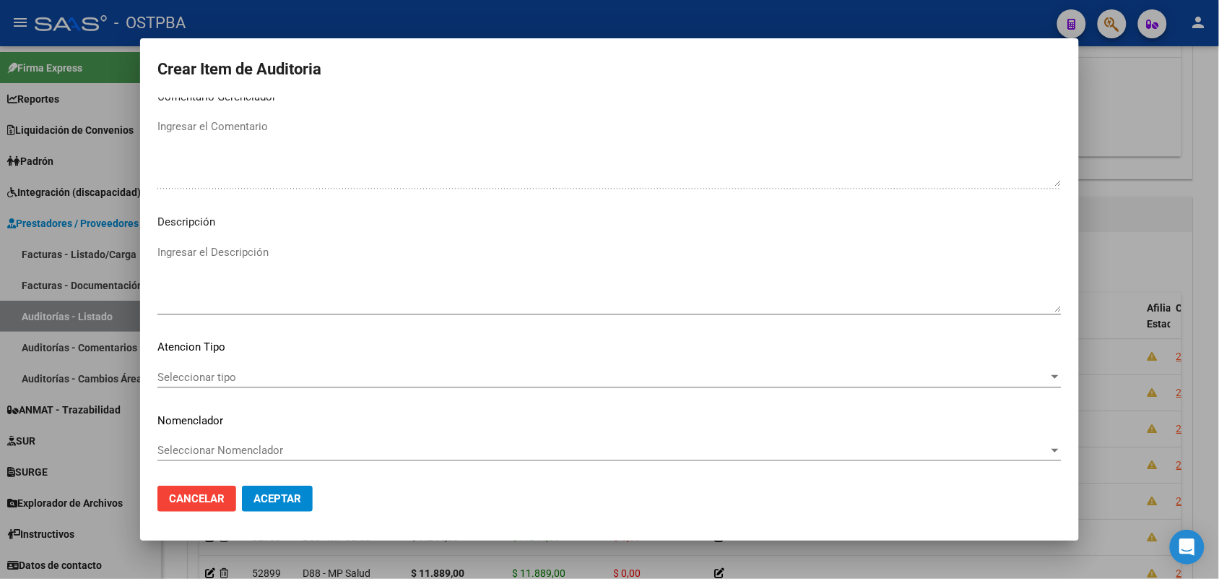
click at [229, 376] on span "Seleccionar tipo" at bounding box center [602, 377] width 891 height 13
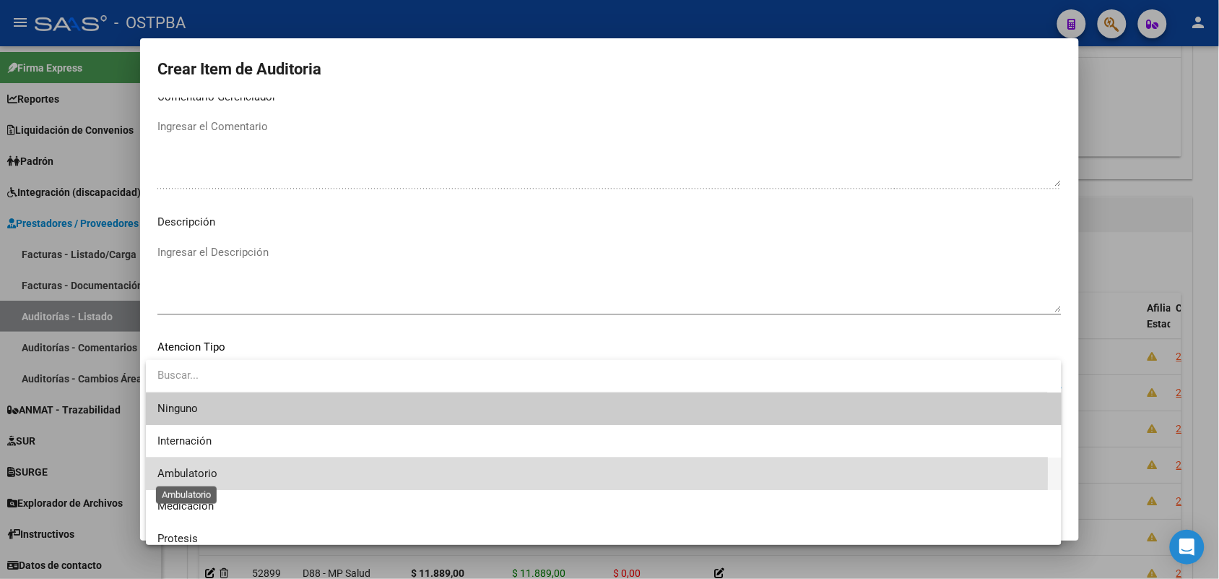
click at [199, 471] on span "Ambulatorio" at bounding box center [187, 473] width 60 height 13
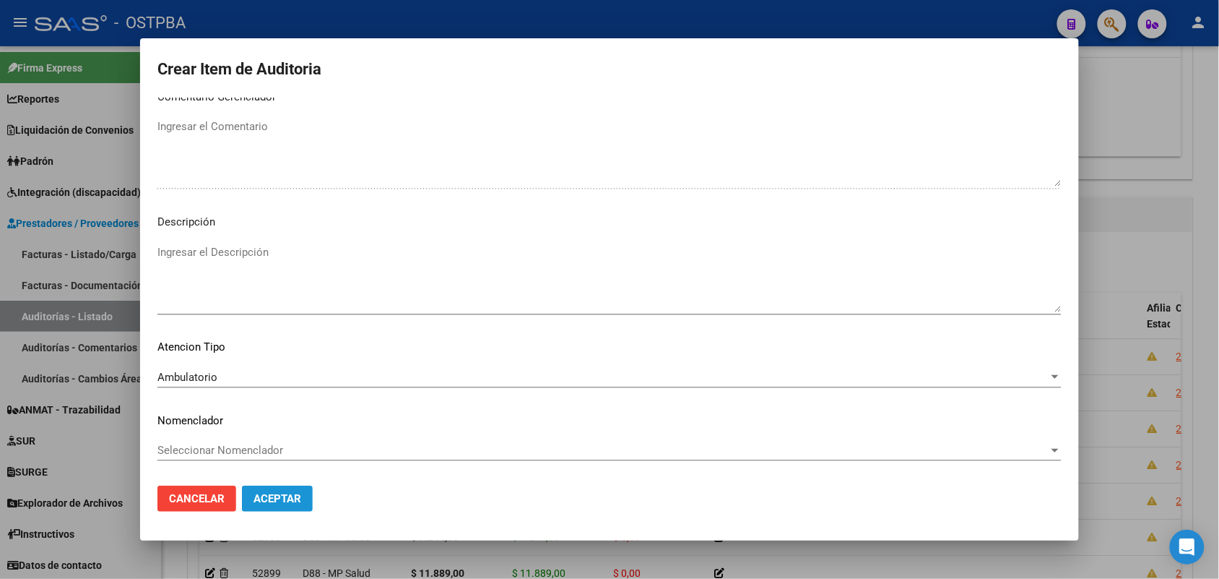
click at [297, 503] on span "Aceptar" at bounding box center [278, 498] width 48 height 13
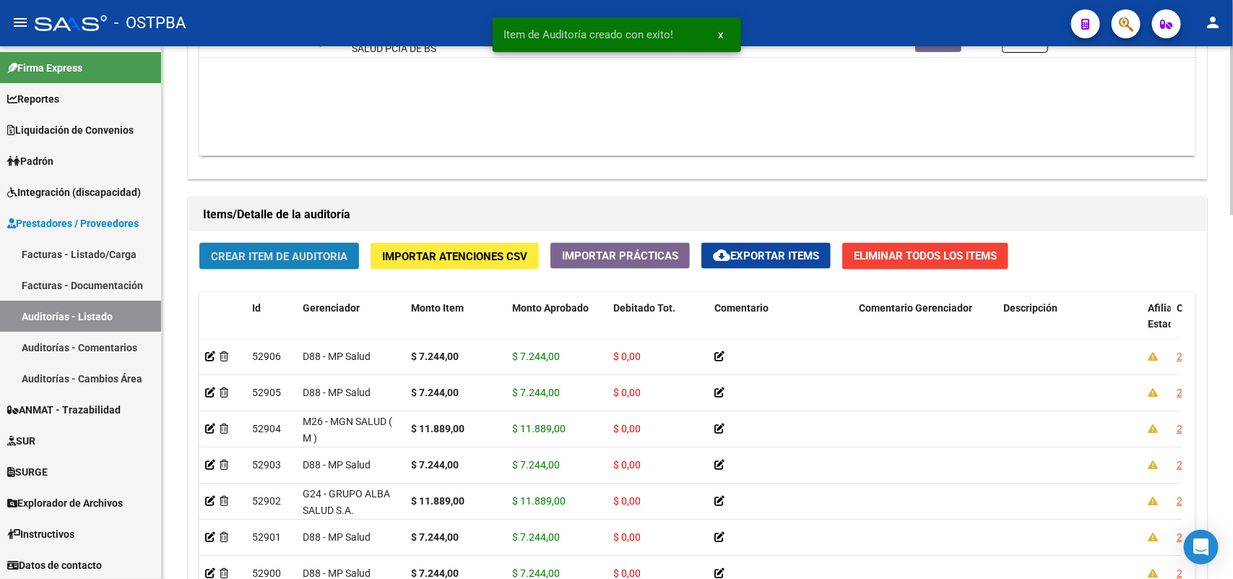
click at [322, 258] on span "Crear Item de Auditoria" at bounding box center [279, 256] width 137 height 13
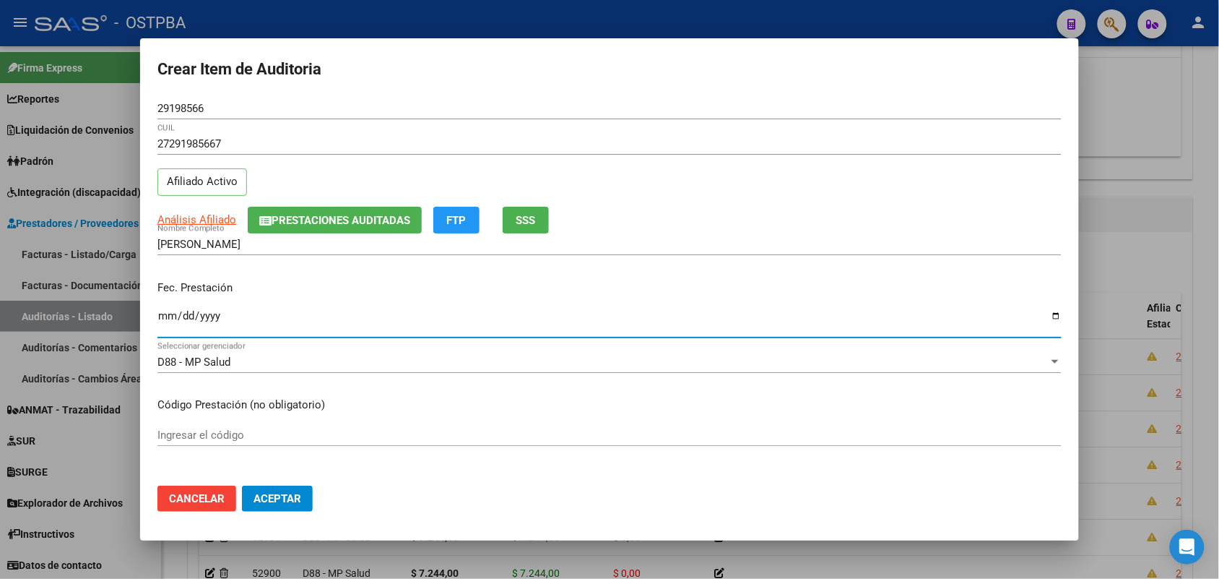
click at [168, 316] on input "Ingresar la fecha" at bounding box center [609, 321] width 904 height 23
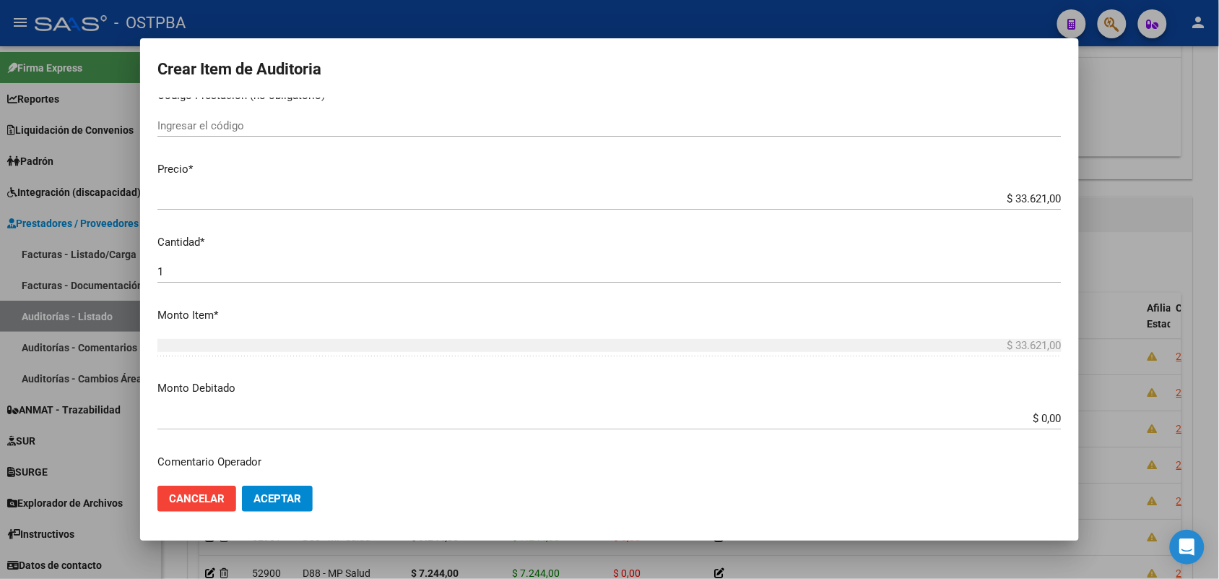
scroll to position [361, 0]
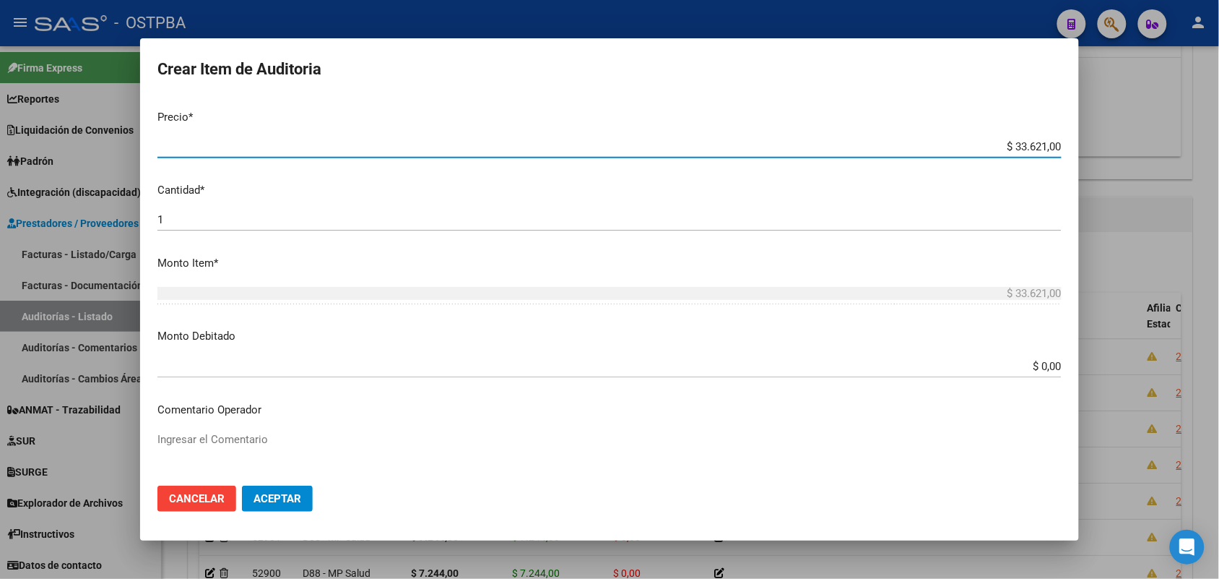
drag, startPoint x: 992, startPoint y: 147, endPoint x: 1070, endPoint y: 143, distance: 78.1
click at [1070, 142] on mat-dialog-content "29198566 Nro Documento 27291985667 CUIL Afiliado Activo Análisis Afiliado Prest…" at bounding box center [609, 286] width 939 height 376
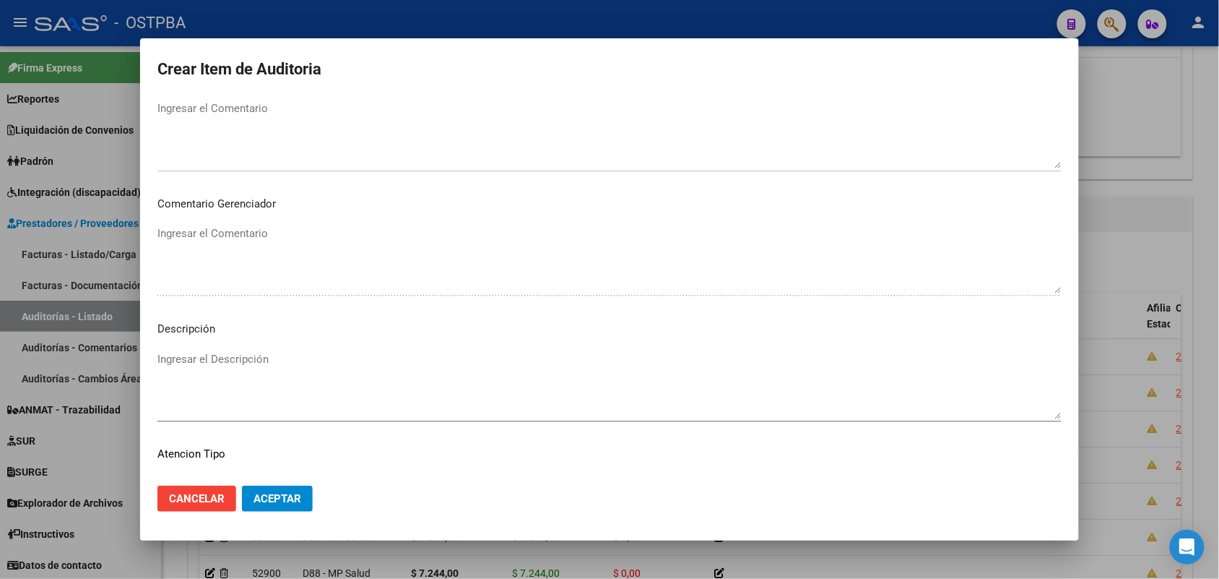
scroll to position [799, 0]
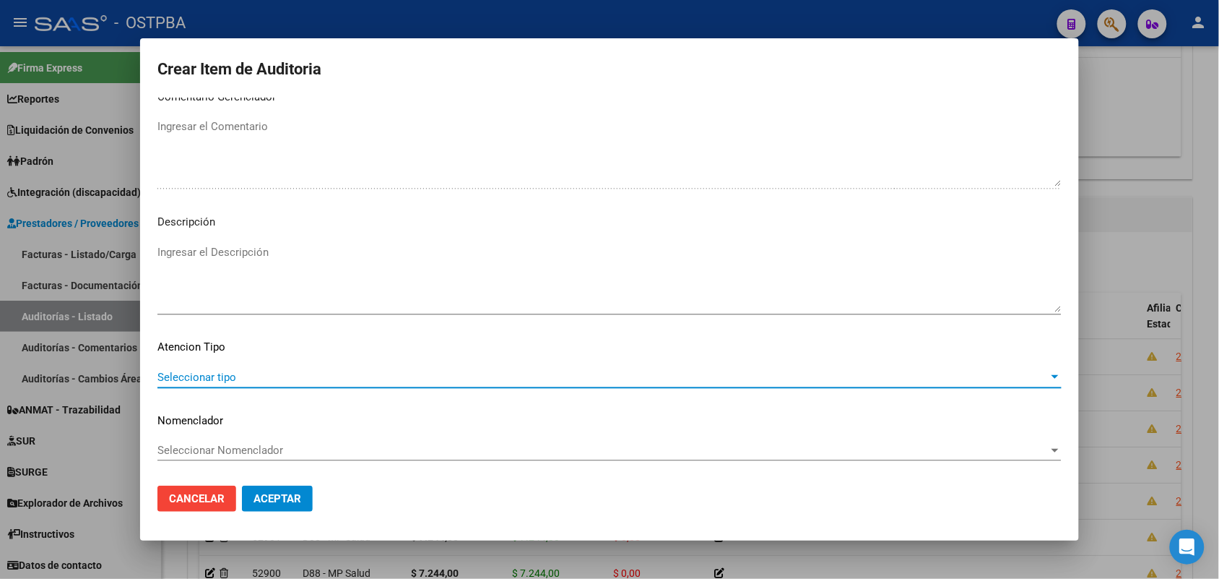
click at [225, 379] on span "Seleccionar tipo" at bounding box center [602, 377] width 891 height 13
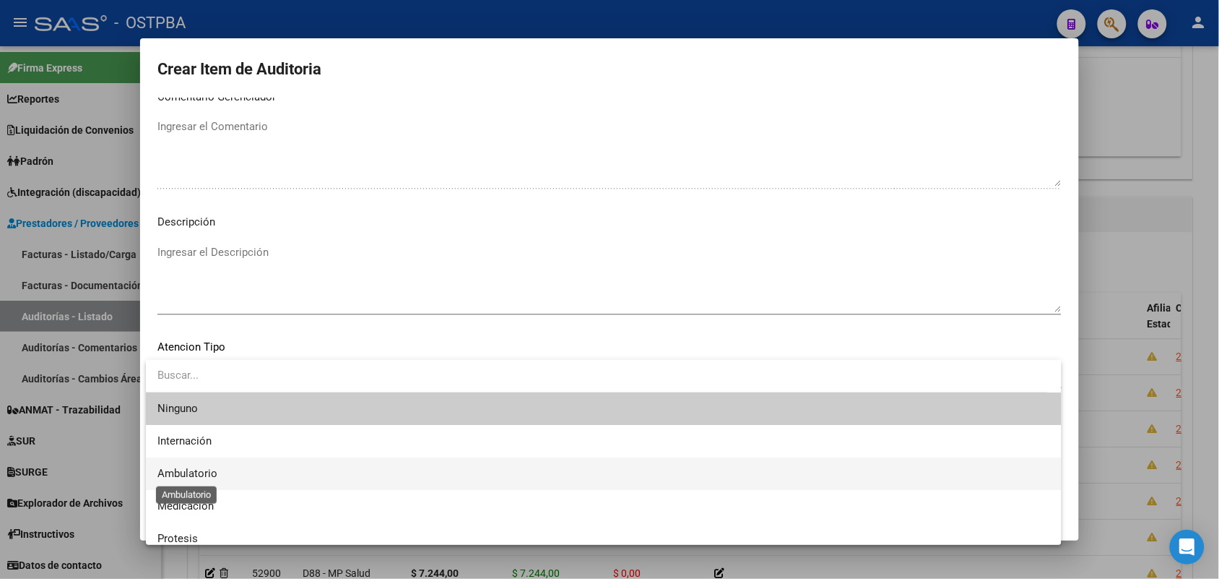
click at [203, 473] on span "Ambulatorio" at bounding box center [187, 473] width 60 height 13
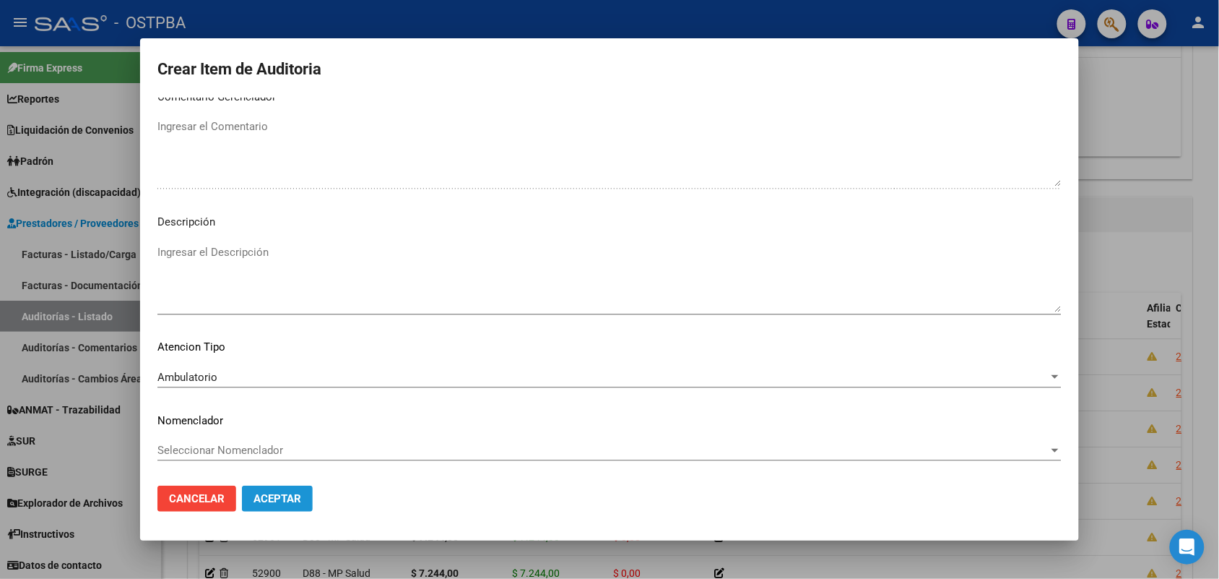
click at [267, 495] on span "Aceptar" at bounding box center [278, 498] width 48 height 13
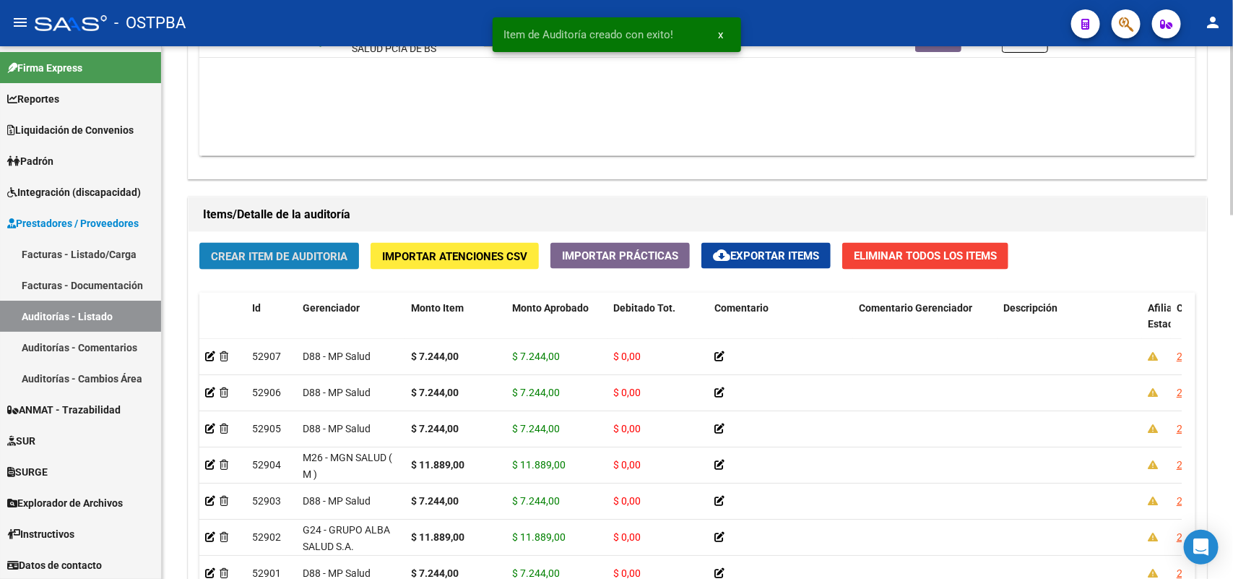
click at [259, 250] on span "Crear Item de Auditoria" at bounding box center [279, 256] width 137 height 13
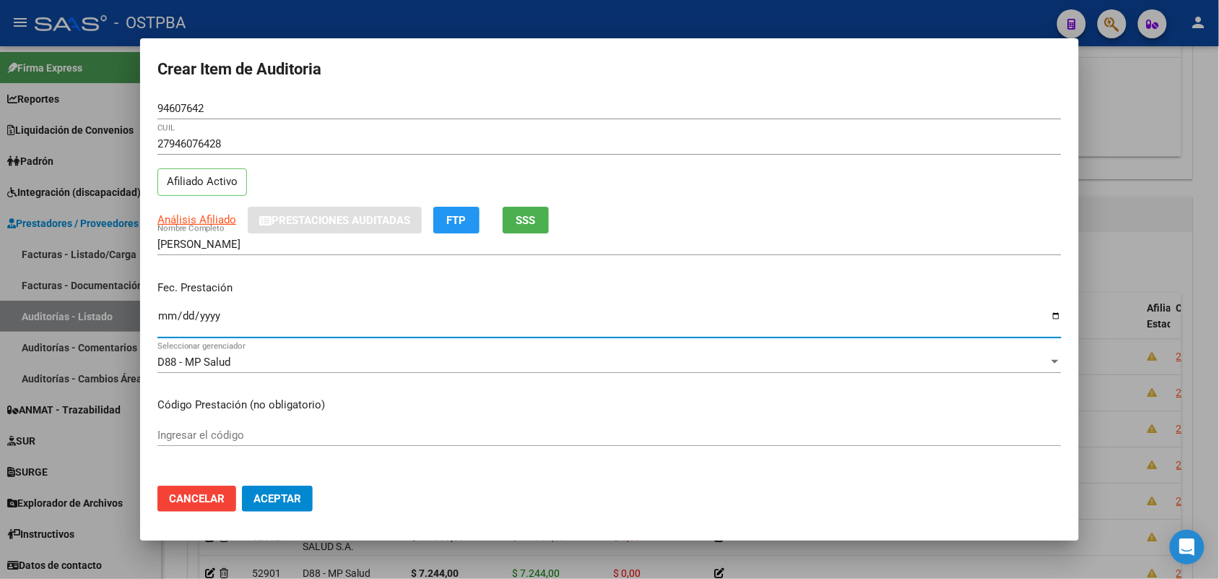
click at [163, 320] on input "Ingresar la fecha" at bounding box center [609, 321] width 904 height 23
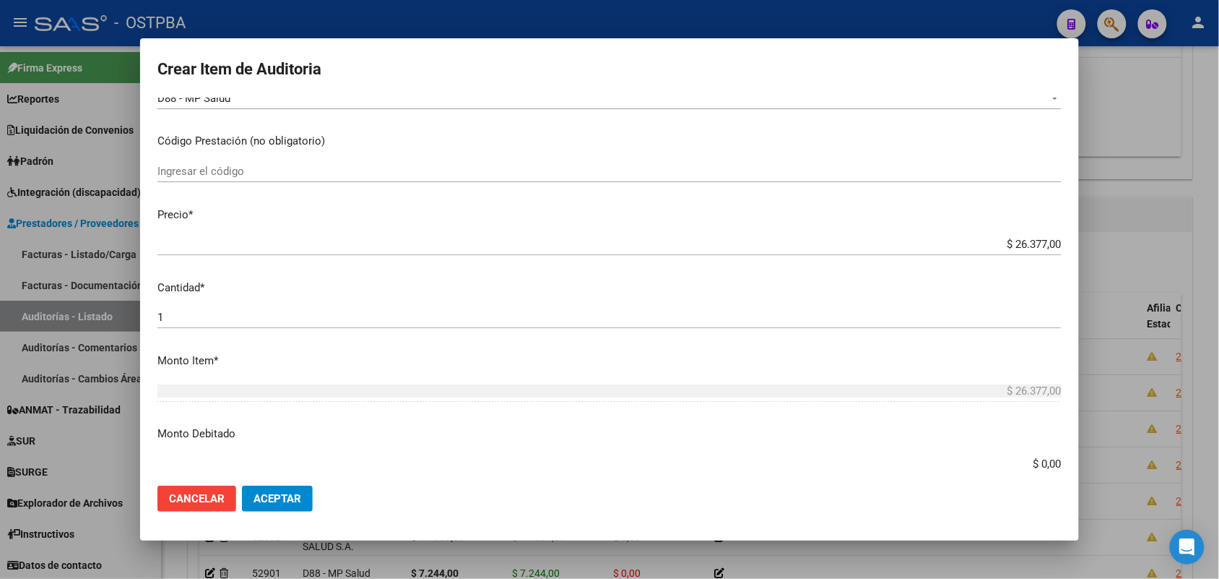
scroll to position [271, 0]
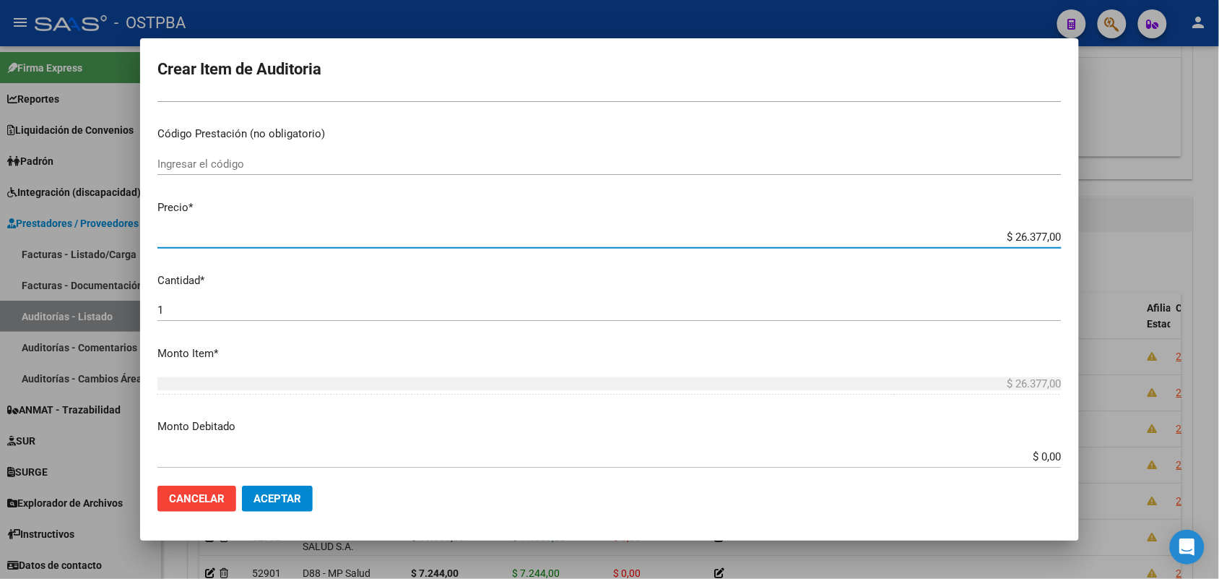
drag, startPoint x: 992, startPoint y: 235, endPoint x: 753, endPoint y: 470, distance: 334.5
click at [1005, 289] on mat-dialog-content "94607642 Nro Documento 27946076428 CUIL Afiliado Activo Análisis Afiliado Prest…" at bounding box center [609, 286] width 939 height 376
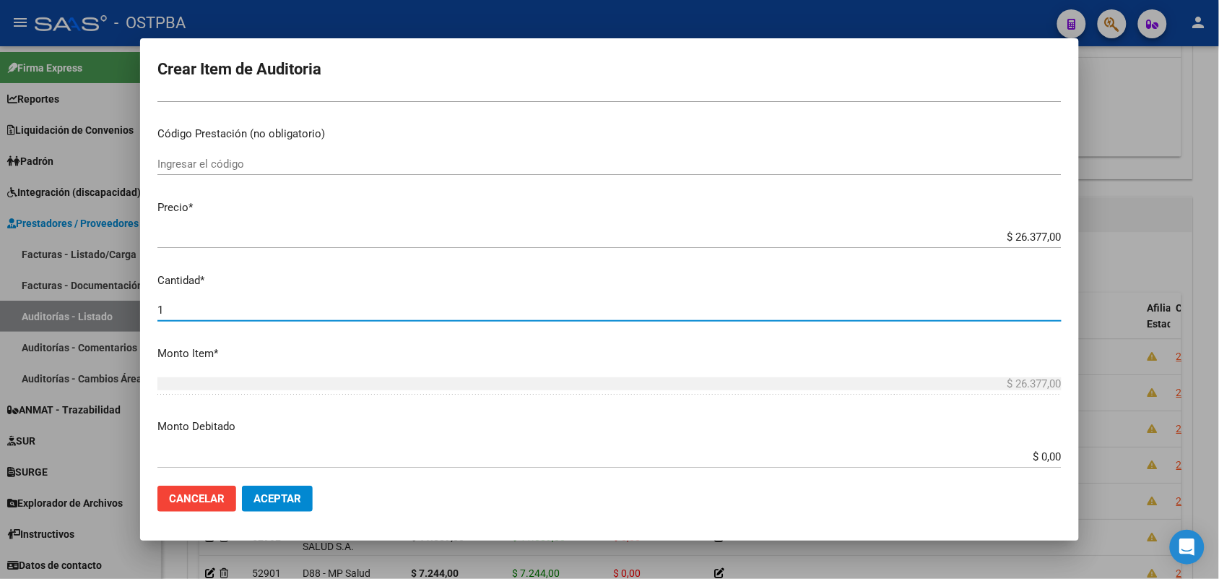
click at [976, 315] on input "1" at bounding box center [609, 309] width 904 height 13
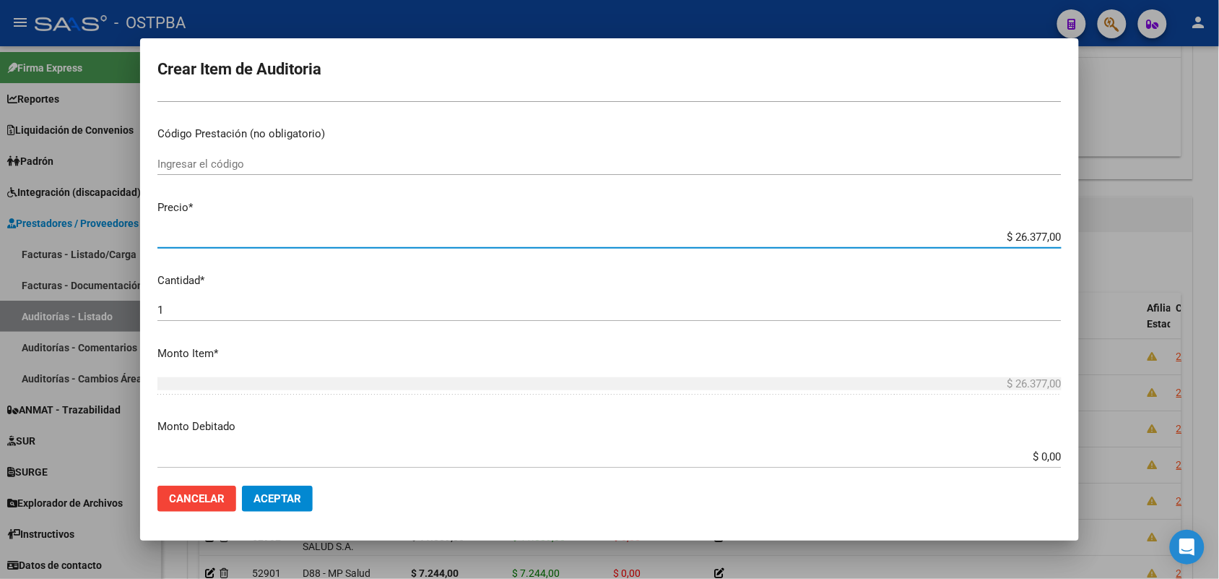
drag, startPoint x: 995, startPoint y: 236, endPoint x: 1078, endPoint y: 236, distance: 83.1
click at [1078, 236] on mat-dialog-content "94607642 Nro Documento 27946076428 CUIL Afiliado Activo Análisis Afiliado Prest…" at bounding box center [609, 286] width 939 height 376
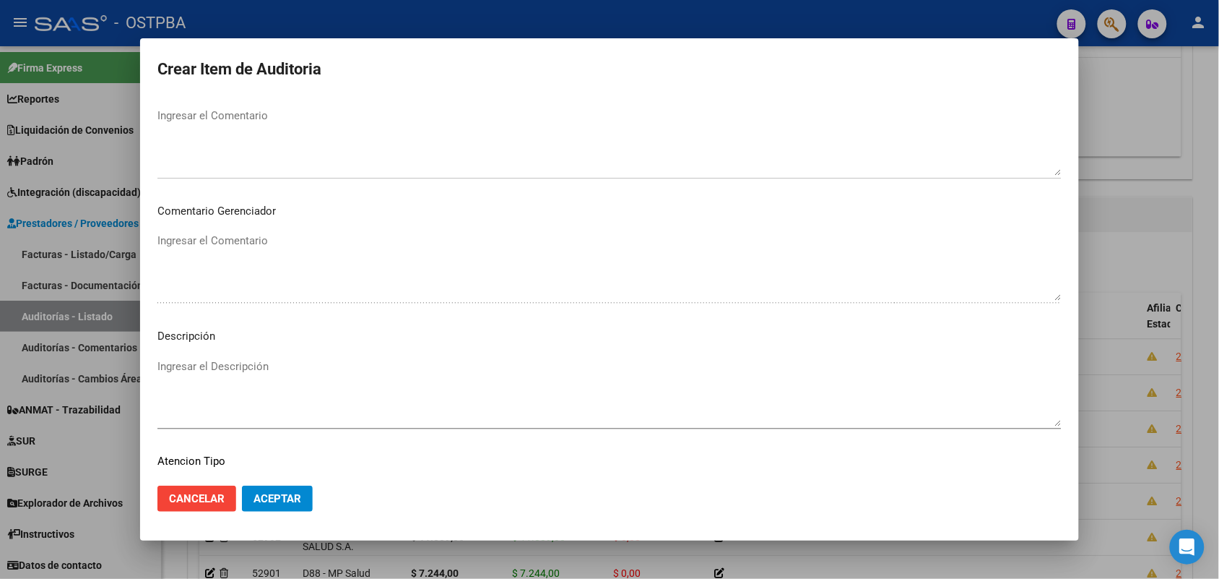
scroll to position [799, 0]
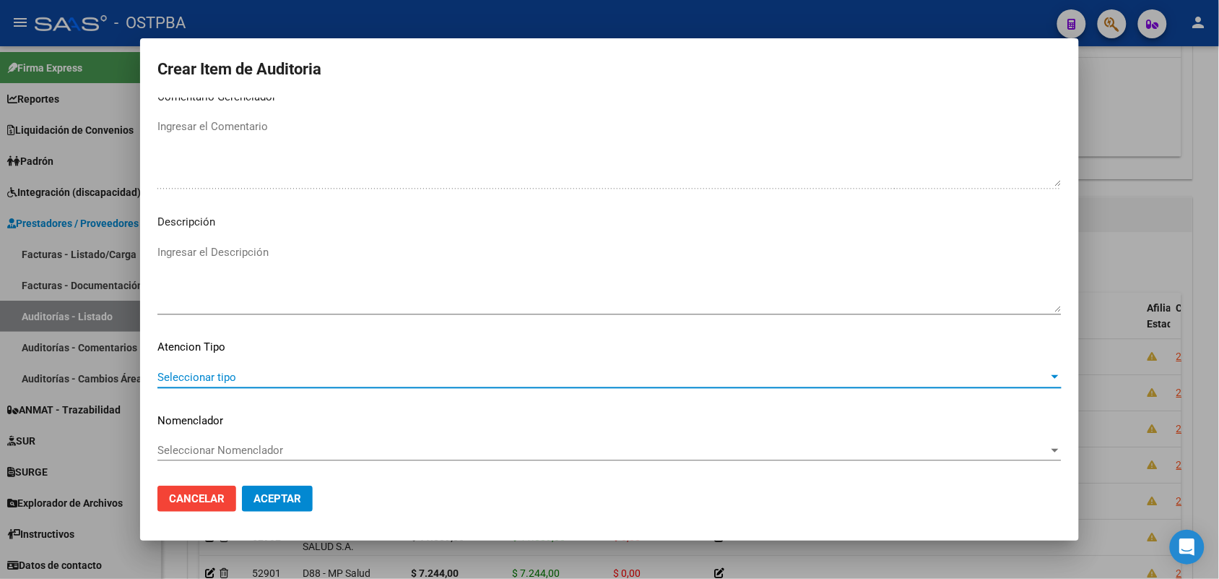
click at [232, 371] on span "Seleccionar tipo" at bounding box center [602, 377] width 891 height 13
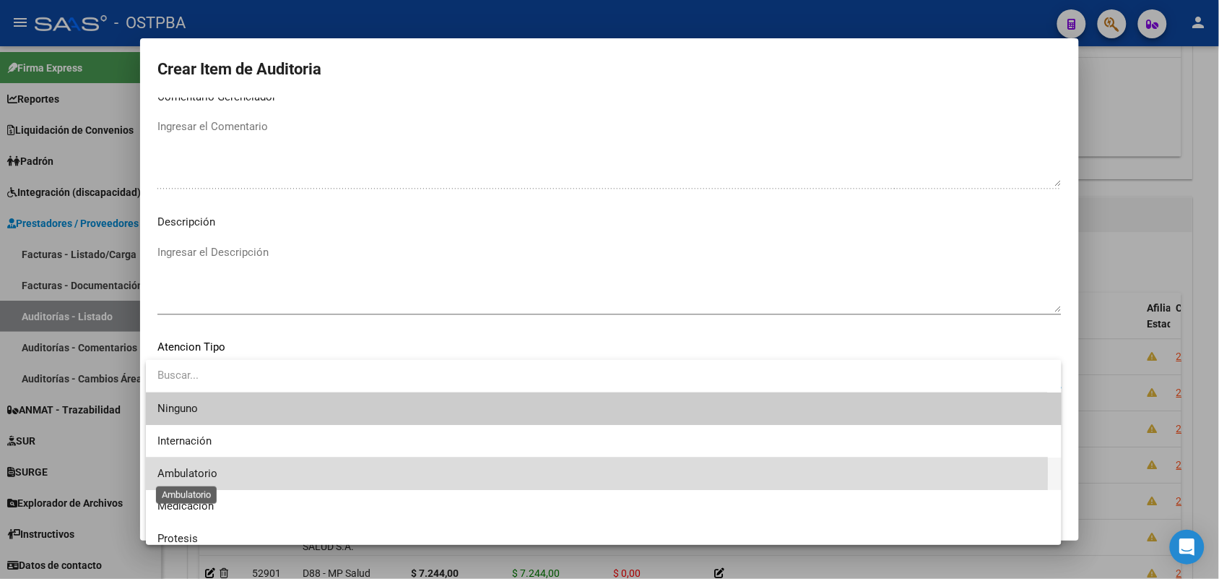
click at [199, 471] on span "Ambulatorio" at bounding box center [187, 473] width 60 height 13
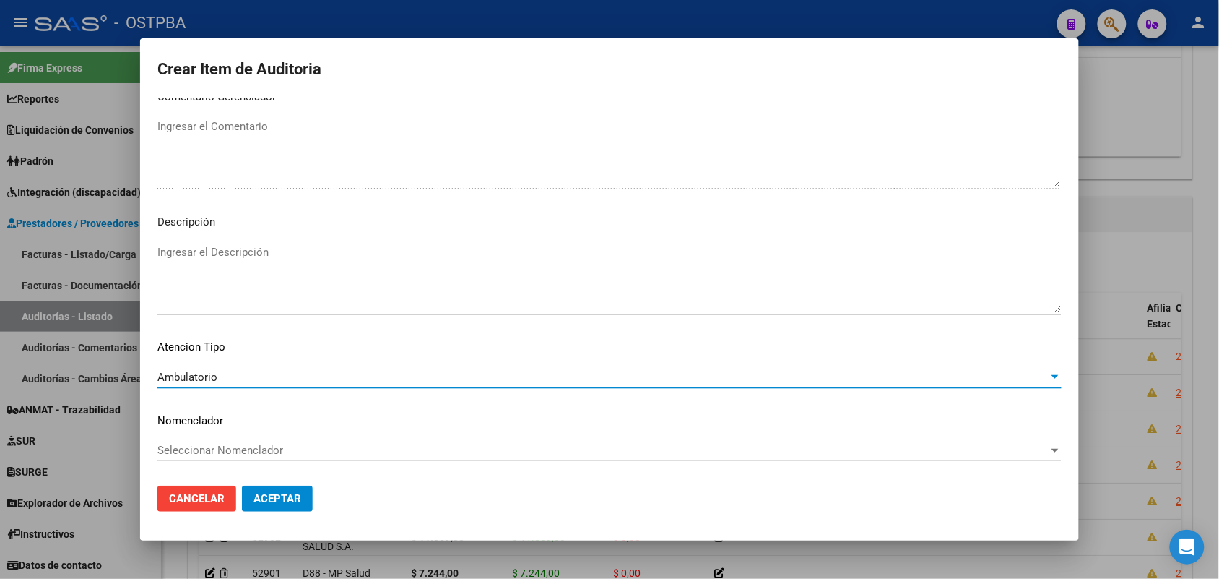
click at [256, 489] on button "Aceptar" at bounding box center [277, 498] width 71 height 26
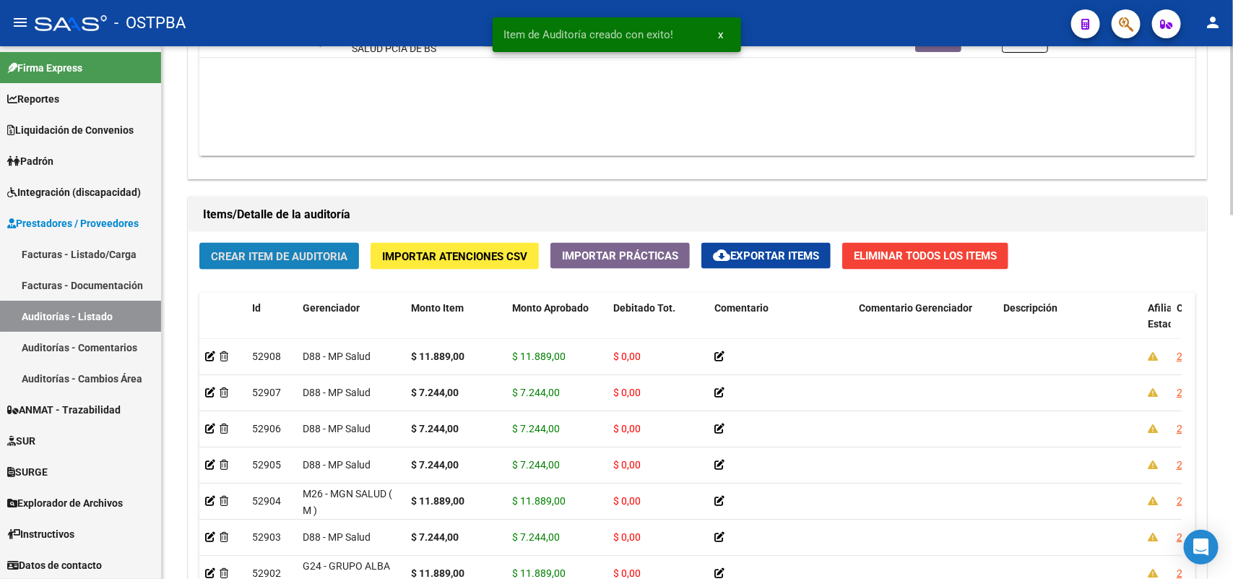
click at [312, 251] on span "Crear Item de Auditoria" at bounding box center [279, 256] width 137 height 13
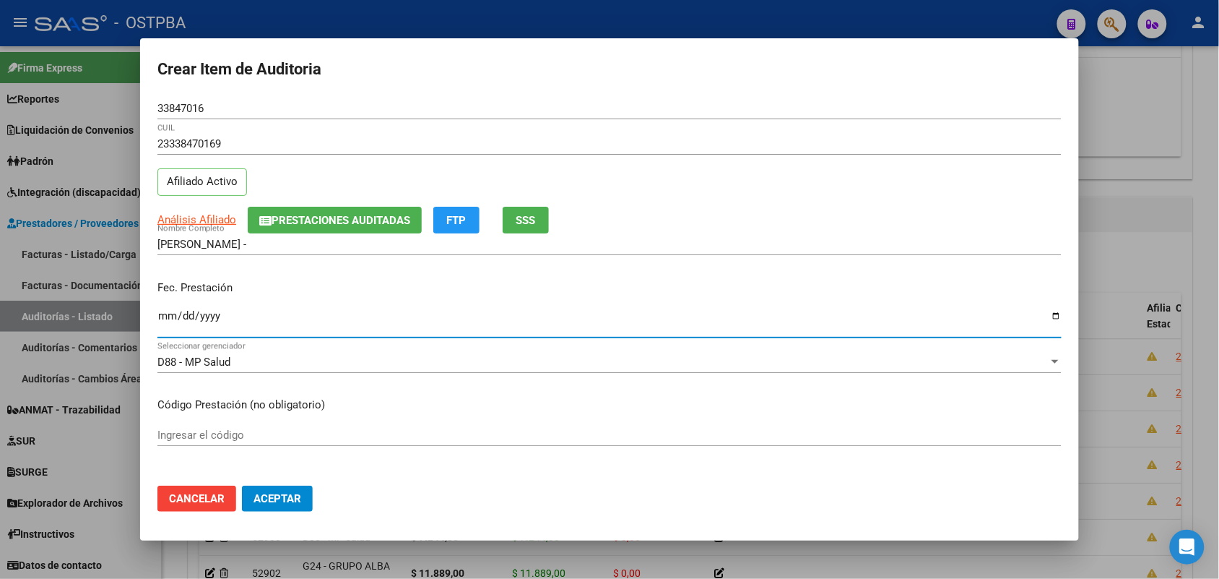
click at [159, 318] on input "Ingresar la fecha" at bounding box center [609, 321] width 904 height 23
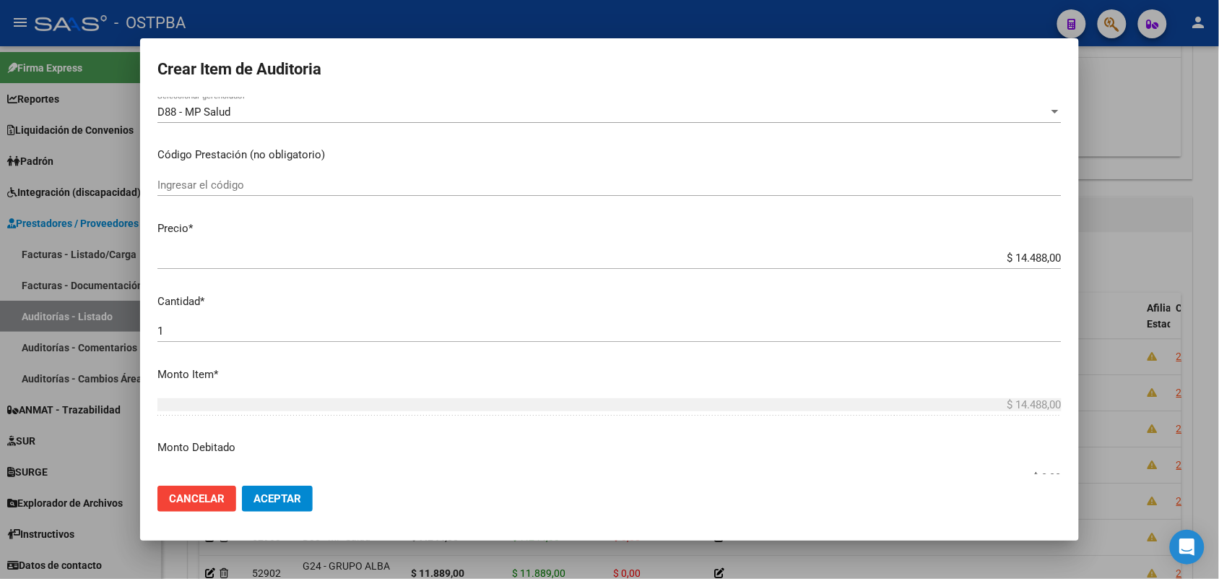
scroll to position [271, 0]
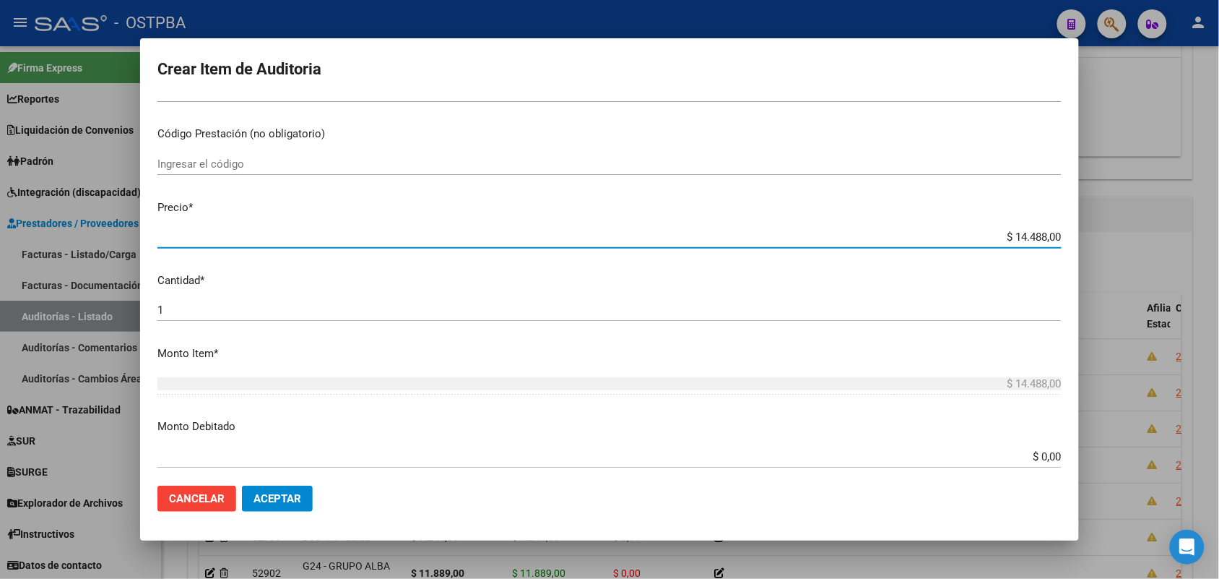
drag, startPoint x: 984, startPoint y: 237, endPoint x: 1076, endPoint y: 207, distance: 97.3
click at [1076, 207] on mat-dialog-content "33847016 Nro Documento 23338470169 CUIL Afiliado Activo Análisis Afiliado Prest…" at bounding box center [609, 286] width 939 height 376
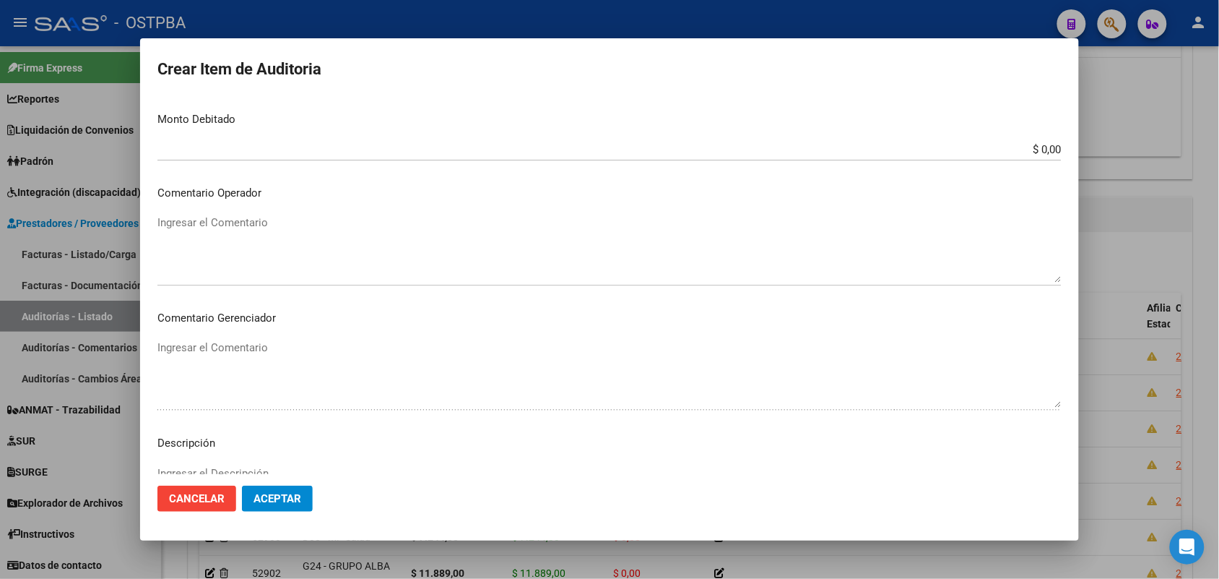
scroll to position [799, 0]
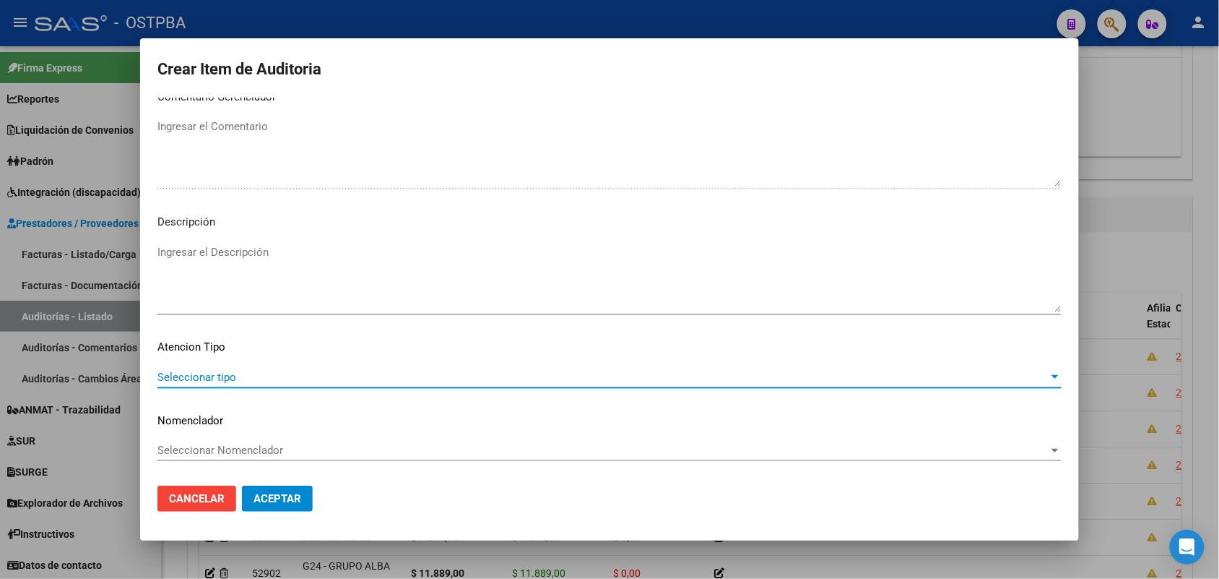
click at [220, 378] on span "Seleccionar tipo" at bounding box center [602, 377] width 891 height 13
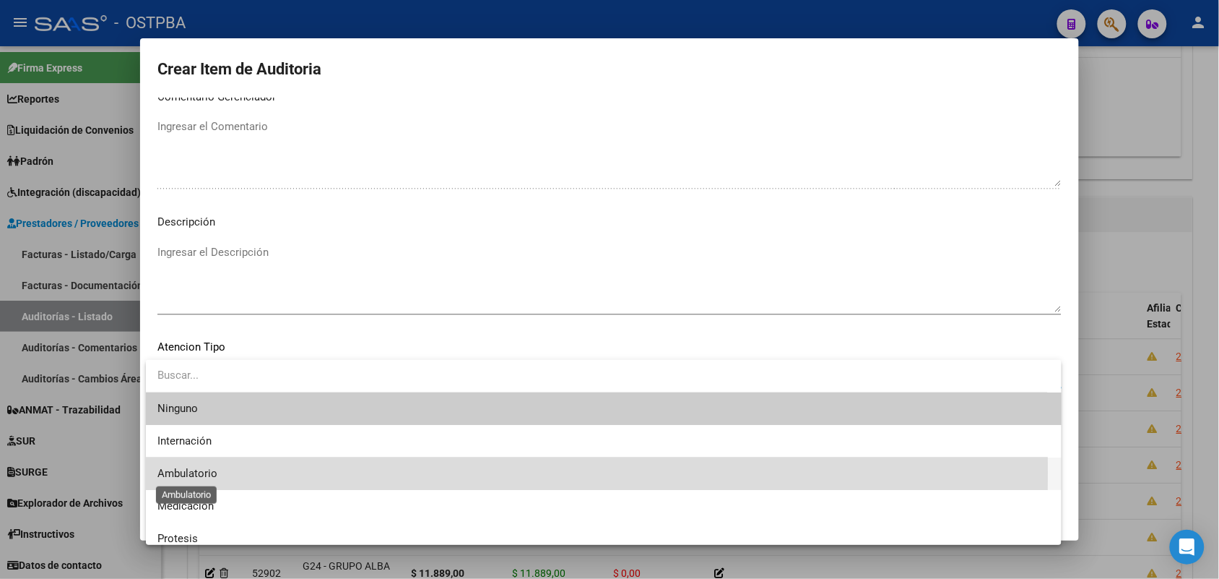
click at [203, 472] on span "Ambulatorio" at bounding box center [187, 473] width 60 height 13
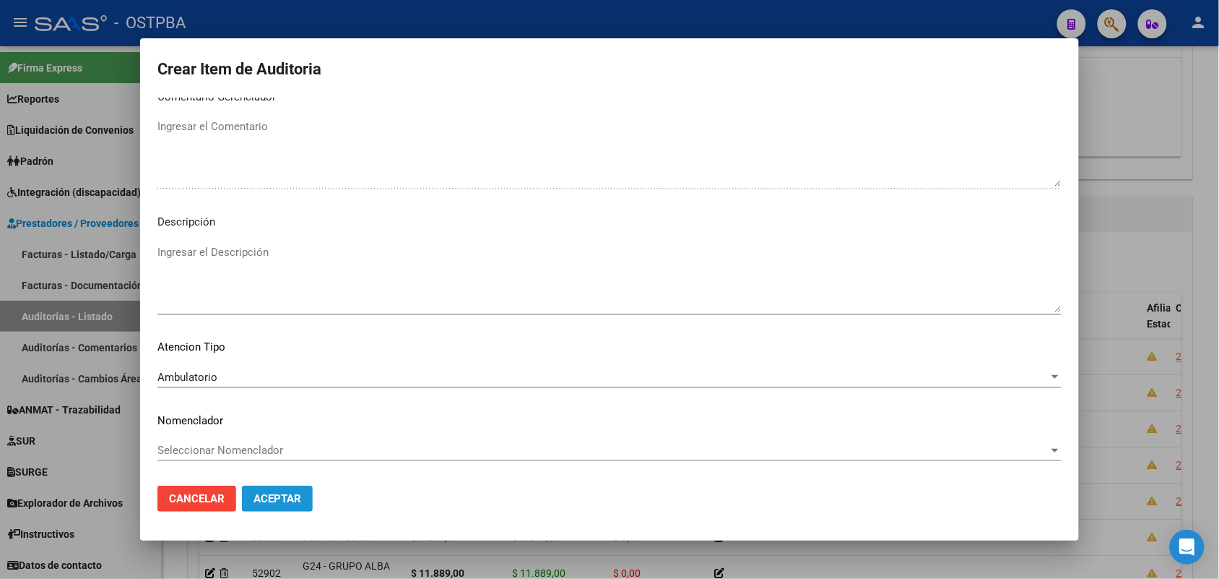
click at [264, 497] on span "Aceptar" at bounding box center [278, 498] width 48 height 13
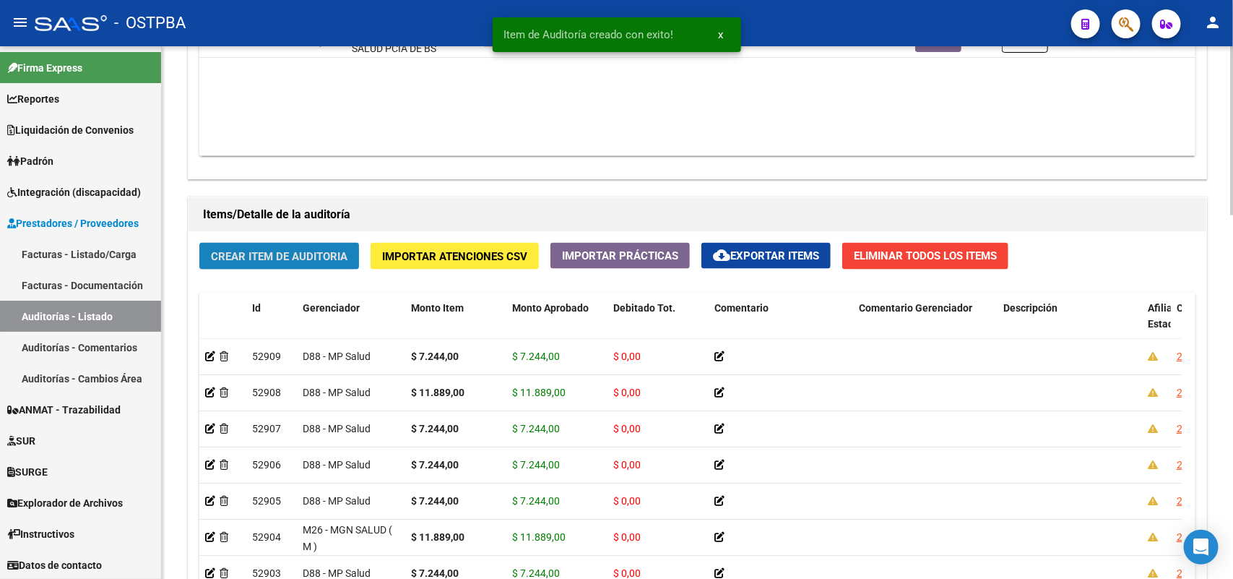
click at [286, 243] on button "Crear Item de Auditoria" at bounding box center [279, 256] width 160 height 27
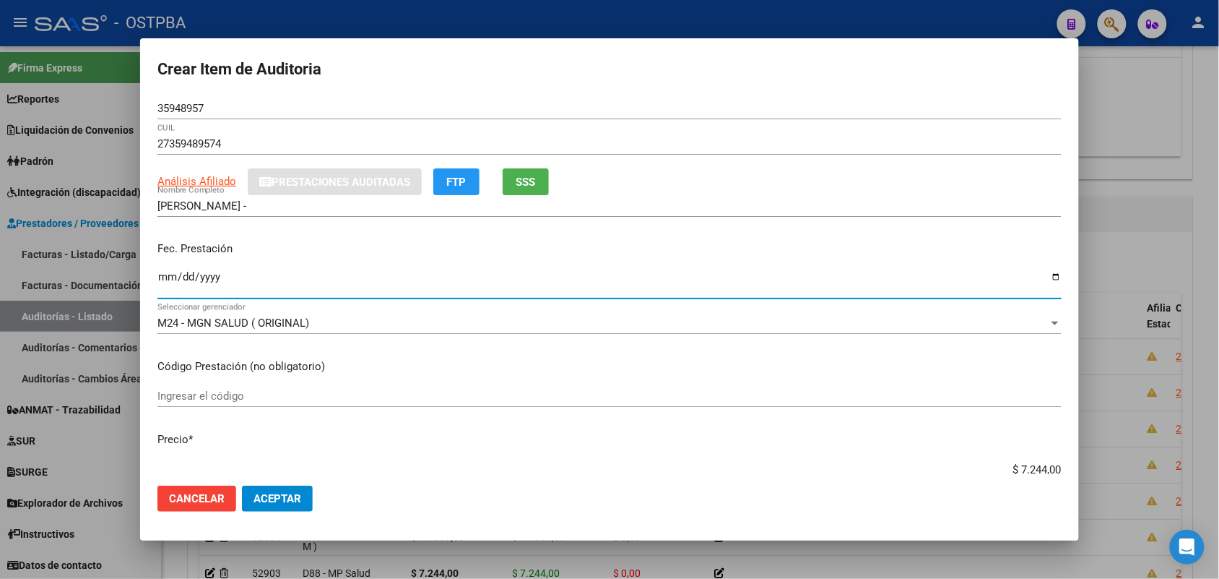
click at [166, 284] on input "Ingresar la fecha" at bounding box center [609, 282] width 904 height 23
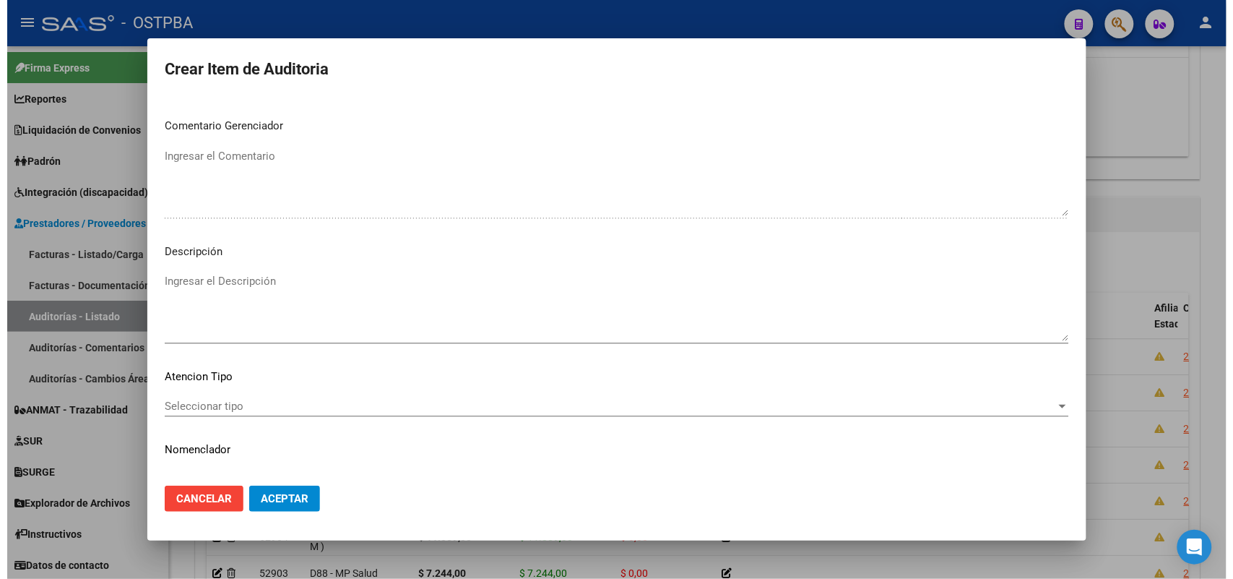
scroll to position [760, 0]
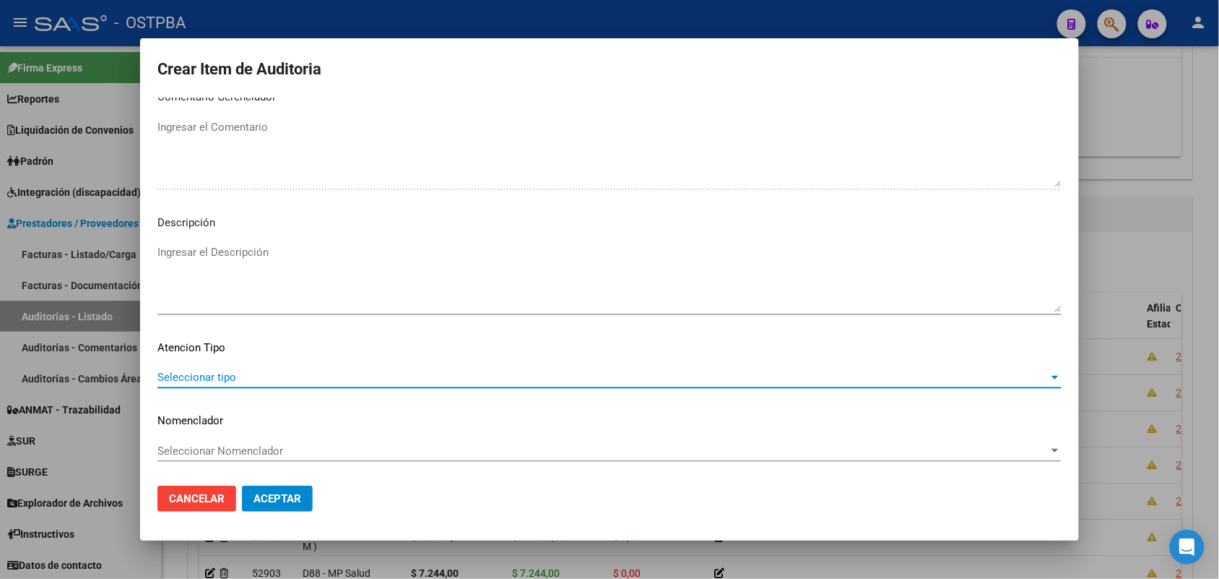
click at [222, 374] on span "Seleccionar tipo" at bounding box center [602, 377] width 891 height 13
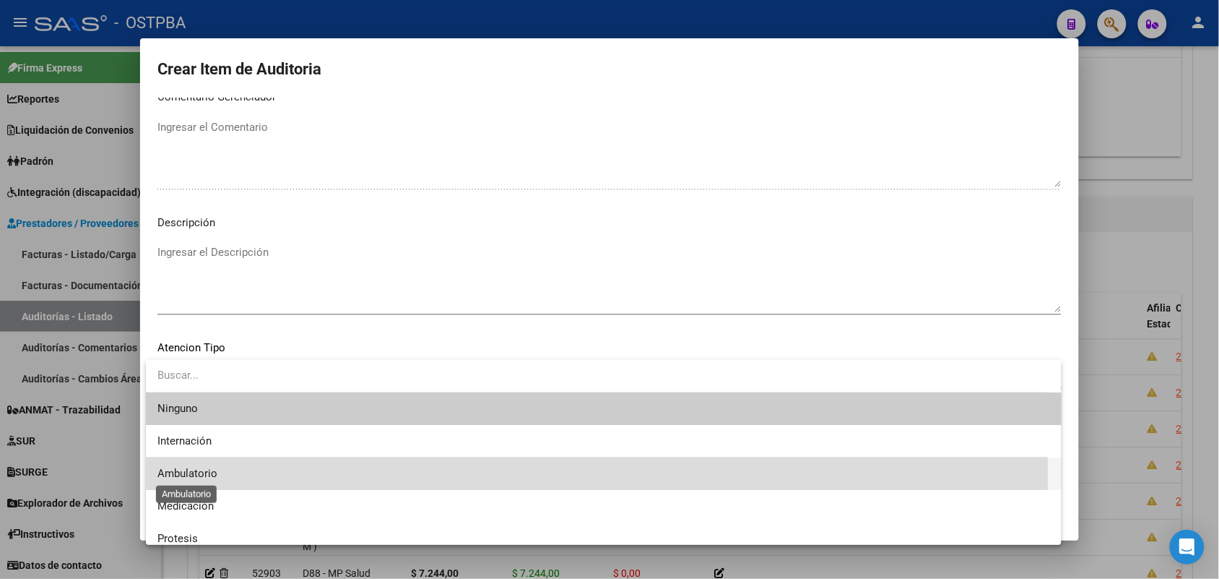
click at [210, 470] on span "Ambulatorio" at bounding box center [187, 473] width 60 height 13
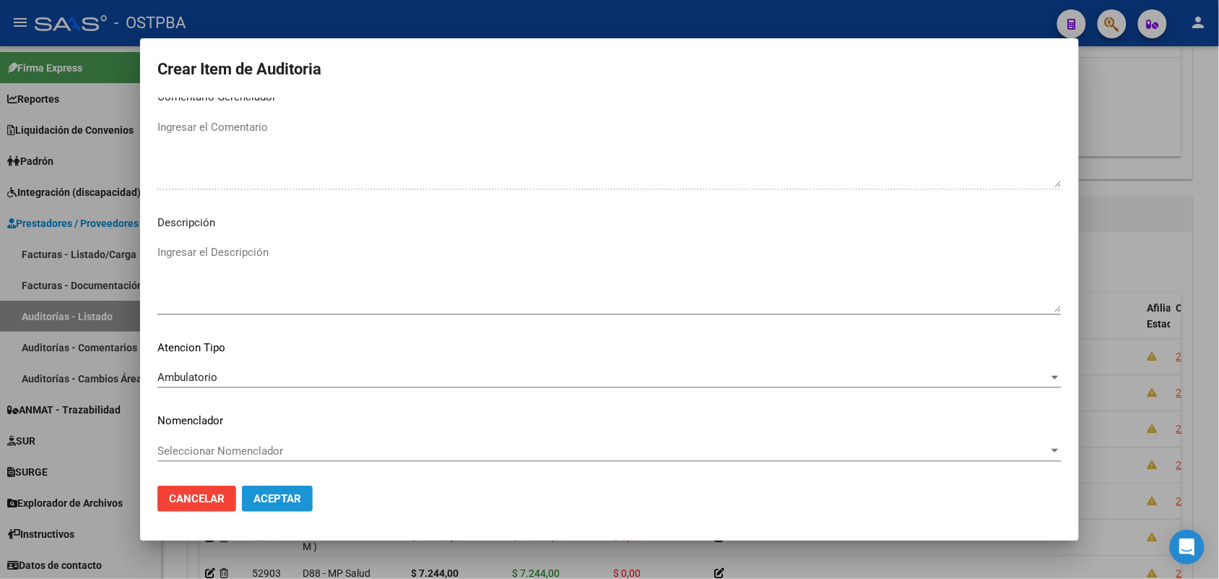
click at [285, 492] on span "Aceptar" at bounding box center [278, 498] width 48 height 13
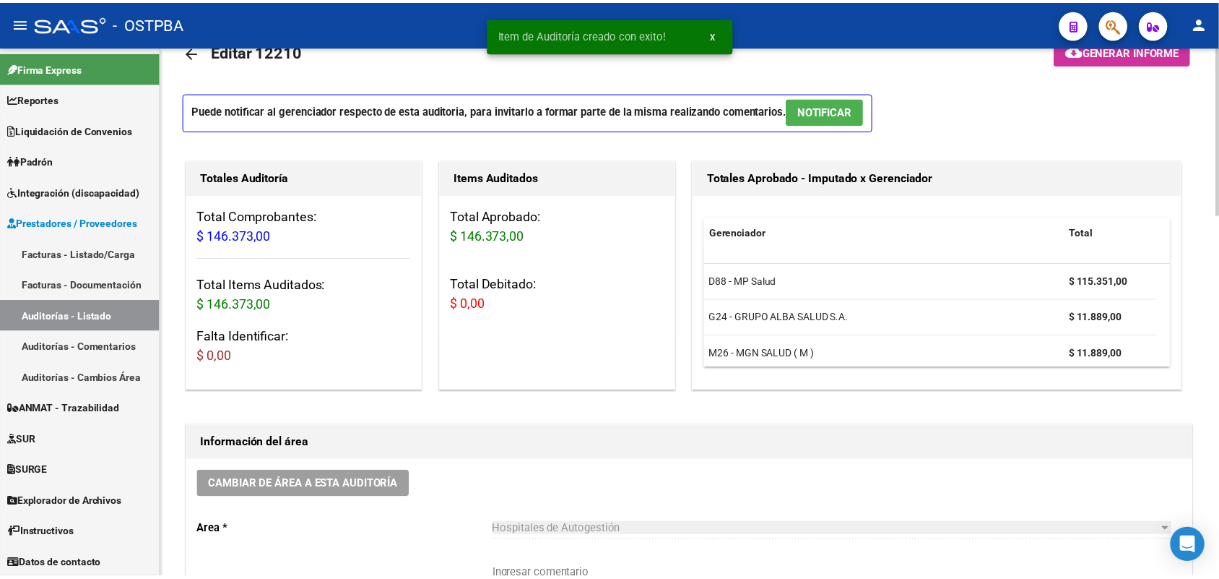
scroll to position [1, 0]
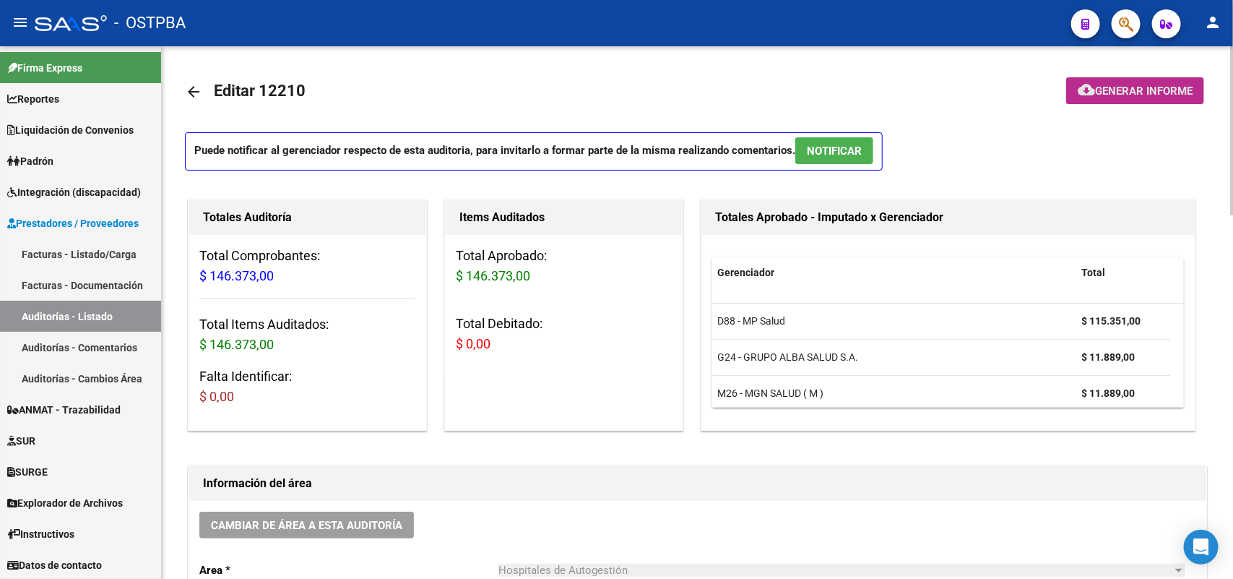
click at [1141, 87] on span "Generar informe" at bounding box center [1144, 91] width 98 height 13
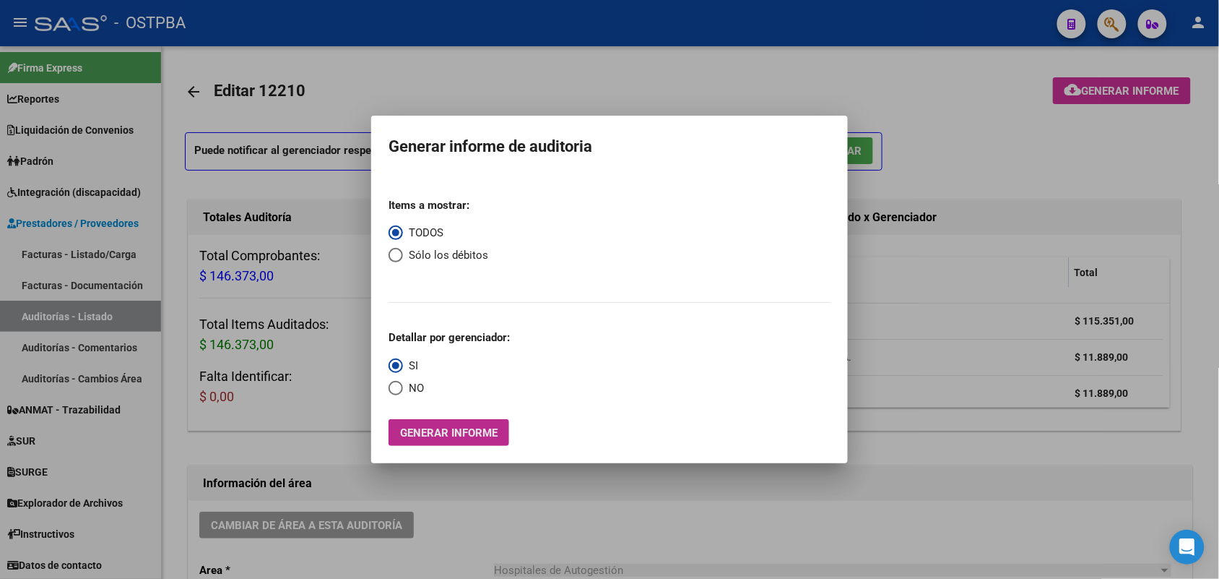
click at [459, 433] on span "Generar informe" at bounding box center [449, 432] width 98 height 13
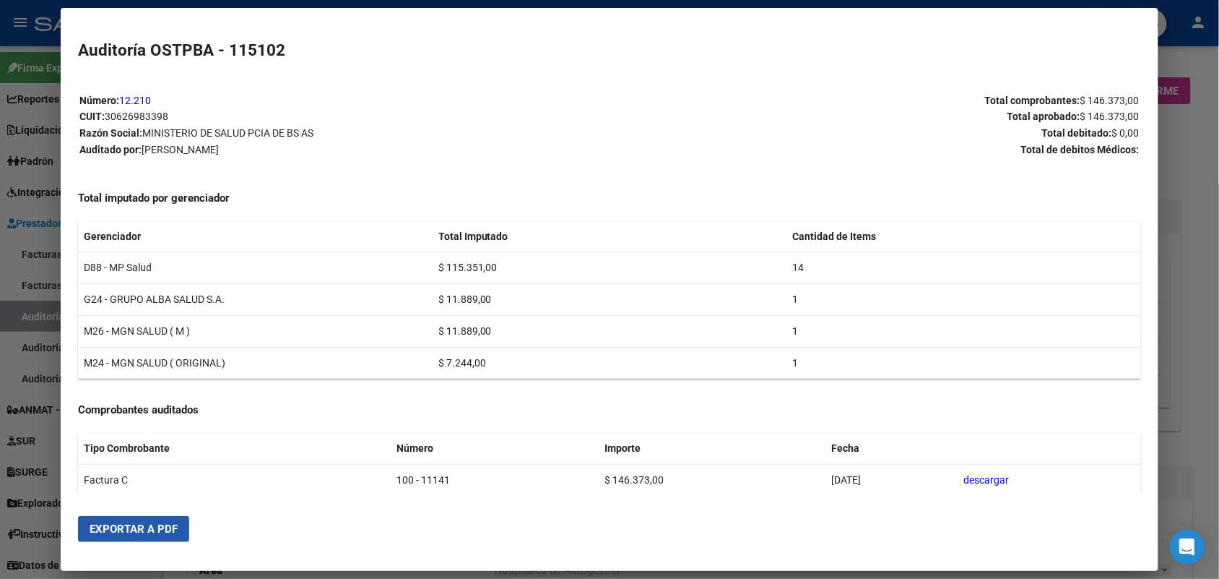
click at [139, 529] on span "Exportar a PDF" at bounding box center [134, 528] width 88 height 13
click at [1197, 217] on div at bounding box center [609, 289] width 1219 height 579
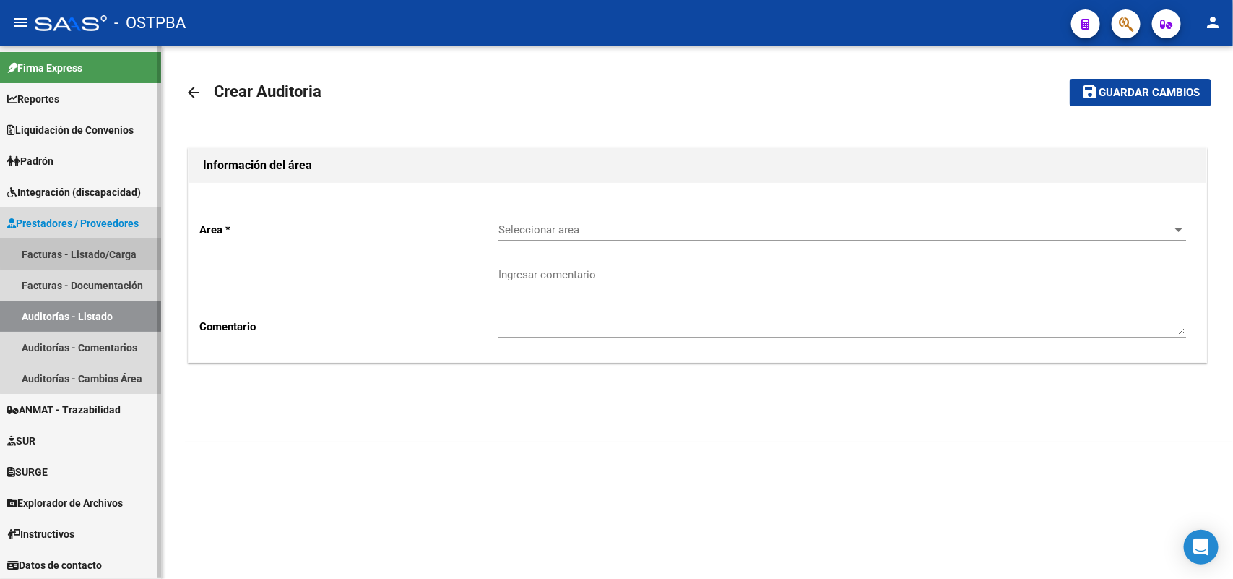
click at [91, 251] on link "Facturas - Listado/Carga" at bounding box center [80, 253] width 161 height 31
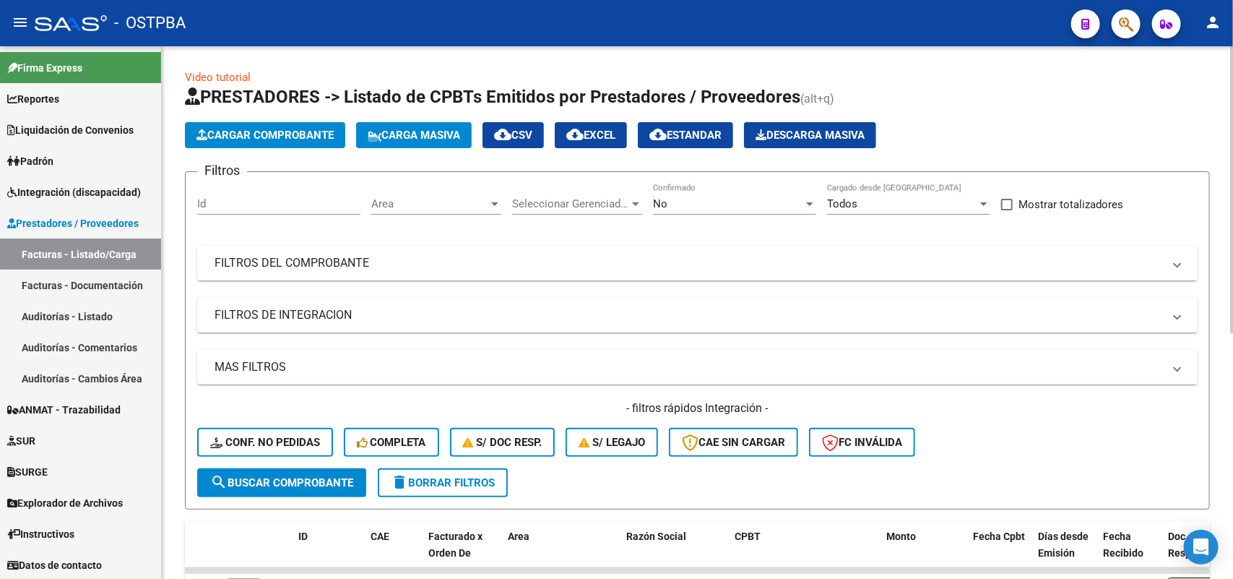
click at [300, 129] on span "Cargar Comprobante" at bounding box center [264, 135] width 137 height 13
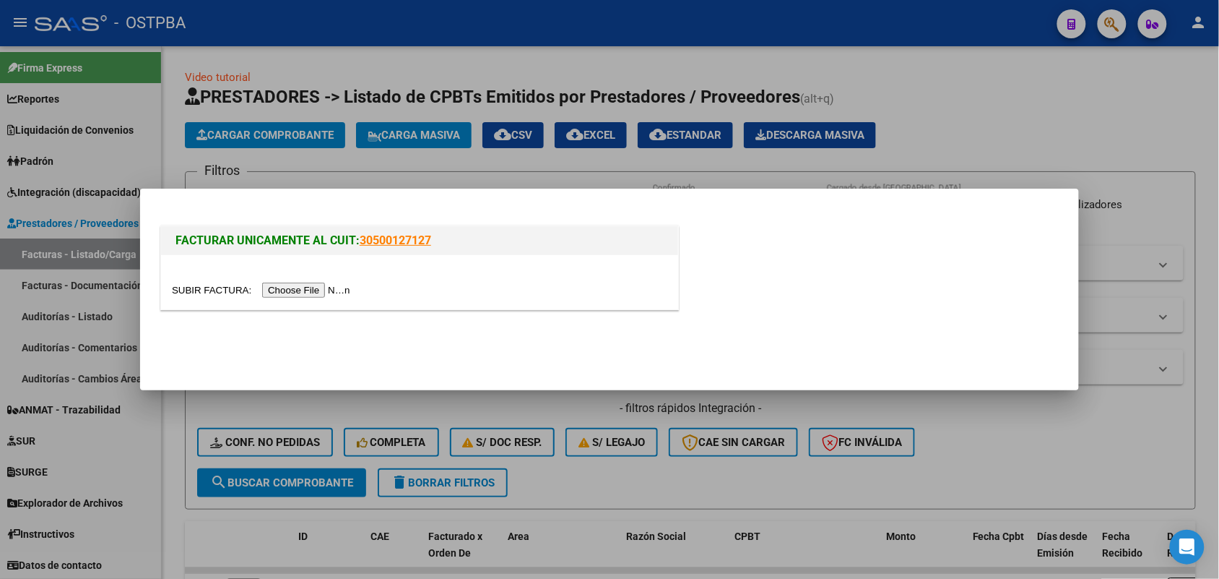
click at [319, 285] on input "file" at bounding box center [263, 289] width 183 height 15
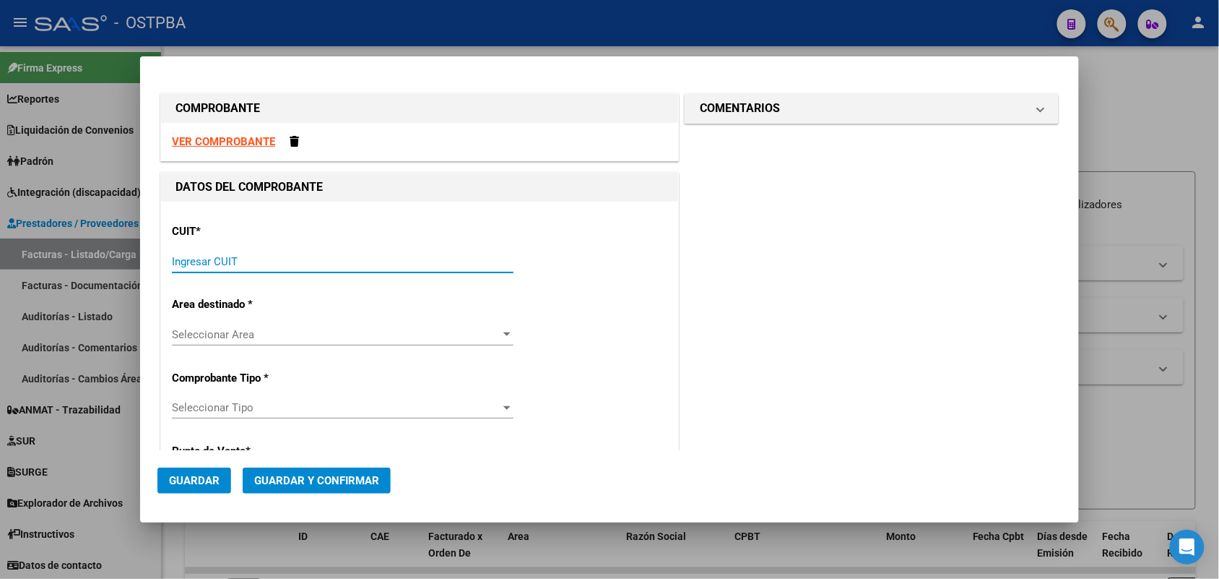
drag, startPoint x: 173, startPoint y: 256, endPoint x: 421, endPoint y: 217, distance: 250.8
click at [190, 251] on div "Ingresar CUIT" at bounding box center [343, 262] width 342 height 22
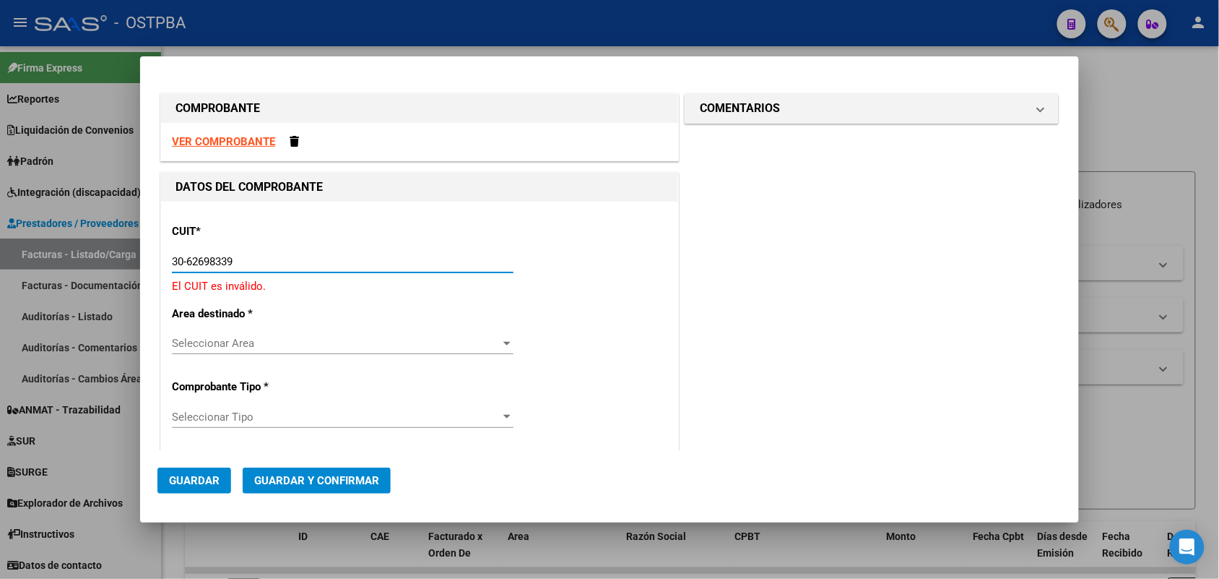
type input "30-62698339-8"
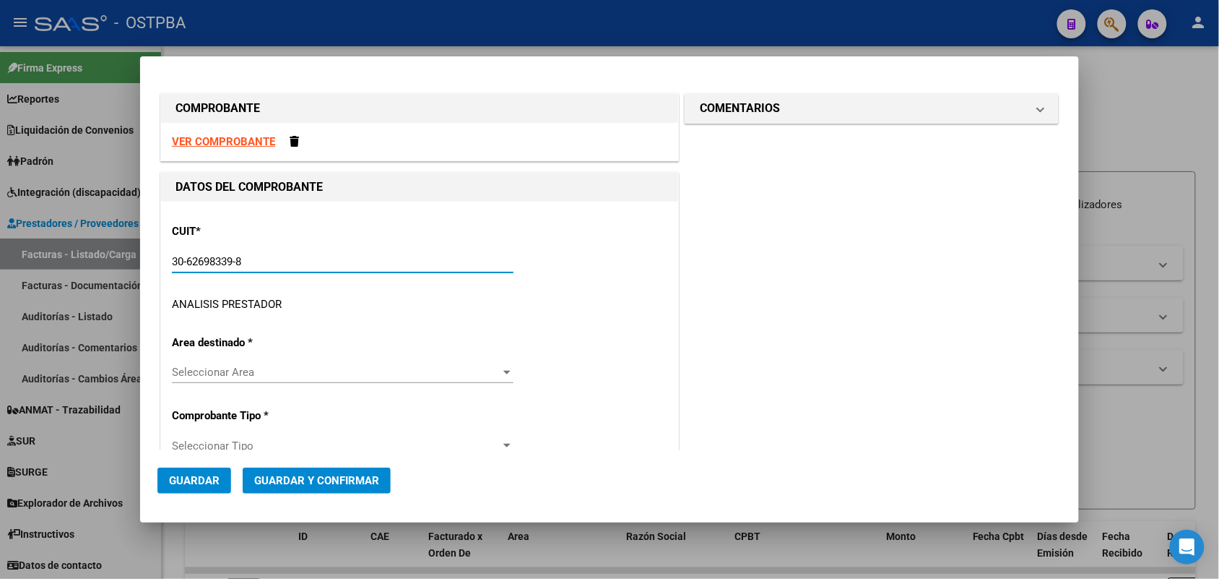
type input "100"
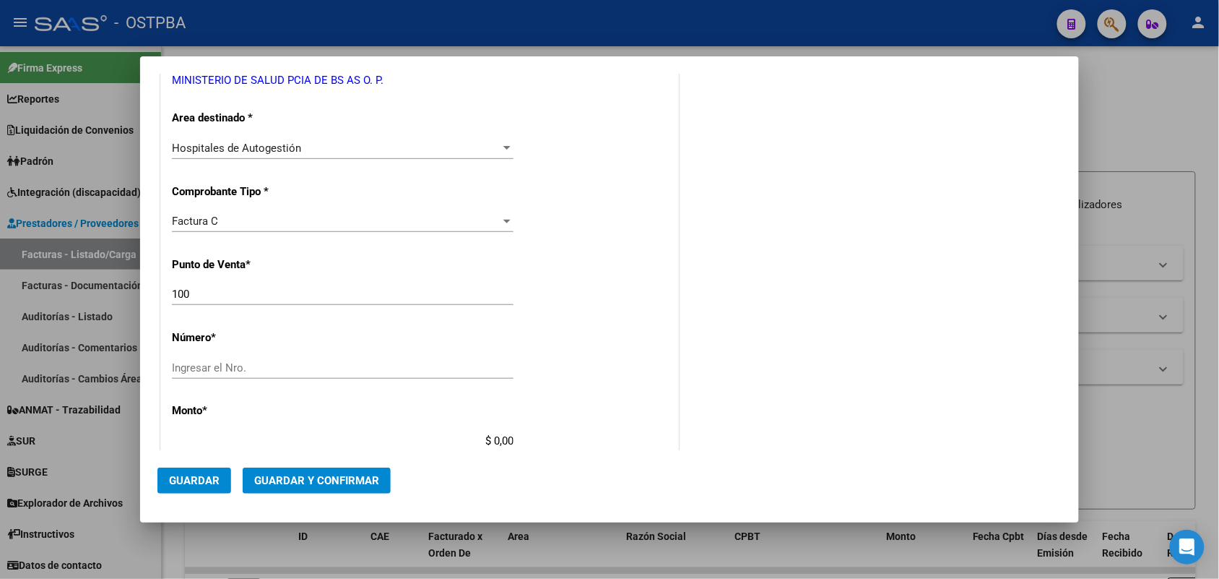
scroll to position [271, 0]
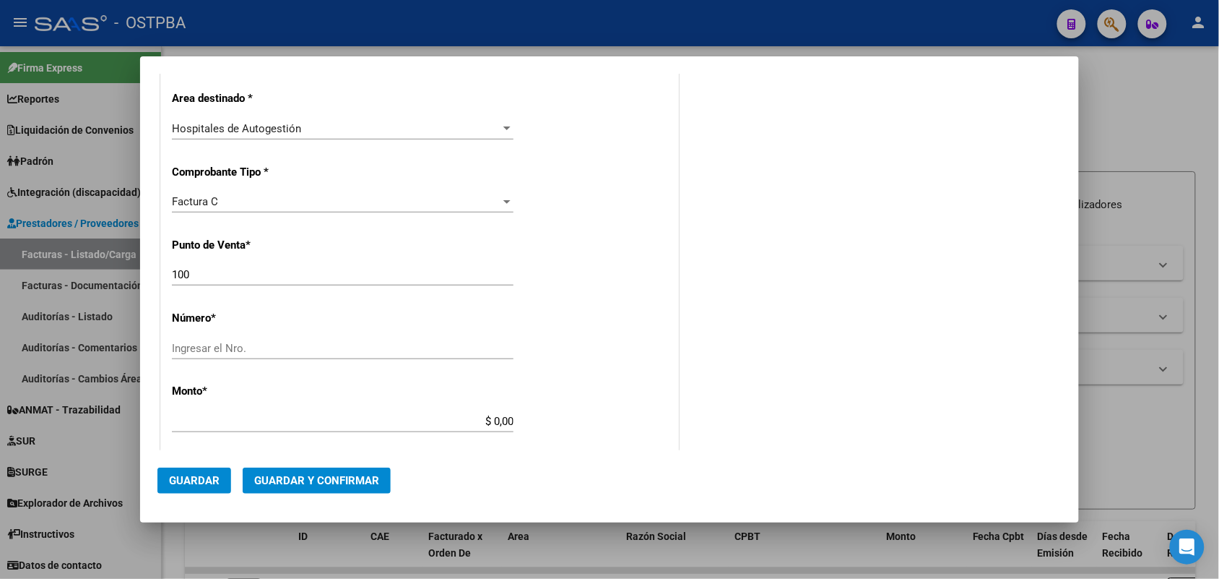
type input "30-62698339-8"
drag, startPoint x: 193, startPoint y: 278, endPoint x: 146, endPoint y: 280, distance: 47.0
click at [146, 280] on mat-dialog-content "COMPROBANTE VER COMPROBANTE DATOS DEL COMPROBANTE CUIT * 30-62698339-8 Ingresar…" at bounding box center [609, 262] width 939 height 376
type input "156"
click at [189, 347] on input "Ingresar el Nro." at bounding box center [343, 348] width 342 height 13
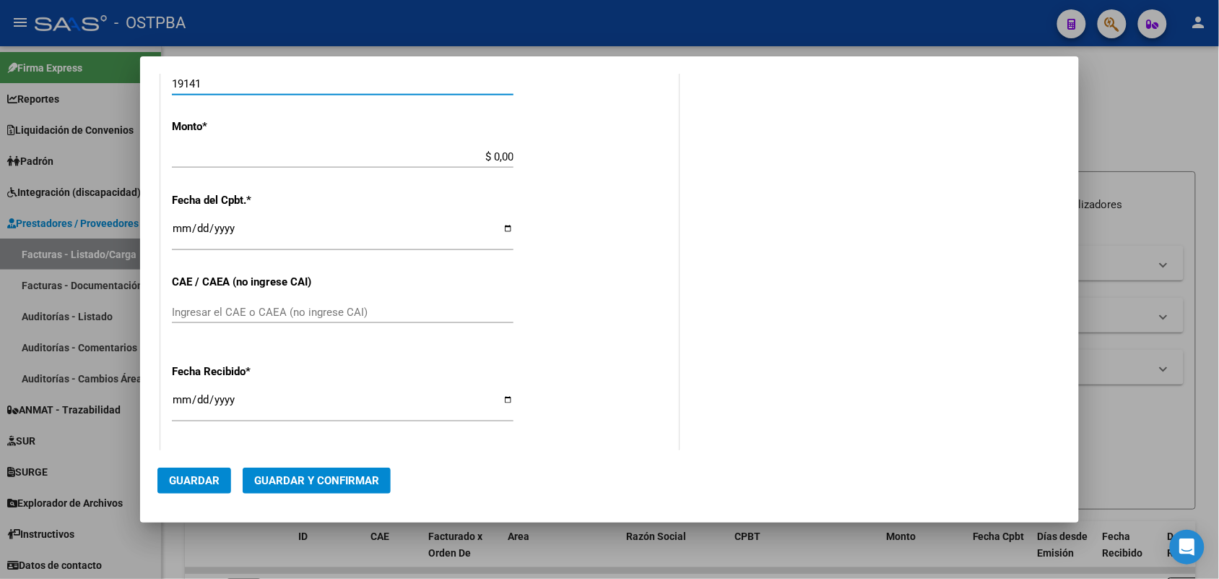
scroll to position [542, 0]
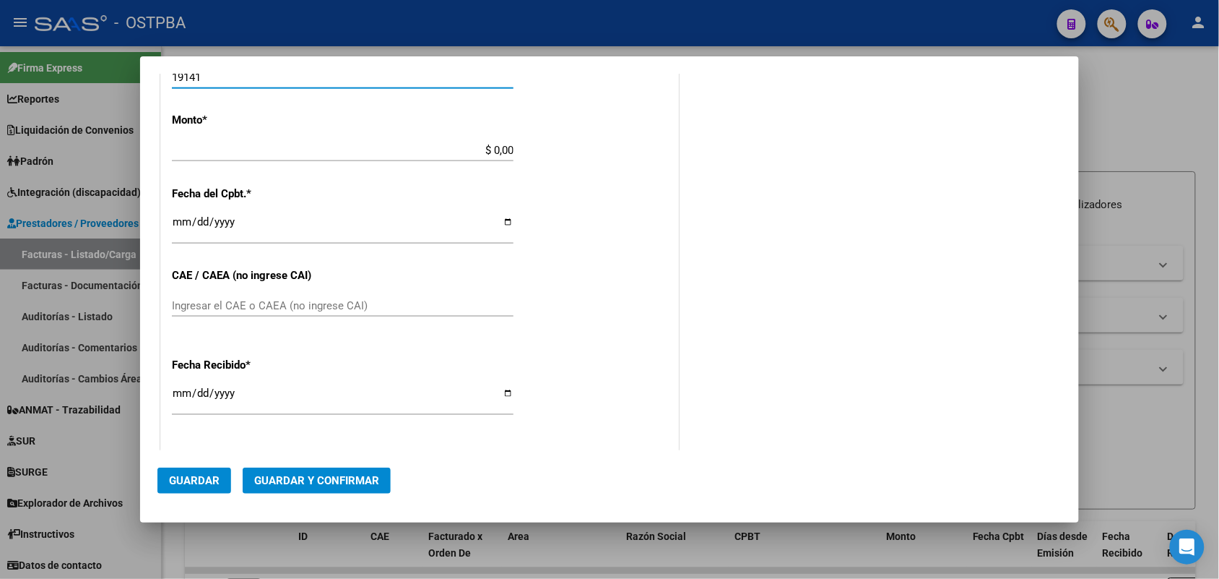
type input "19141"
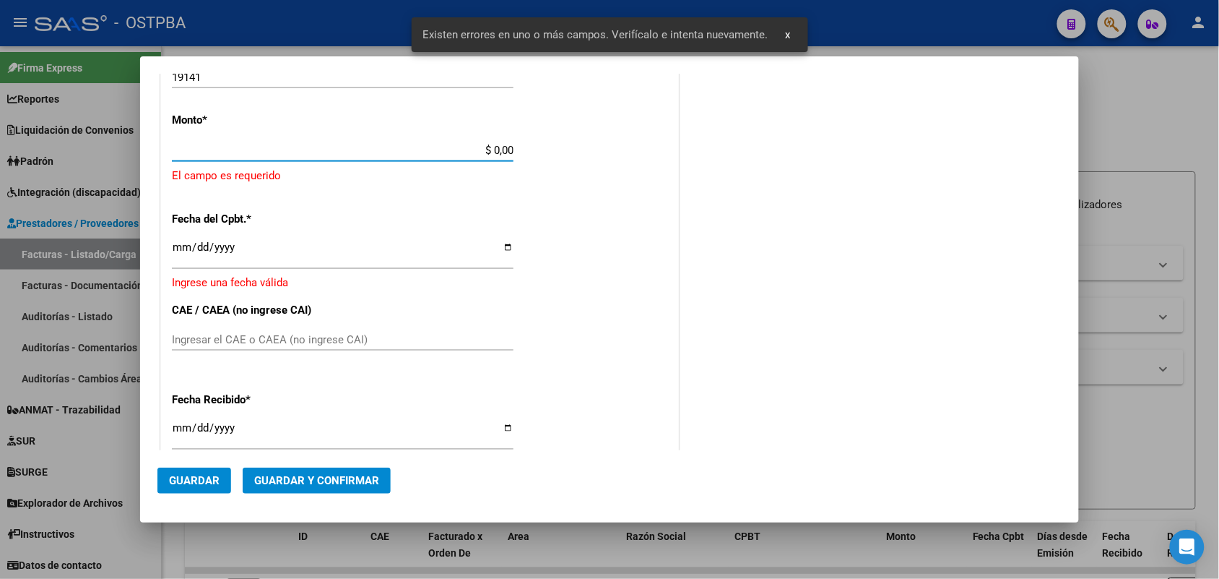
drag, startPoint x: 477, startPoint y: 146, endPoint x: 542, endPoint y: 145, distance: 65.7
click at [542, 145] on div "CUIT * 30-62698339-8 Ingresar CUIT ANALISIS PRESTADOR MINISTERIO DE SALUD PCIA …" at bounding box center [419, 189] width 517 height 1058
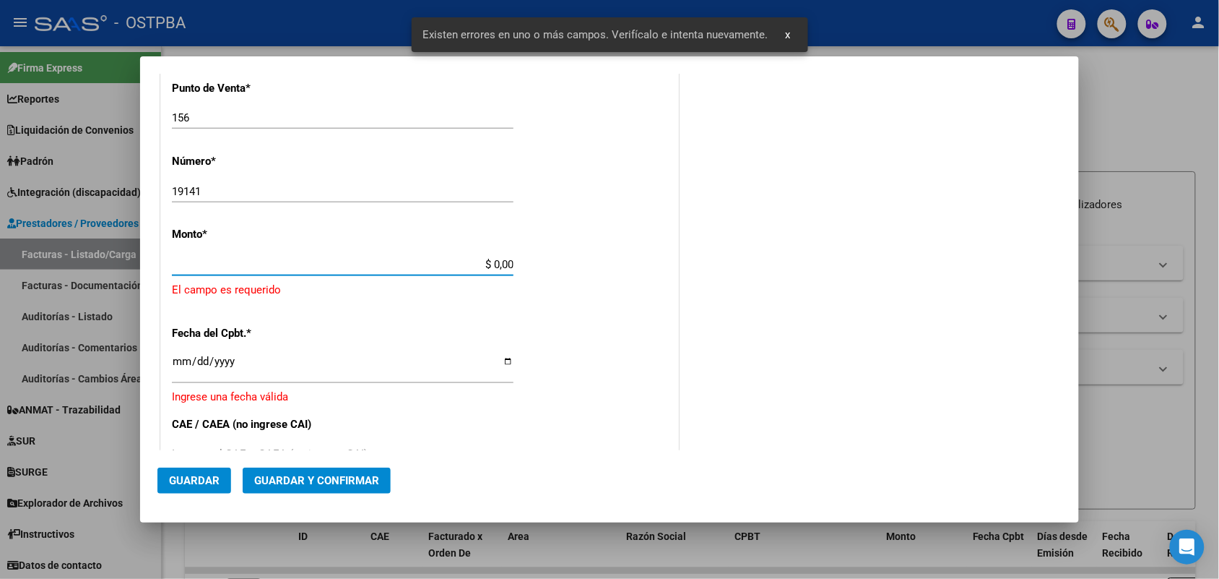
scroll to position [423, 0]
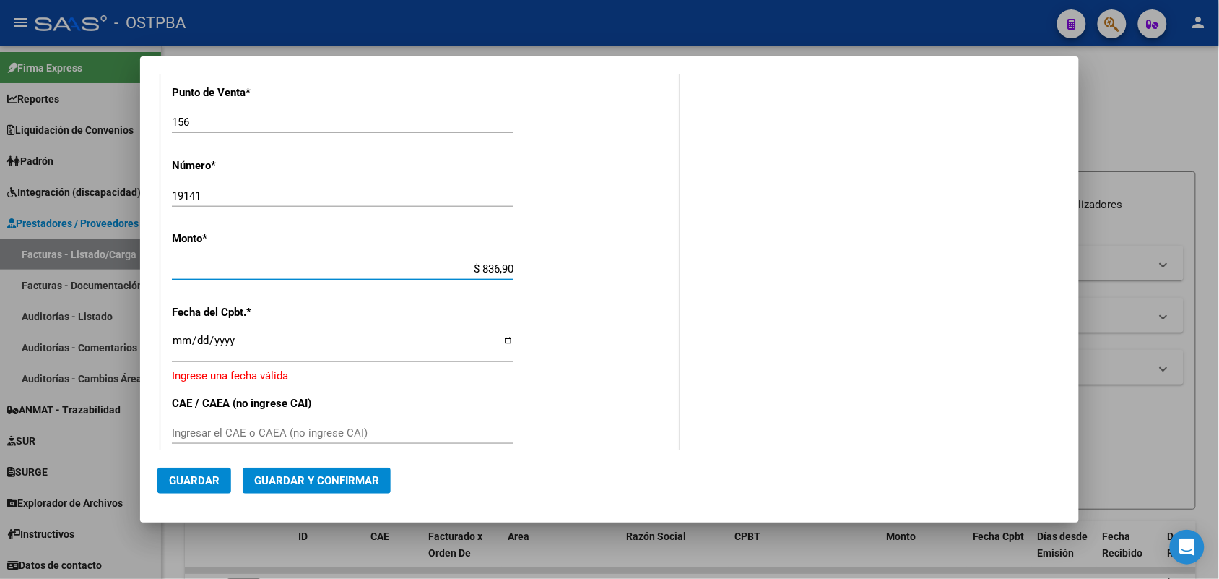
type input "$ 8.369,00"
click at [185, 348] on input "Ingresar la fecha" at bounding box center [343, 345] width 342 height 23
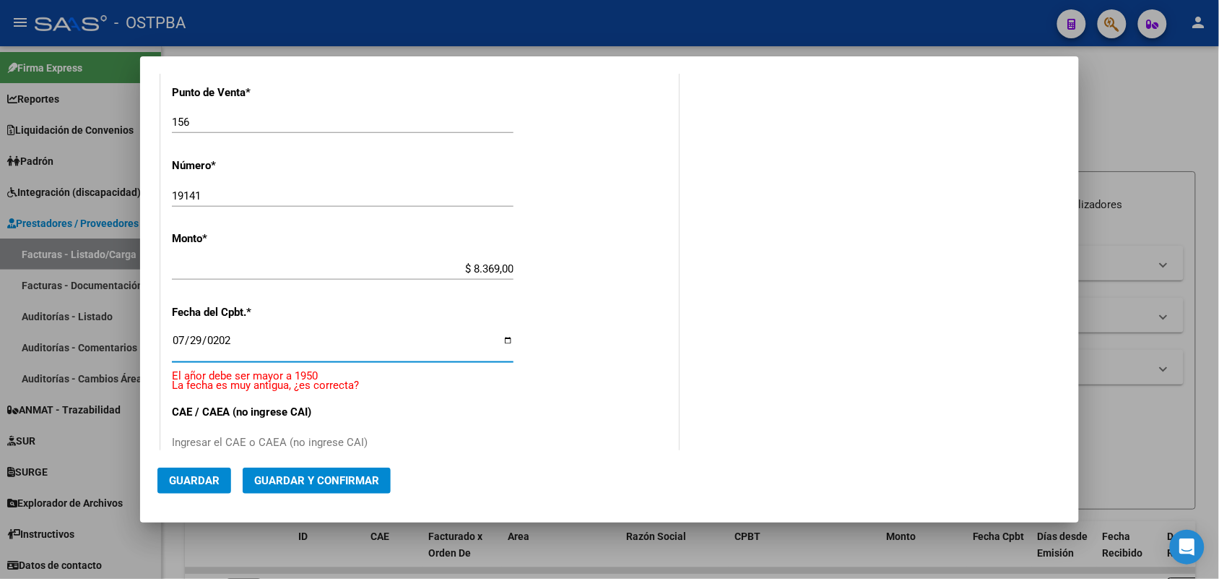
type input "[DATE]"
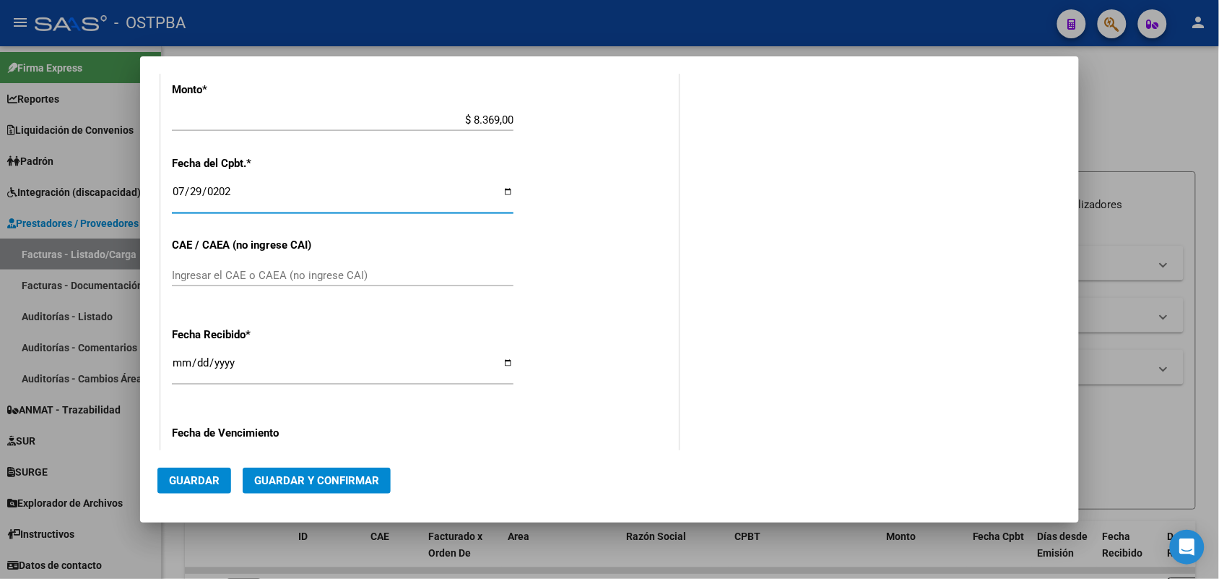
scroll to position [694, 0]
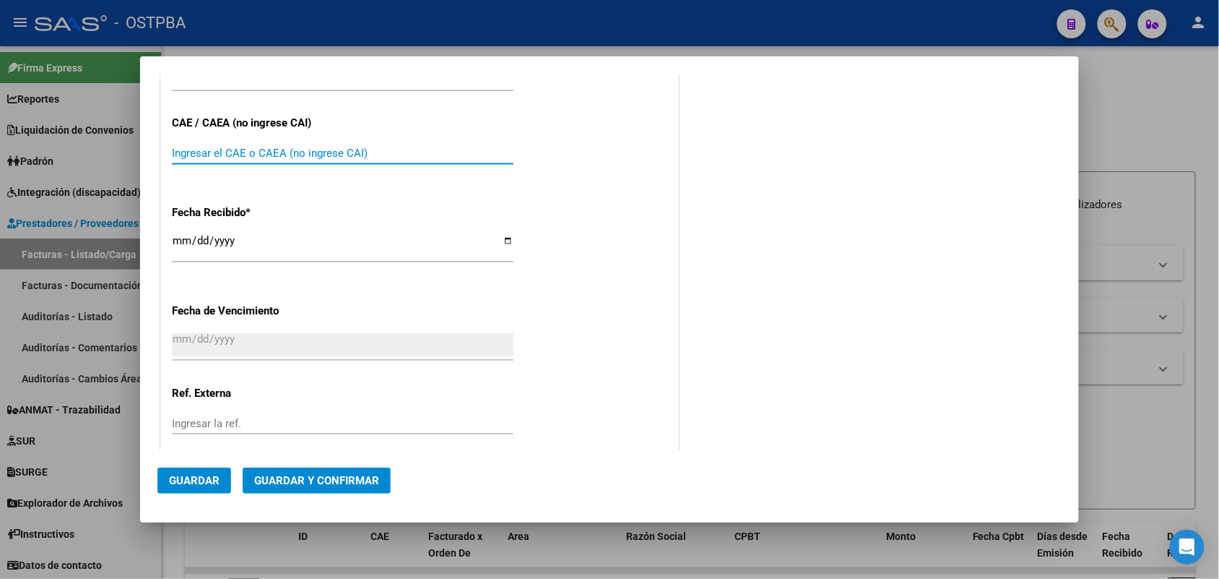
click at [175, 150] on input "Ingresar el CAE o CAEA (no ingrese CAI)" at bounding box center [343, 153] width 342 height 13
type input "75308218868590"
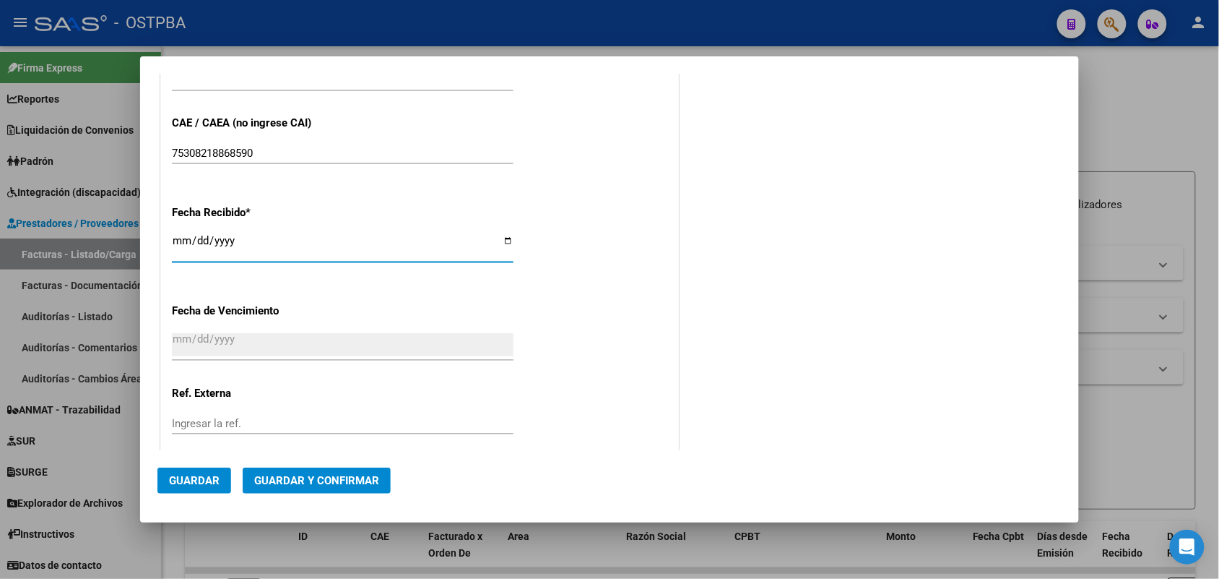
click at [178, 242] on input "[DATE]" at bounding box center [343, 246] width 342 height 23
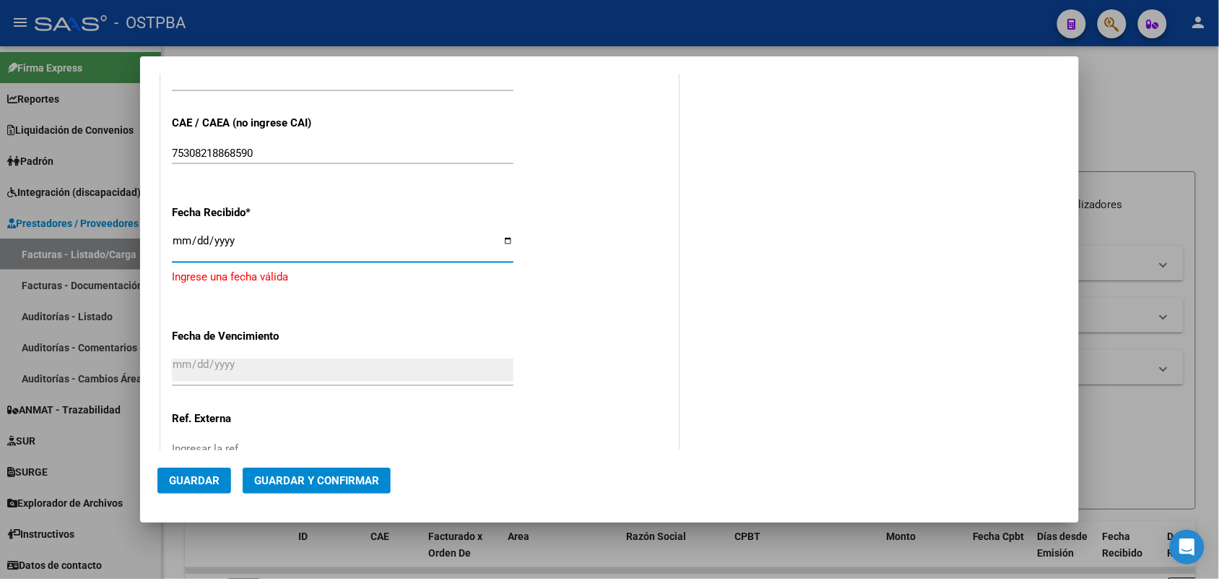
type input "[DATE]"
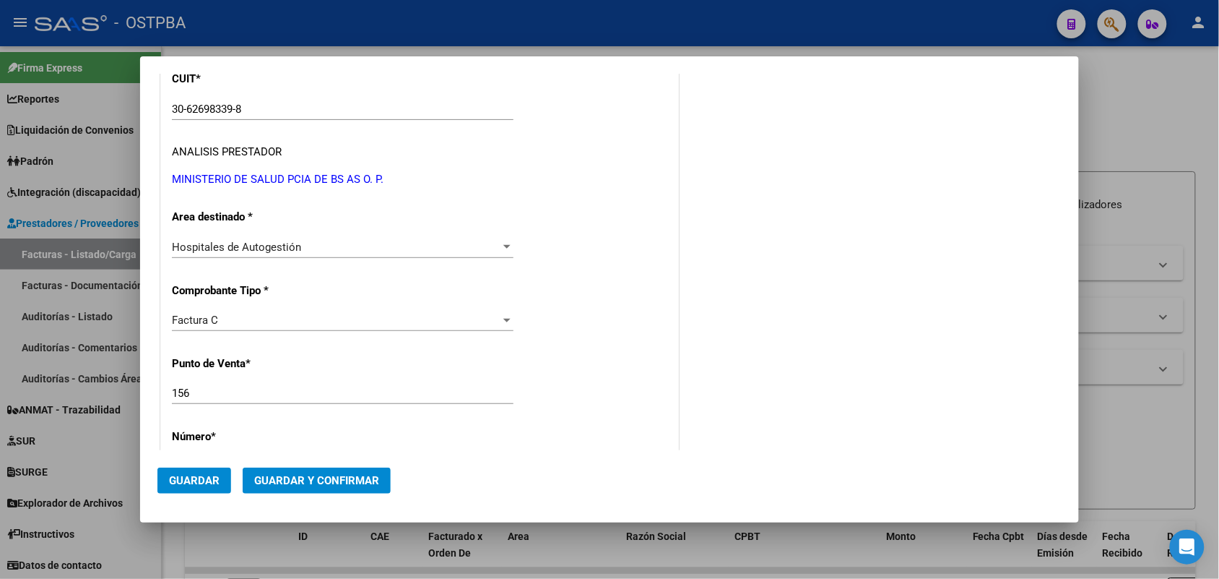
scroll to position [0, 0]
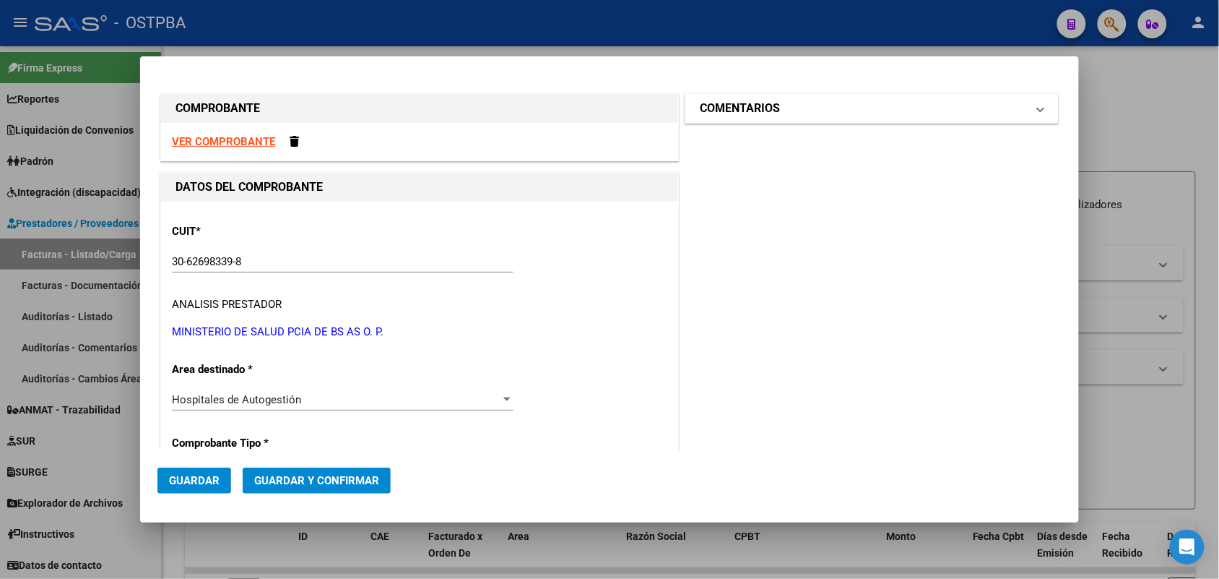
click at [1038, 107] on span at bounding box center [1041, 108] width 6 height 17
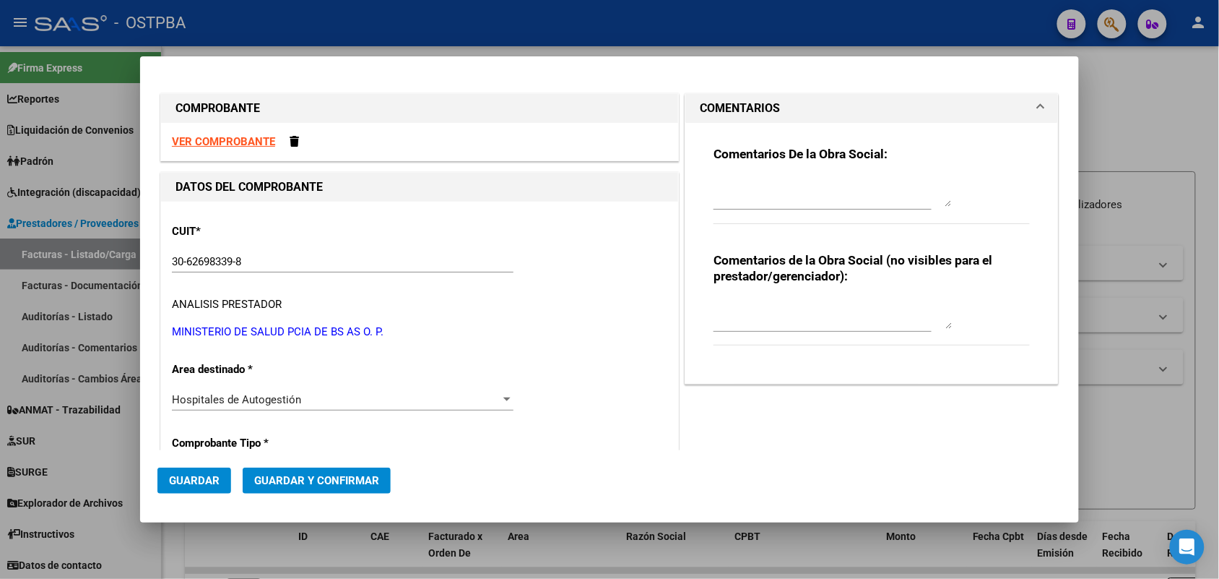
click at [724, 195] on textarea at bounding box center [833, 192] width 238 height 29
type textarea "HR 126229"
click at [215, 484] on span "Guardar" at bounding box center [194, 480] width 51 height 13
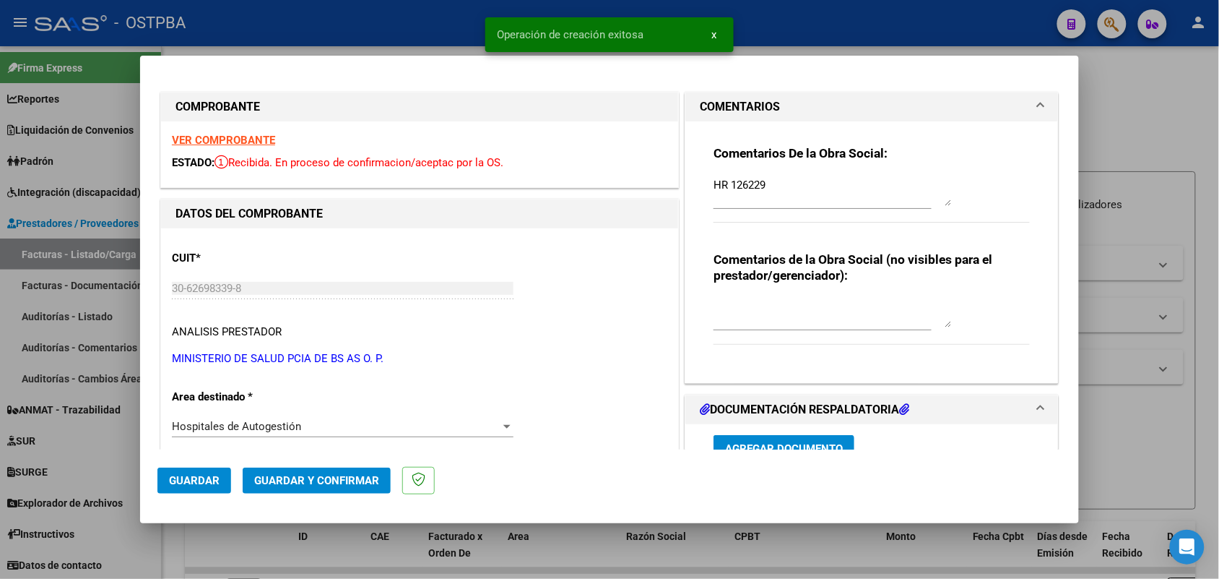
type input "[DATE]"
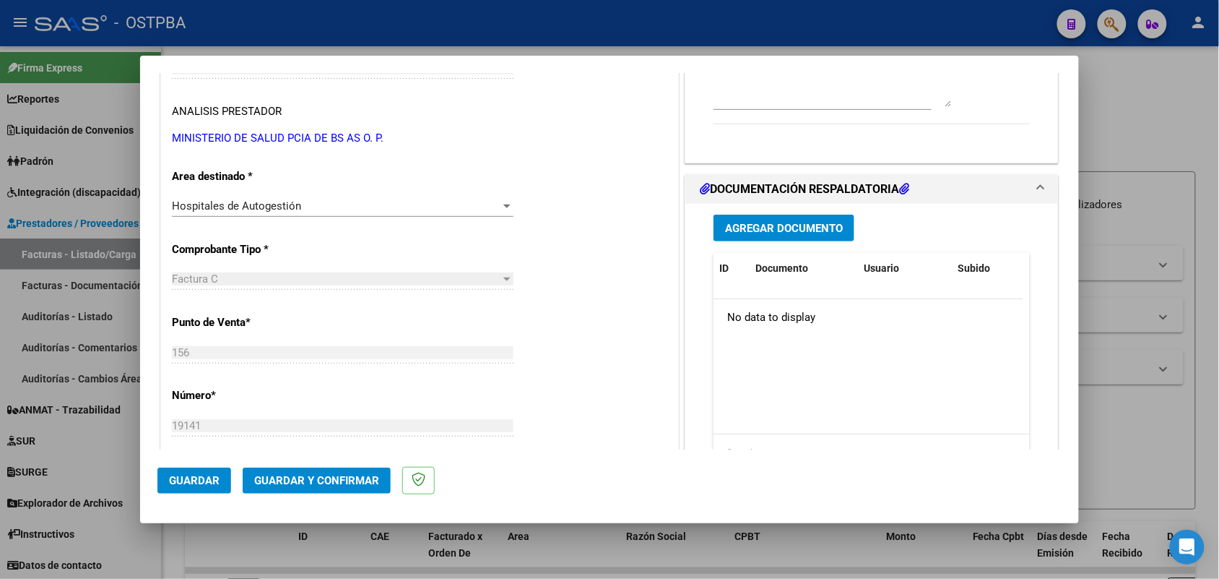
scroll to position [271, 0]
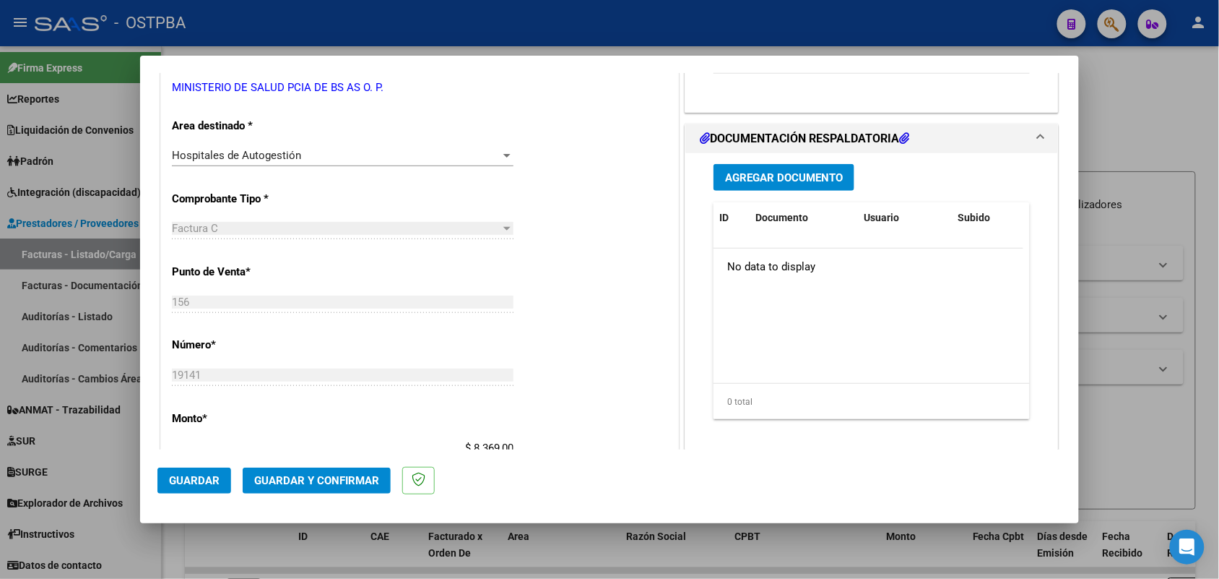
click at [766, 181] on span "Agregar Documento" at bounding box center [784, 177] width 118 height 13
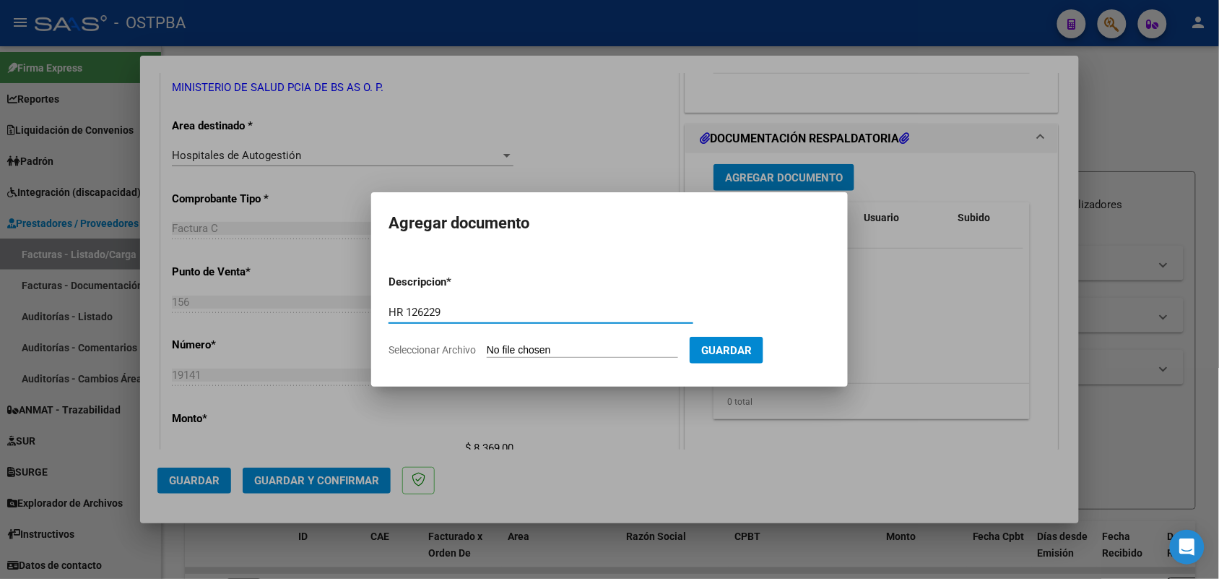
type input "HR 126229"
click at [506, 352] on input "Seleccionar Archivo" at bounding box center [582, 351] width 191 height 14
type input "C:\fakepath\HR 126229.pdf"
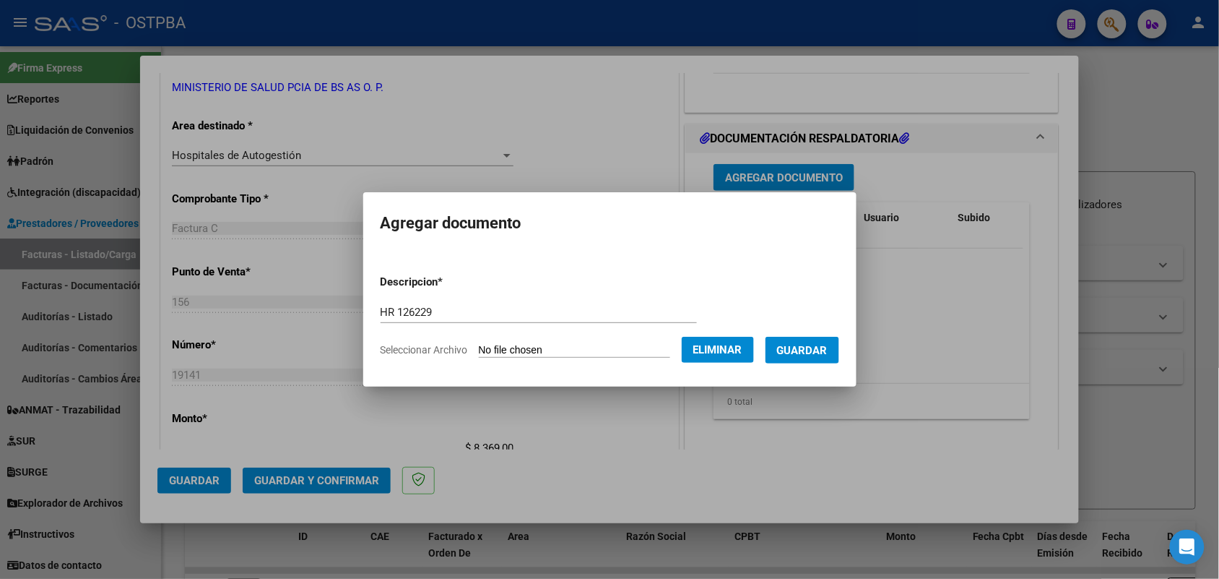
click at [809, 355] on span "Guardar" at bounding box center [802, 350] width 51 height 13
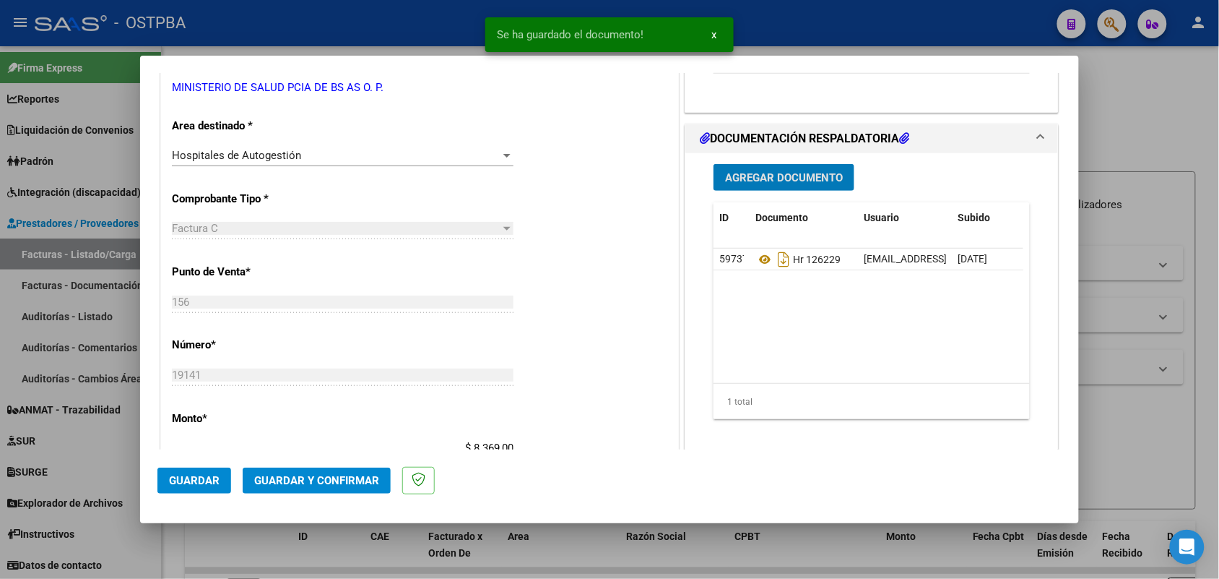
click at [755, 176] on span "Agregar Documento" at bounding box center [784, 177] width 118 height 13
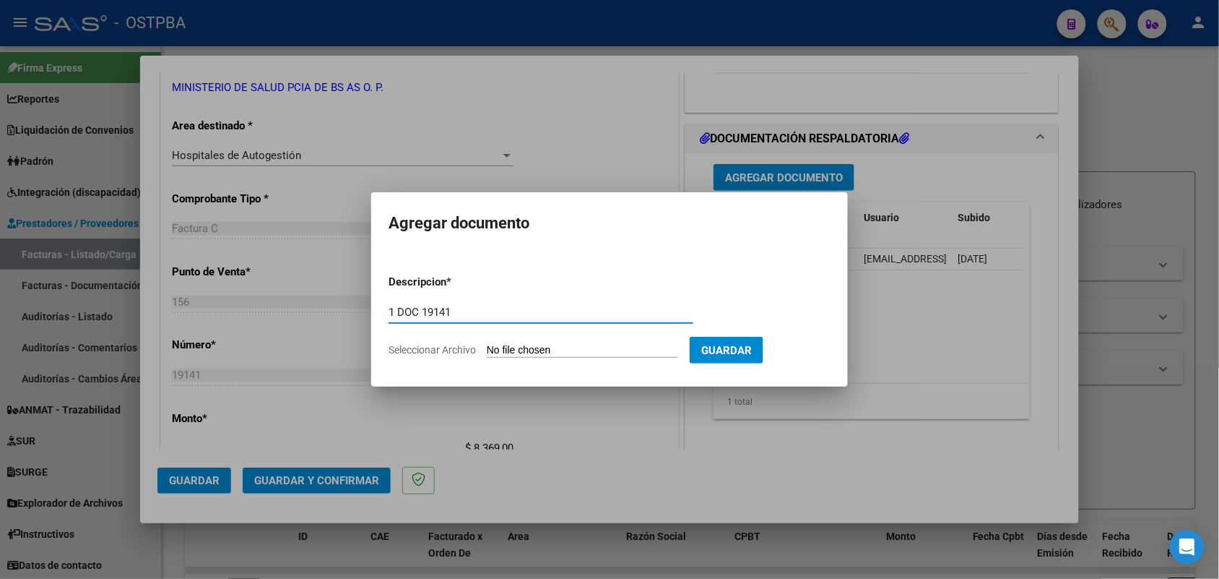
type input "1 DOC 19141"
click at [493, 351] on input "Seleccionar Archivo" at bounding box center [582, 351] width 191 height 14
type input "C:\fakepath\1 DOC 19141.pdf"
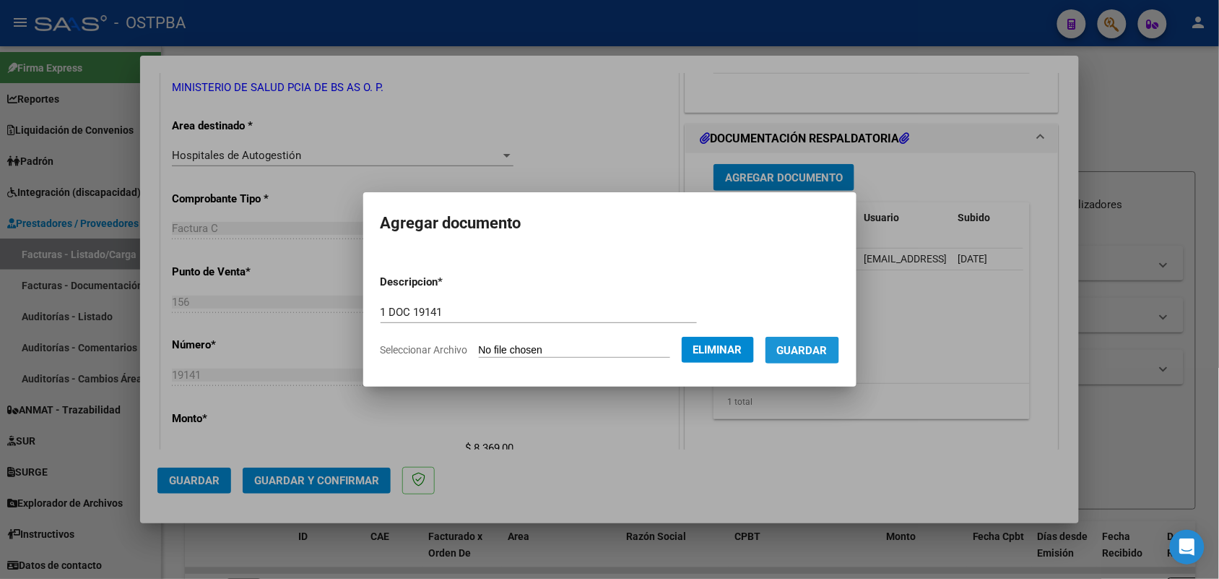
click at [804, 352] on span "Guardar" at bounding box center [802, 350] width 51 height 13
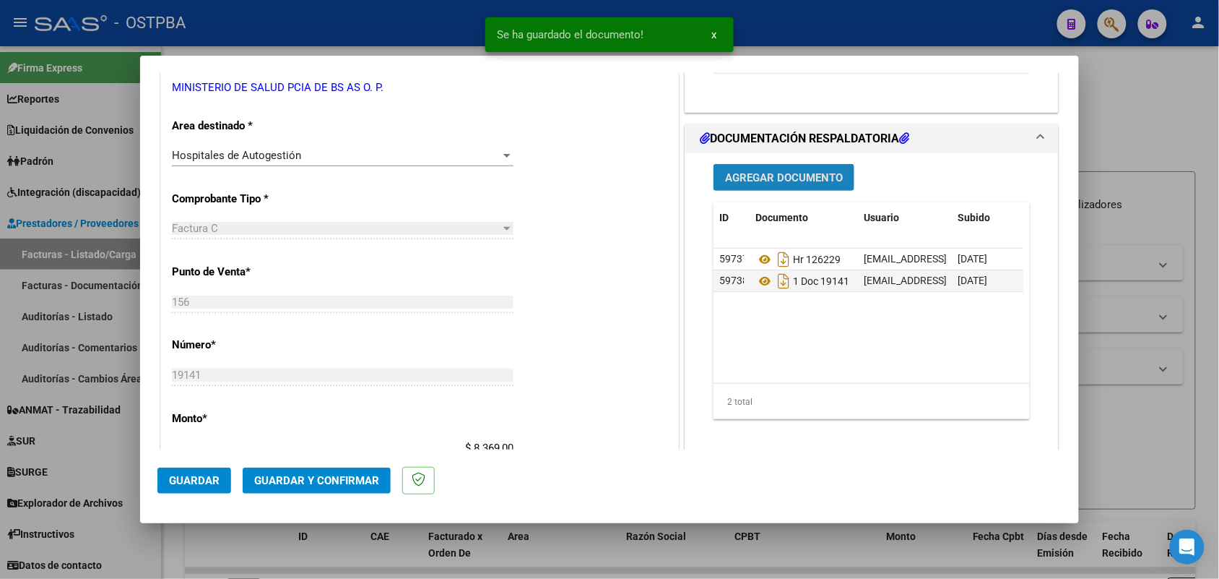
click at [799, 186] on button "Agregar Documento" at bounding box center [784, 177] width 141 height 27
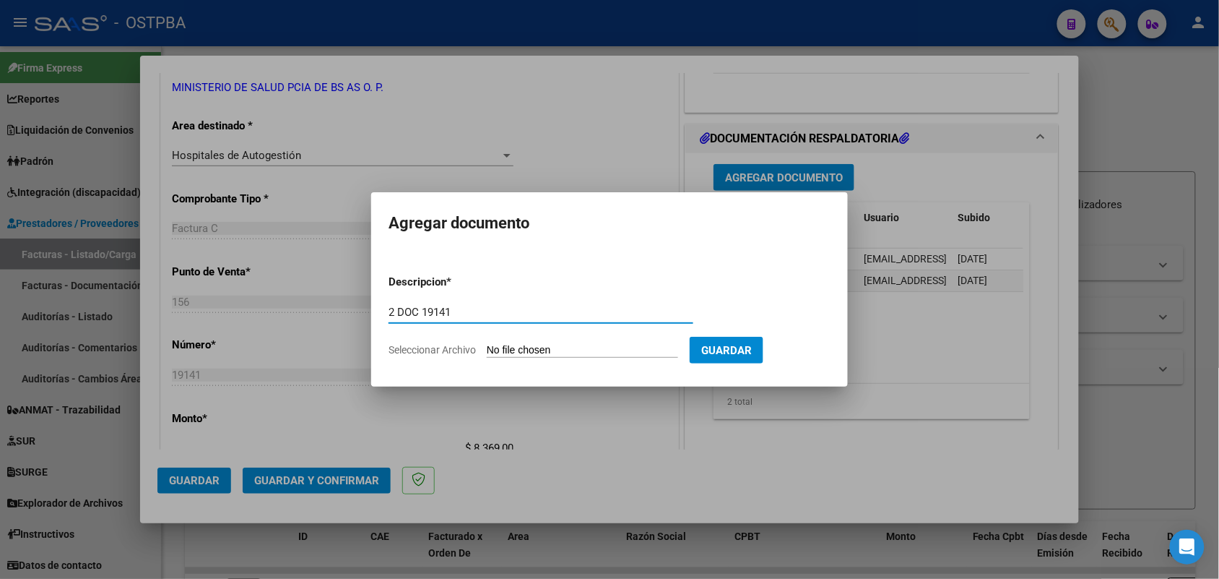
type input "2 DOC 19141"
click at [492, 349] on input "Seleccionar Archivo" at bounding box center [582, 351] width 191 height 14
type input "C:\fakepath\2 DOC 19141.pdf"
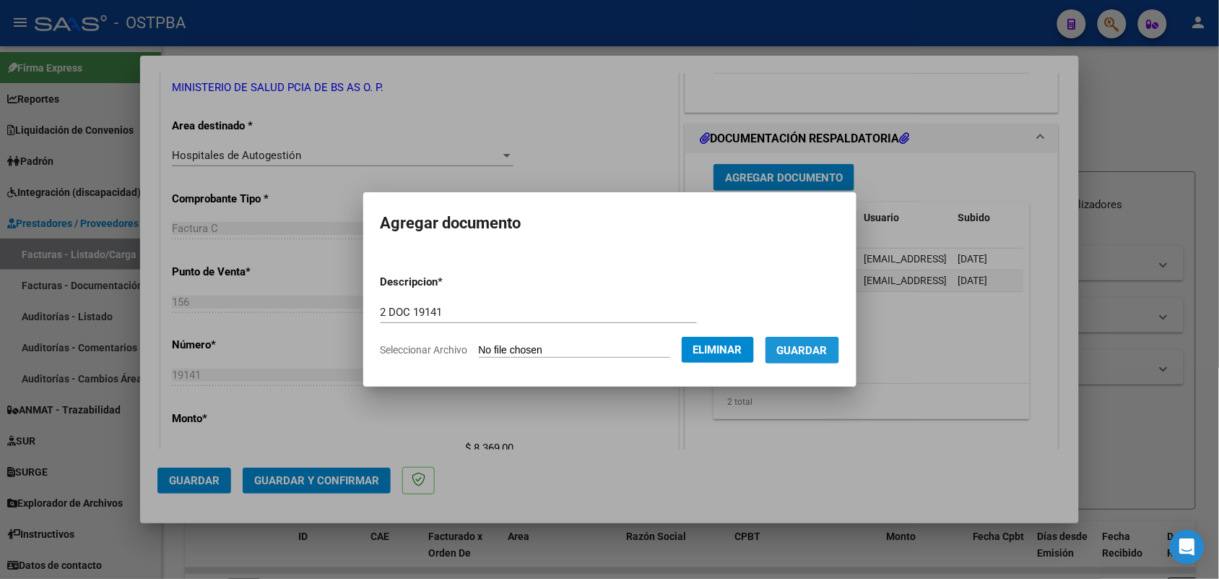
click at [811, 344] on span "Guardar" at bounding box center [802, 350] width 51 height 13
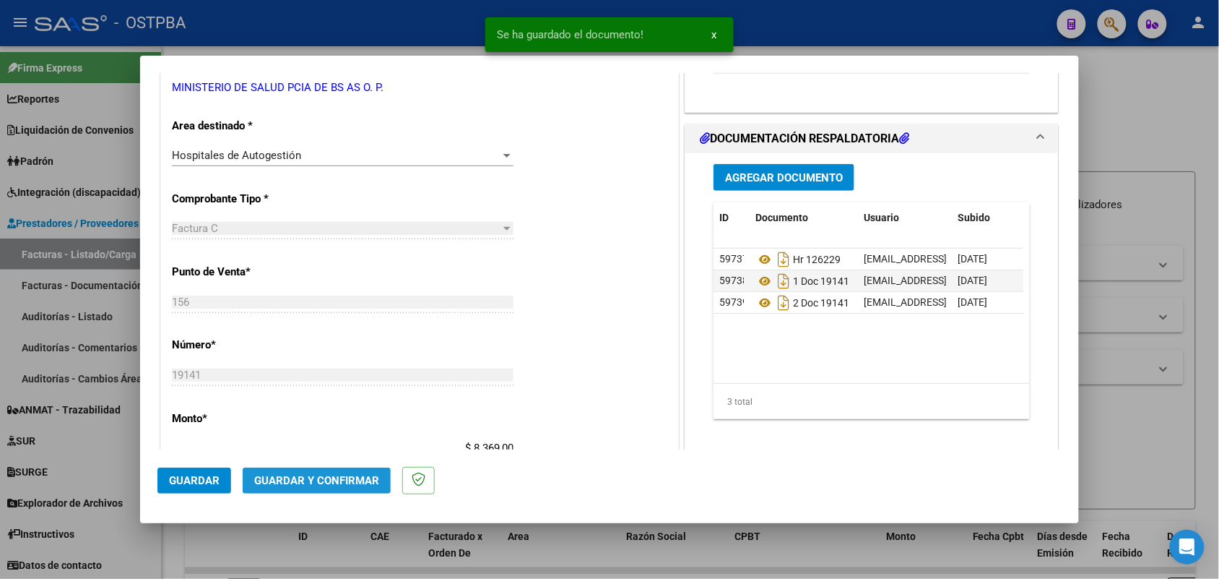
click at [303, 475] on span "Guardar y Confirmar" at bounding box center [316, 480] width 125 height 13
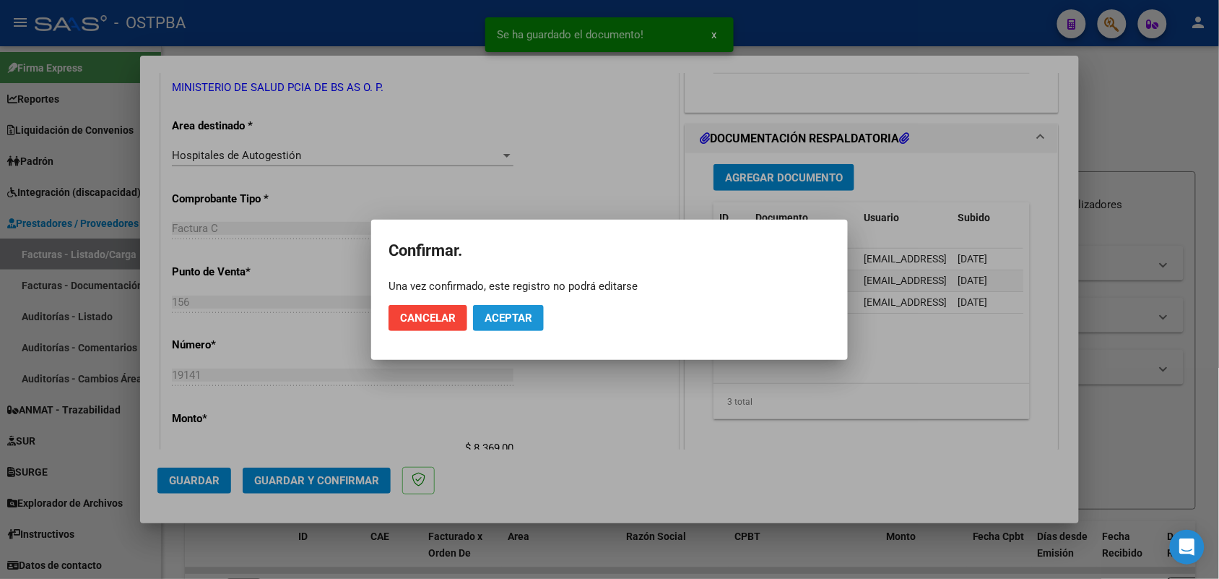
click at [506, 316] on span "Aceptar" at bounding box center [509, 317] width 48 height 13
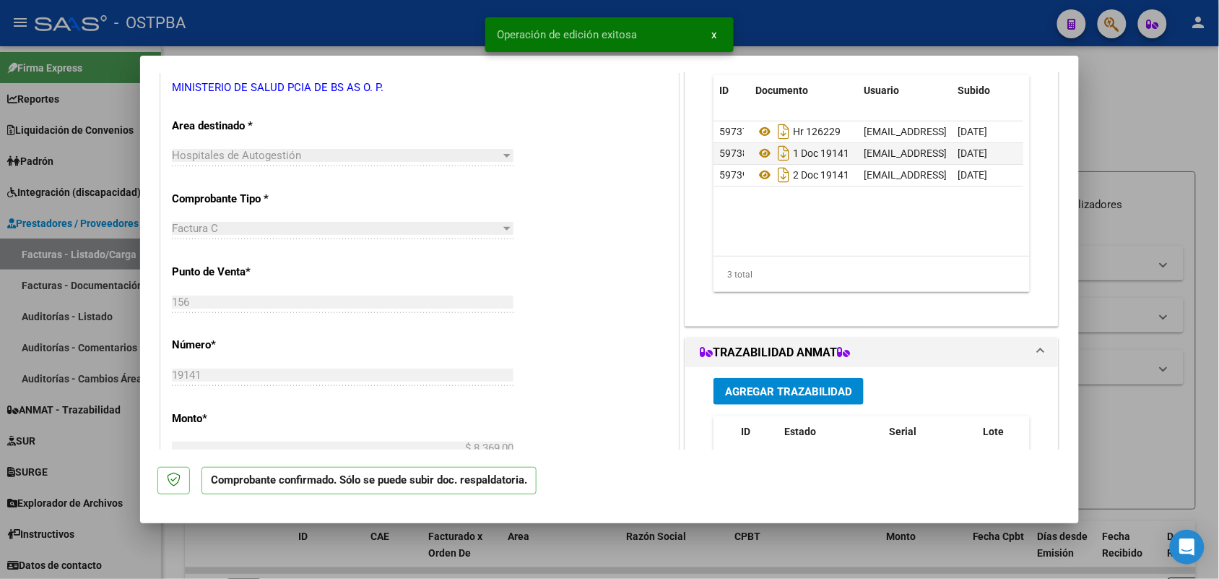
click at [130, 326] on div at bounding box center [609, 289] width 1219 height 579
type input "$ 0,00"
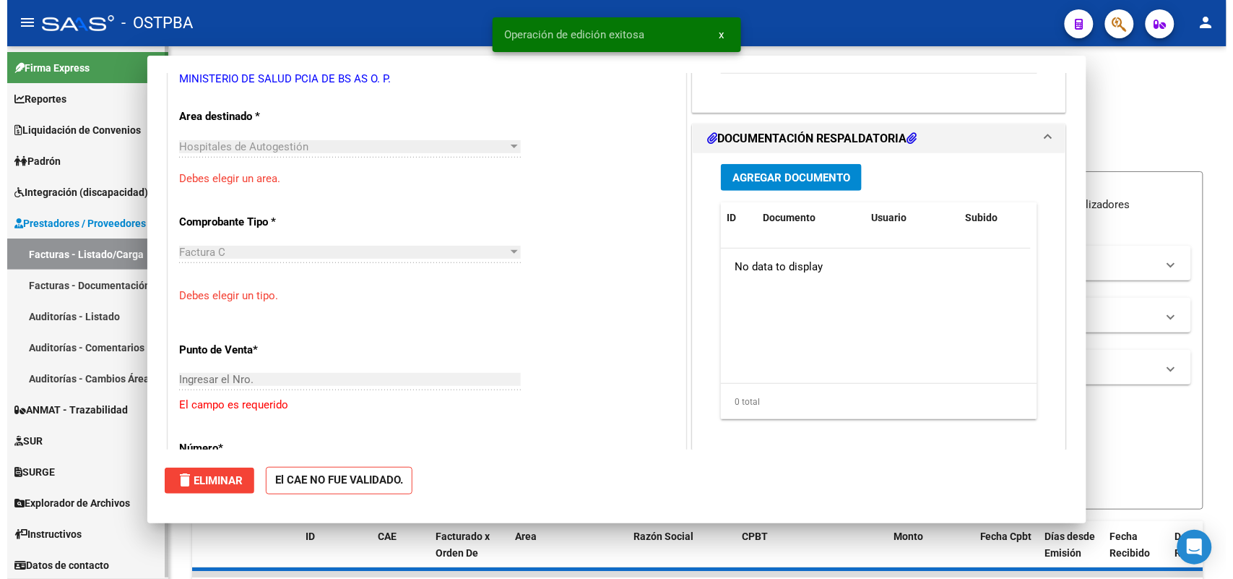
scroll to position [261, 0]
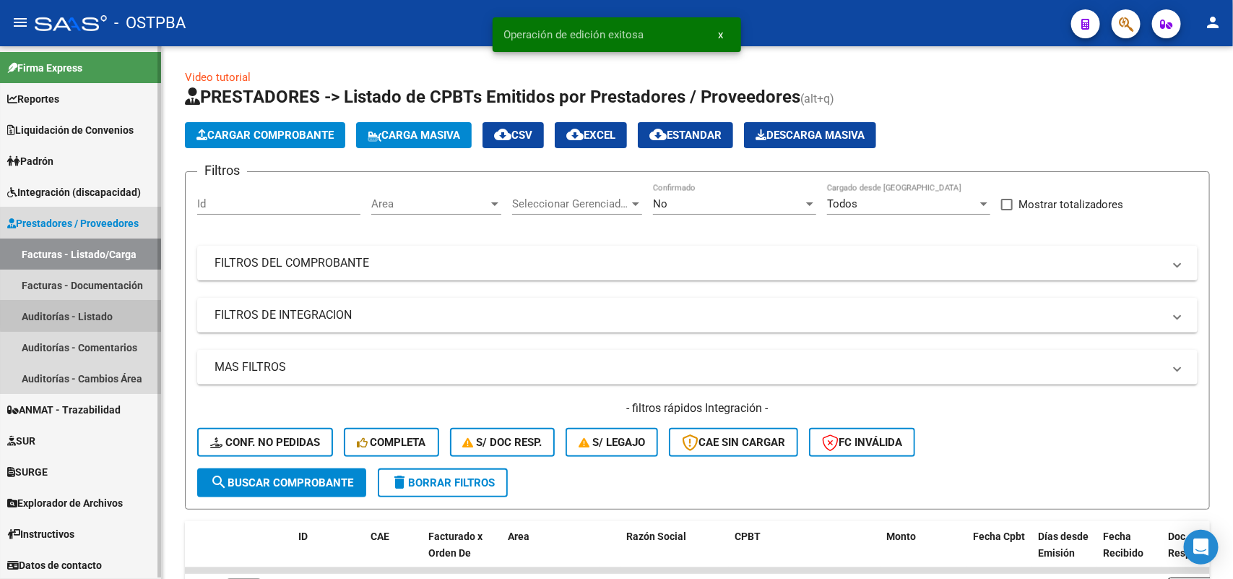
click at [95, 314] on link "Auditorías - Listado" at bounding box center [80, 315] width 161 height 31
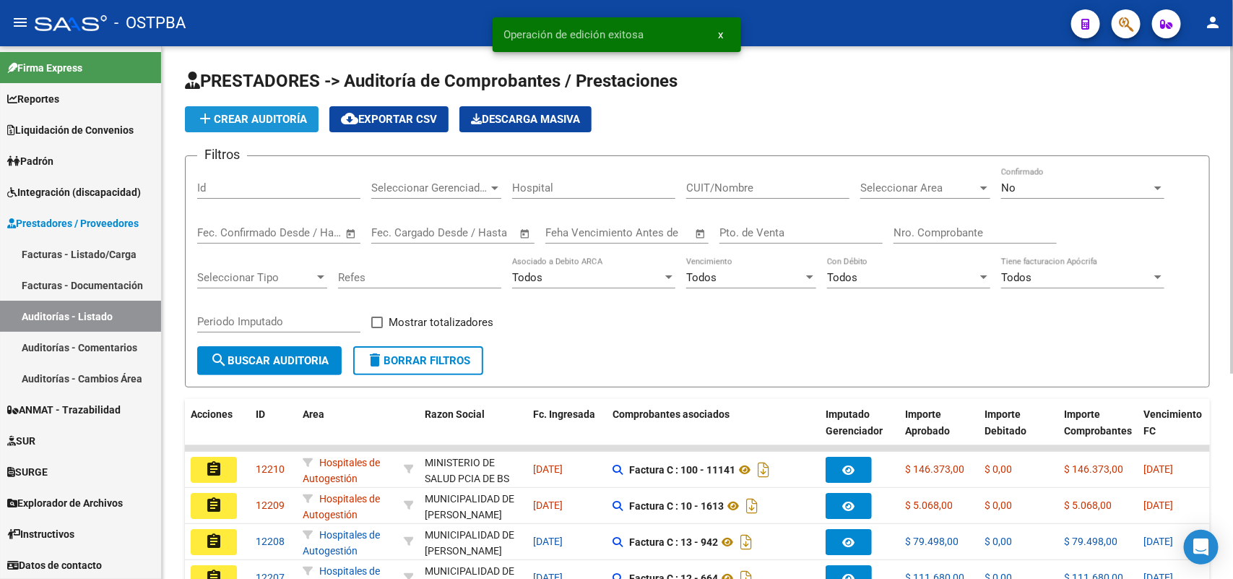
click at [274, 117] on span "add Crear Auditoría" at bounding box center [251, 119] width 111 height 13
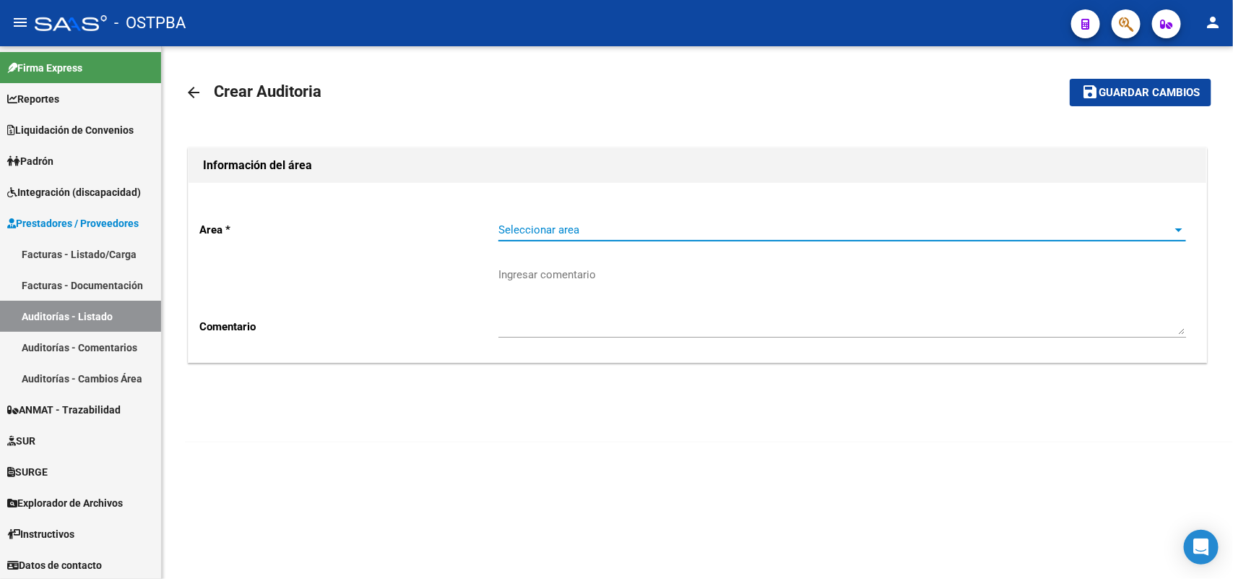
click at [524, 231] on span "Seleccionar area" at bounding box center [835, 229] width 675 height 13
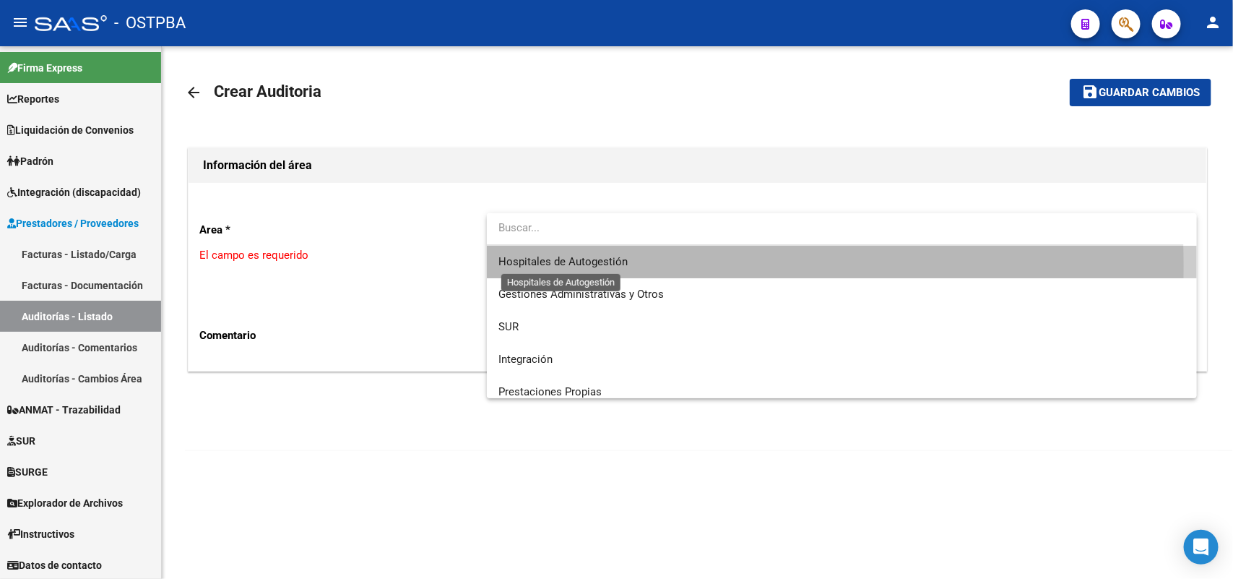
click at [568, 266] on span "Hospitales de Autogestión" at bounding box center [562, 261] width 129 height 13
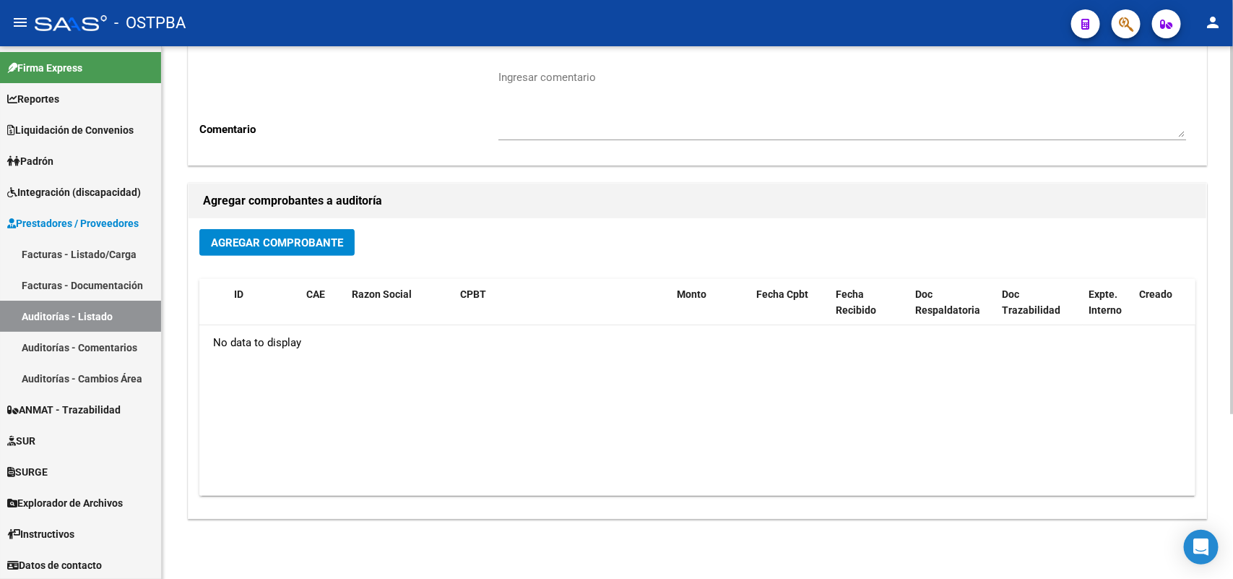
scroll to position [238, 0]
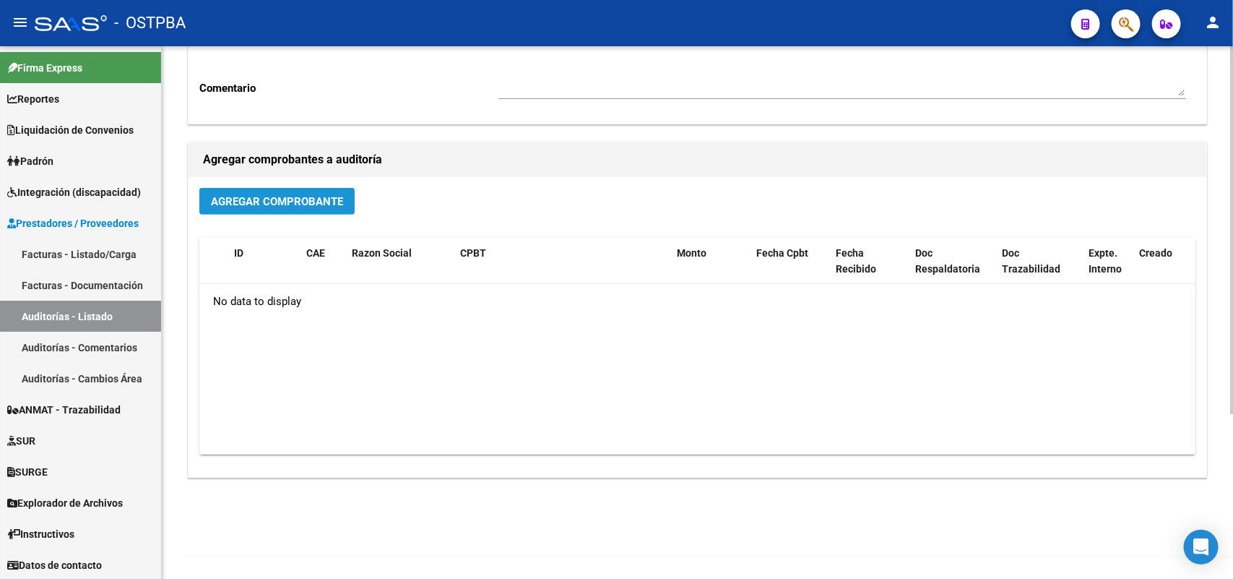
click at [312, 197] on span "Agregar Comprobante" at bounding box center [277, 201] width 132 height 13
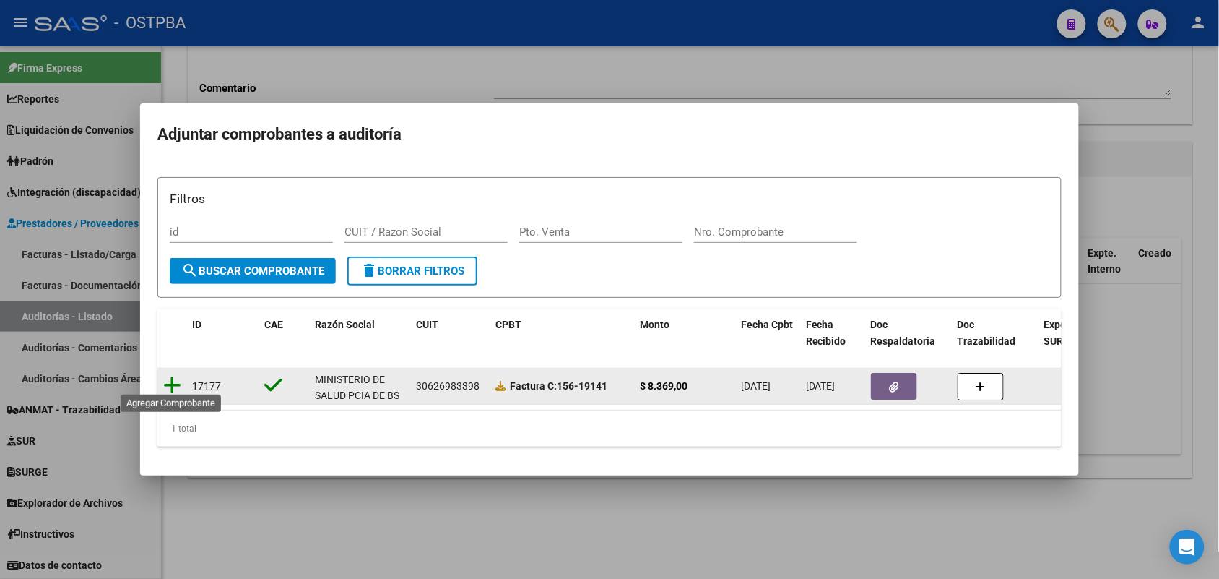
click at [170, 376] on icon at bounding box center [172, 385] width 18 height 20
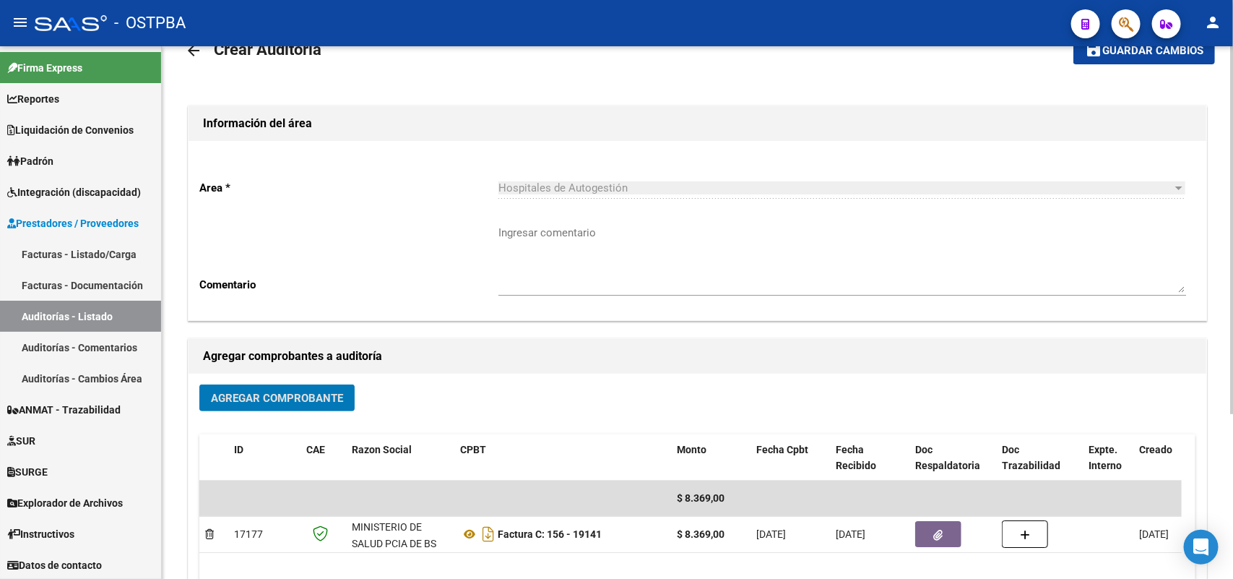
scroll to position [0, 0]
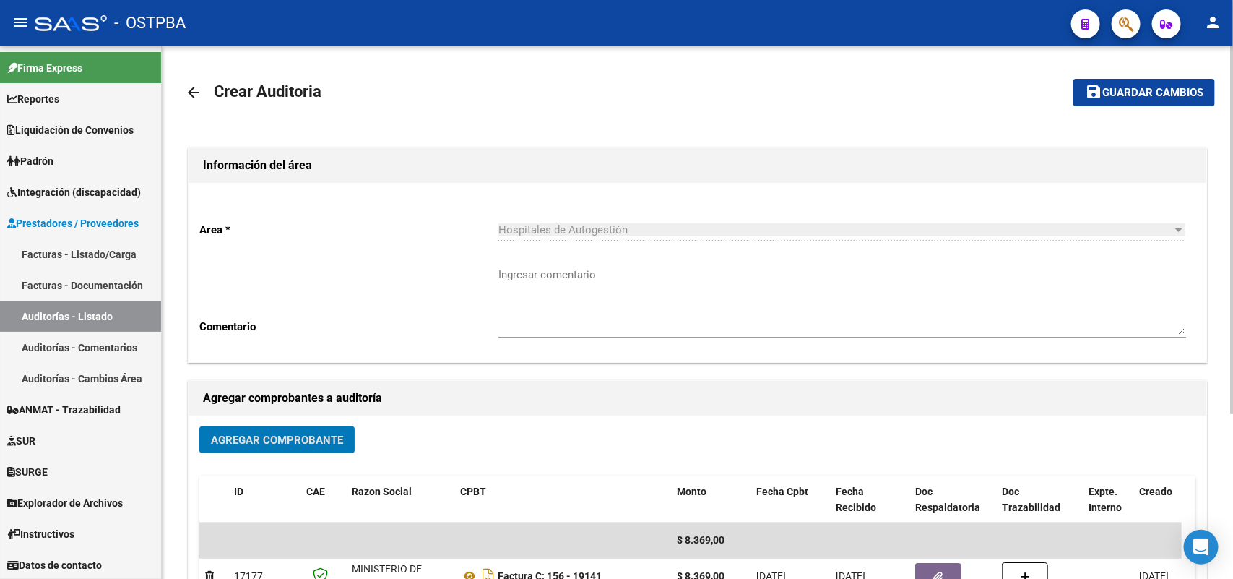
click at [1118, 92] on span "Guardar cambios" at bounding box center [1152, 93] width 101 height 13
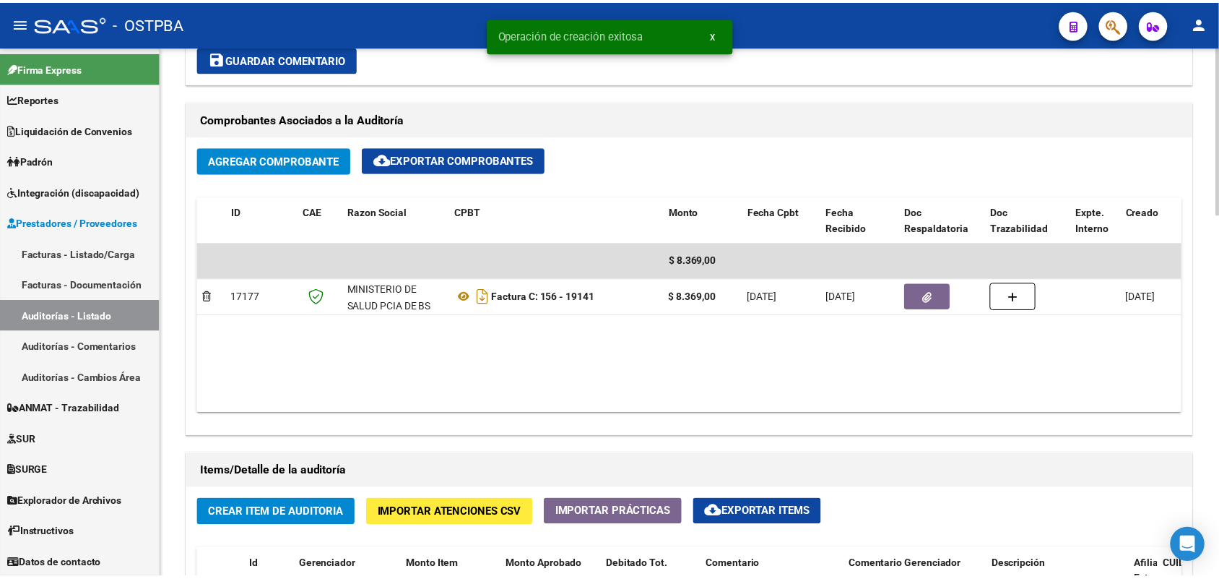
scroll to position [722, 0]
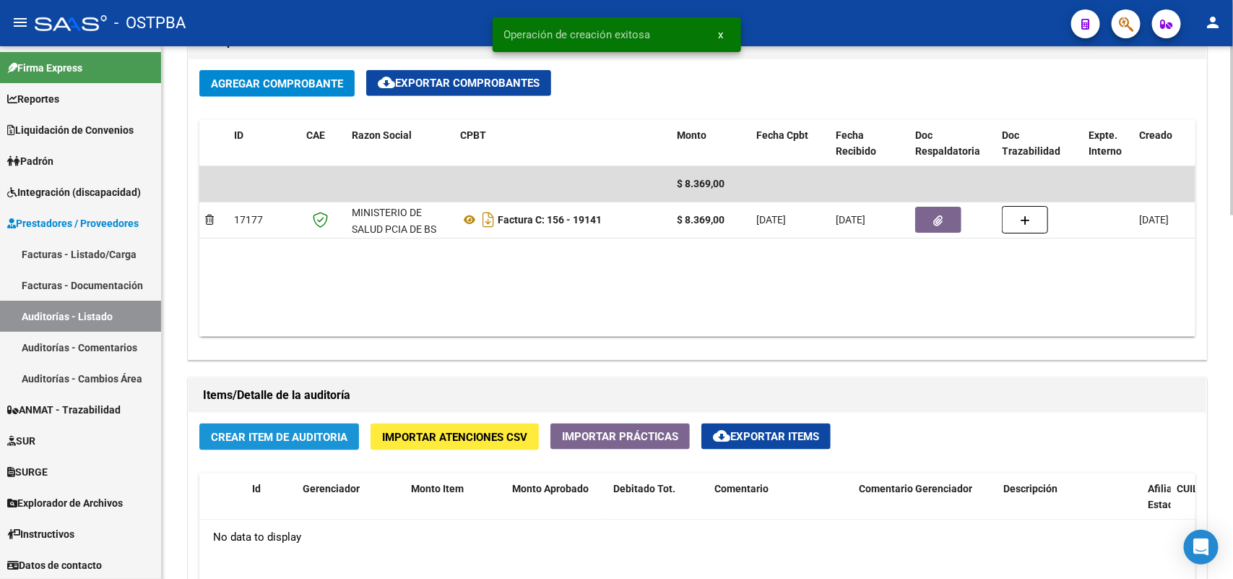
click at [304, 441] on span "Crear Item de Auditoria" at bounding box center [279, 436] width 137 height 13
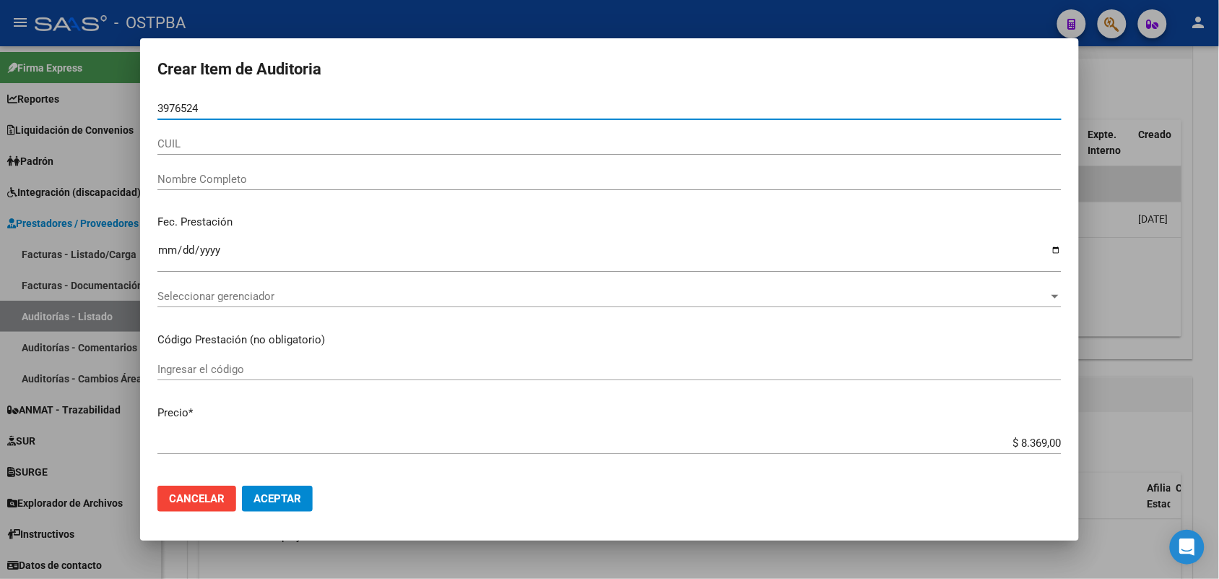
type input "39765247"
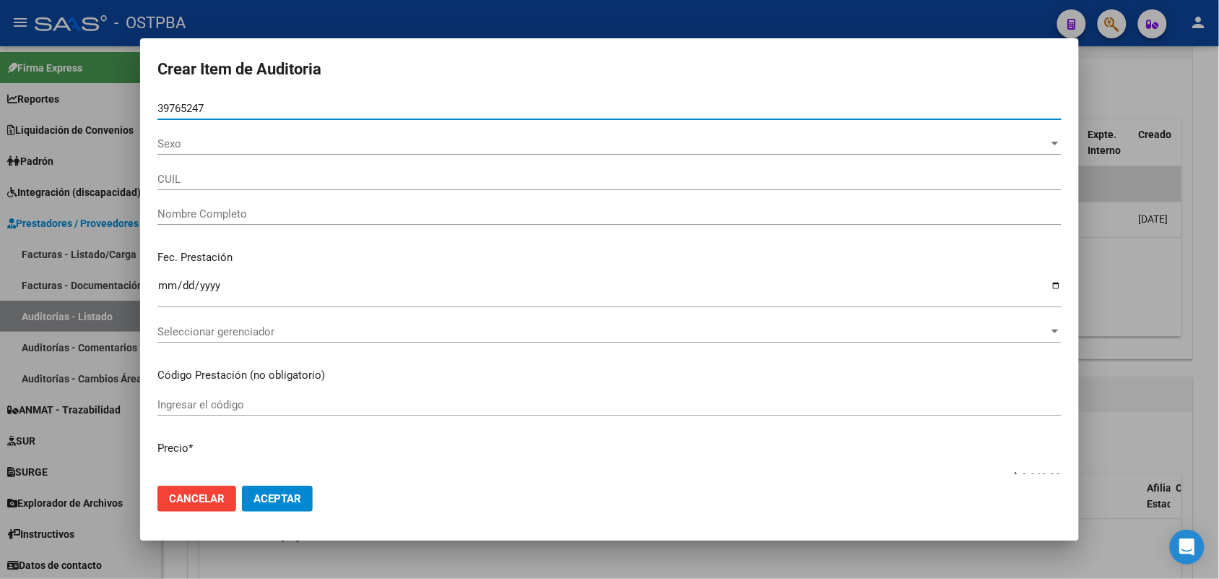
type input "27397652470"
type input "PERALTA MICAELA ROCIO BELEN"
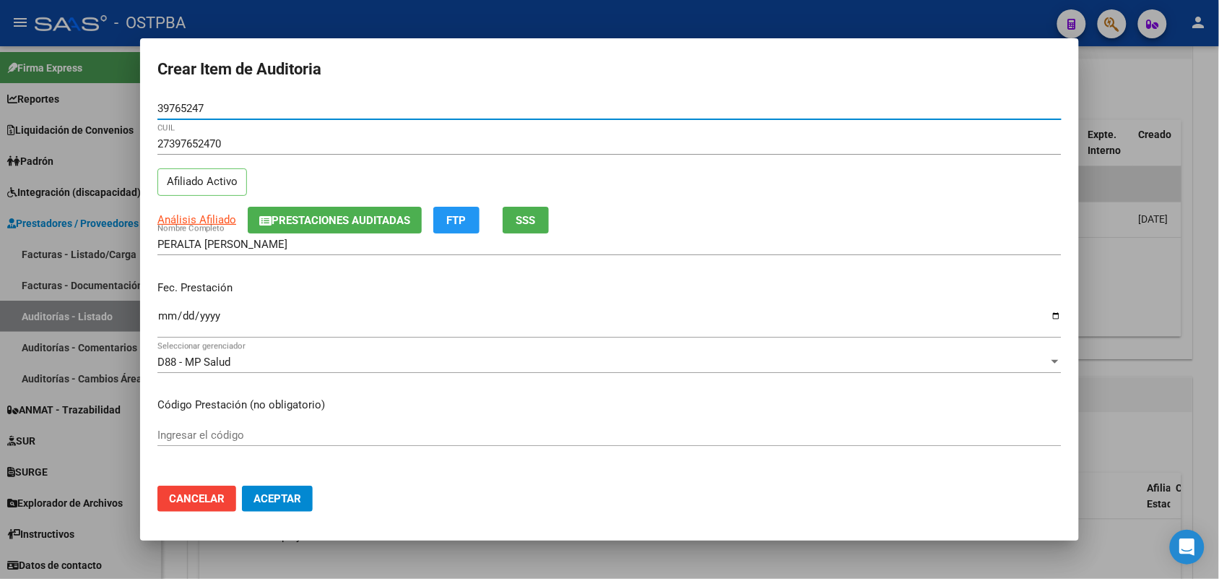
type input "39765247"
click at [166, 318] on input "Ingresar la fecha" at bounding box center [609, 321] width 904 height 23
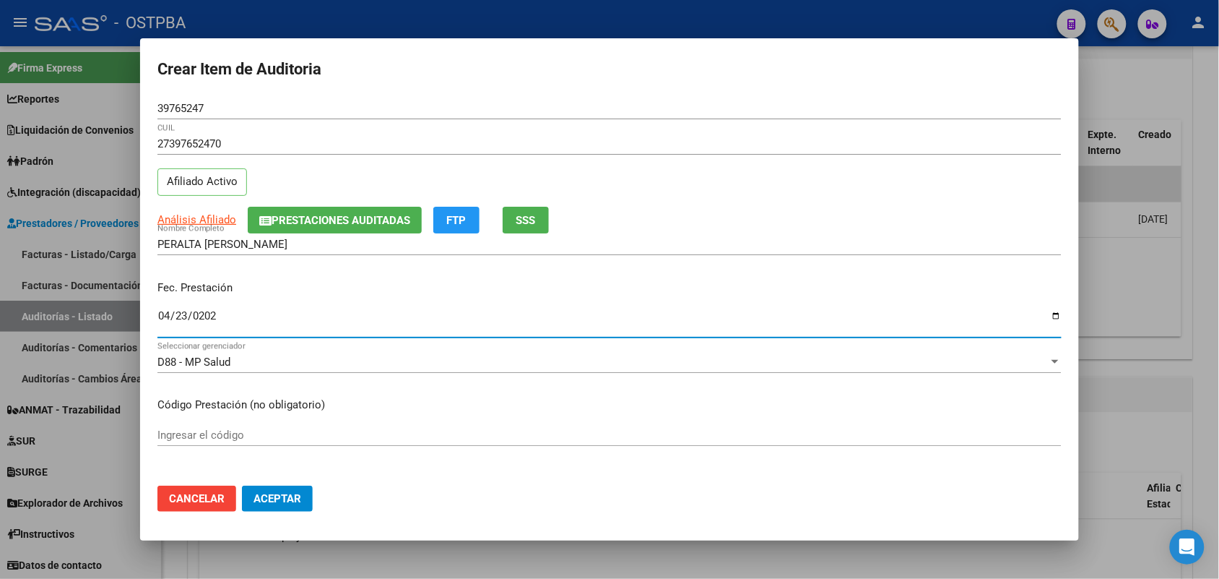
type input "2025-04-23"
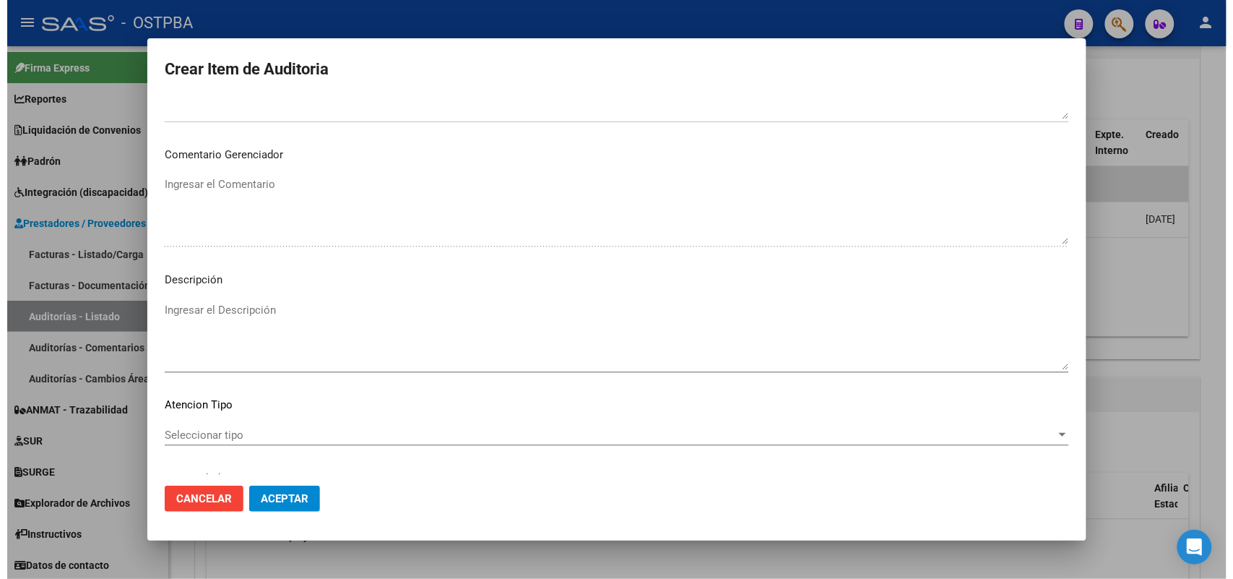
scroll to position [799, 0]
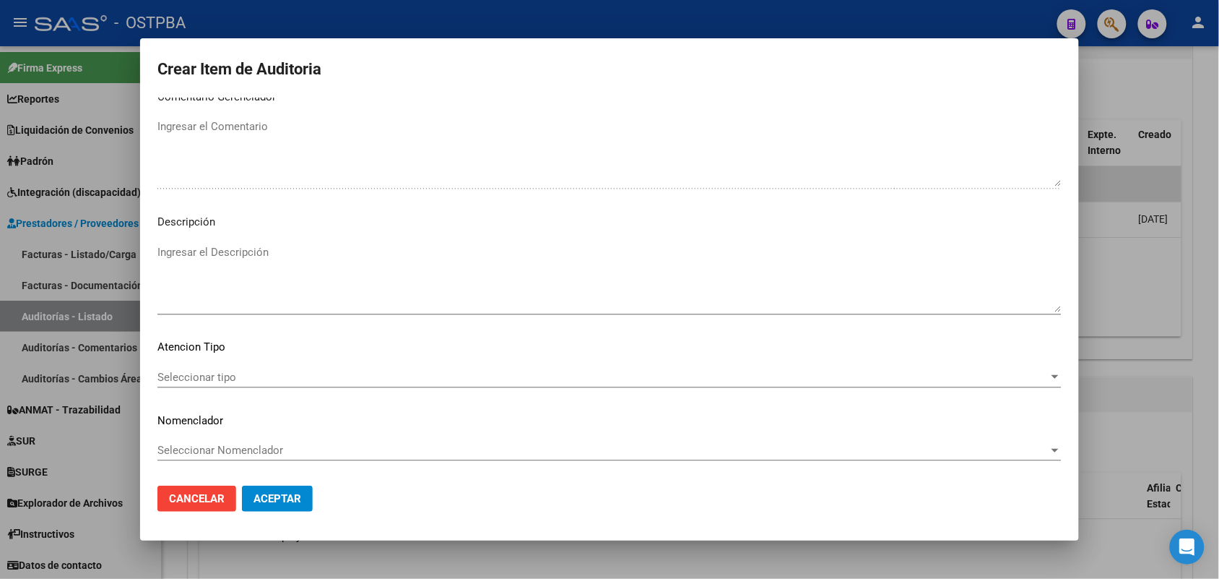
click at [203, 374] on span "Seleccionar tipo" at bounding box center [602, 377] width 891 height 13
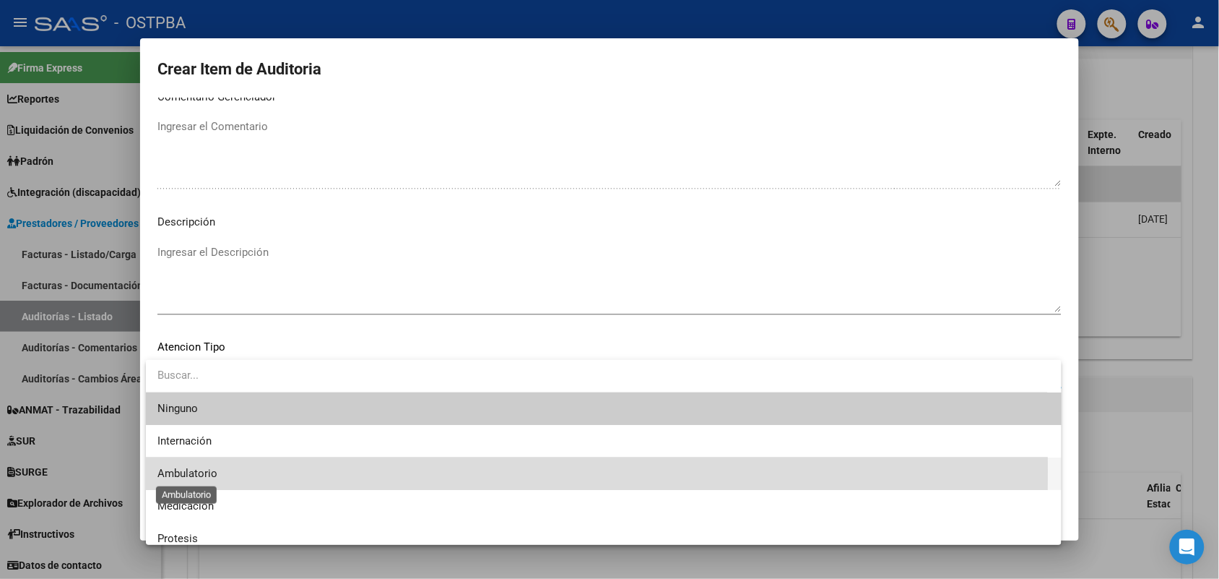
click at [204, 471] on span "Ambulatorio" at bounding box center [187, 473] width 60 height 13
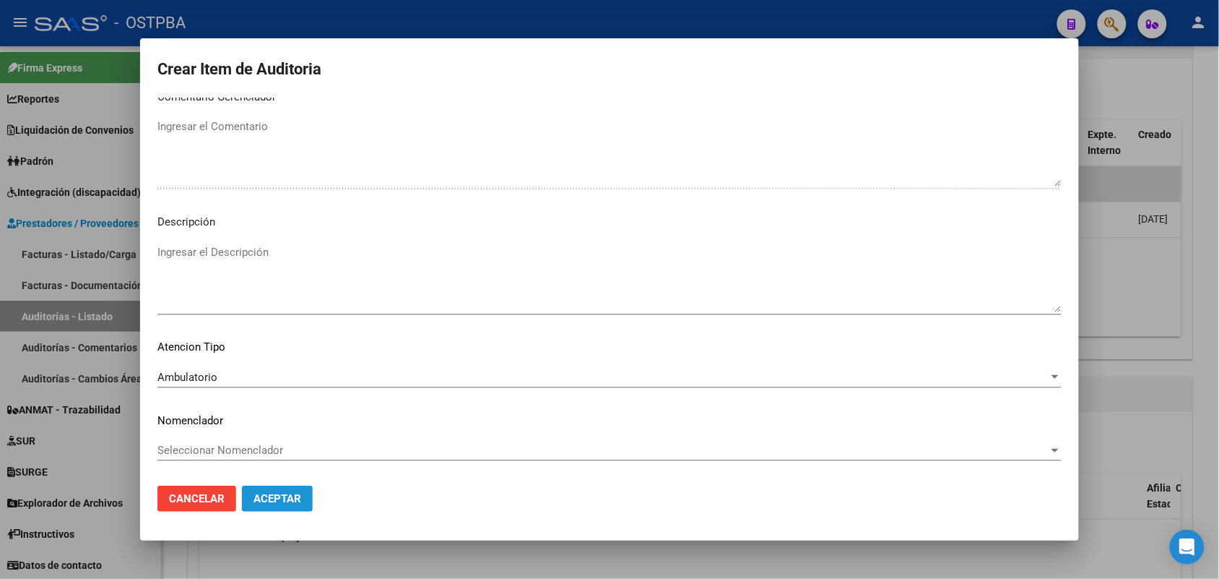
click at [277, 503] on span "Aceptar" at bounding box center [278, 498] width 48 height 13
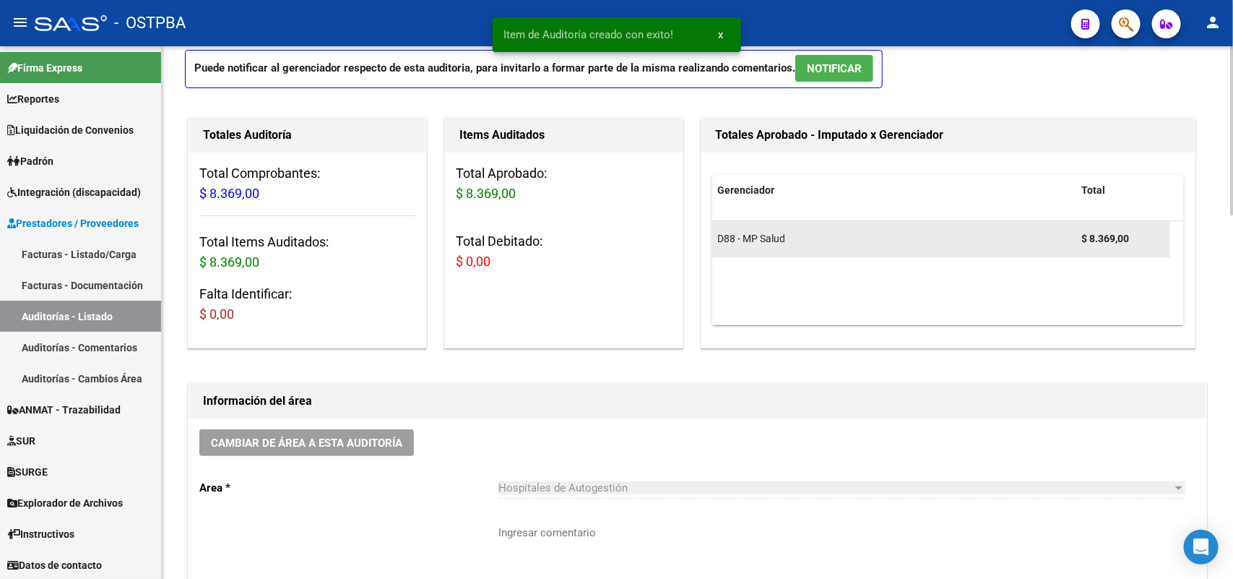
scroll to position [0, 0]
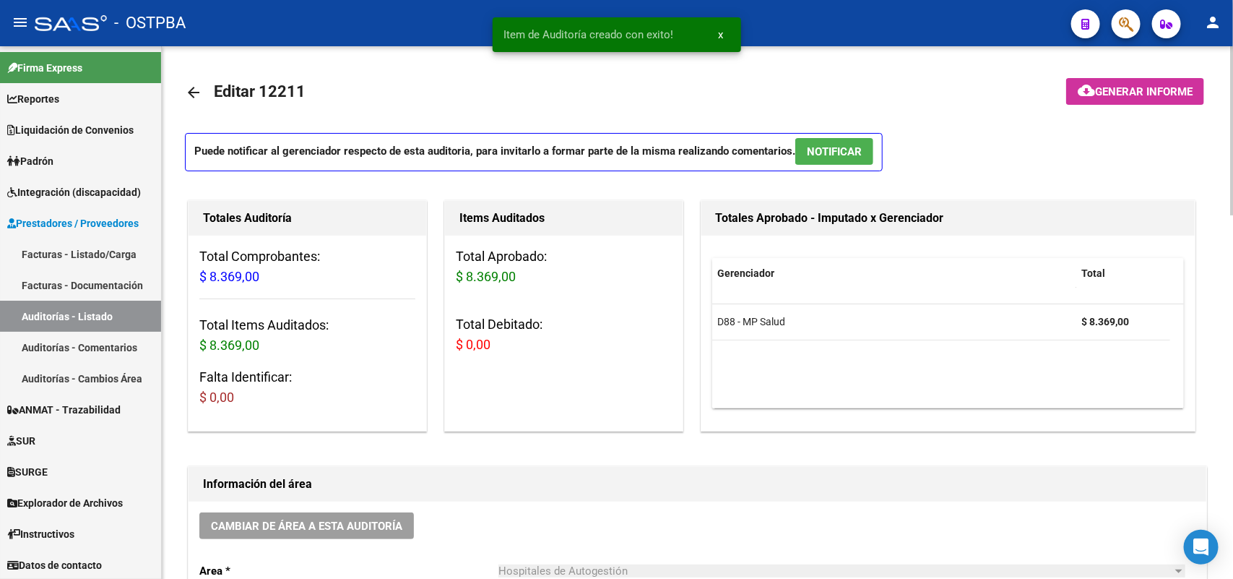
click at [1145, 85] on span "Generar informe" at bounding box center [1144, 91] width 98 height 13
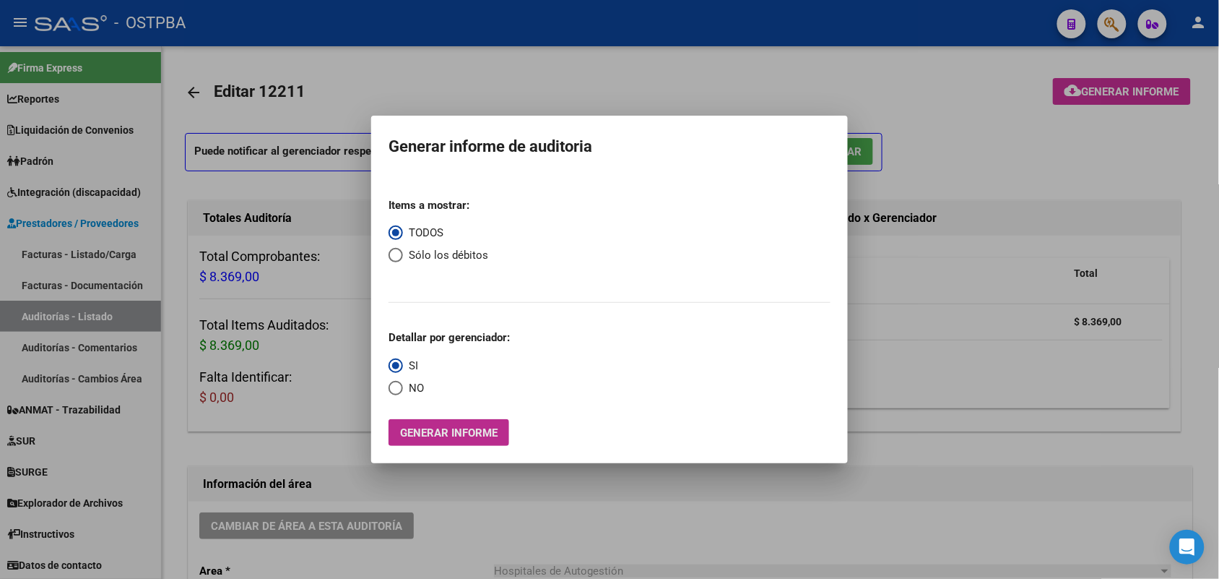
click at [493, 439] on button "Generar informe" at bounding box center [449, 432] width 121 height 27
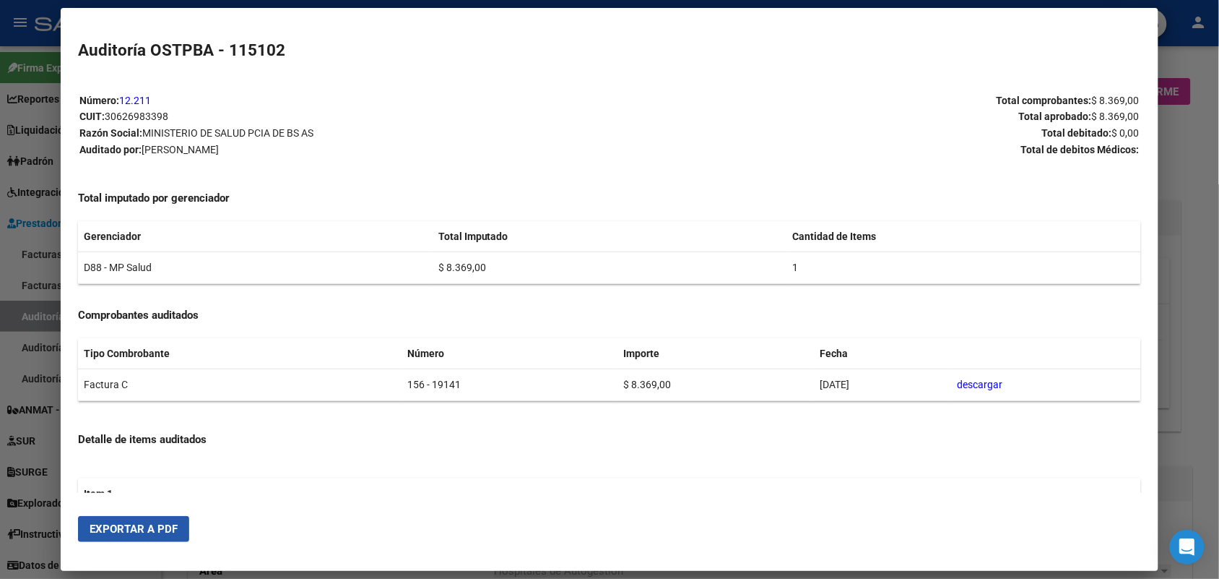
click at [147, 529] on span "Exportar a PDF" at bounding box center [134, 528] width 88 height 13
click at [24, 237] on div at bounding box center [609, 289] width 1219 height 579
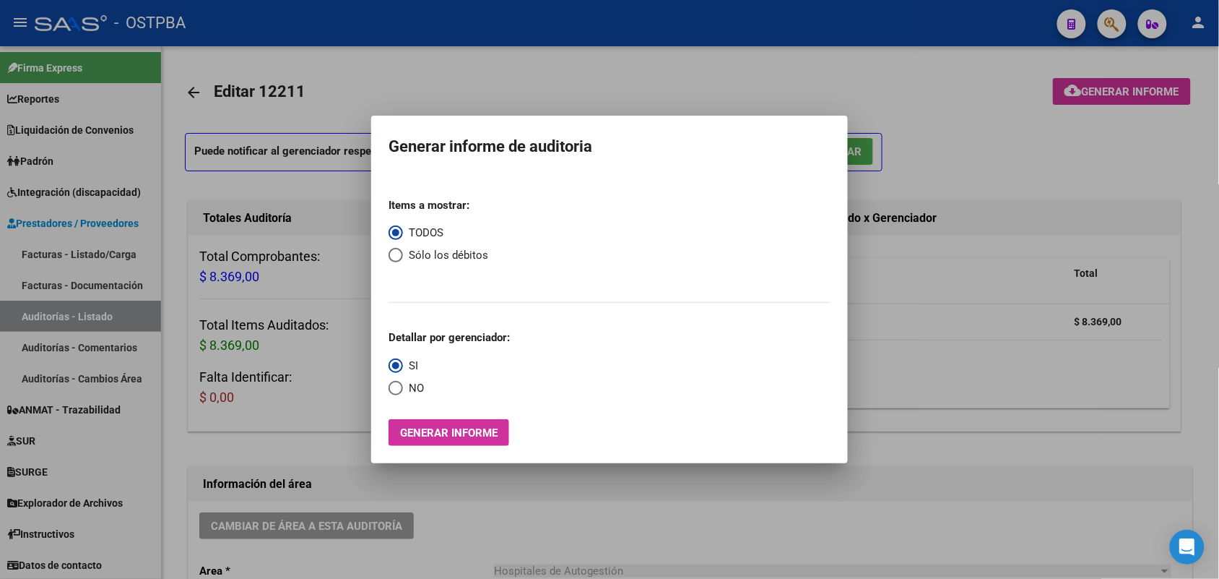
click at [1034, 189] on div at bounding box center [609, 289] width 1219 height 579
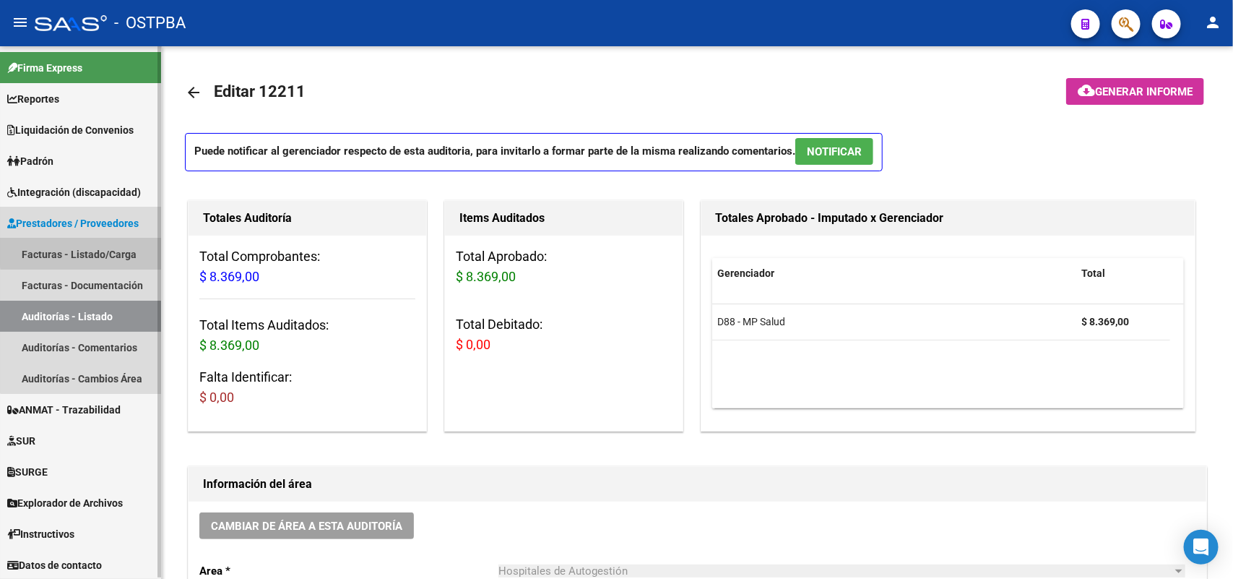
click at [96, 251] on link "Facturas - Listado/Carga" at bounding box center [80, 253] width 161 height 31
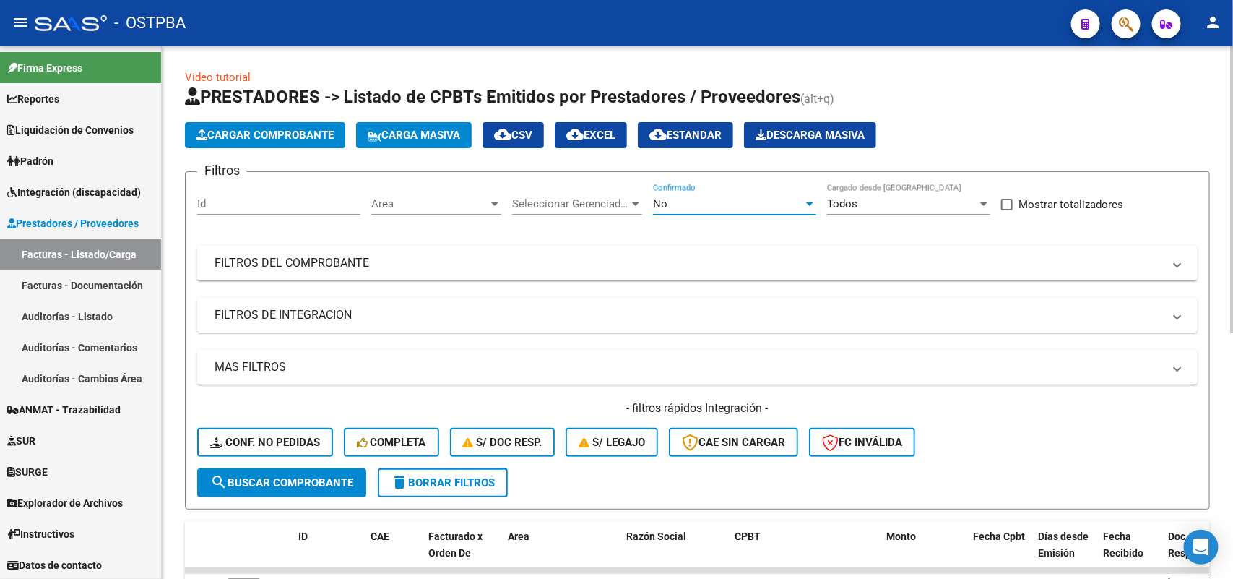
click at [809, 199] on div at bounding box center [809, 204] width 13 height 12
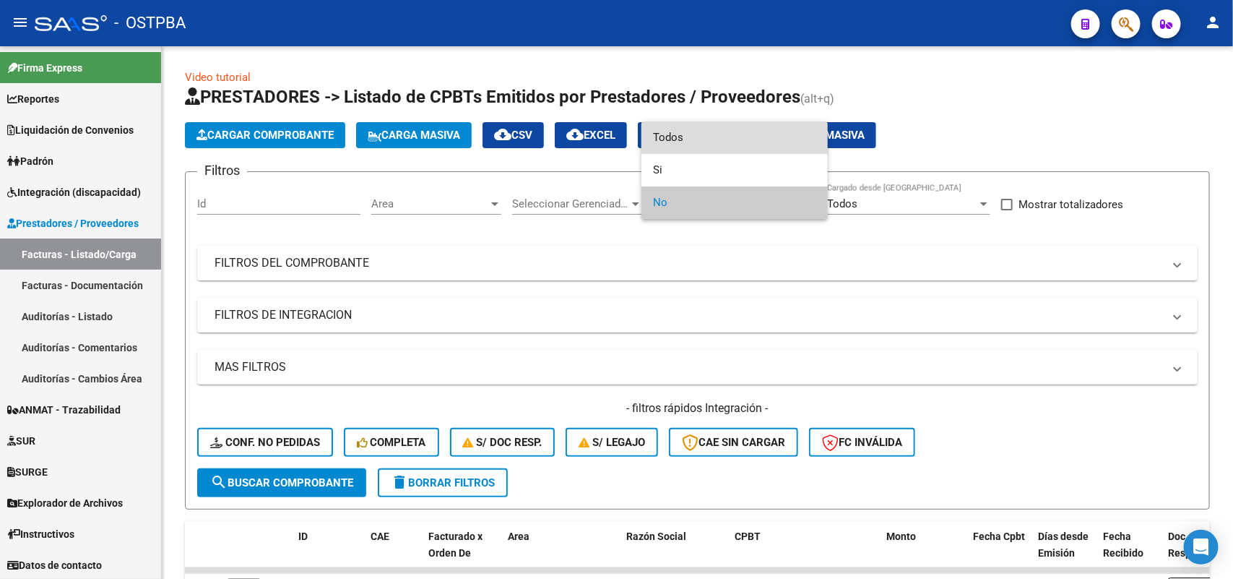
click at [692, 131] on span "Todos" at bounding box center [734, 137] width 163 height 33
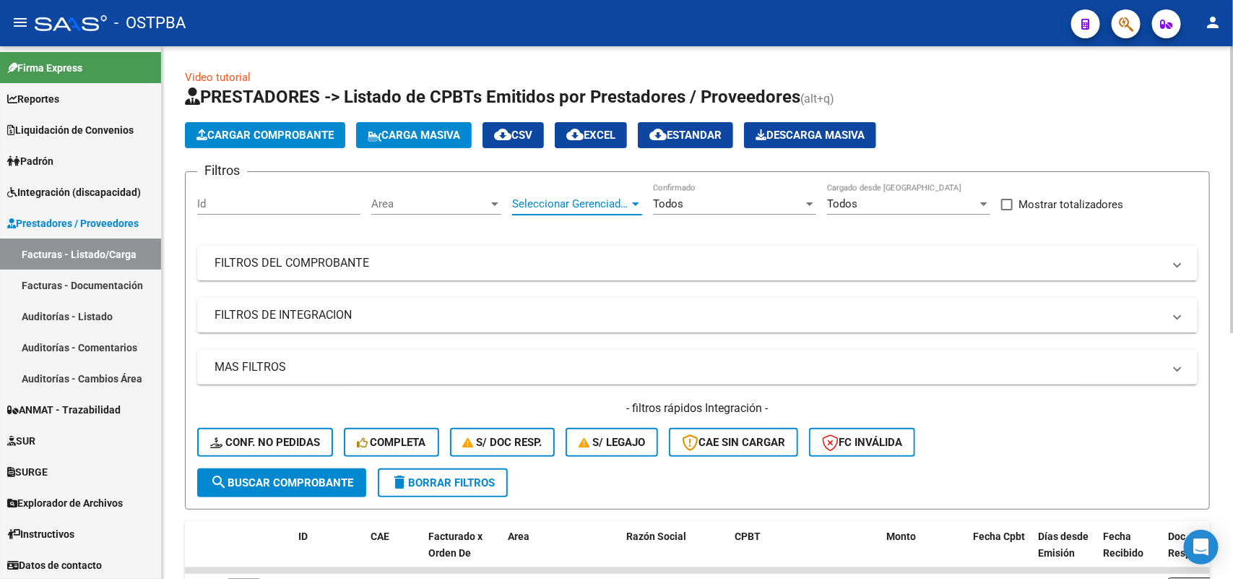
click at [633, 206] on div at bounding box center [635, 204] width 13 height 12
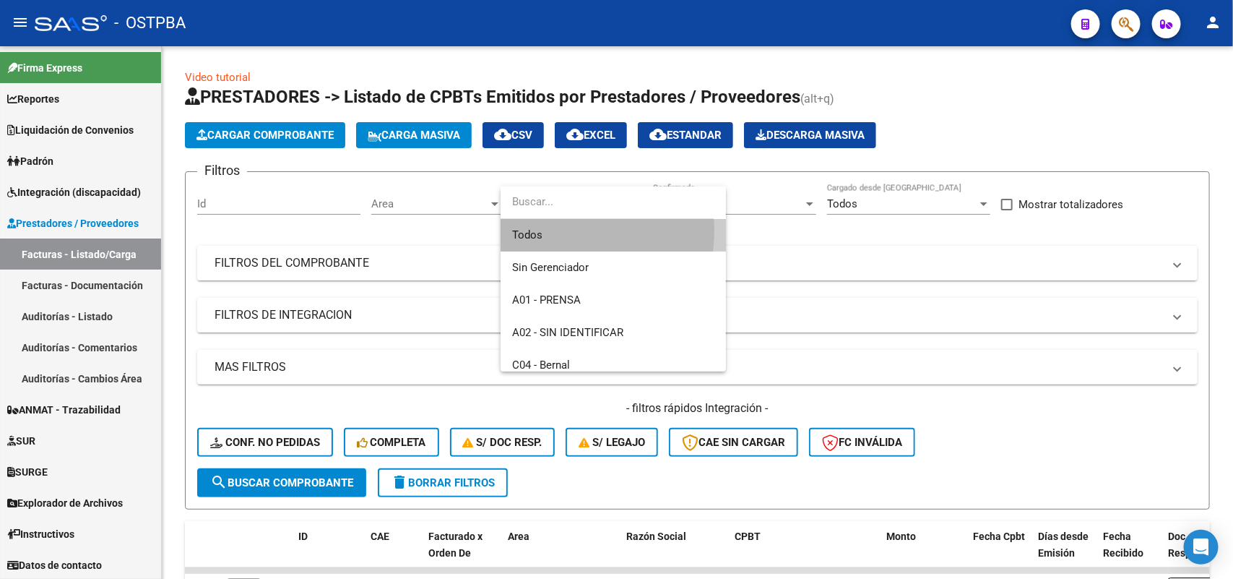
click at [556, 230] on span "Todos" at bounding box center [613, 235] width 202 height 33
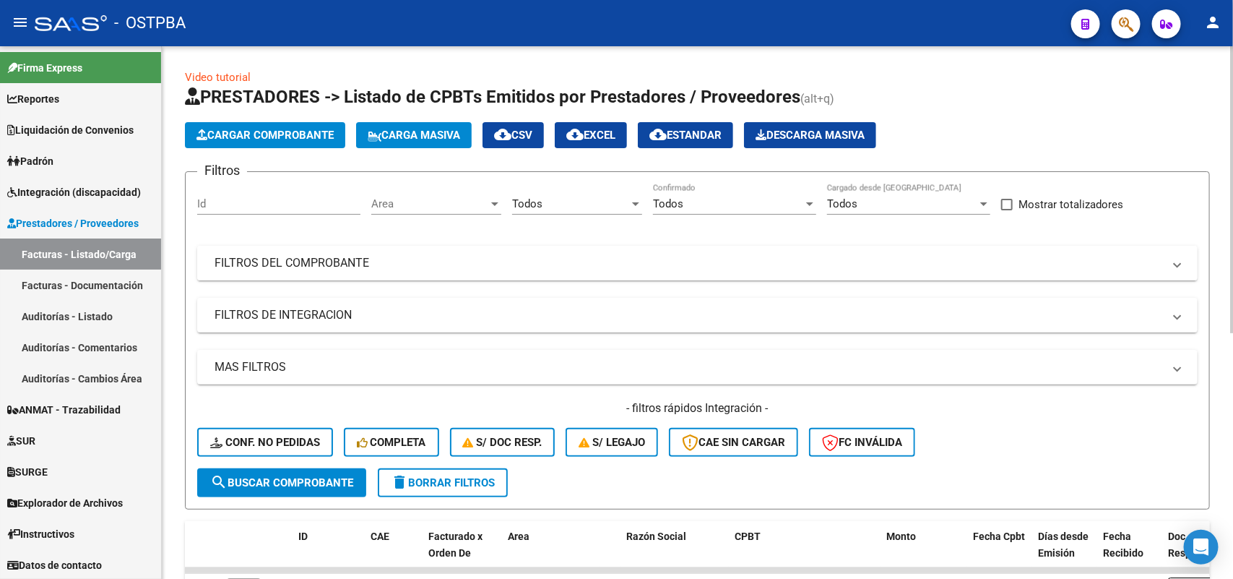
click at [367, 266] on mat-panel-title "FILTROS DEL COMPROBANTE" at bounding box center [689, 263] width 948 height 16
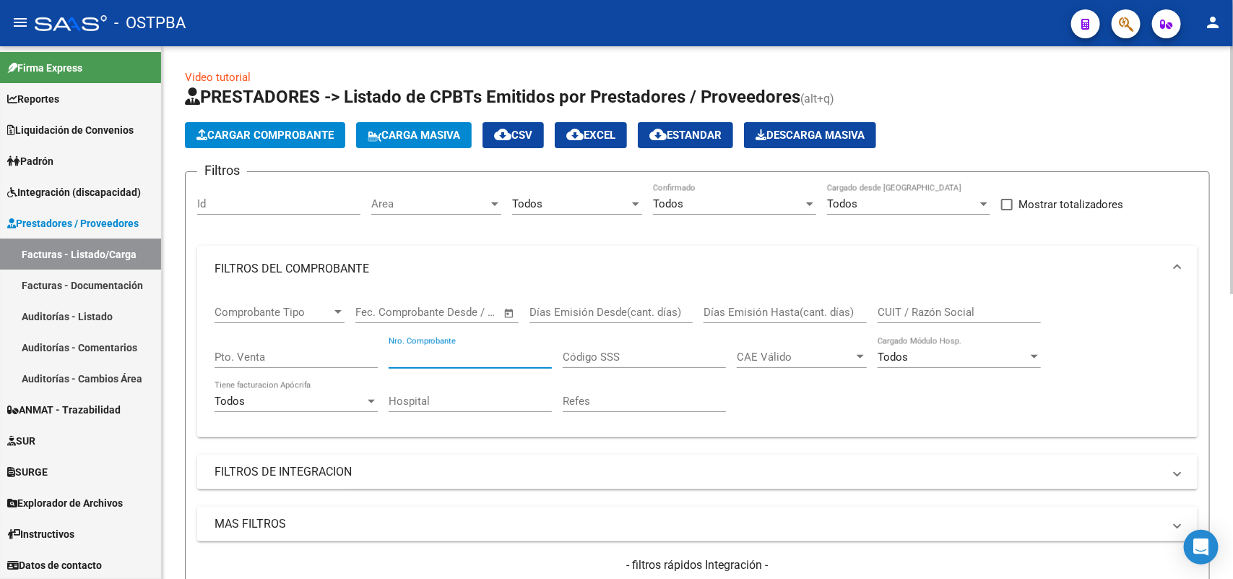
click at [489, 352] on input "Nro. Comprobante" at bounding box center [470, 356] width 163 height 13
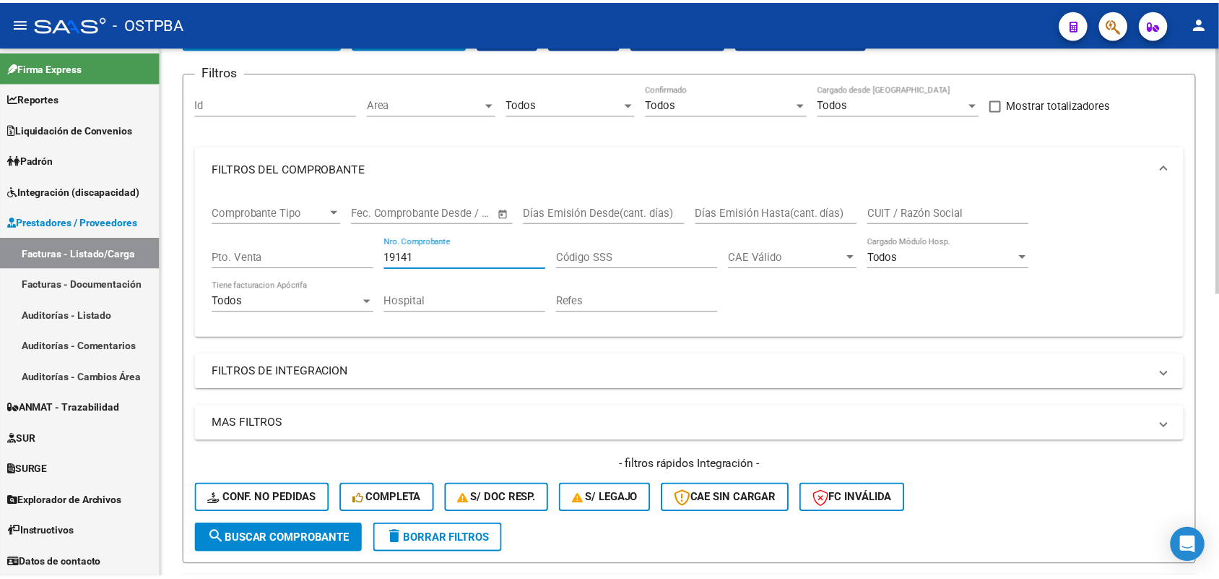
scroll to position [271, 0]
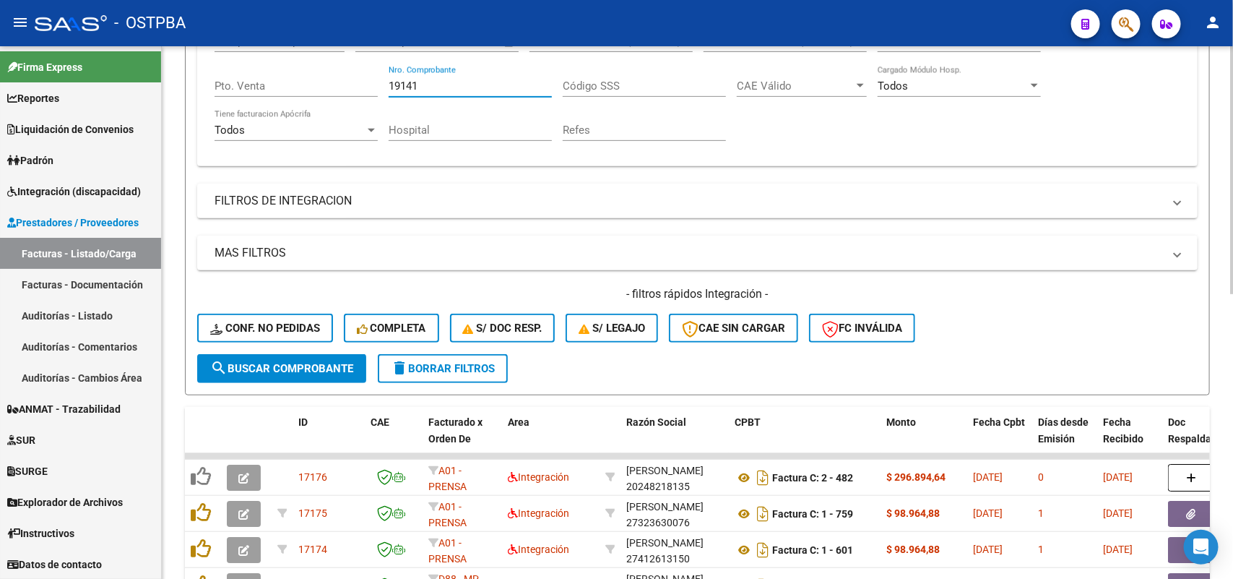
type input "19141"
click at [307, 368] on span "search Buscar Comprobante" at bounding box center [281, 368] width 143 height 13
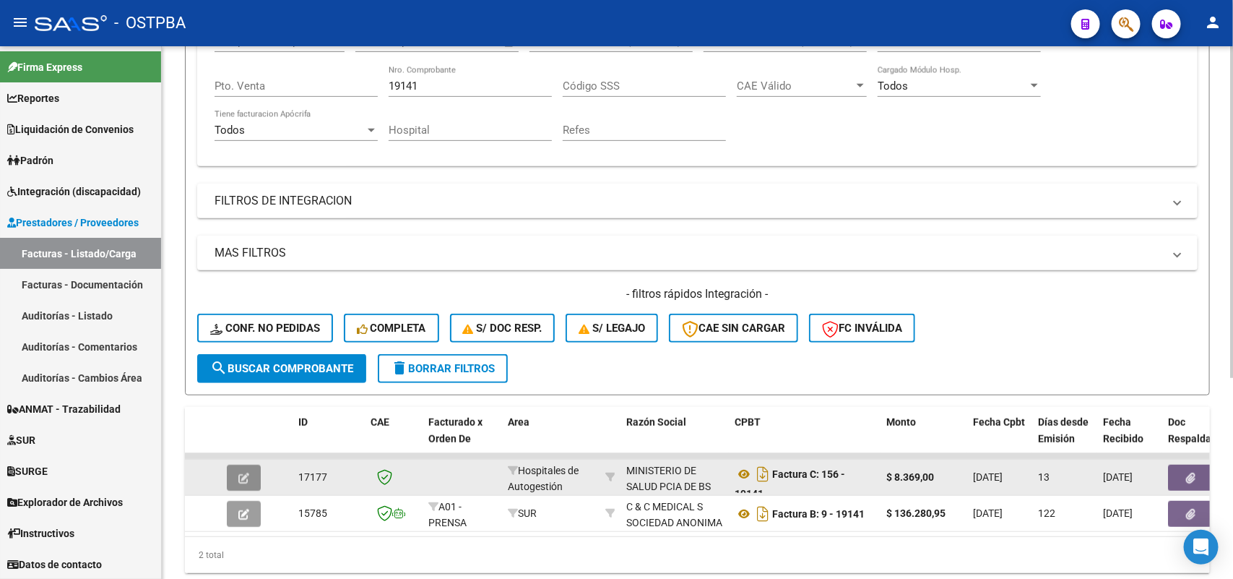
click at [244, 474] on icon "button" at bounding box center [243, 477] width 11 height 11
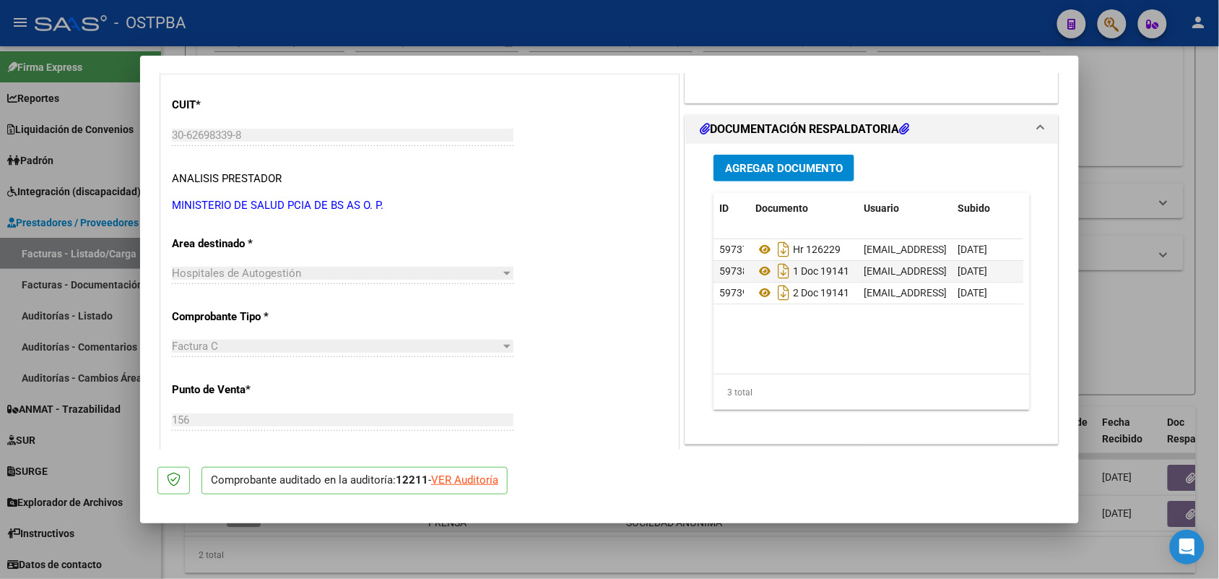
scroll to position [181, 0]
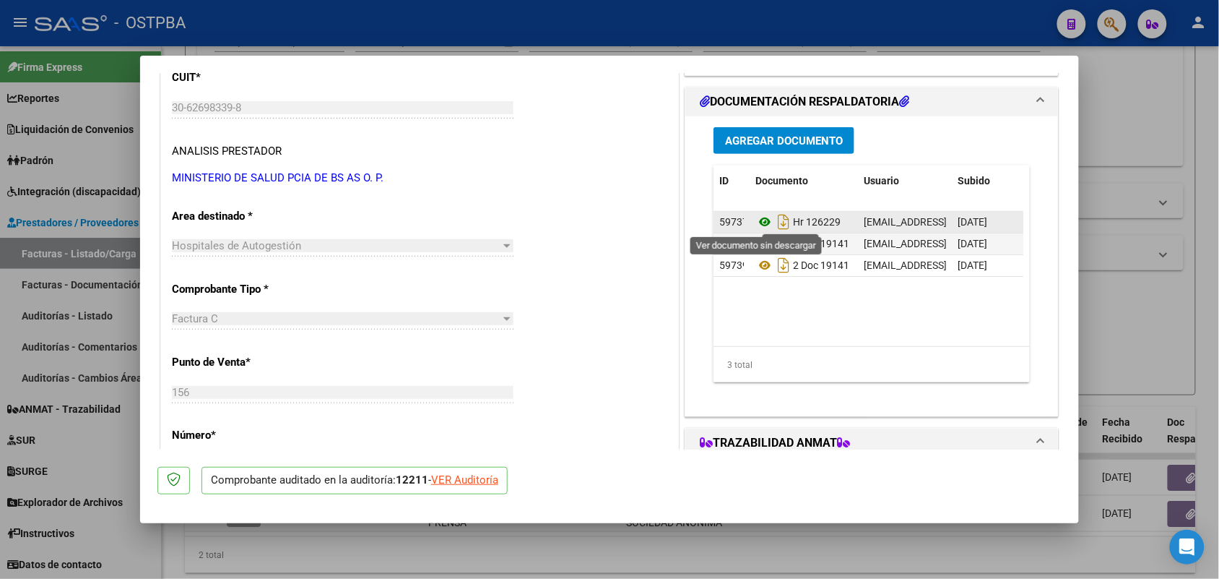
click at [755, 220] on icon at bounding box center [764, 221] width 19 height 17
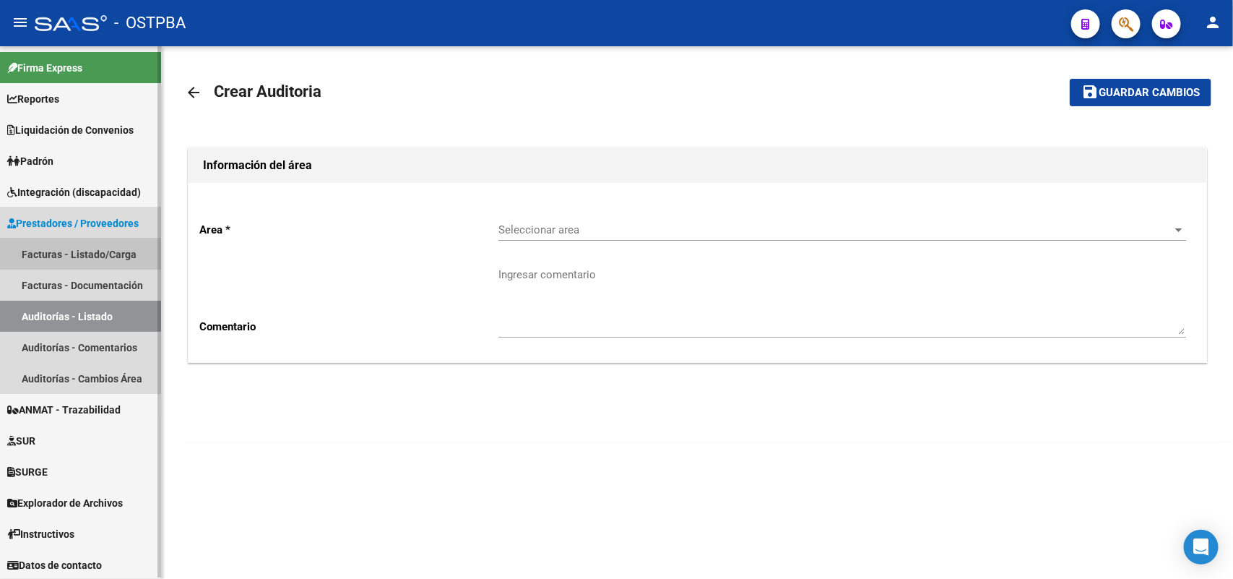
click at [126, 255] on link "Facturas - Listado/Carga" at bounding box center [80, 253] width 161 height 31
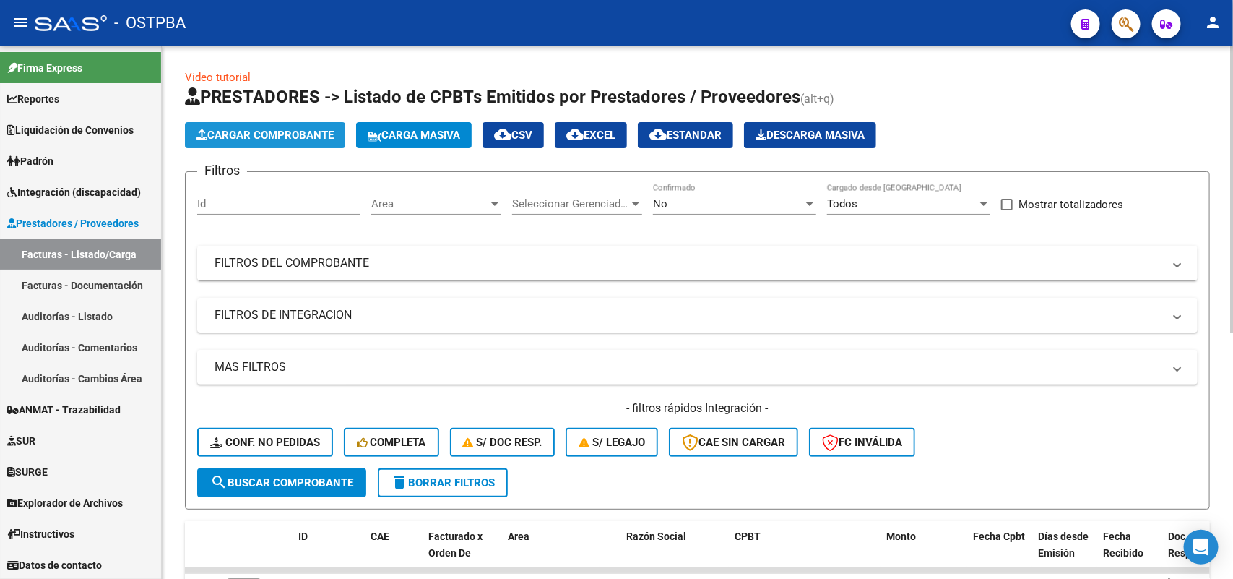
click at [290, 126] on button "Cargar Comprobante" at bounding box center [265, 135] width 160 height 26
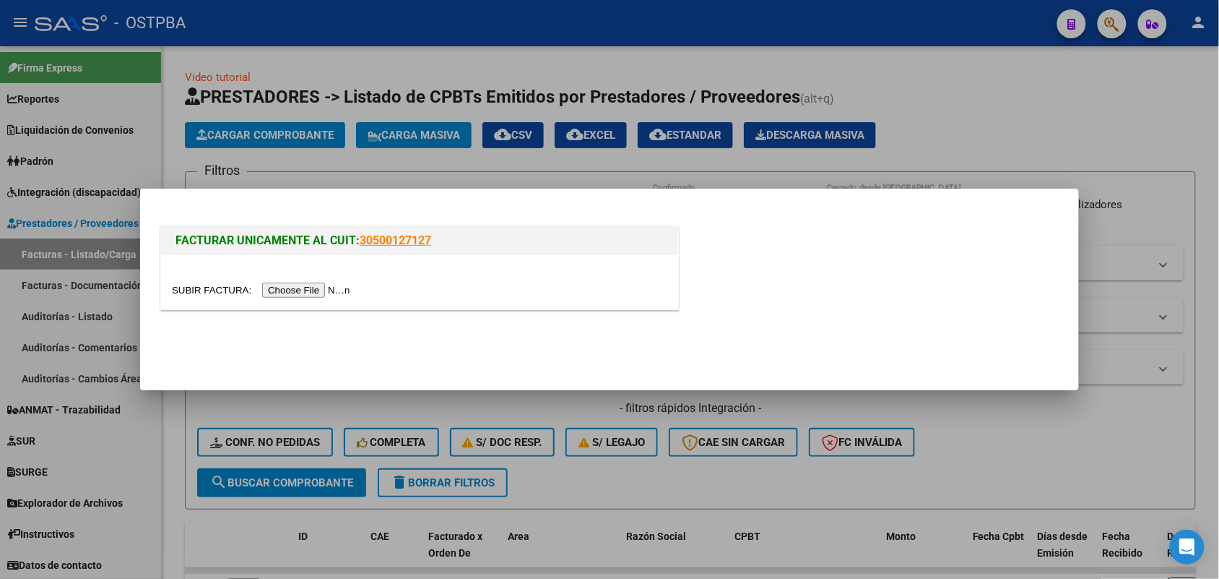
click at [321, 293] on input "file" at bounding box center [263, 289] width 183 height 15
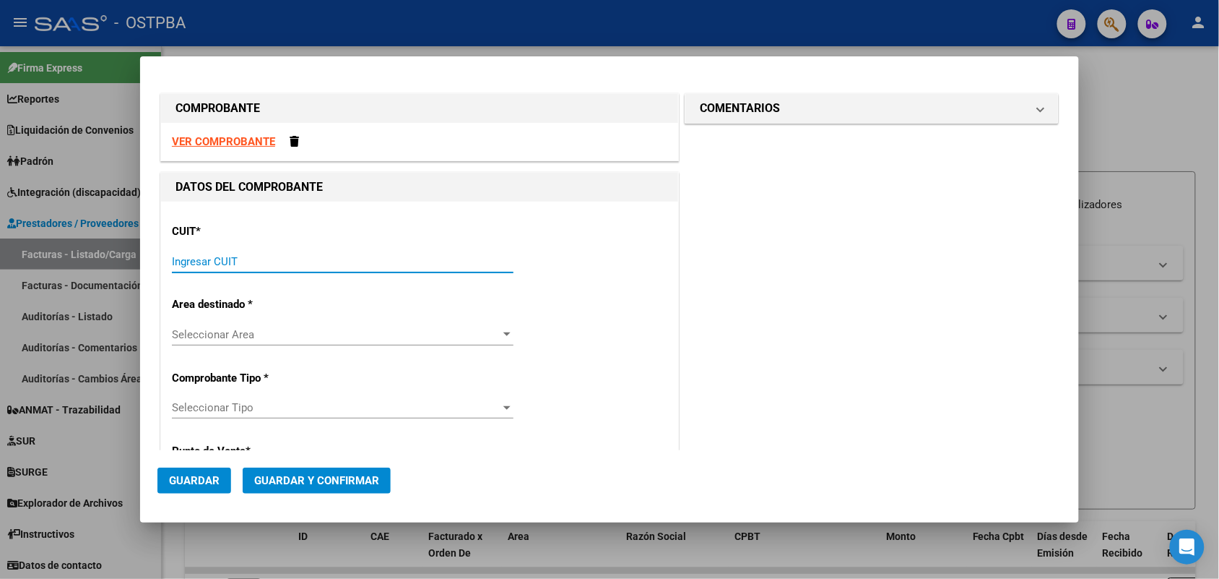
click at [186, 258] on input "Ingresar CUIT" at bounding box center [343, 261] width 342 height 13
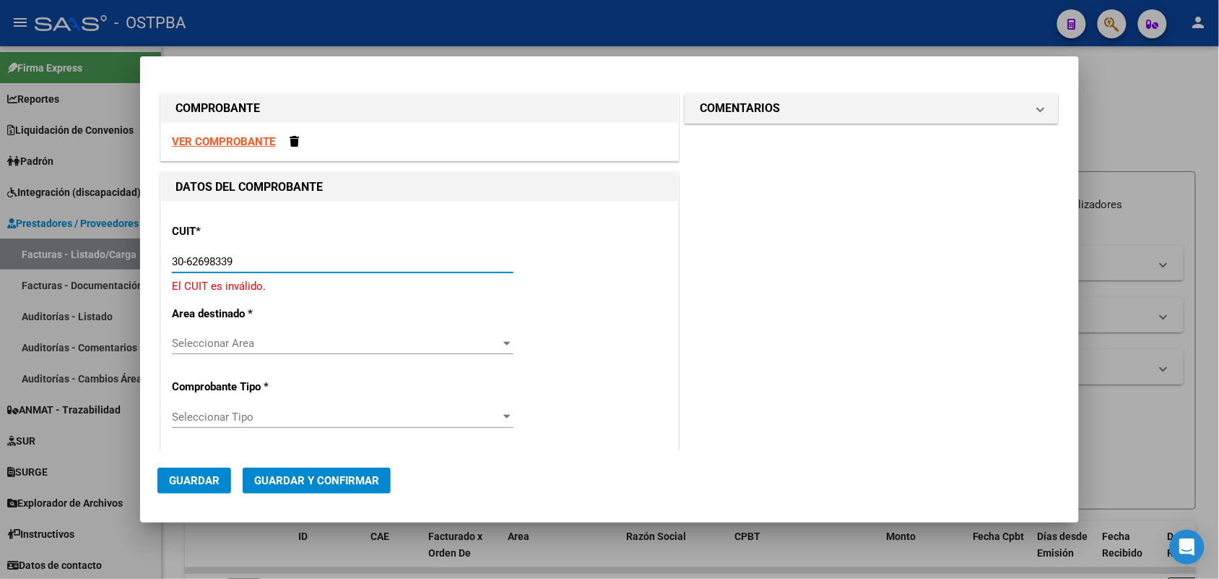
type input "30-62698339-8"
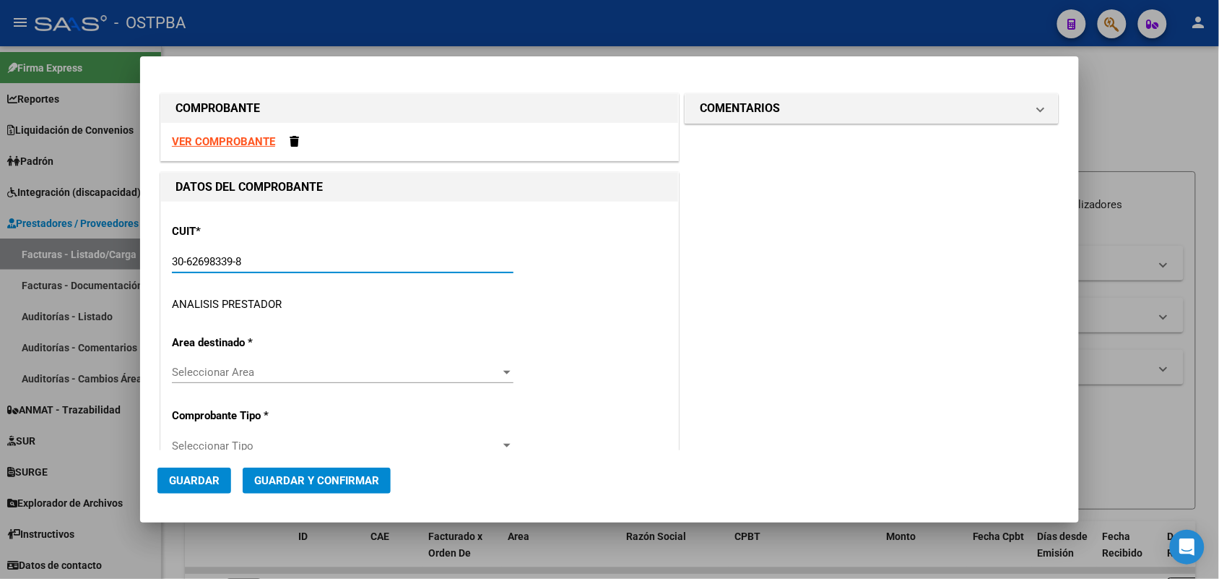
type input "156"
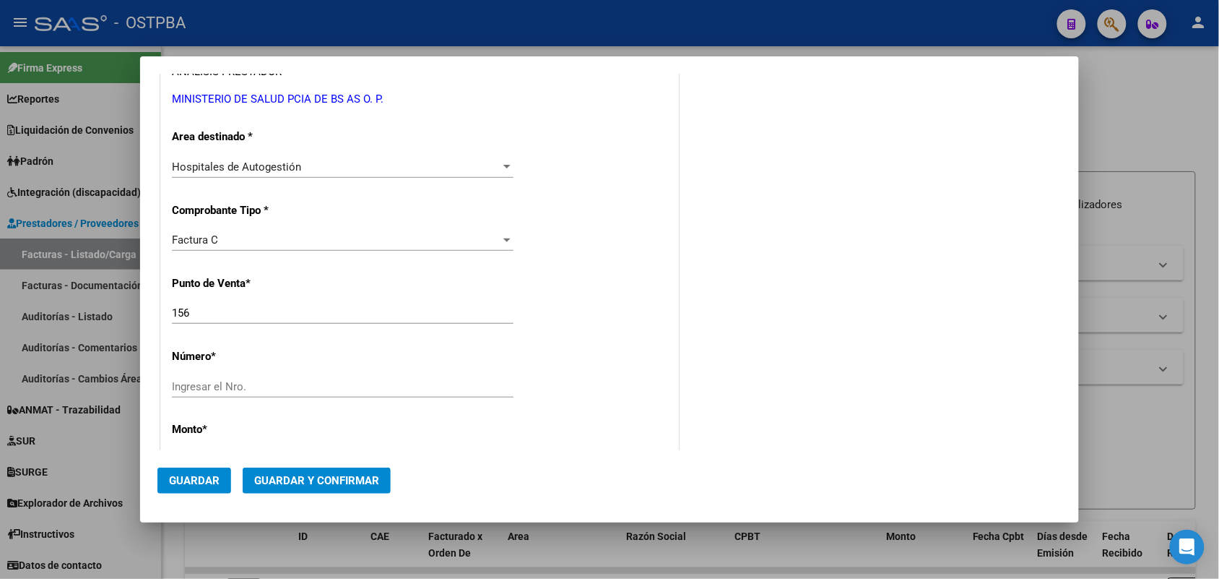
scroll to position [271, 0]
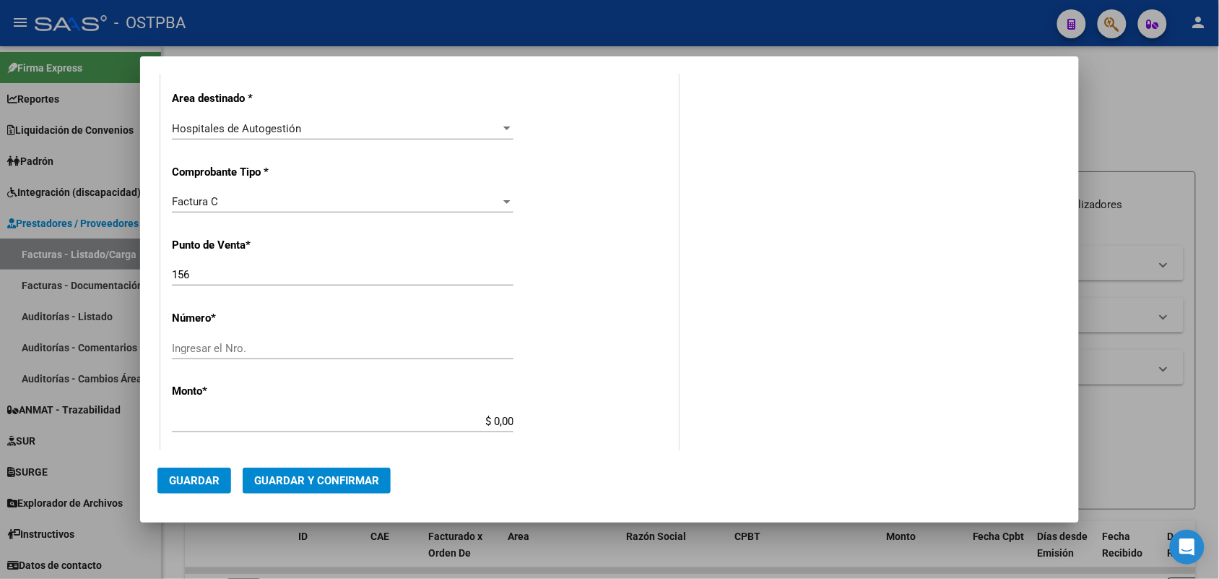
type input "30-62698339-8"
drag, startPoint x: 192, startPoint y: 274, endPoint x: 156, endPoint y: 277, distance: 36.2
click at [156, 277] on mat-dialog-content "COMPROBANTE VER COMPROBANTE DATOS DEL COMPROBANTE CUIT * 30-62698339-8 Ingresar…" at bounding box center [609, 262] width 939 height 376
type input "100"
click at [197, 345] on input "Ingresar el Nro." at bounding box center [343, 348] width 342 height 13
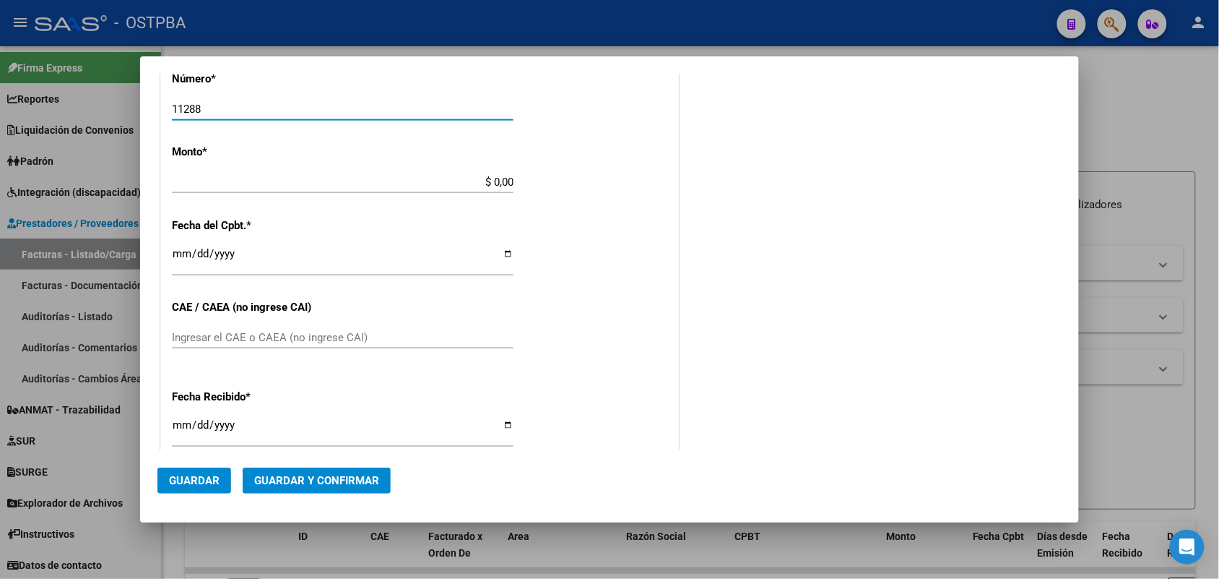
scroll to position [542, 0]
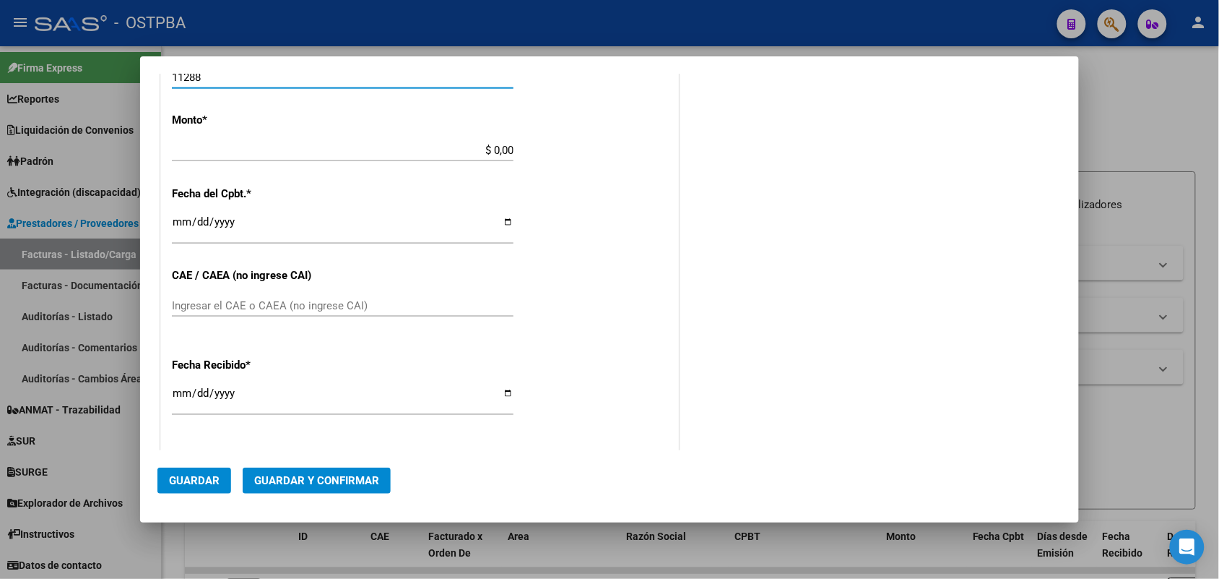
type input "11288"
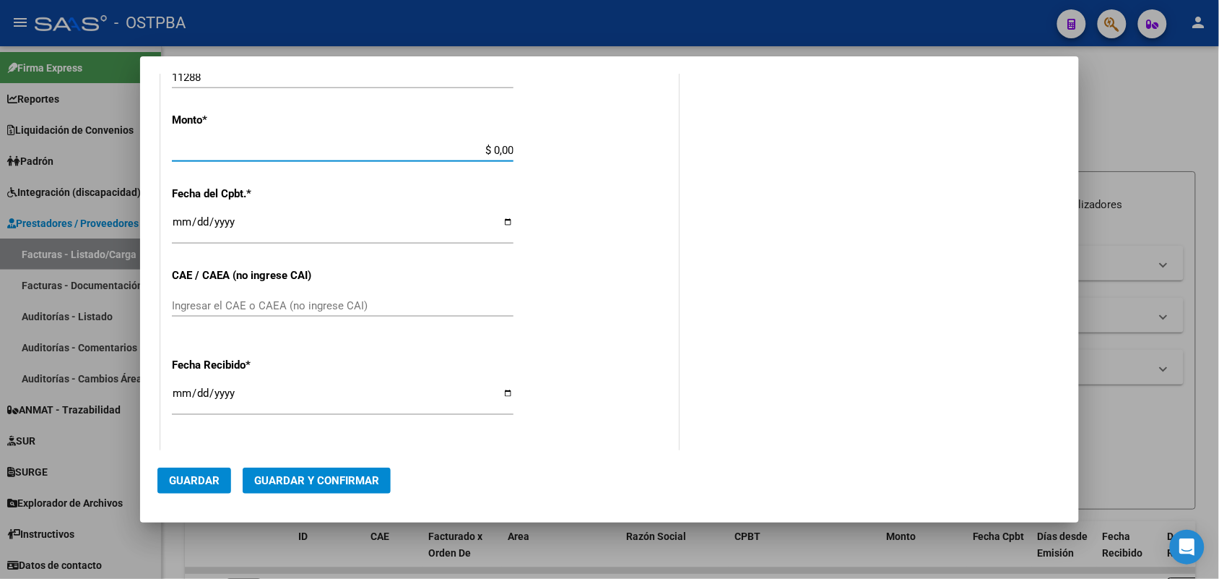
drag, startPoint x: 477, startPoint y: 150, endPoint x: 537, endPoint y: 150, distance: 59.2
click at [537, 150] on div "CUIT * 30-62698339-8 Ingresar CUIT ANALISIS PRESTADOR MINISTERIO DE SALUD PCIA …" at bounding box center [419, 172] width 517 height 1024
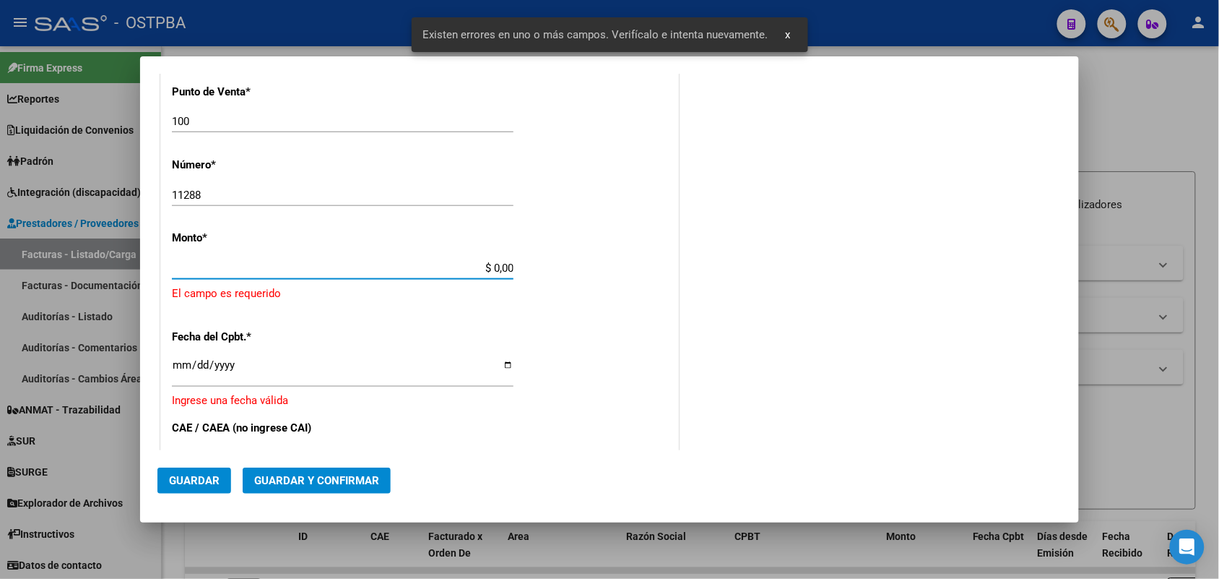
scroll to position [423, 0]
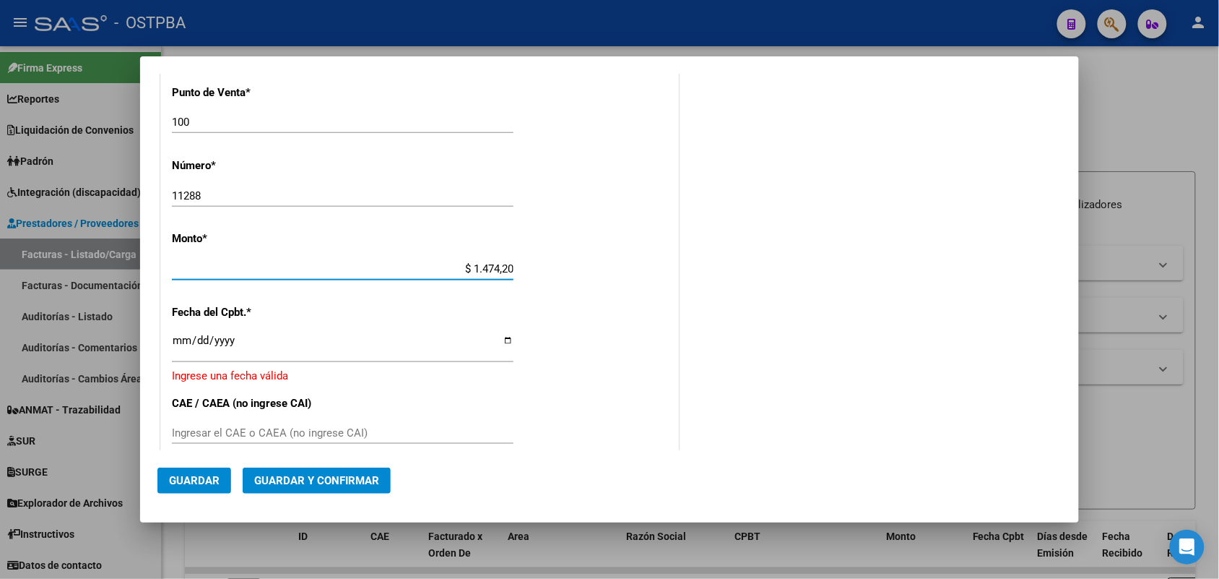
type input "$ 14.742,00"
click at [181, 344] on input "Ingresar la fecha" at bounding box center [343, 345] width 342 height 23
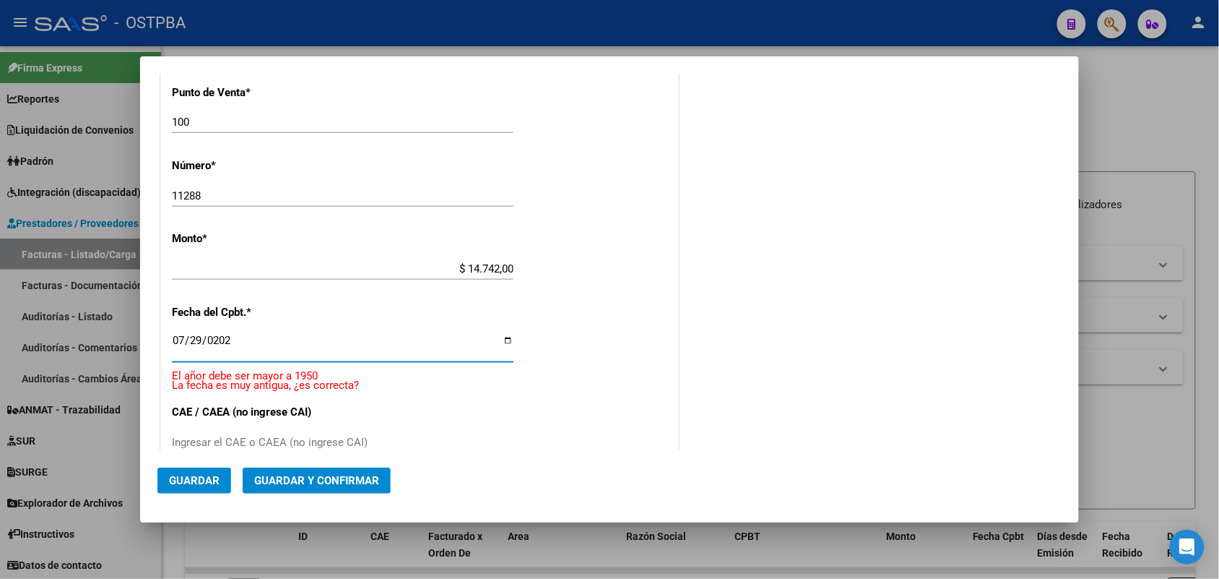
type input "[DATE]"
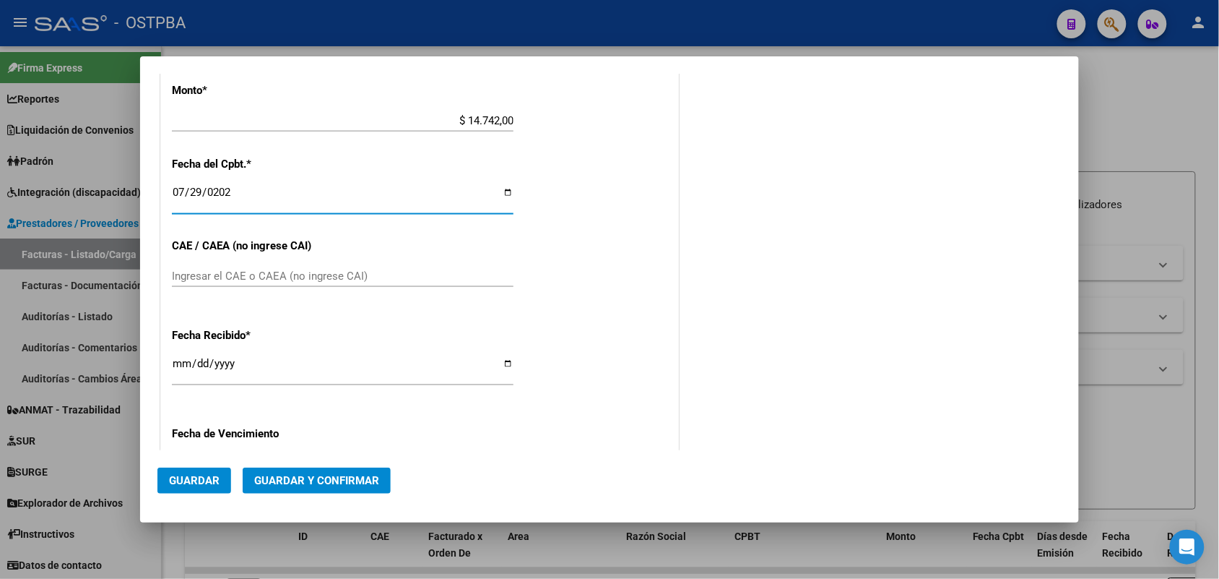
scroll to position [604, 0]
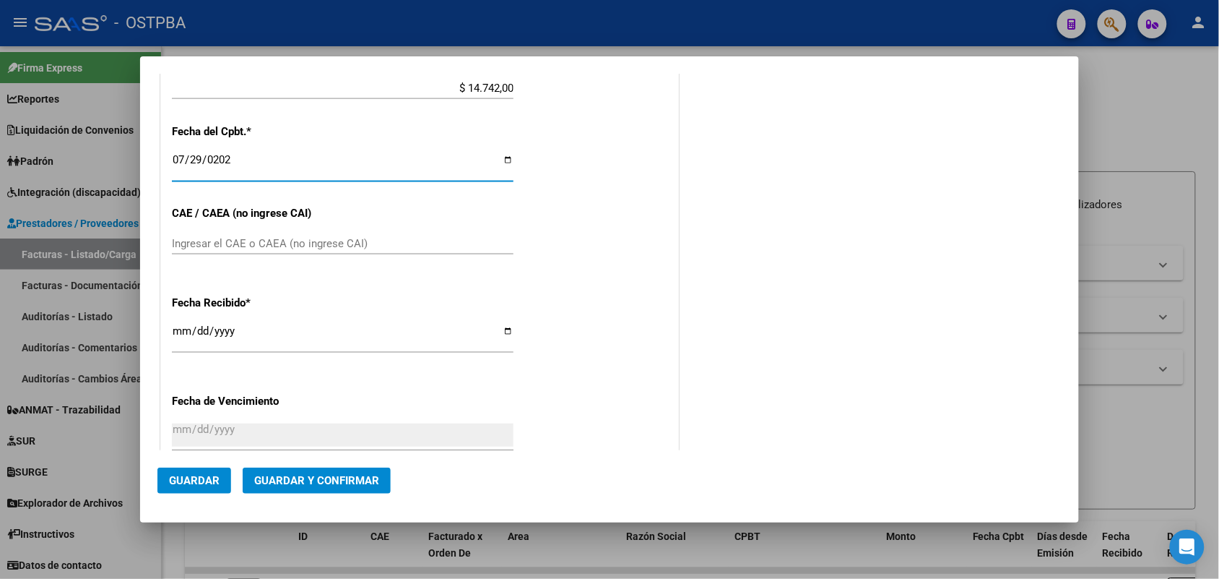
click at [181, 243] on input "Ingresar el CAE o CAEA (no ingrese CAI)" at bounding box center [343, 243] width 342 height 13
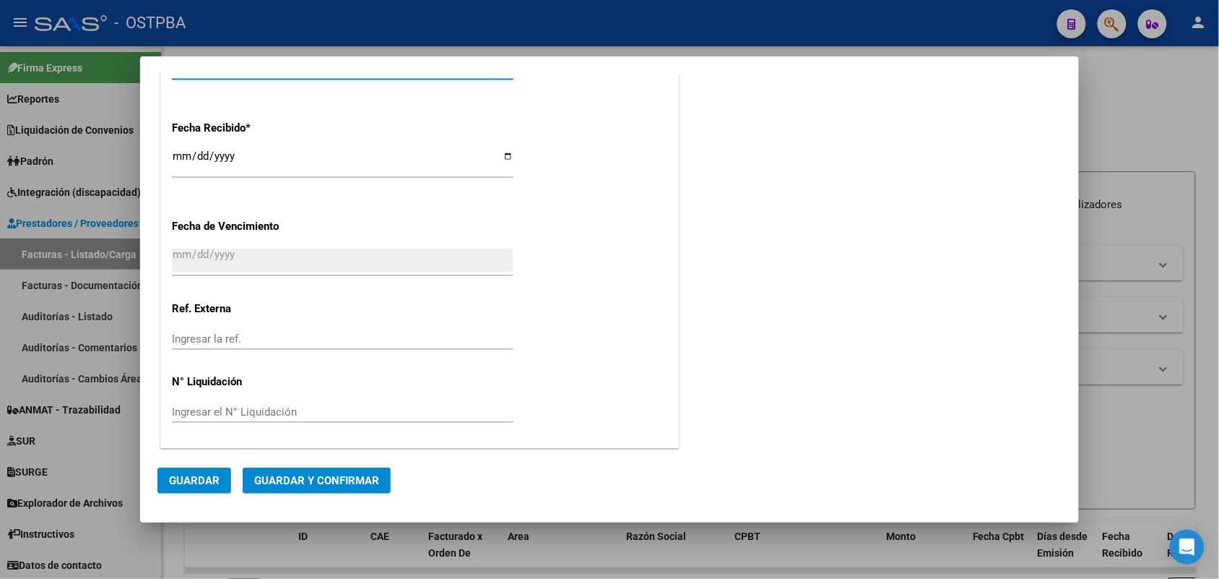
scroll to position [599, 0]
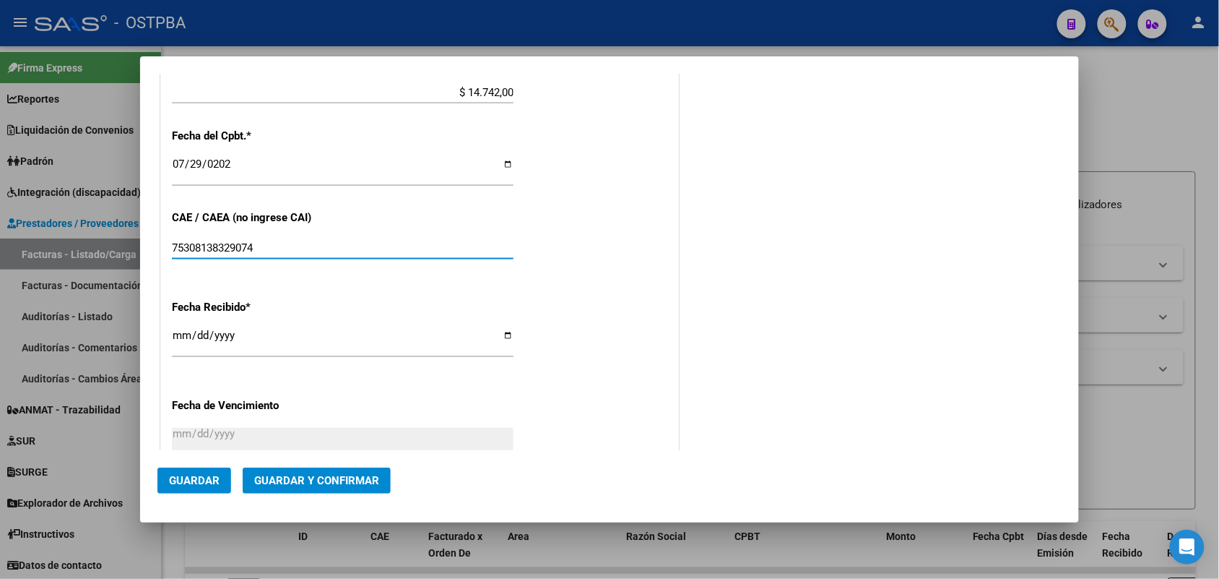
type input "75308138329074"
click at [177, 340] on input "[DATE]" at bounding box center [343, 340] width 342 height 23
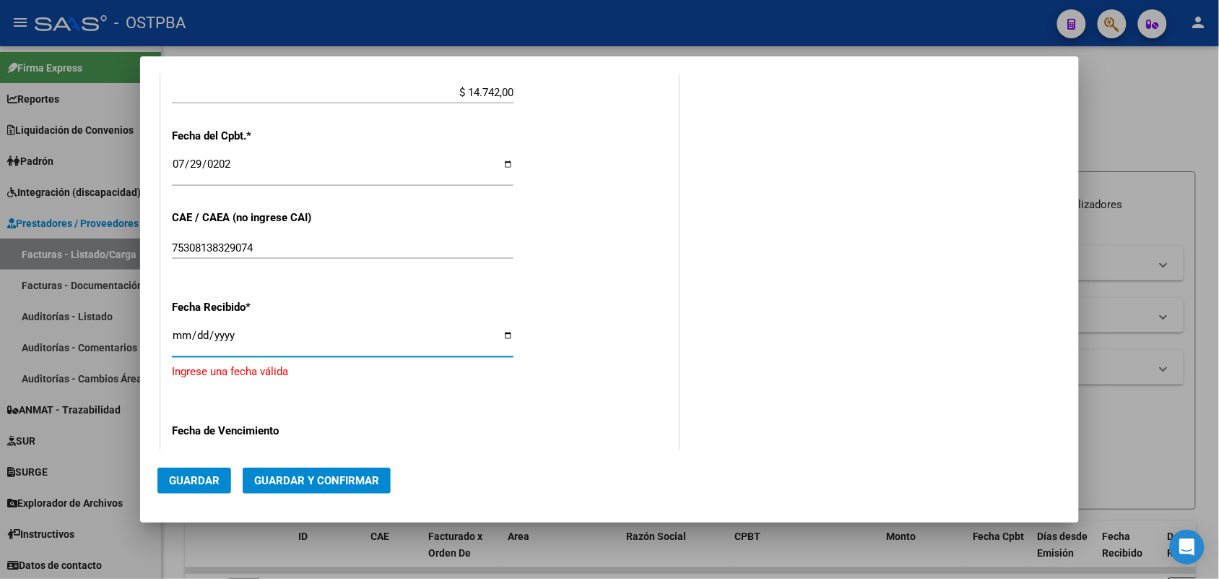
type input "[DATE]"
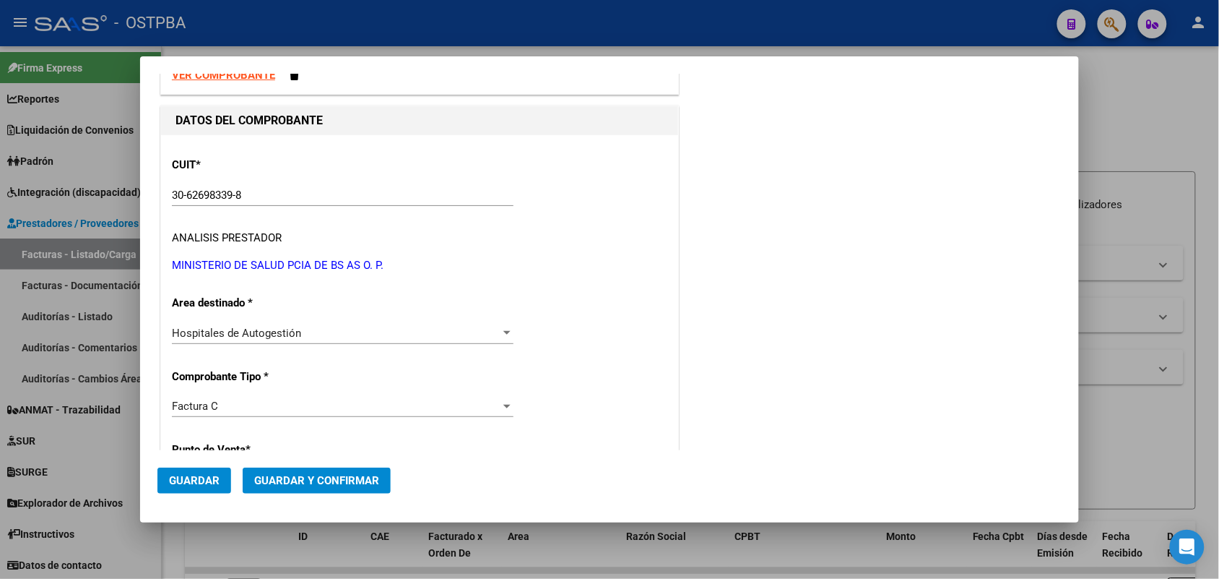
scroll to position [0, 0]
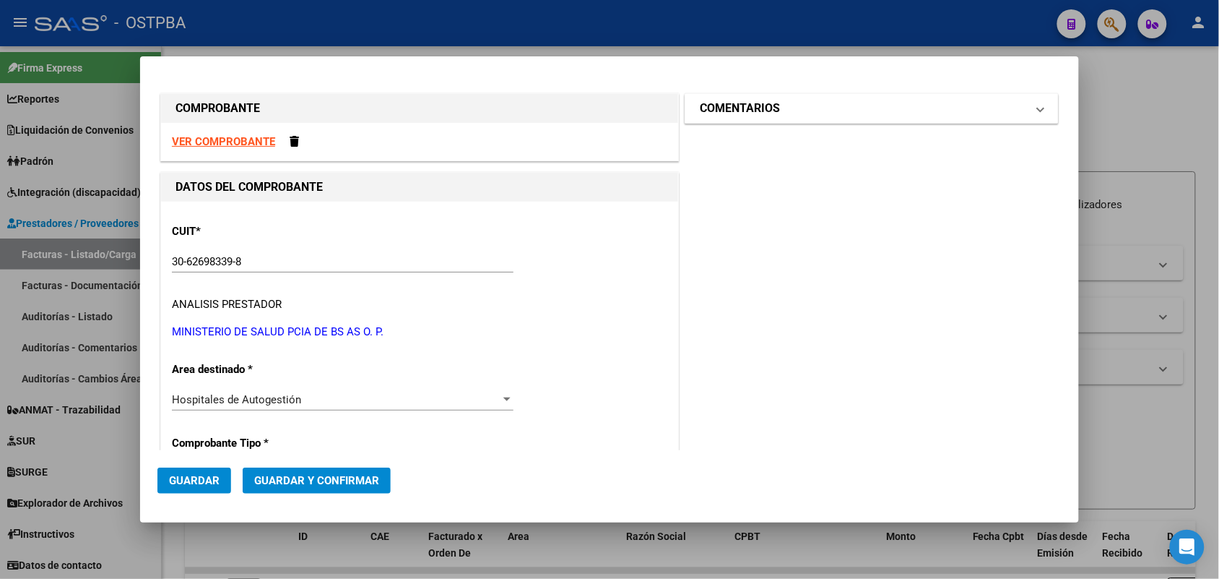
click at [1038, 109] on span at bounding box center [1041, 108] width 6 height 17
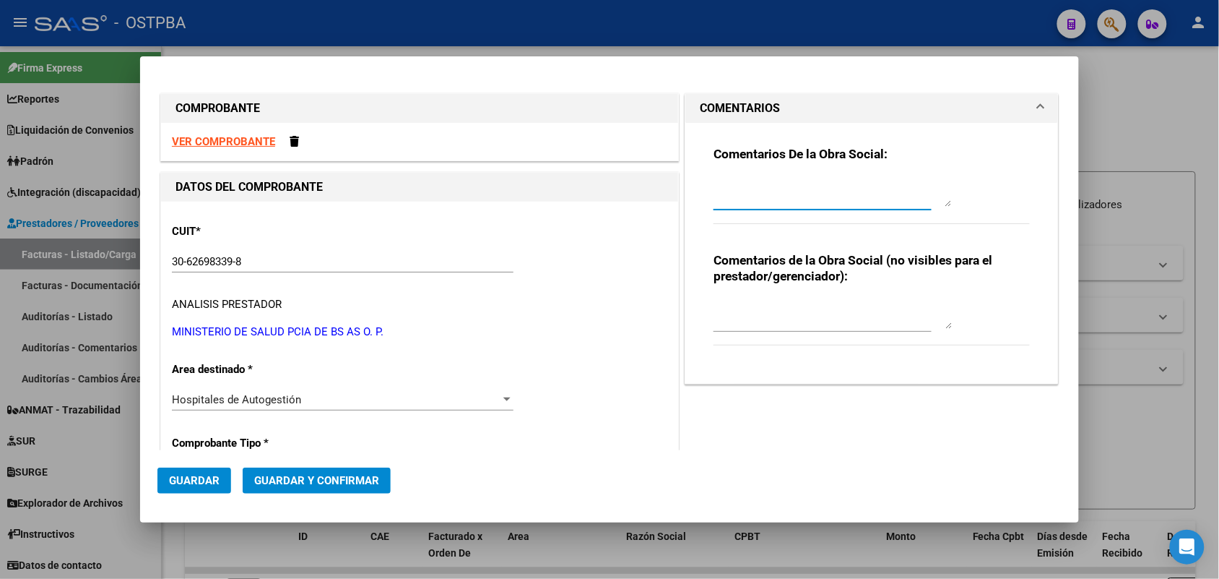
click at [714, 196] on textarea at bounding box center [833, 192] width 238 height 29
type textarea "HR 126228"
click at [204, 480] on span "Guardar" at bounding box center [194, 480] width 51 height 13
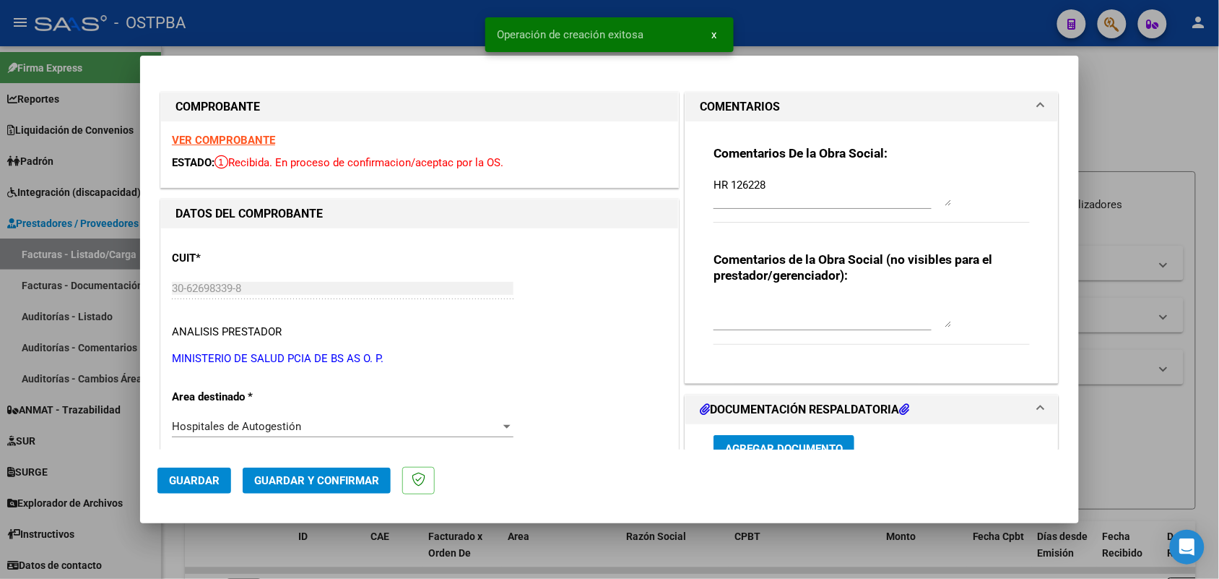
type input "[DATE]"
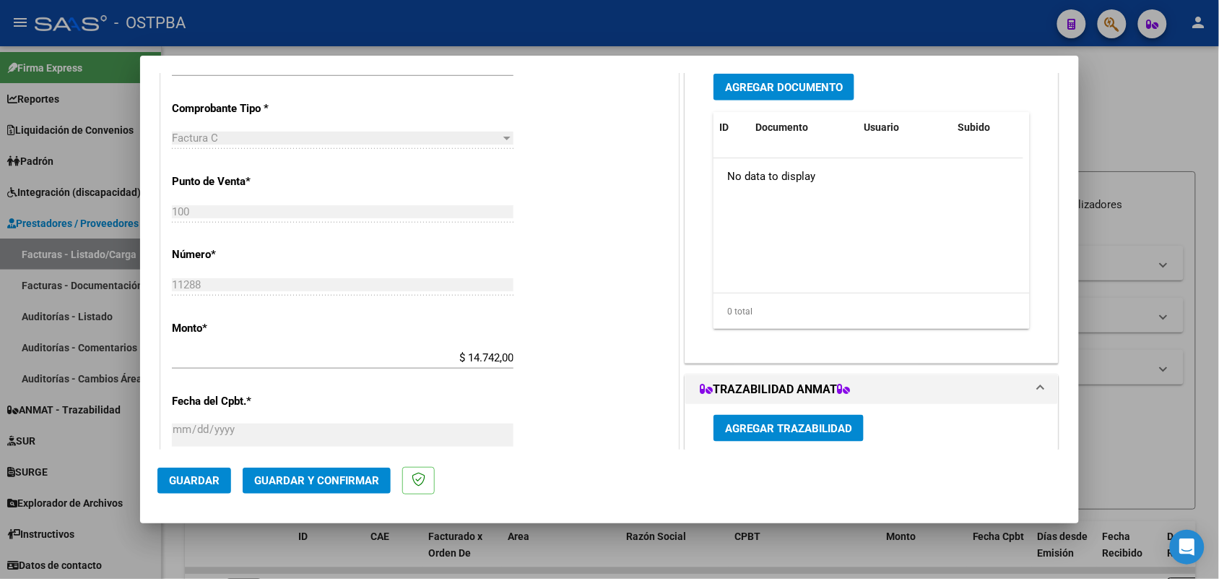
scroll to position [271, 0]
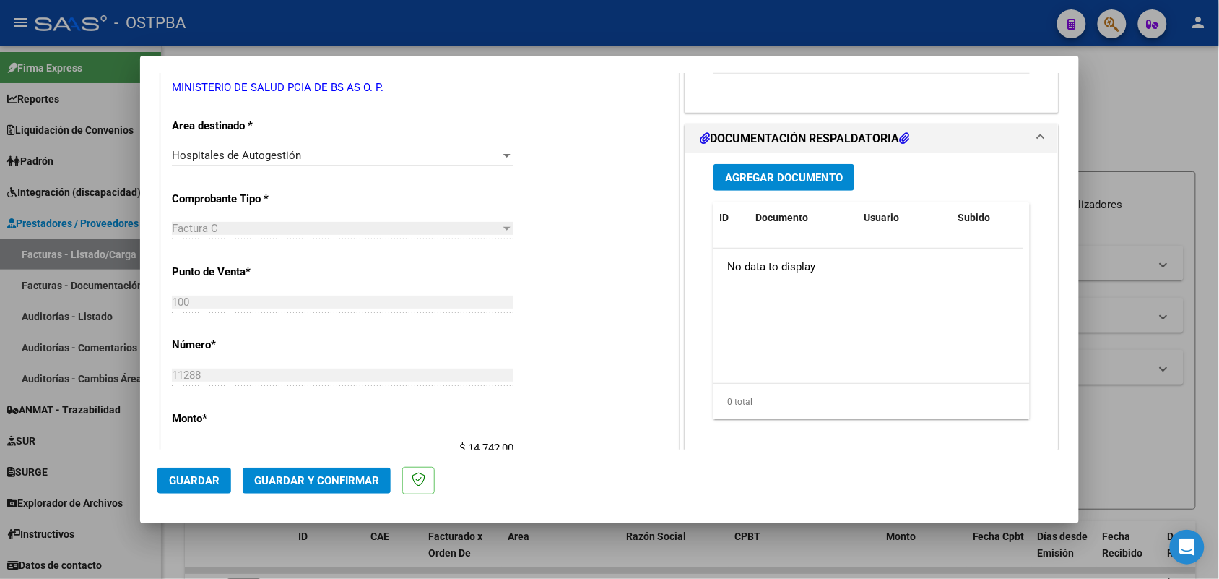
click at [767, 178] on span "Agregar Documento" at bounding box center [784, 177] width 118 height 13
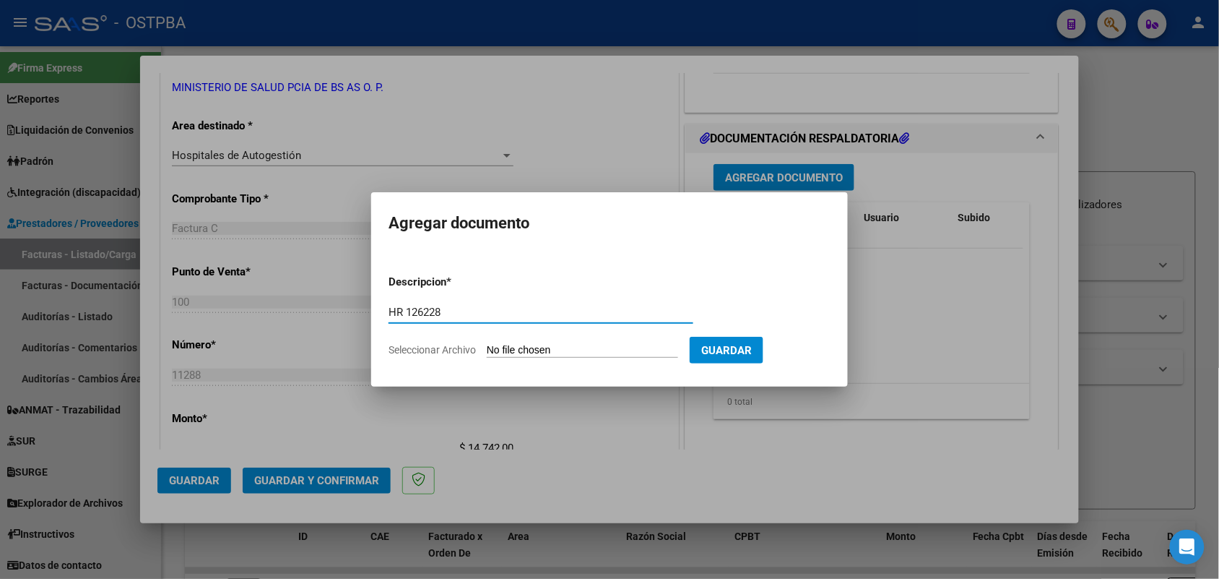
type input "HR 126228"
click at [504, 350] on input "Seleccionar Archivo" at bounding box center [582, 351] width 191 height 14
type input "C:\fakepath\HR 126228.pdf"
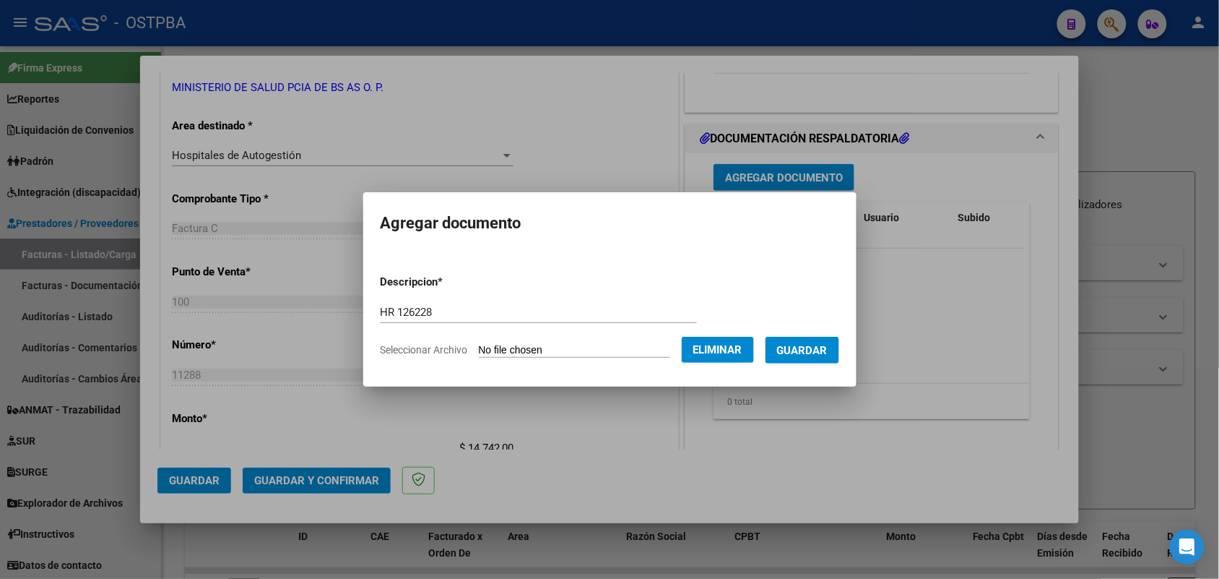
click at [797, 347] on span "Guardar" at bounding box center [802, 350] width 51 height 13
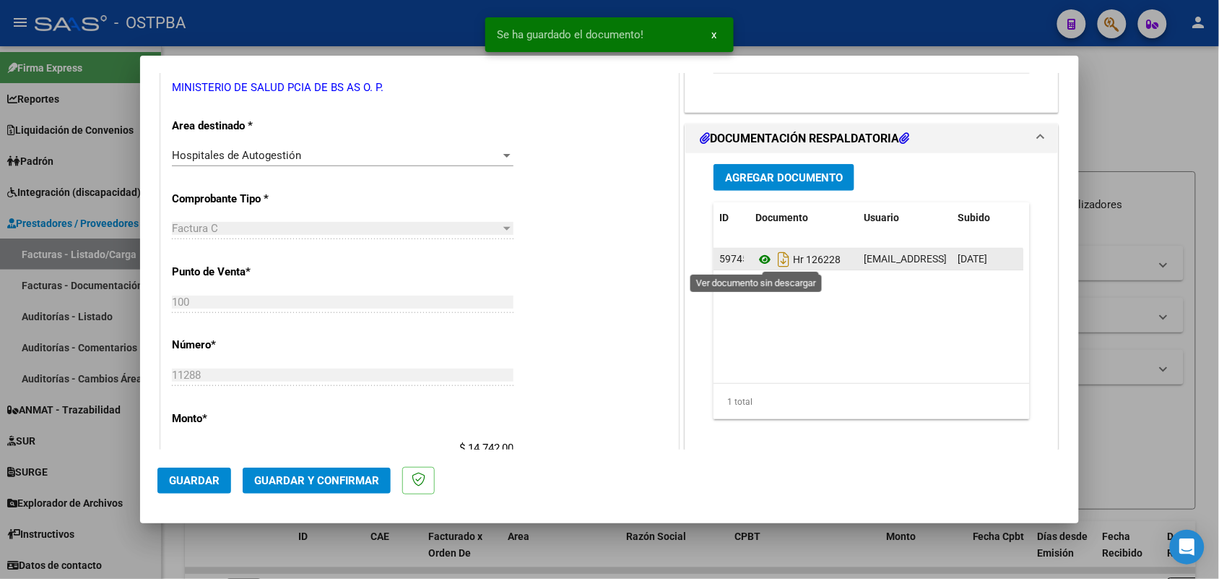
click at [756, 261] on icon at bounding box center [764, 259] width 19 height 17
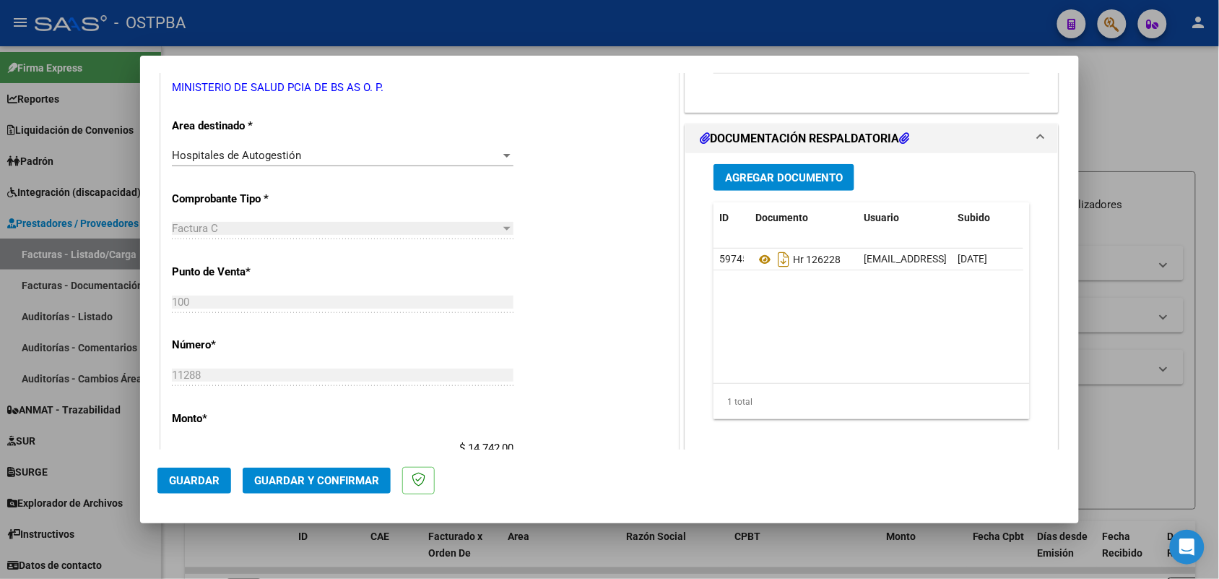
click at [778, 174] on span "Agregar Documento" at bounding box center [784, 177] width 118 height 13
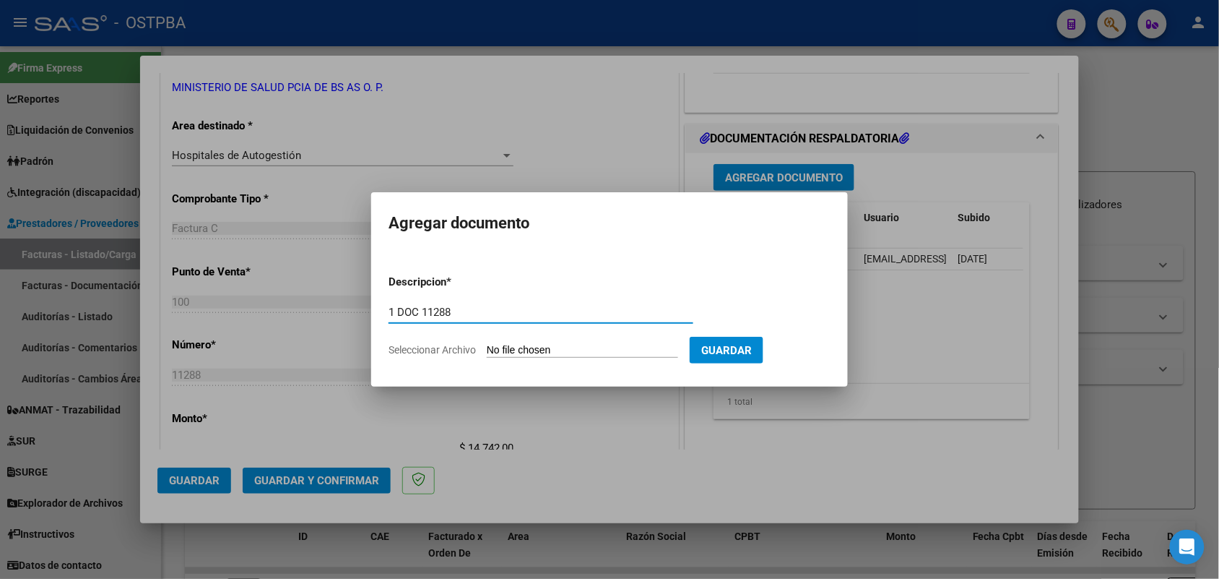
type input "1 DOC 11288"
click at [503, 349] on input "Seleccionar Archivo" at bounding box center [582, 351] width 191 height 14
type input "C:\fakepath\1 DOC 11288.pdf"
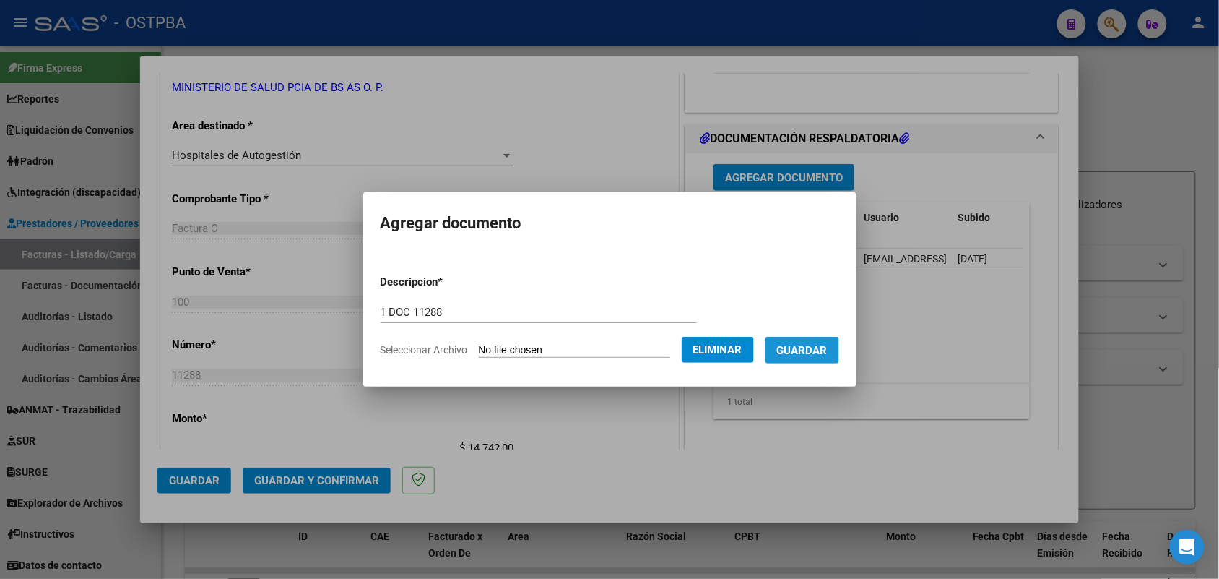
click at [813, 351] on span "Guardar" at bounding box center [802, 350] width 51 height 13
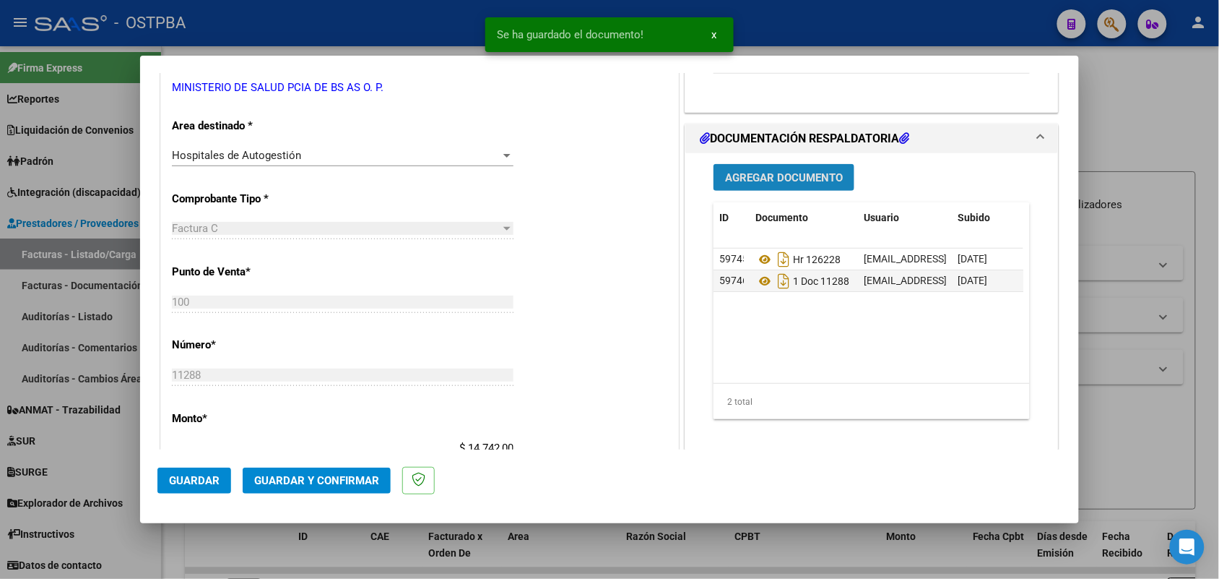
click at [800, 184] on button "Agregar Documento" at bounding box center [784, 177] width 141 height 27
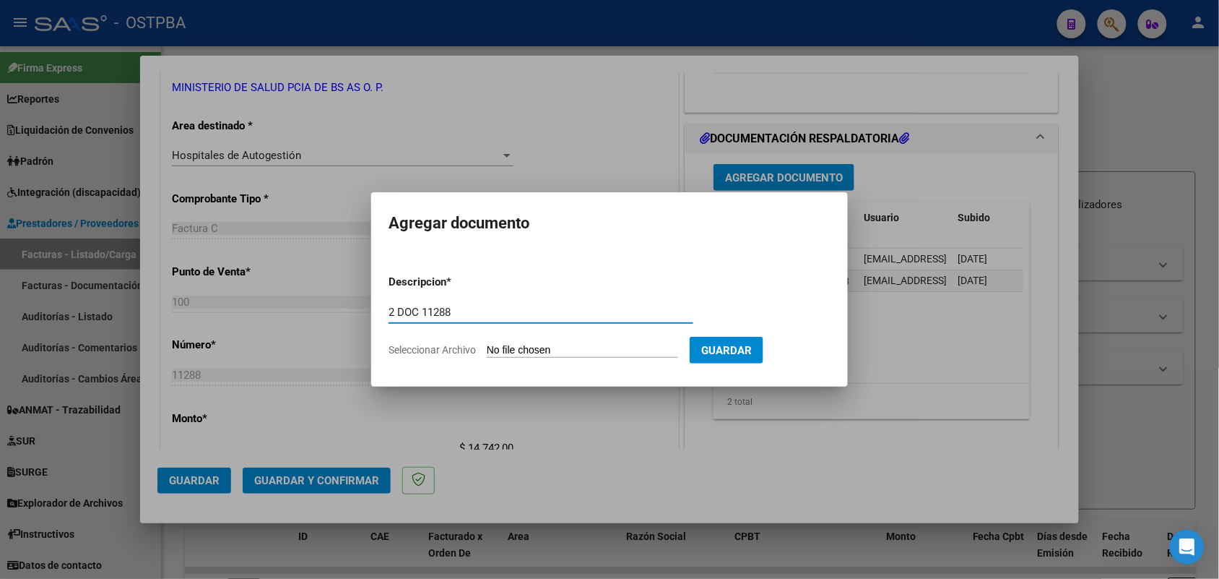
type input "2 DOC 11288"
click at [495, 350] on input "Seleccionar Archivo" at bounding box center [582, 351] width 191 height 14
type input "C:\fakepath\2 DOC 11288.pdf"
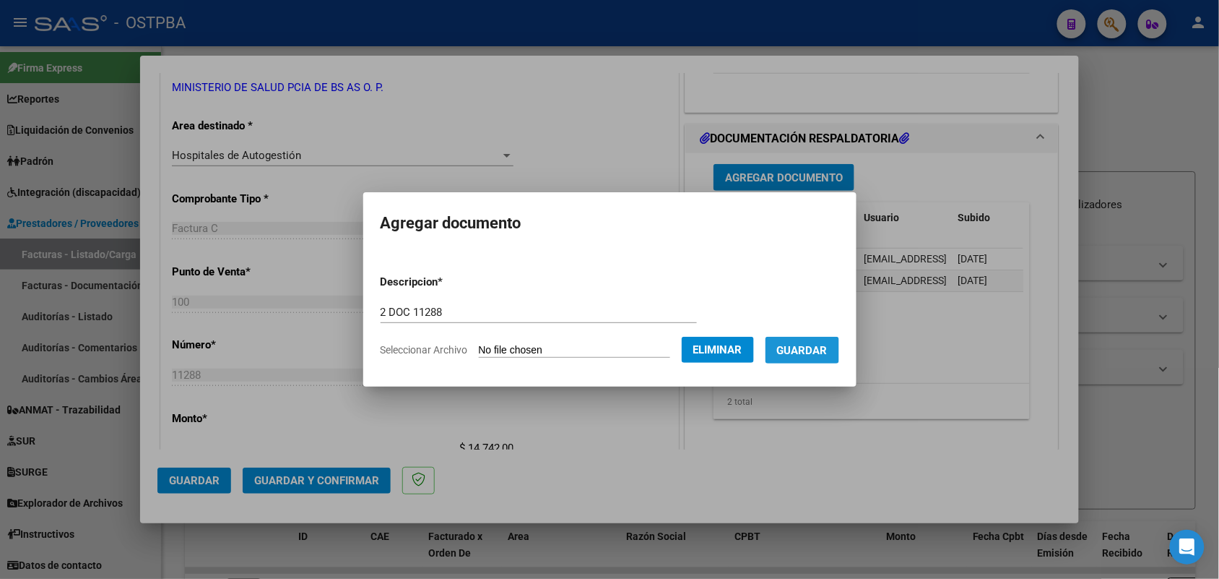
click at [820, 350] on span "Guardar" at bounding box center [802, 350] width 51 height 13
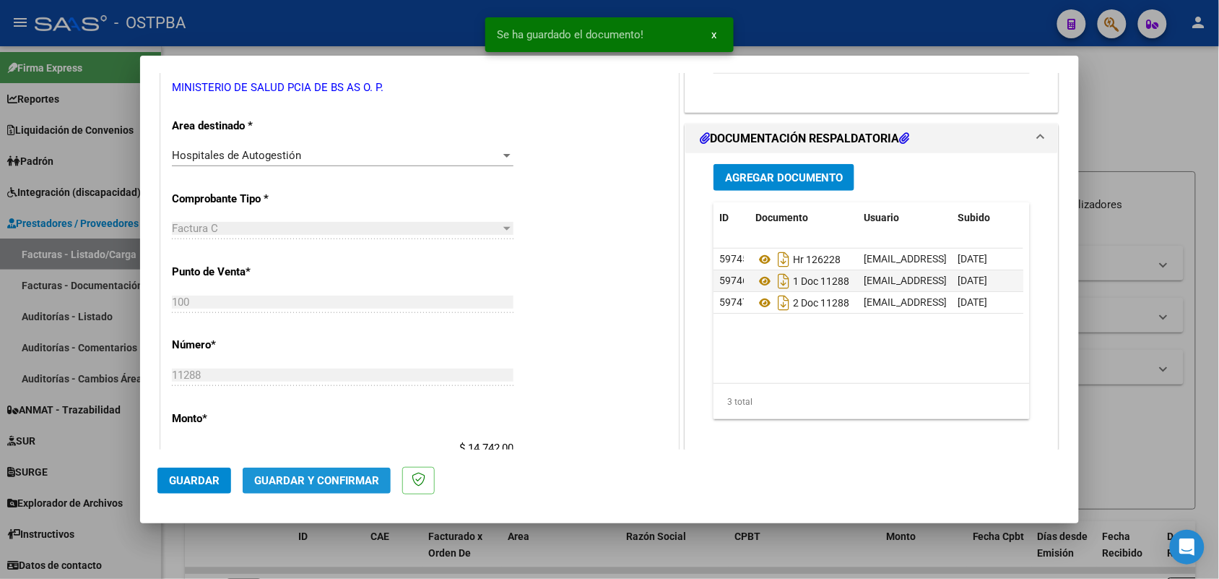
click at [319, 482] on span "Guardar y Confirmar" at bounding box center [316, 480] width 125 height 13
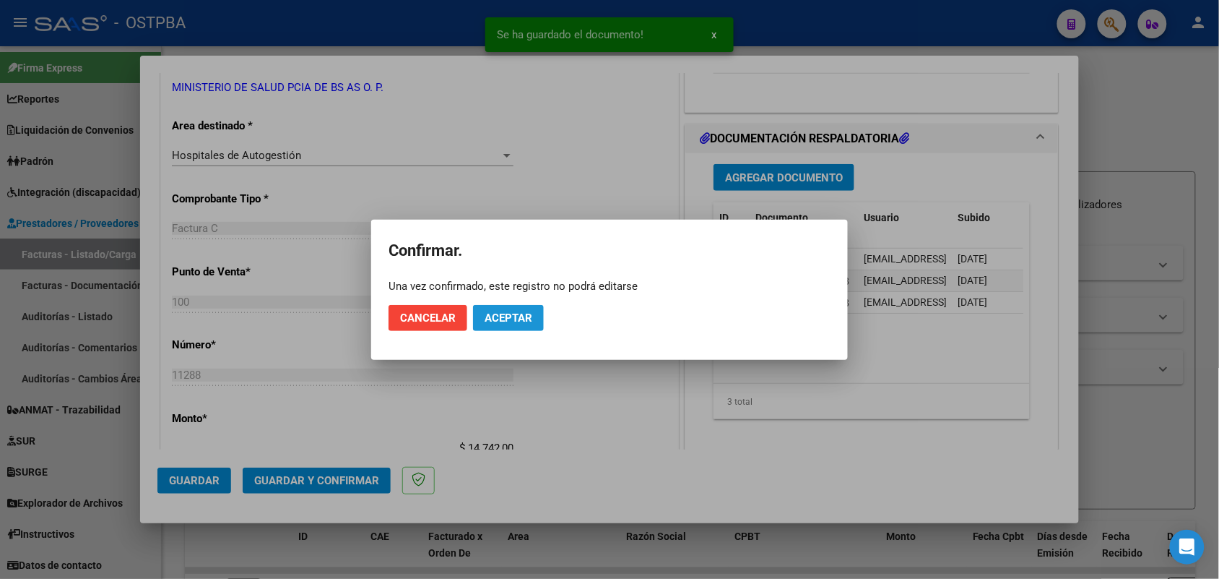
click at [522, 308] on button "Aceptar" at bounding box center [508, 318] width 71 height 26
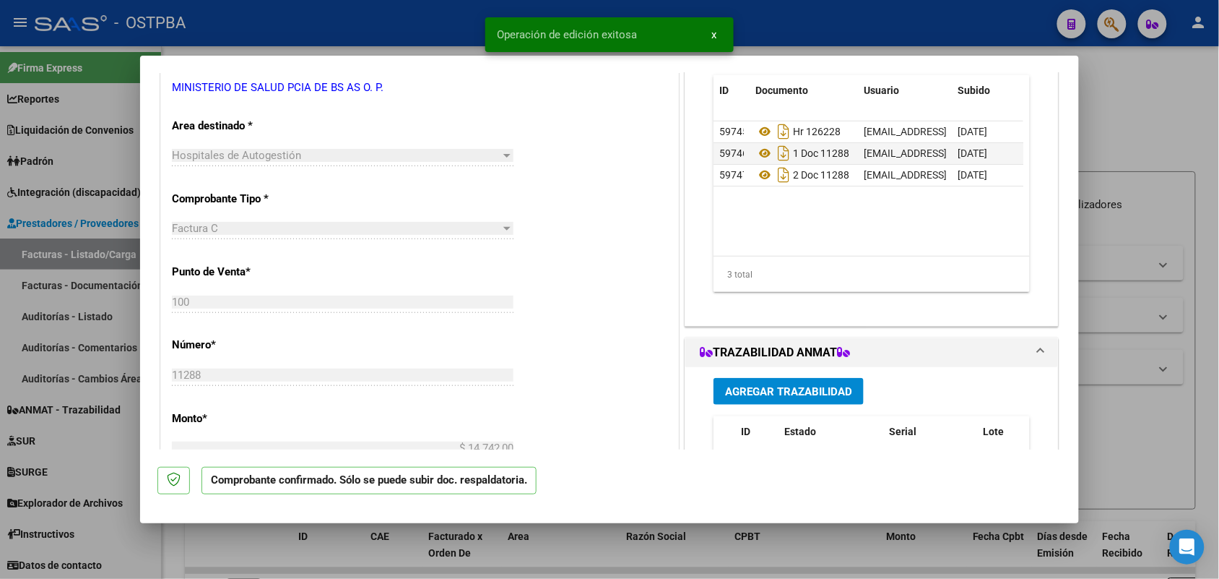
click at [102, 306] on div at bounding box center [609, 289] width 1219 height 579
type input "$ 0,00"
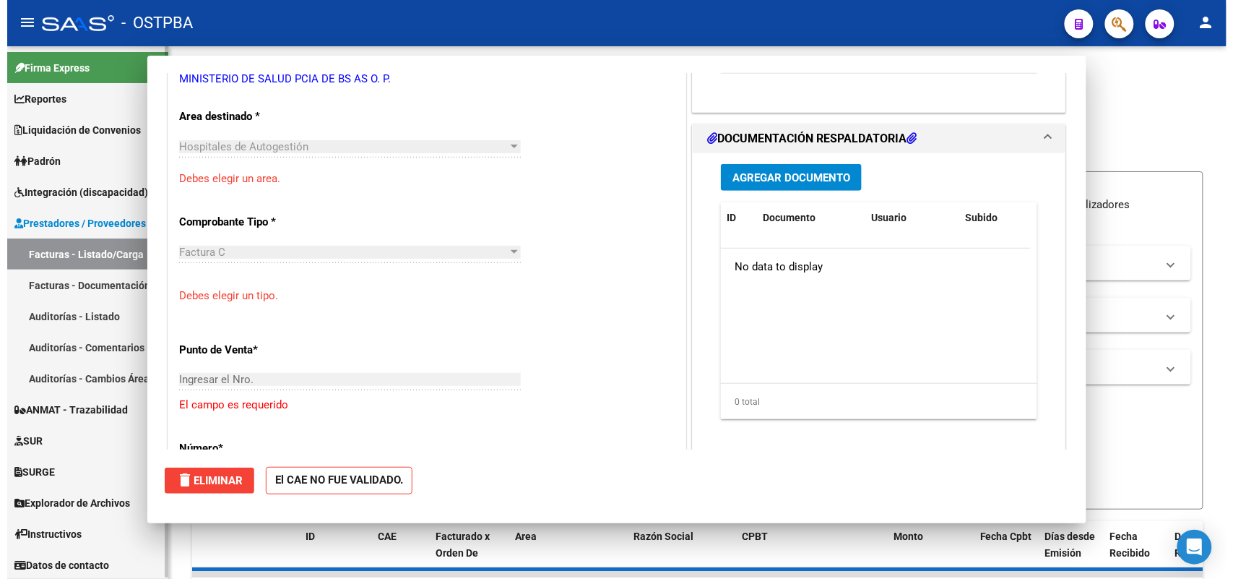
scroll to position [261, 0]
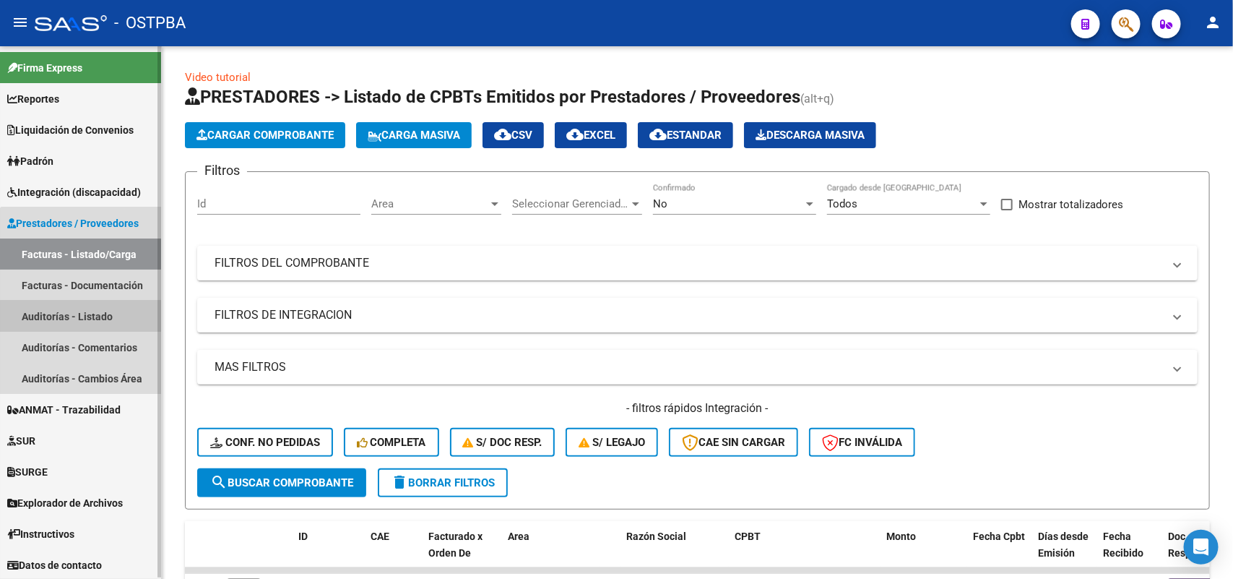
click at [105, 316] on link "Auditorías - Listado" at bounding box center [80, 315] width 161 height 31
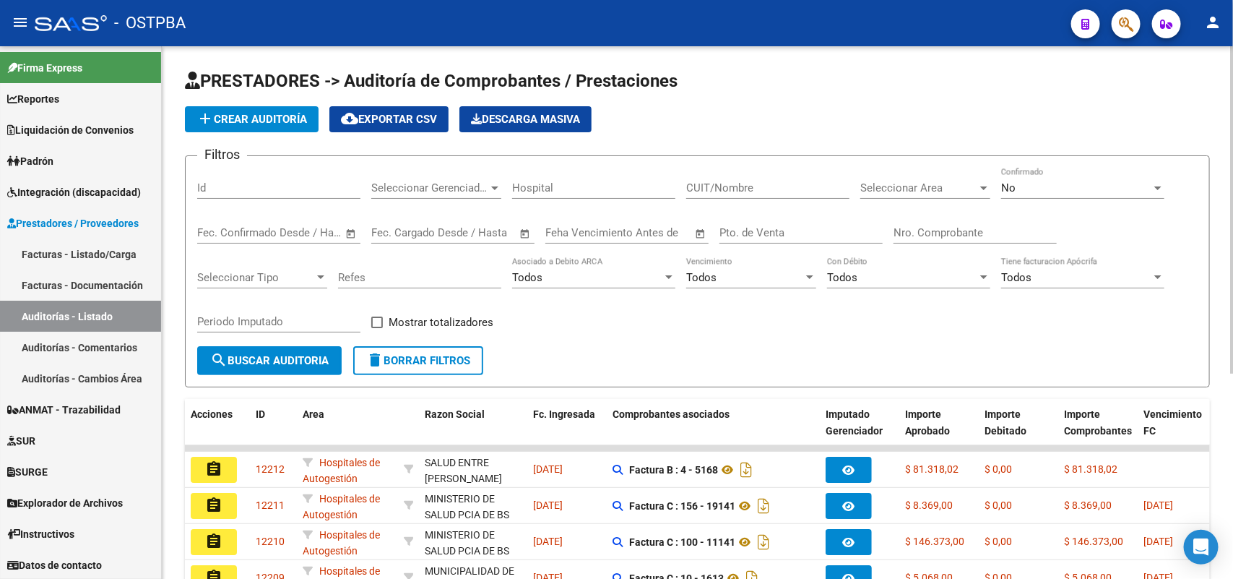
click at [297, 113] on span "add Crear Auditoría" at bounding box center [251, 119] width 111 height 13
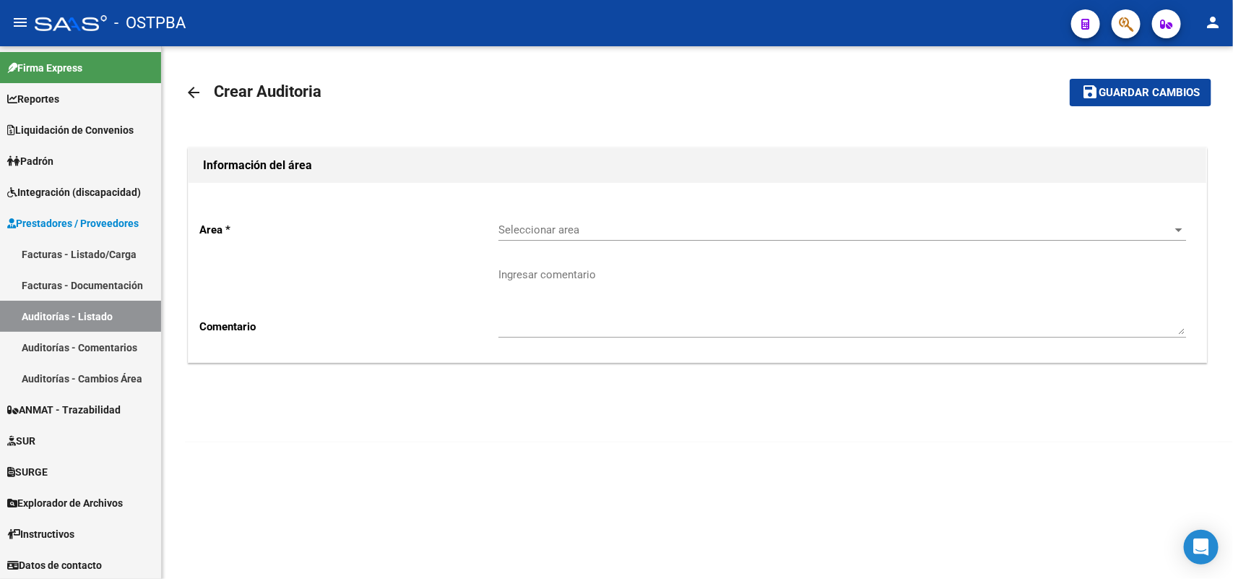
click at [549, 228] on span "Seleccionar area" at bounding box center [835, 229] width 675 height 13
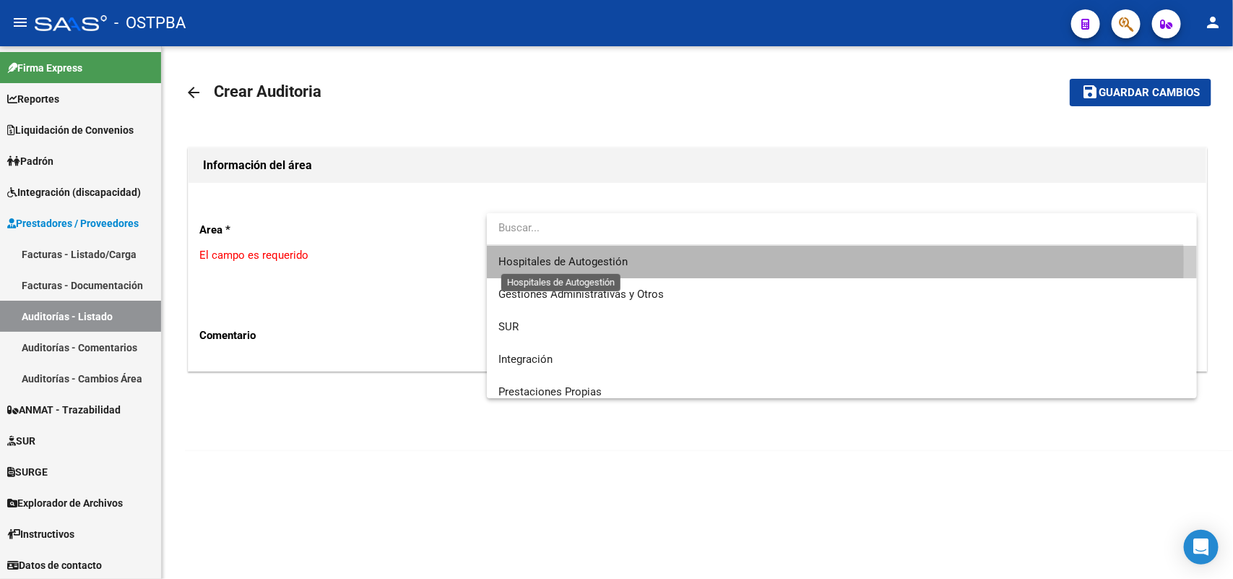
click at [610, 261] on span "Hospitales de Autogestión" at bounding box center [562, 261] width 129 height 13
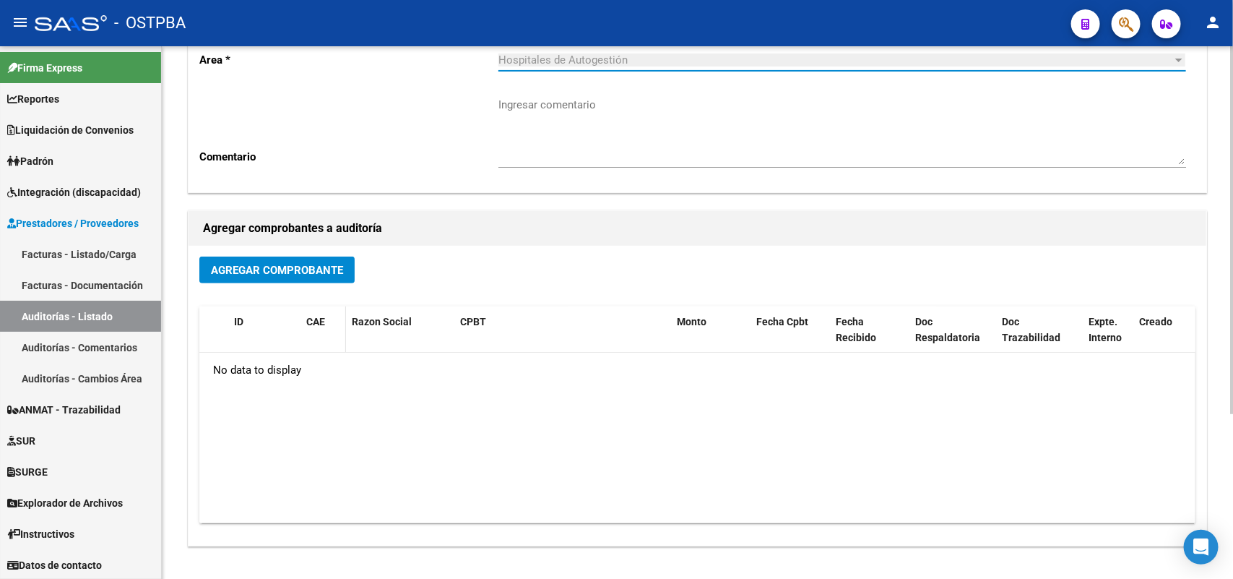
scroll to position [181, 0]
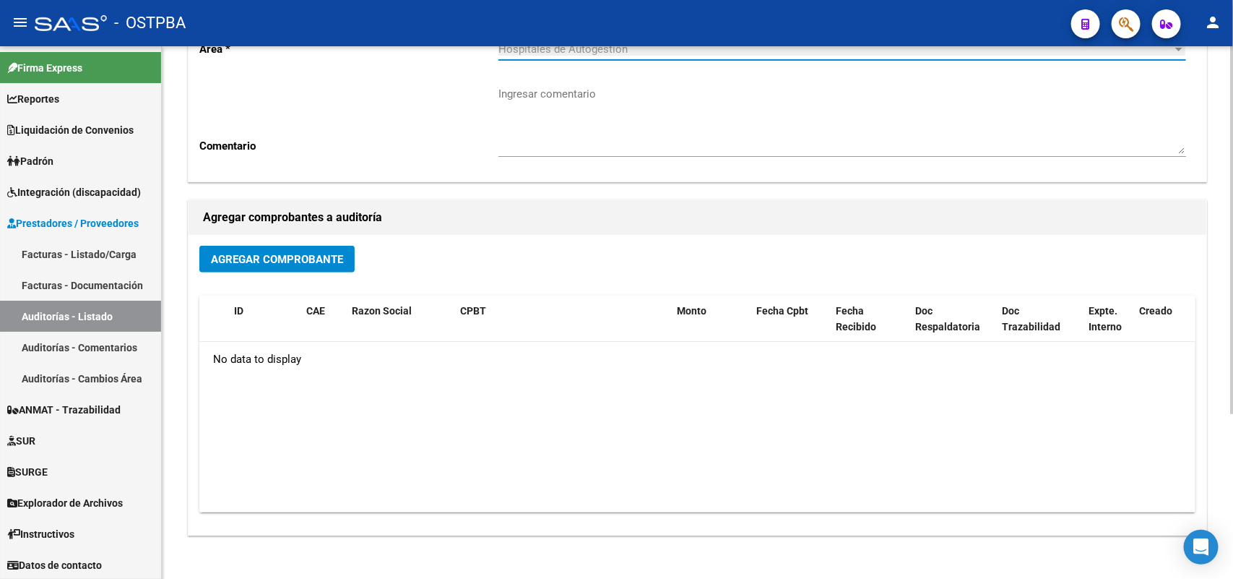
click at [324, 257] on span "Agregar Comprobante" at bounding box center [277, 259] width 132 height 13
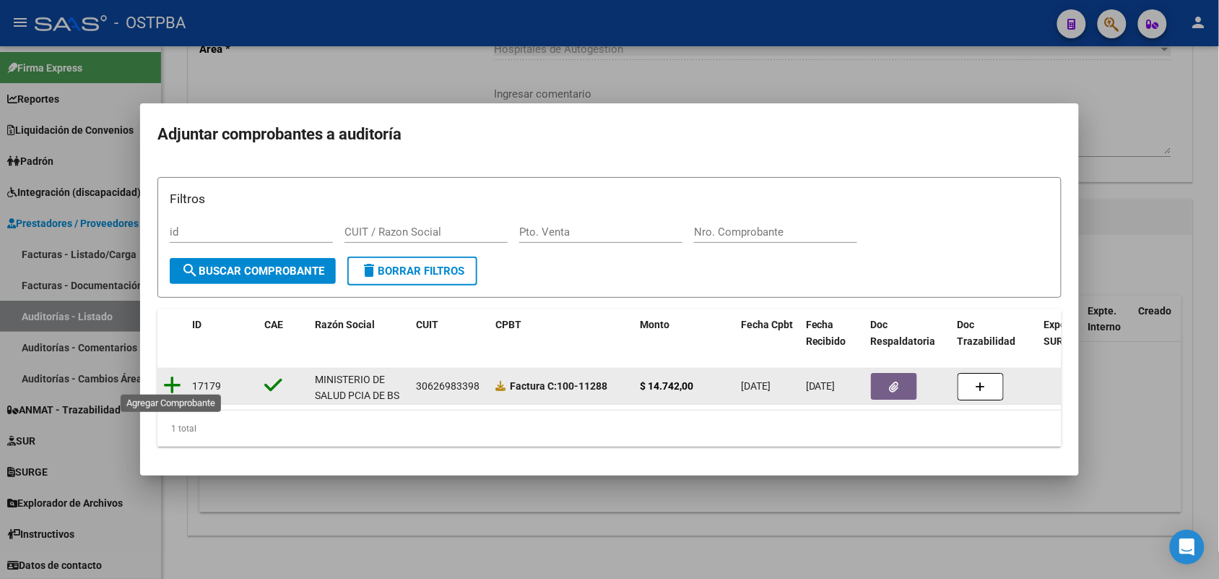
click at [170, 376] on icon at bounding box center [172, 385] width 18 height 20
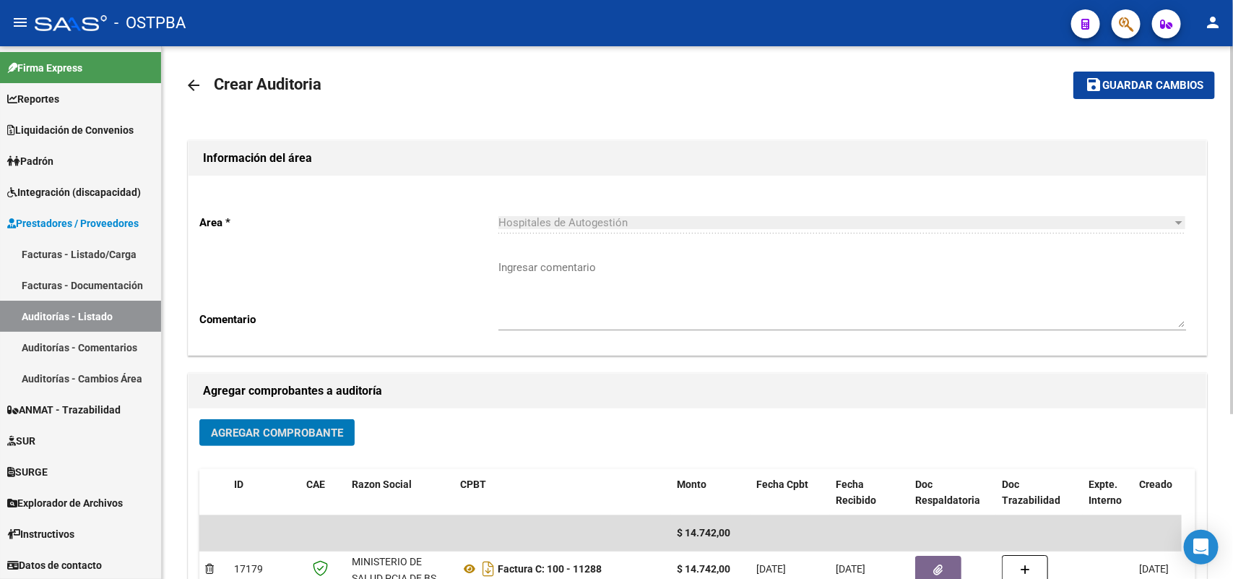
scroll to position [0, 0]
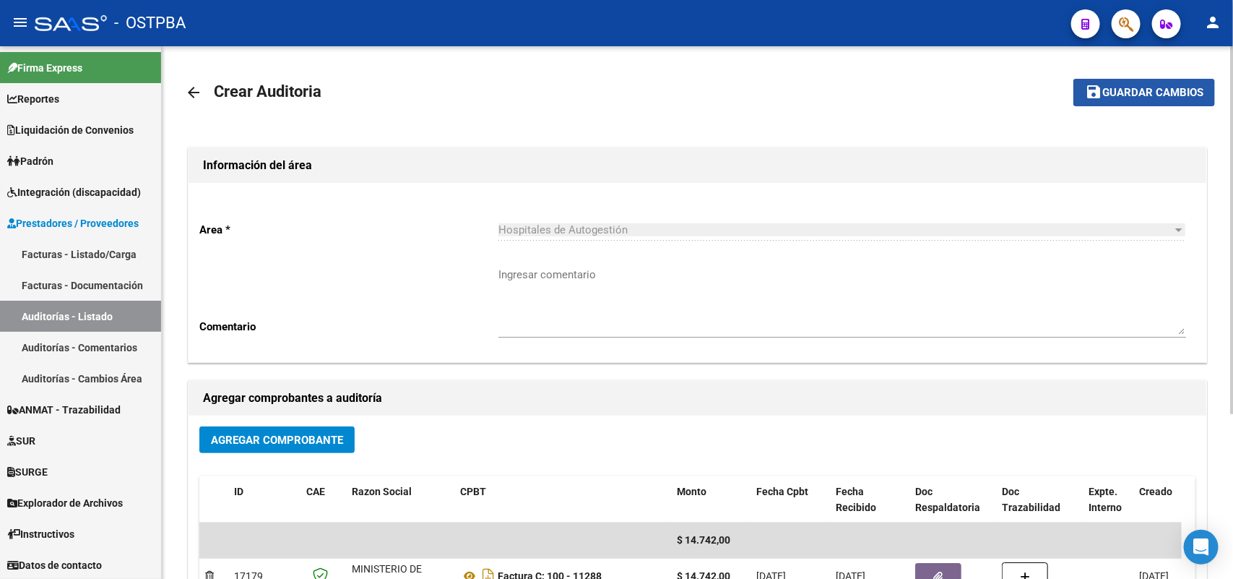
click at [1148, 87] on span "Guardar cambios" at bounding box center [1152, 93] width 101 height 13
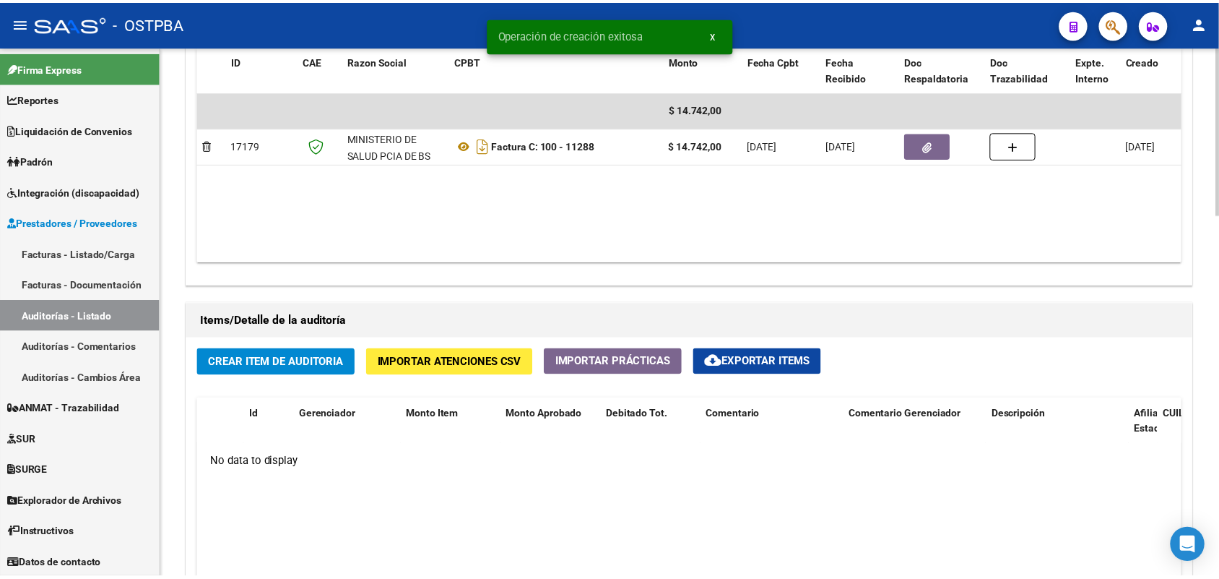
scroll to position [813, 0]
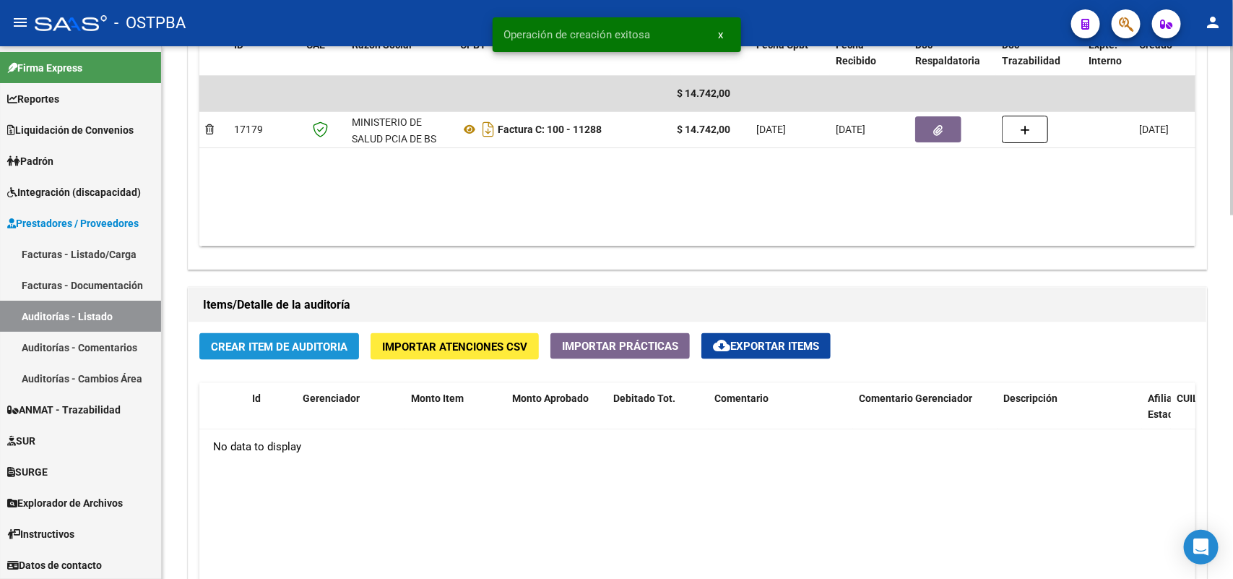
click at [254, 344] on span "Crear Item de Auditoria" at bounding box center [279, 346] width 137 height 13
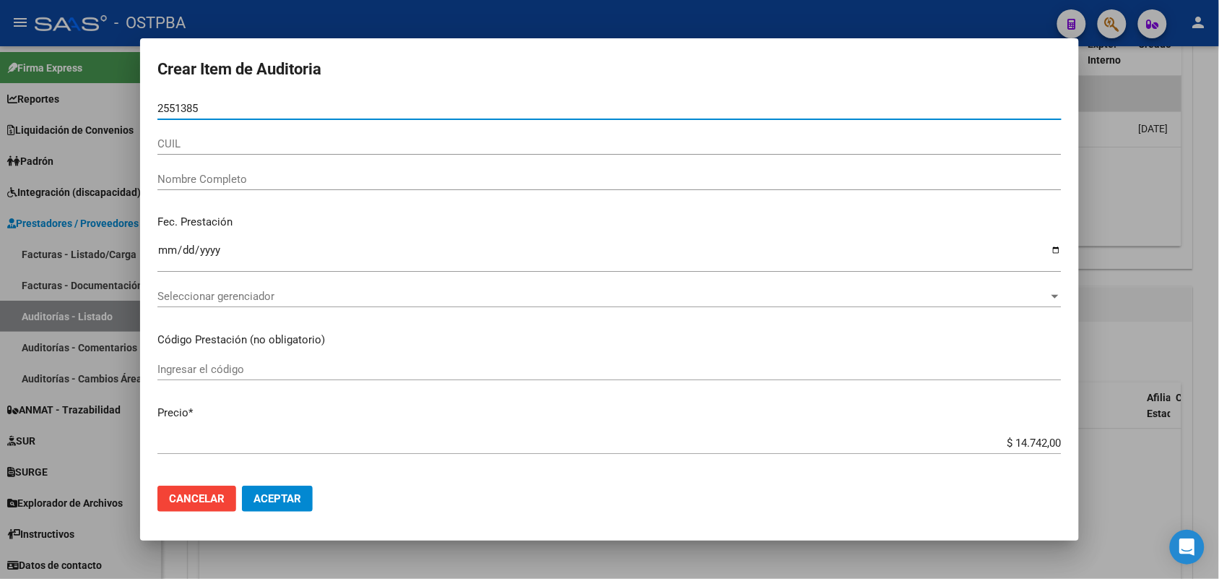
type input "25513855"
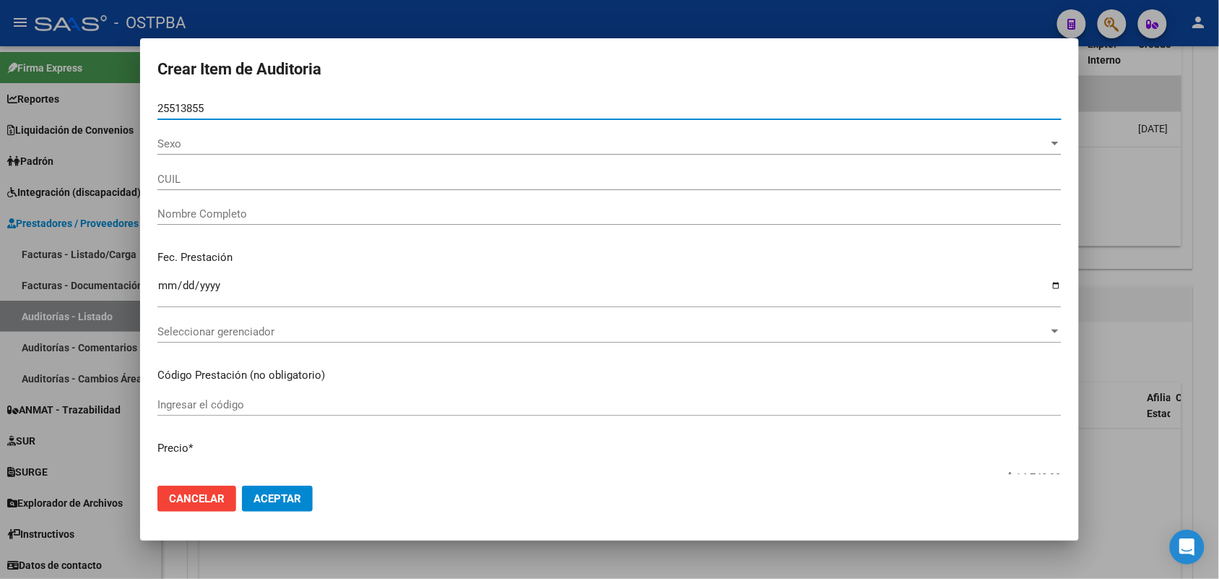
type input "27255138559"
type input "[PERSON_NAME] [PERSON_NAME]"
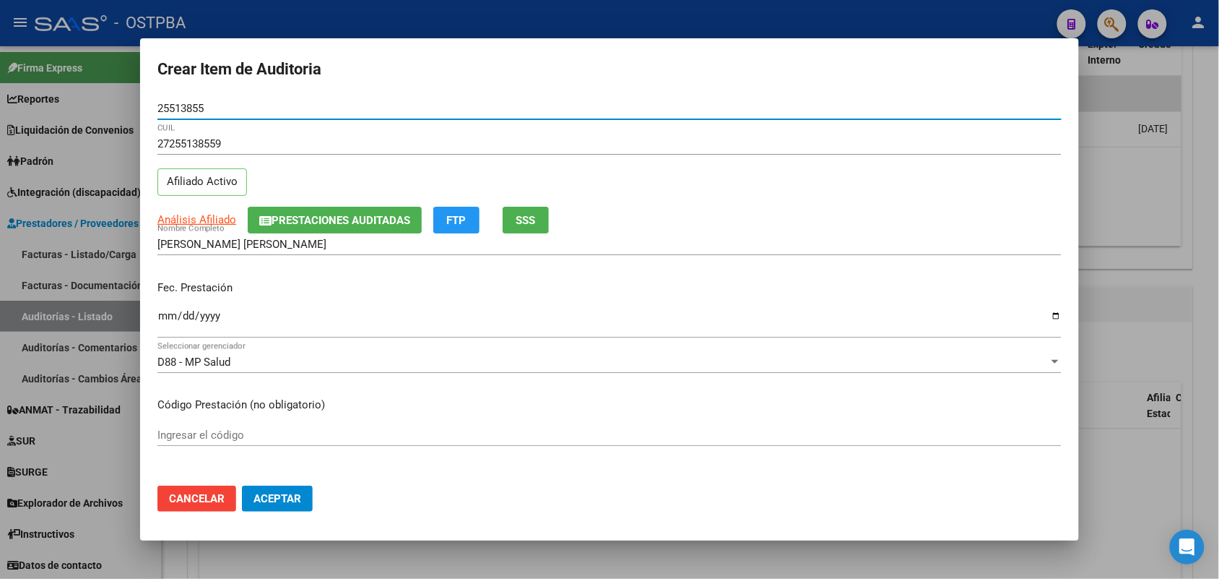
type input "25513855"
click at [167, 319] on input "Ingresar la fecha" at bounding box center [609, 321] width 904 height 23
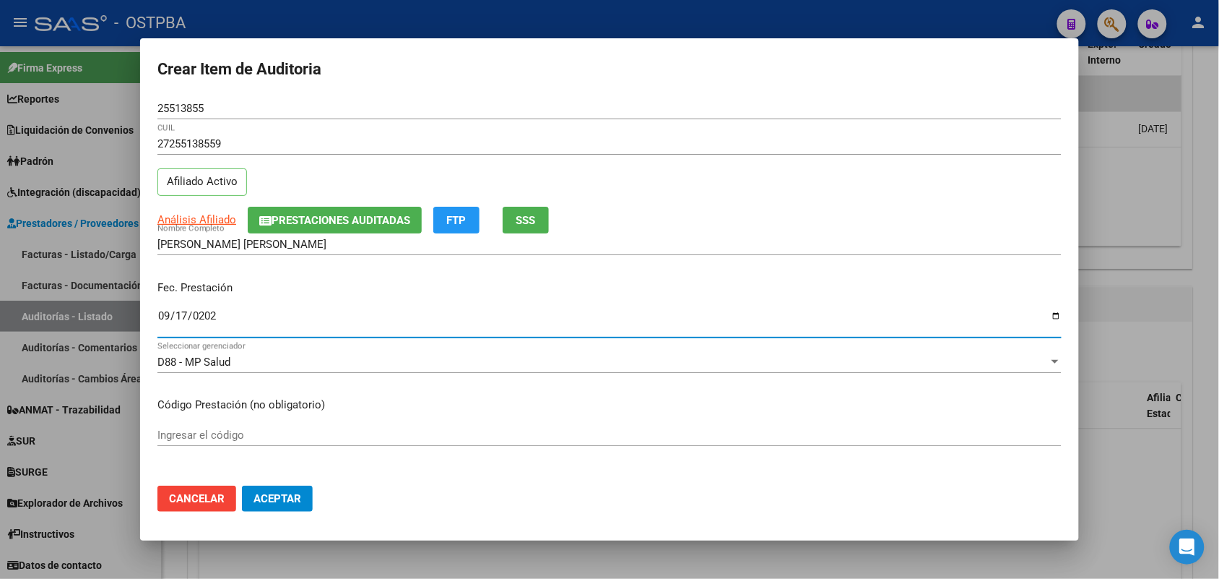
type input "[DATE]"
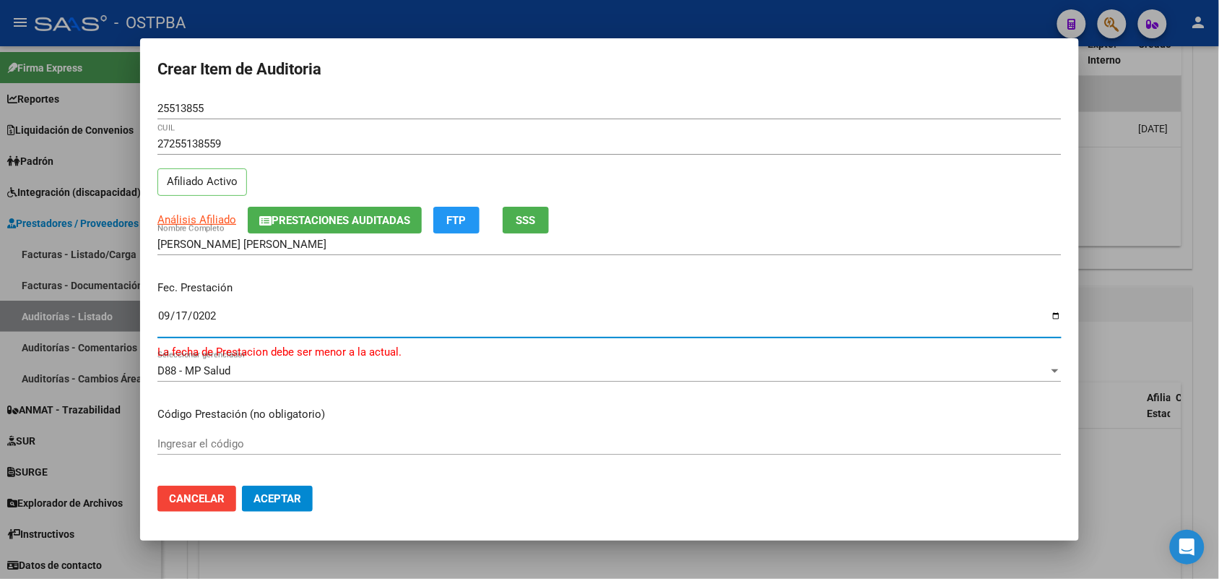
click at [166, 321] on input "[DATE]" at bounding box center [609, 321] width 904 height 23
click at [167, 323] on input "[DATE]" at bounding box center [609, 321] width 904 height 23
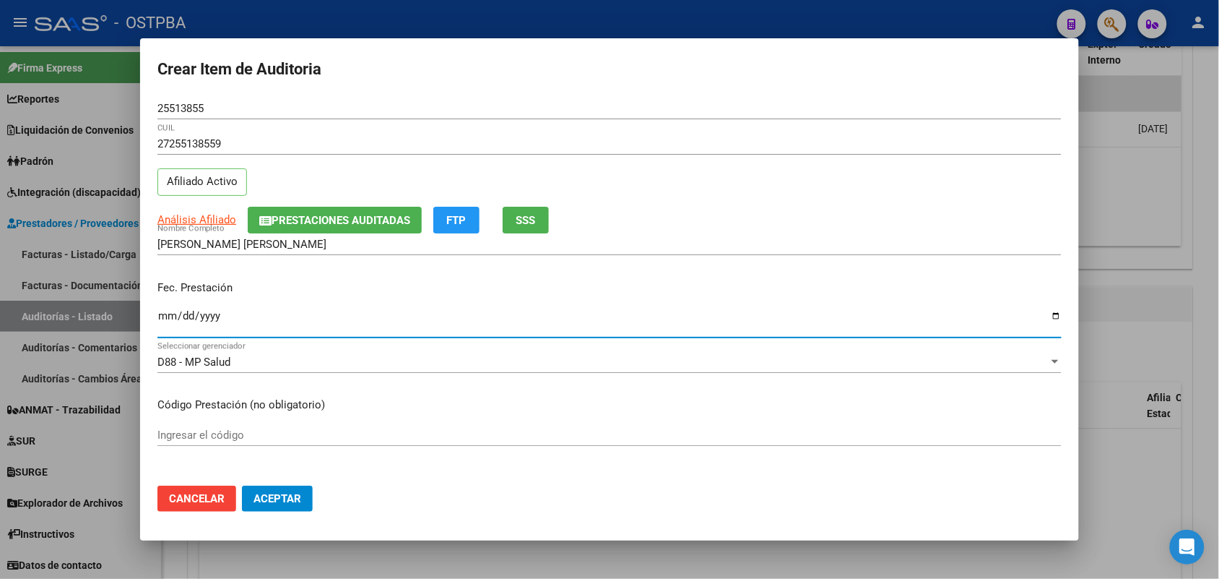
type input "[DATE]"
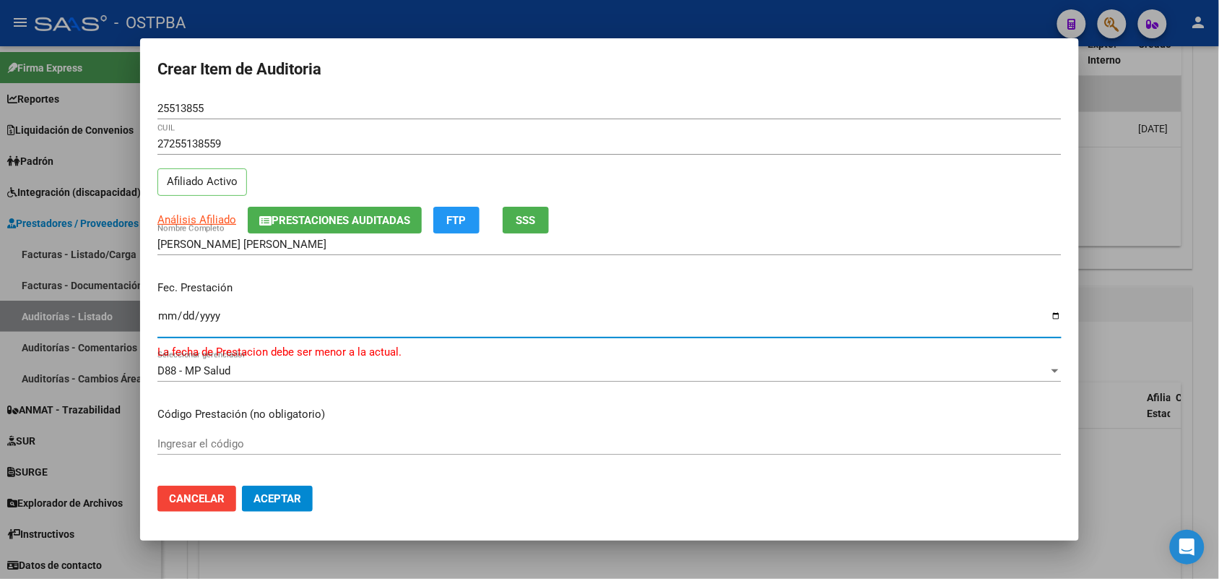
type input "[DATE]"
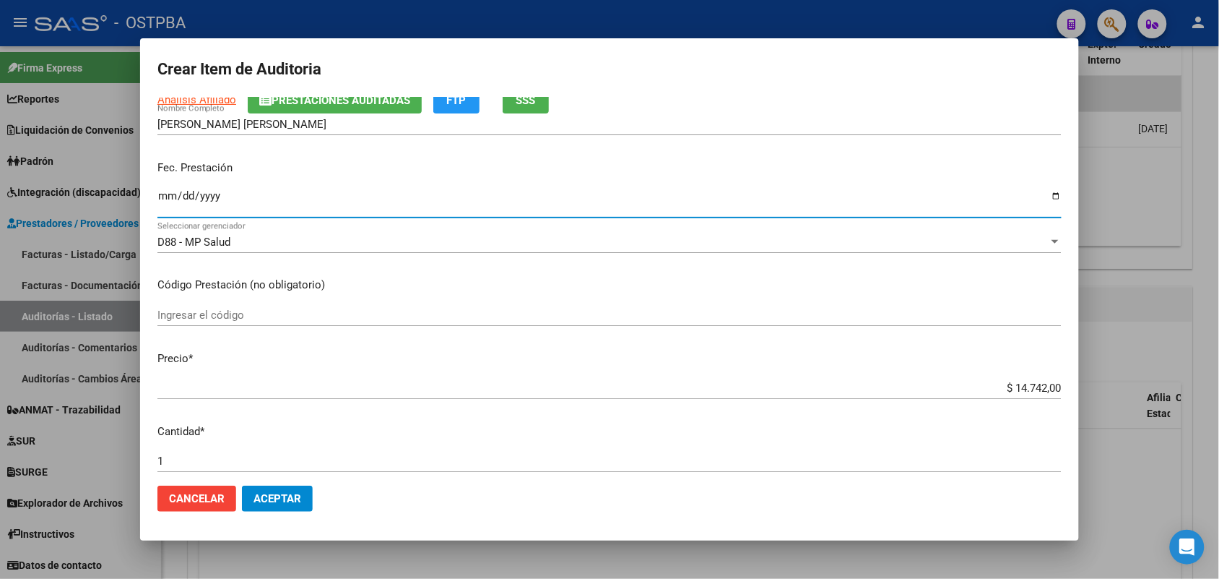
scroll to position [0, 0]
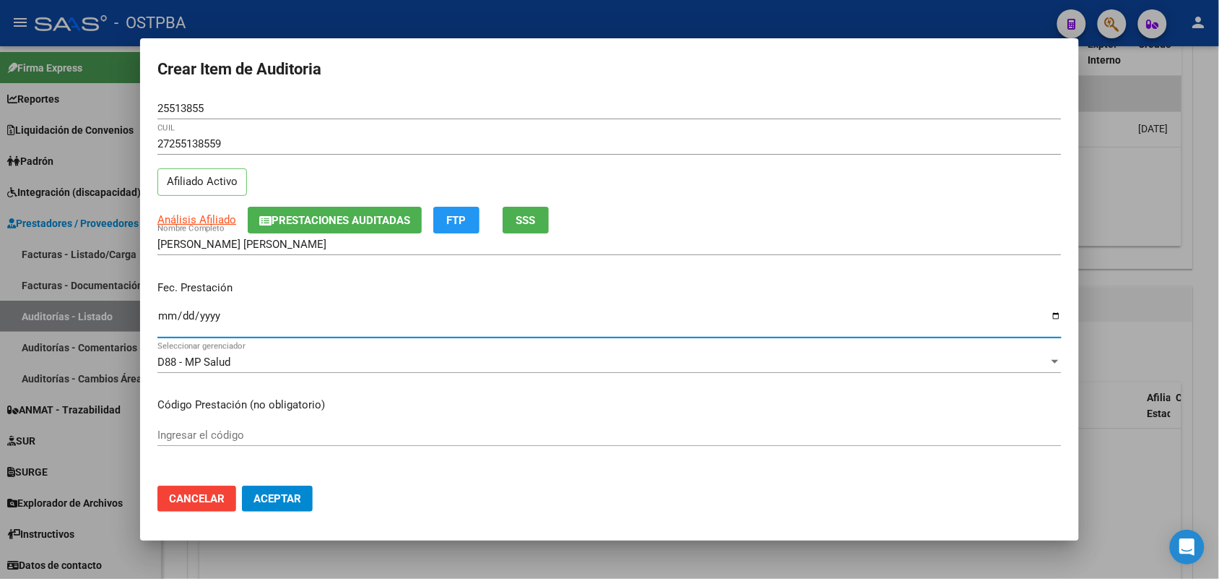
click at [165, 318] on input "[DATE]" at bounding box center [609, 321] width 904 height 23
type input "[DATE]"
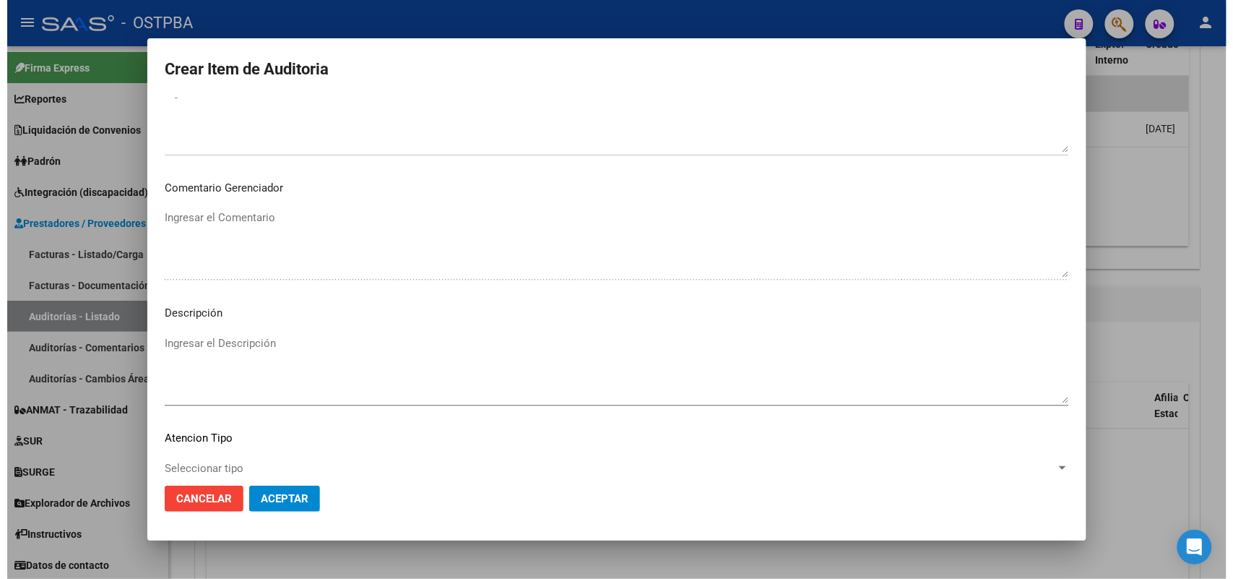
scroll to position [799, 0]
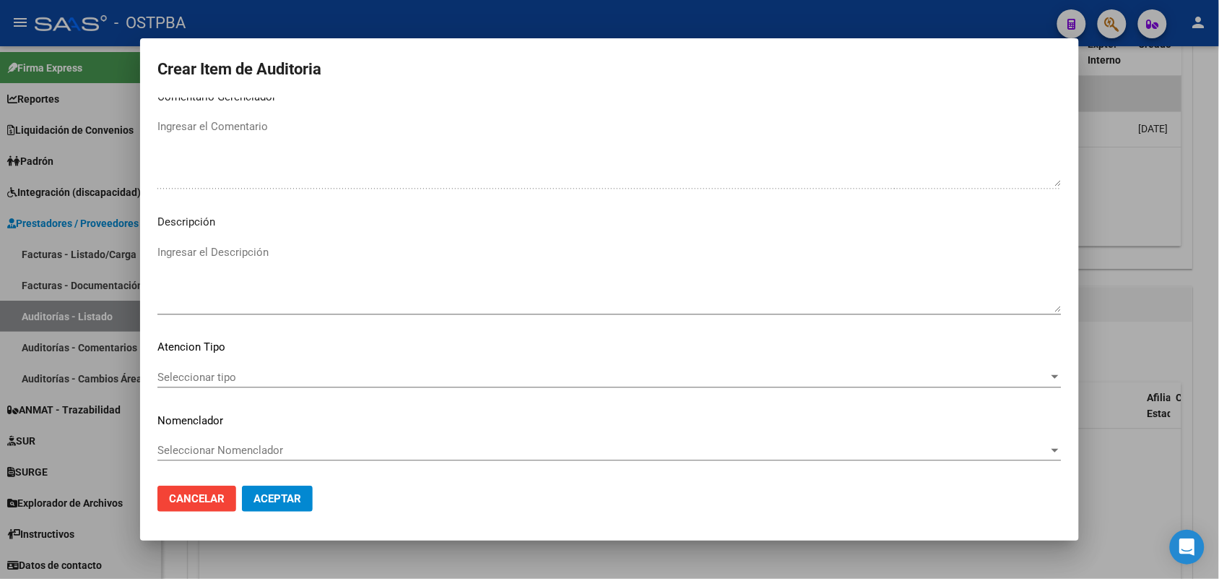
click at [217, 376] on span "Seleccionar tipo" at bounding box center [602, 377] width 891 height 13
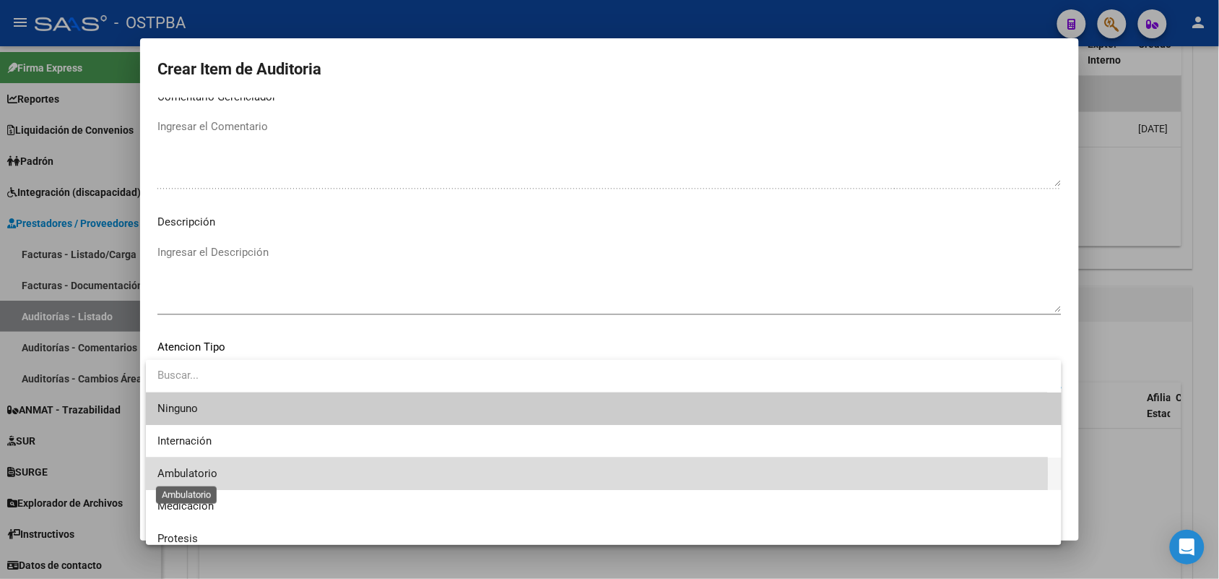
click at [201, 473] on span "Ambulatorio" at bounding box center [187, 473] width 60 height 13
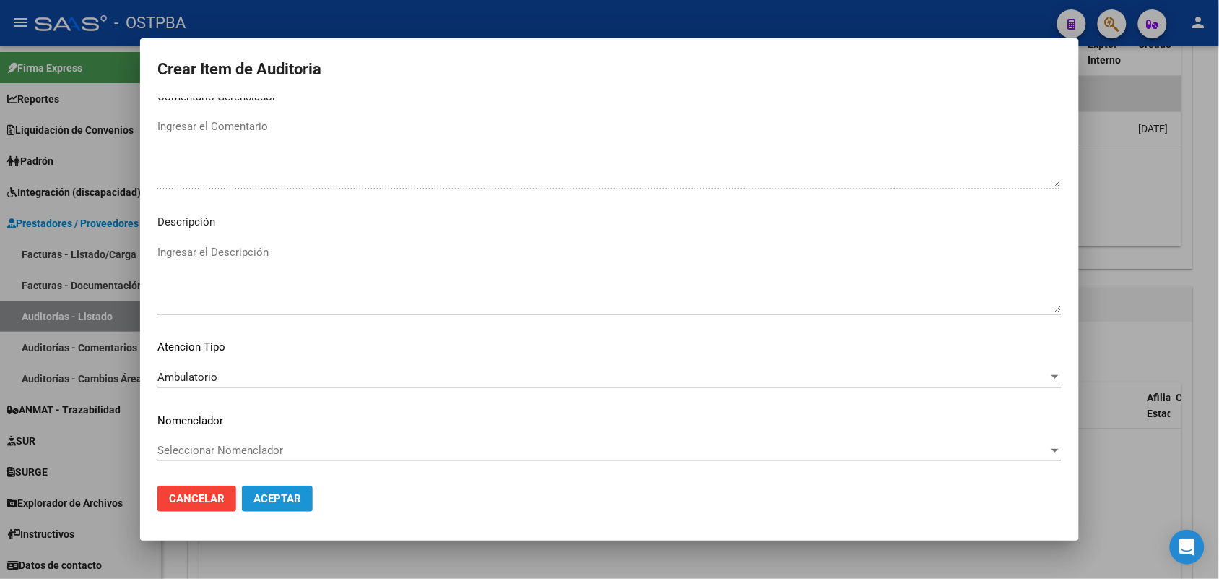
click at [284, 493] on span "Aceptar" at bounding box center [278, 498] width 48 height 13
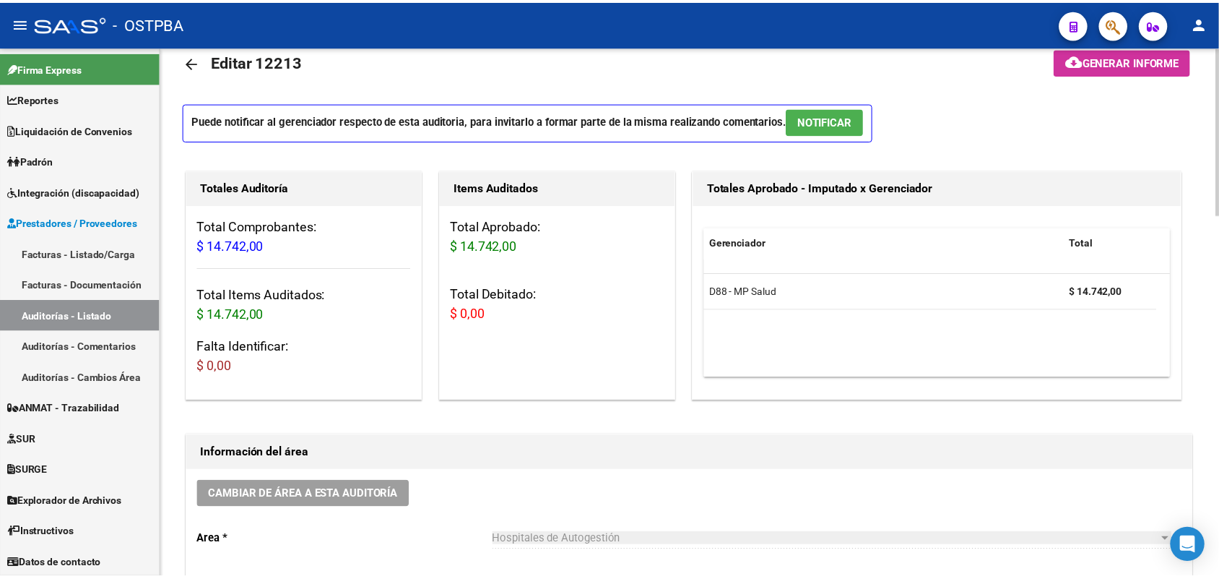
scroll to position [0, 0]
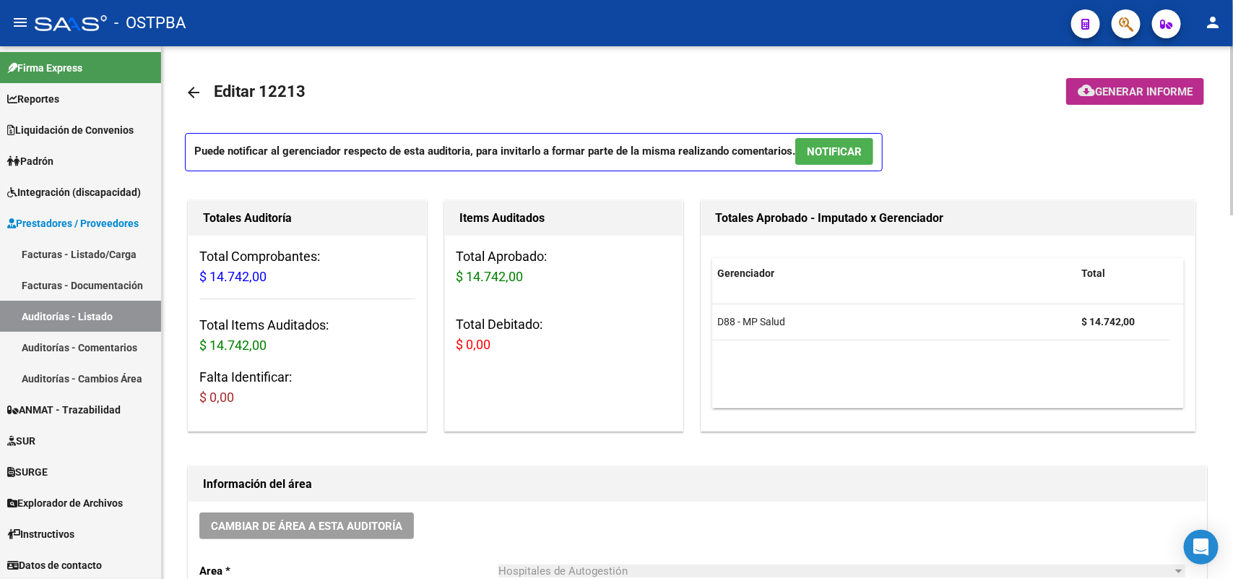
click at [1123, 87] on span "Generar informe" at bounding box center [1144, 91] width 98 height 13
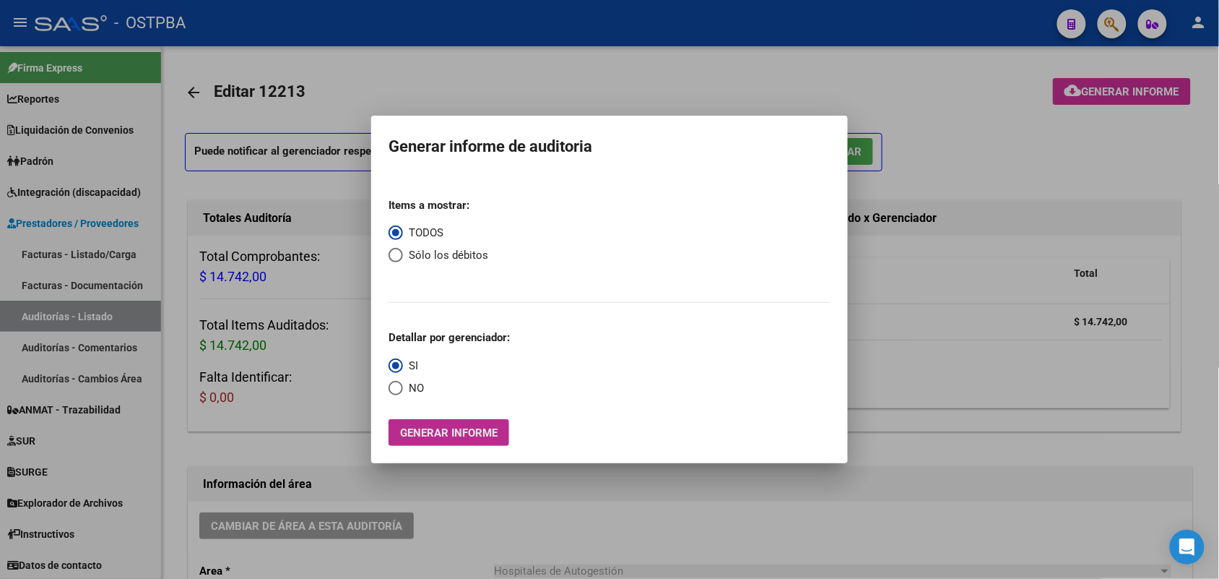
click at [475, 437] on span "Generar informe" at bounding box center [449, 432] width 98 height 13
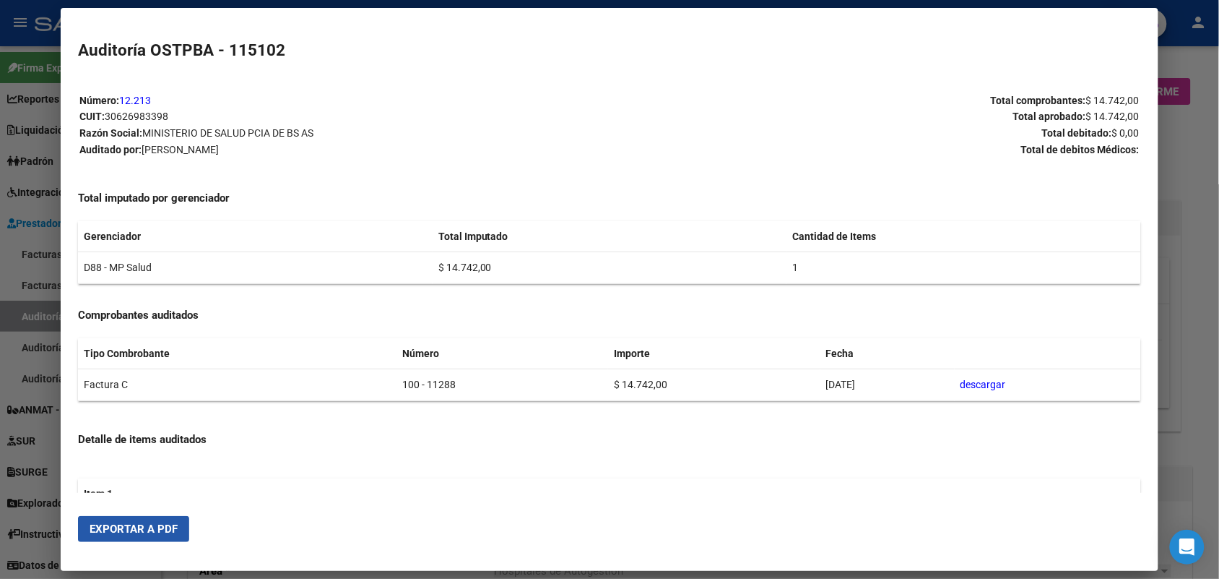
click at [146, 533] on span "Exportar a PDF" at bounding box center [134, 528] width 88 height 13
click at [1192, 164] on div at bounding box center [609, 289] width 1219 height 579
